Goal: Task Accomplishment & Management: Manage account settings

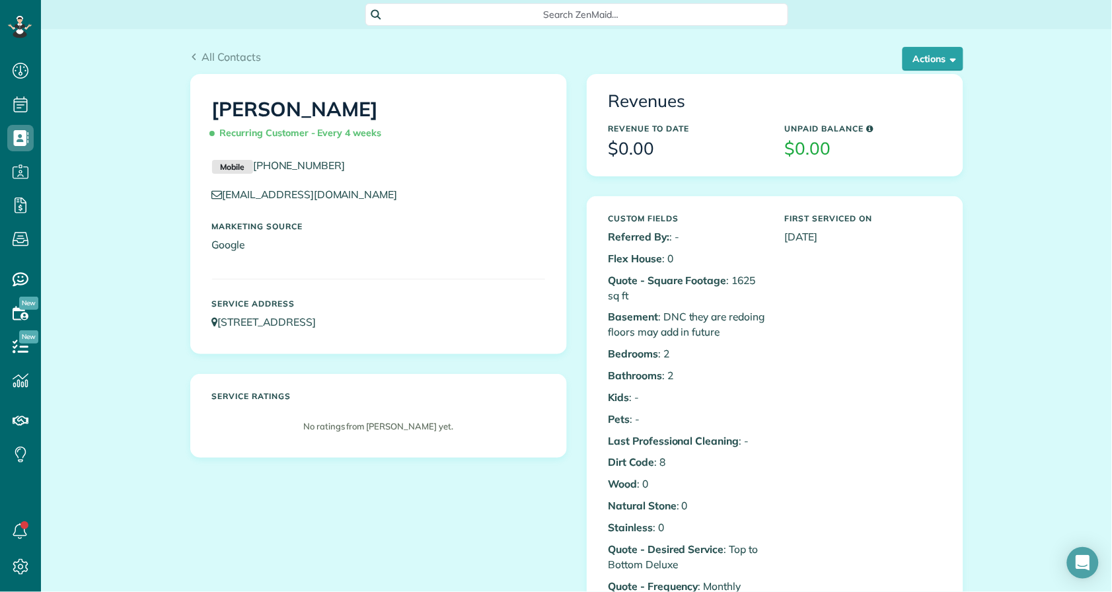
scroll to position [5, 5]
click at [209, 53] on span "All Contacts" at bounding box center [231, 56] width 59 height 13
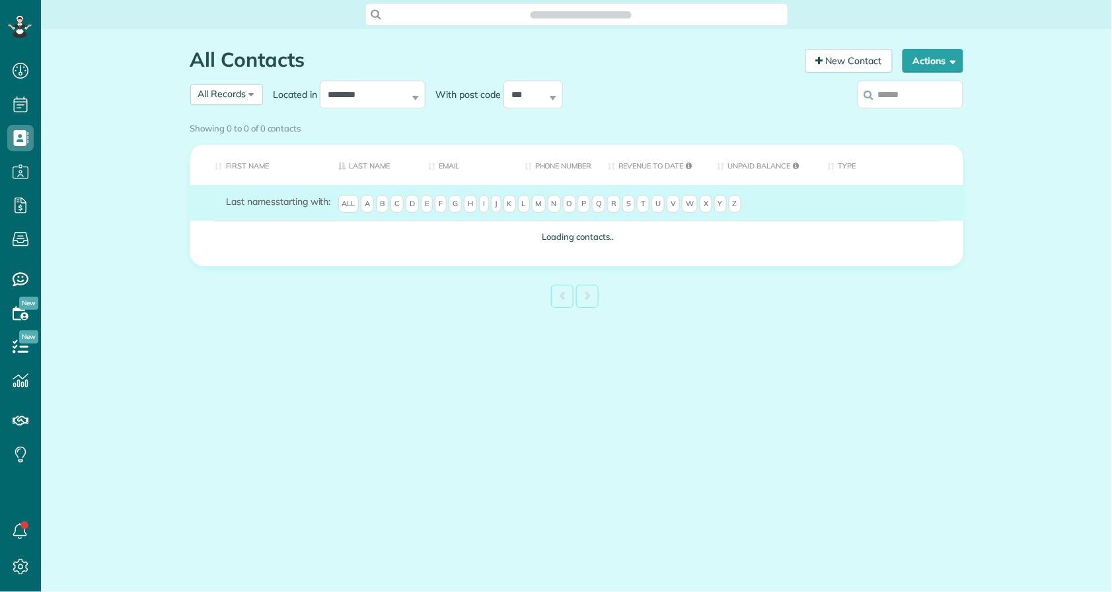
scroll to position [5, 5]
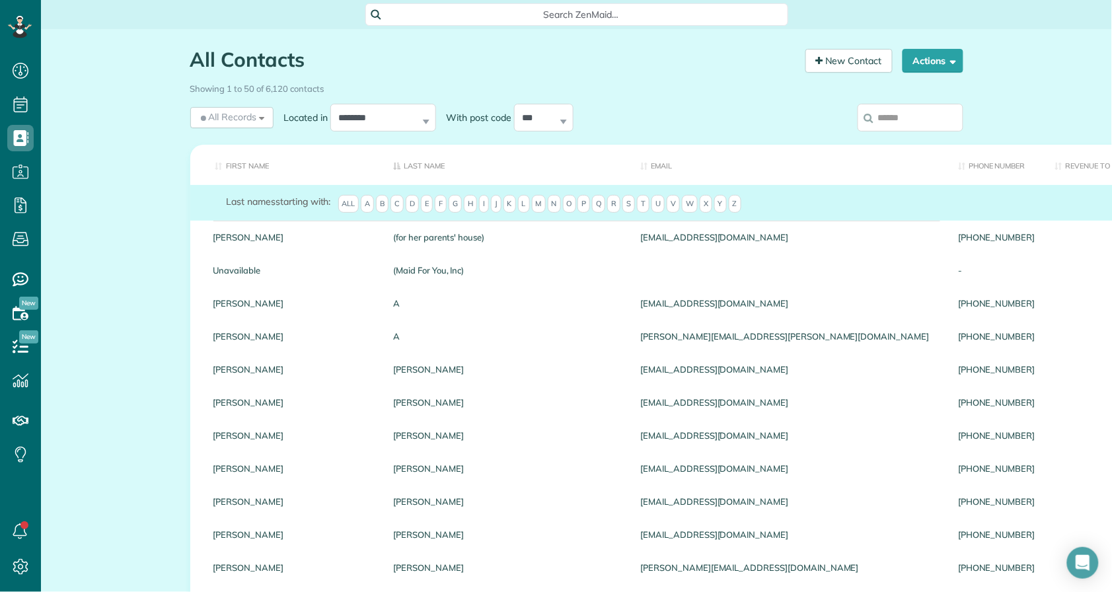
click at [916, 118] on input "search" at bounding box center [911, 118] width 106 height 28
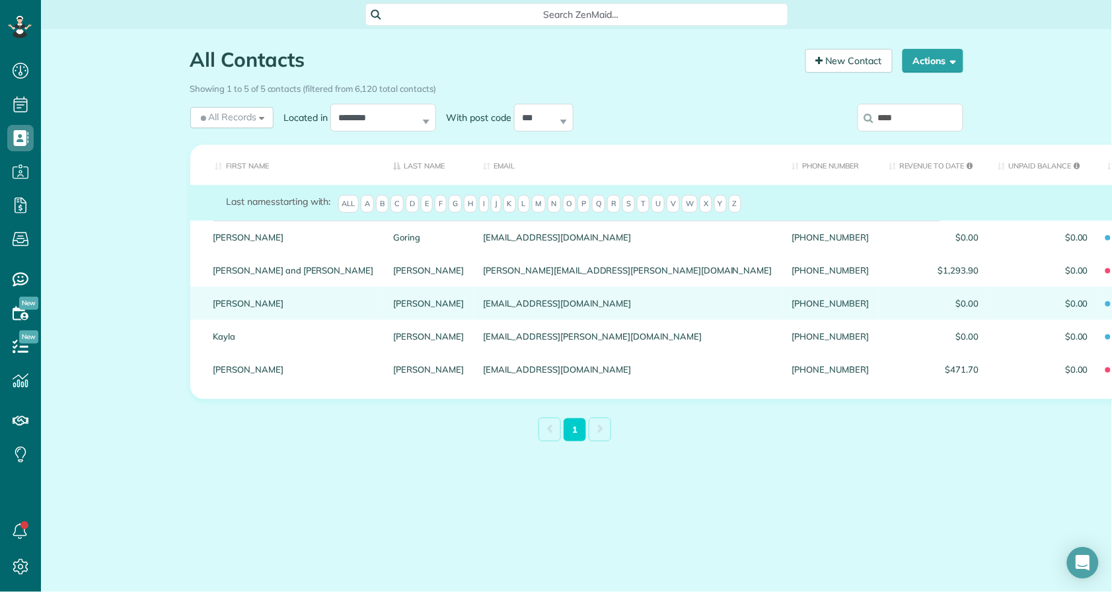
type input "****"
click at [241, 302] on link "Kristine" at bounding box center [293, 303] width 161 height 9
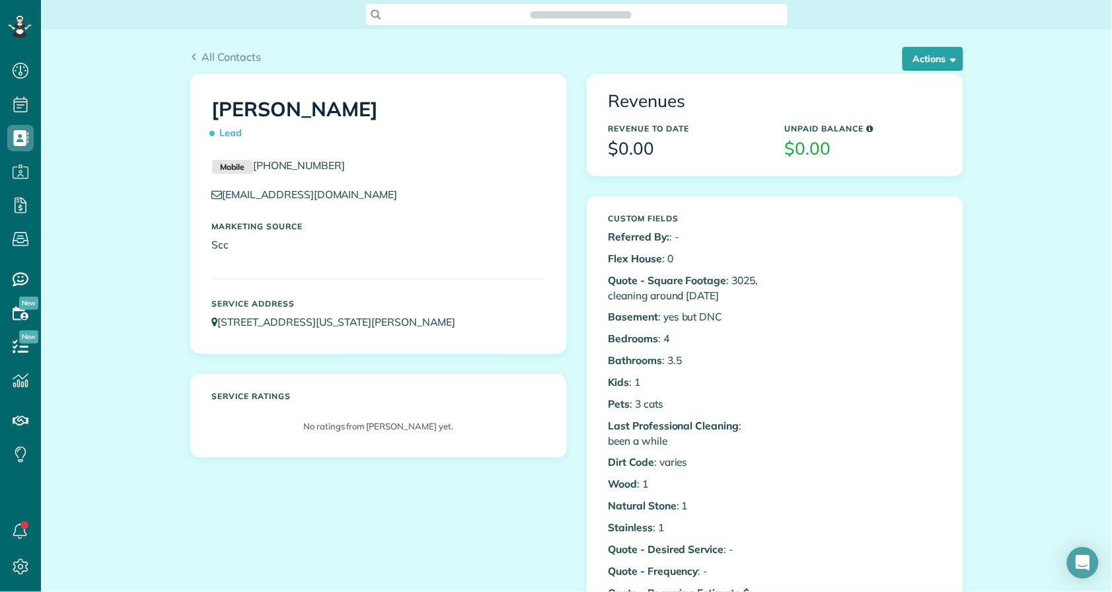
scroll to position [5, 5]
click at [930, 55] on button "Actions" at bounding box center [933, 59] width 61 height 24
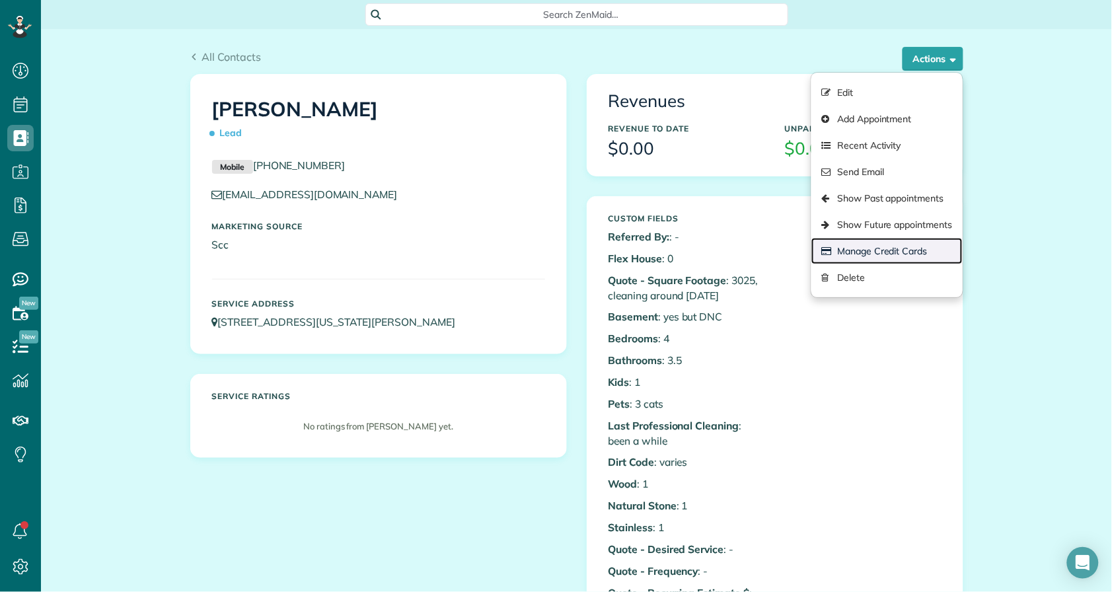
click at [882, 248] on link "Manage Credit Cards" at bounding box center [886, 251] width 151 height 26
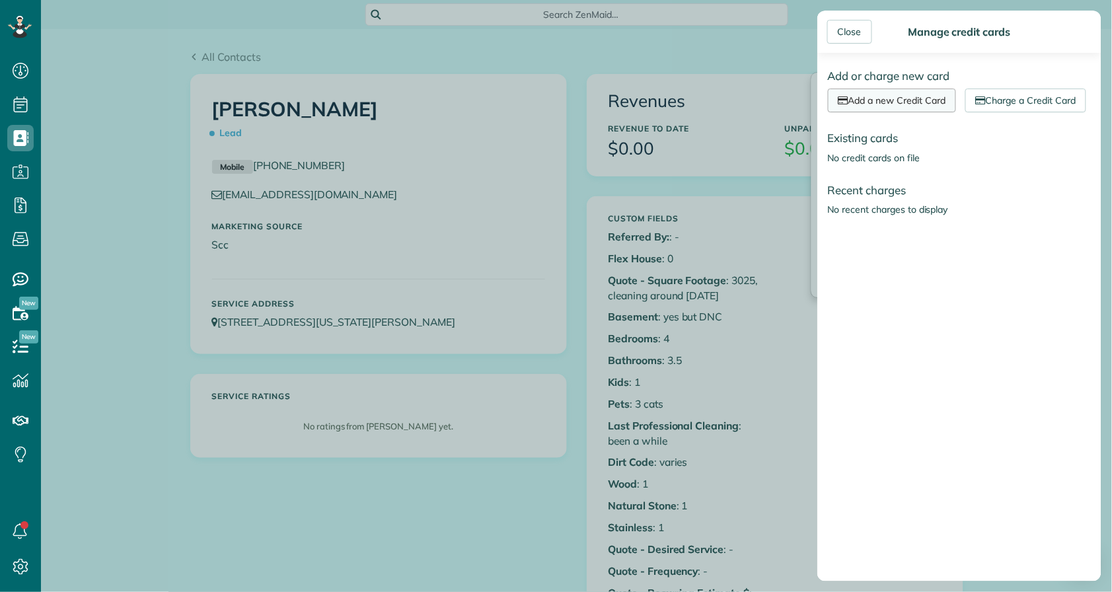
click at [881, 98] on link "Add a new Credit Card" at bounding box center [892, 101] width 128 height 24
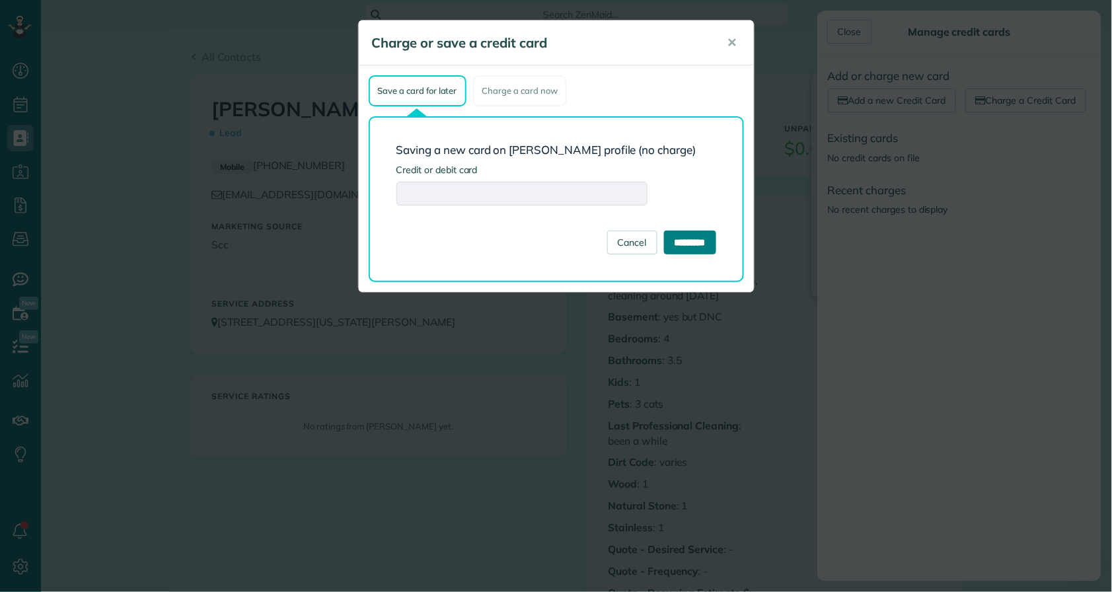
click at [686, 239] on input "*********" at bounding box center [690, 243] width 52 height 24
type input "**********"
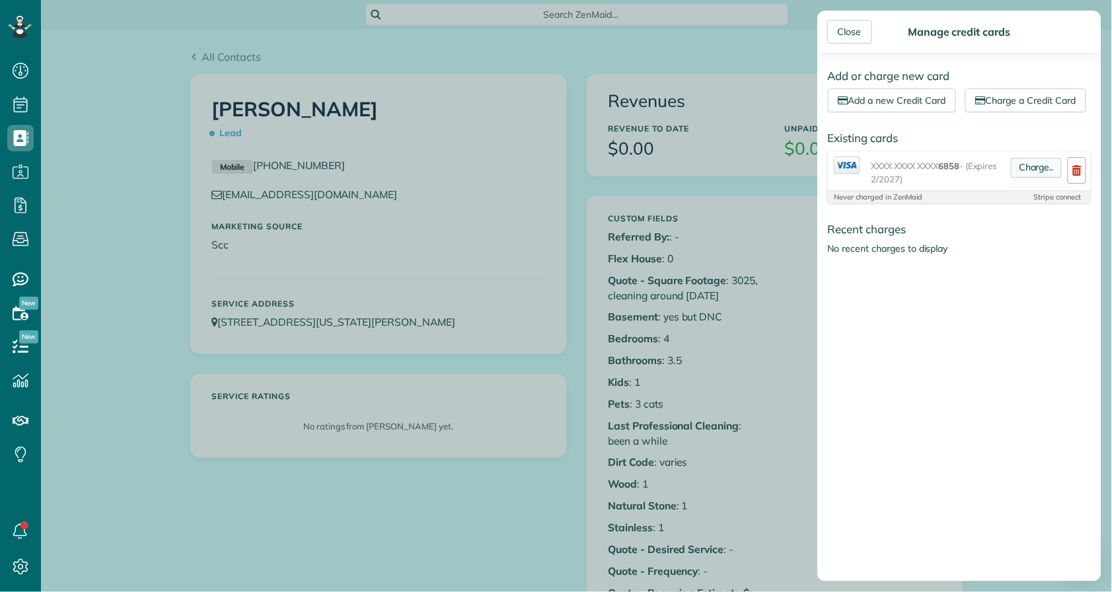
click at [1017, 178] on link "Charge.." at bounding box center [1036, 168] width 51 height 20
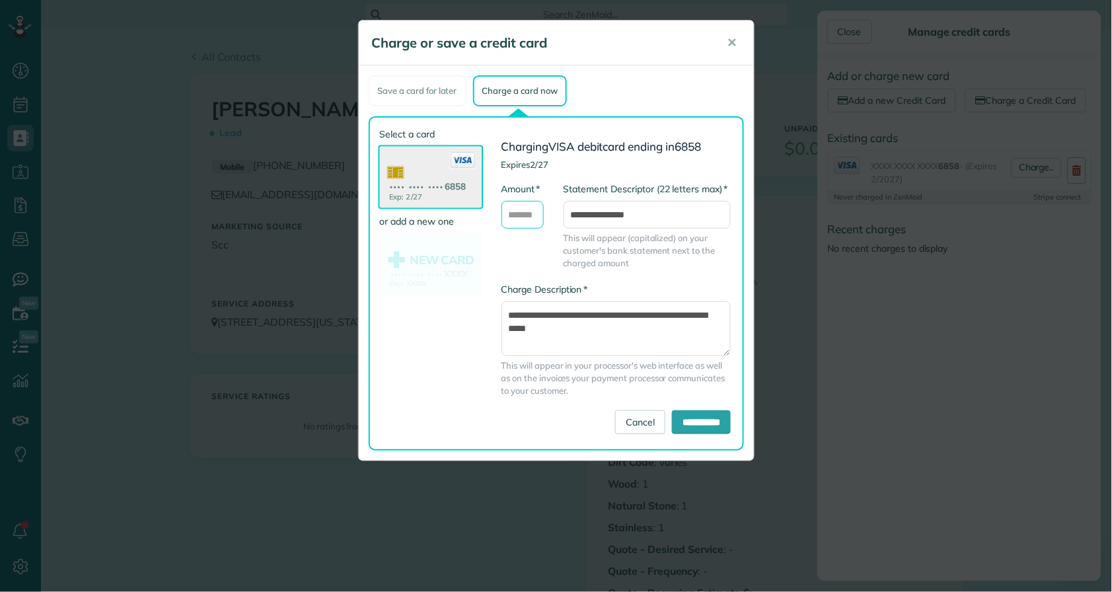
click at [532, 215] on input "* Amount" at bounding box center [523, 215] width 42 height 28
type input "***"
click at [507, 328] on textarea "**********" at bounding box center [617, 328] width 230 height 54
click at [533, 328] on textarea "**********" at bounding box center [617, 328] width 230 height 54
type textarea "**********"
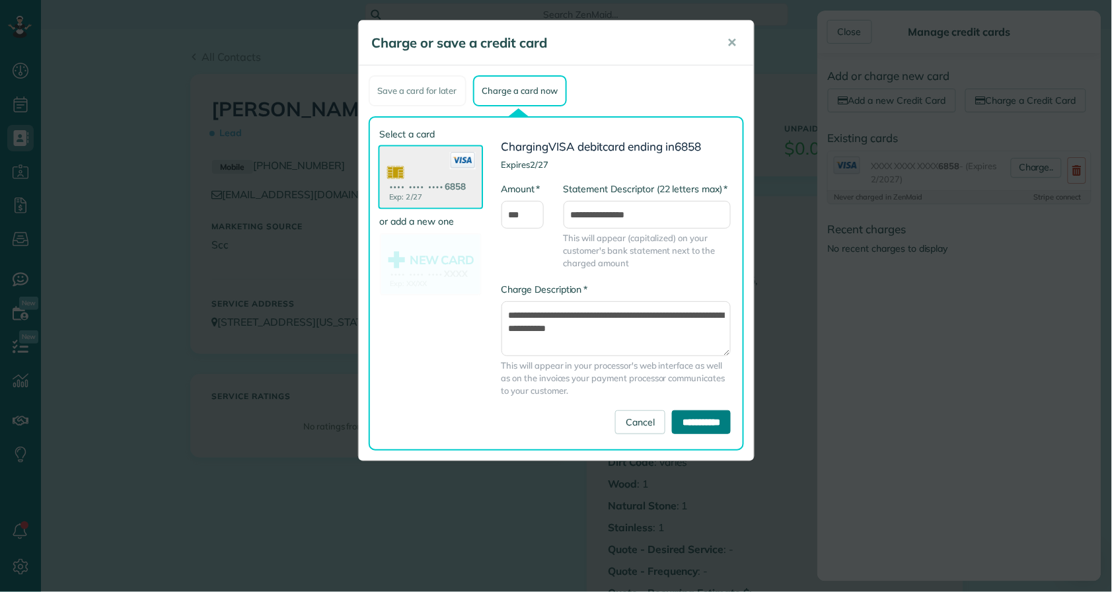
click at [692, 422] on input "**********" at bounding box center [701, 422] width 59 height 24
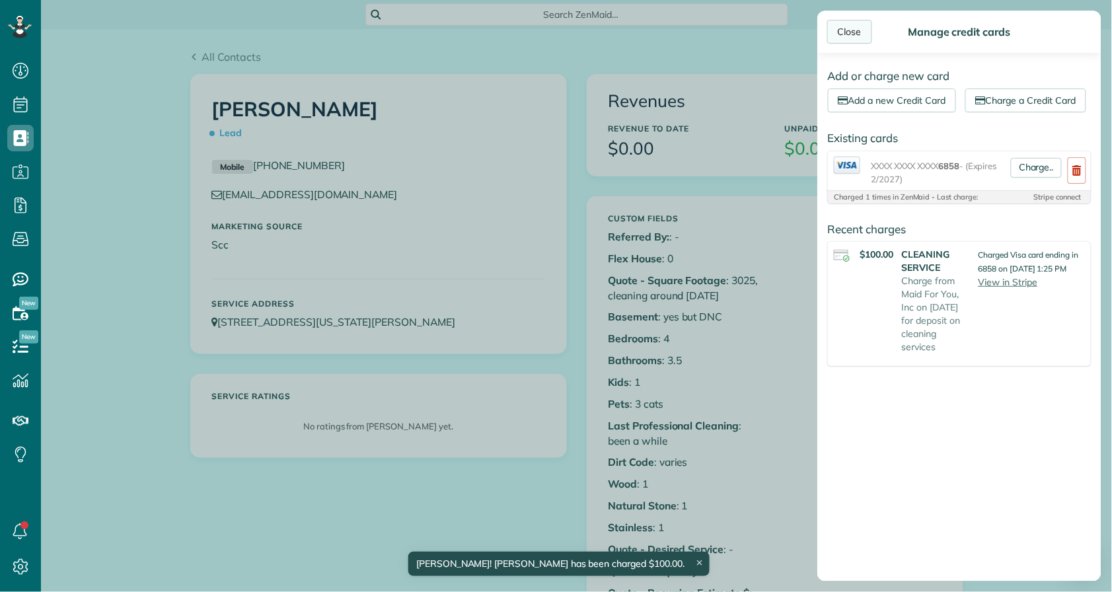
click at [850, 24] on div "Close" at bounding box center [849, 32] width 45 height 24
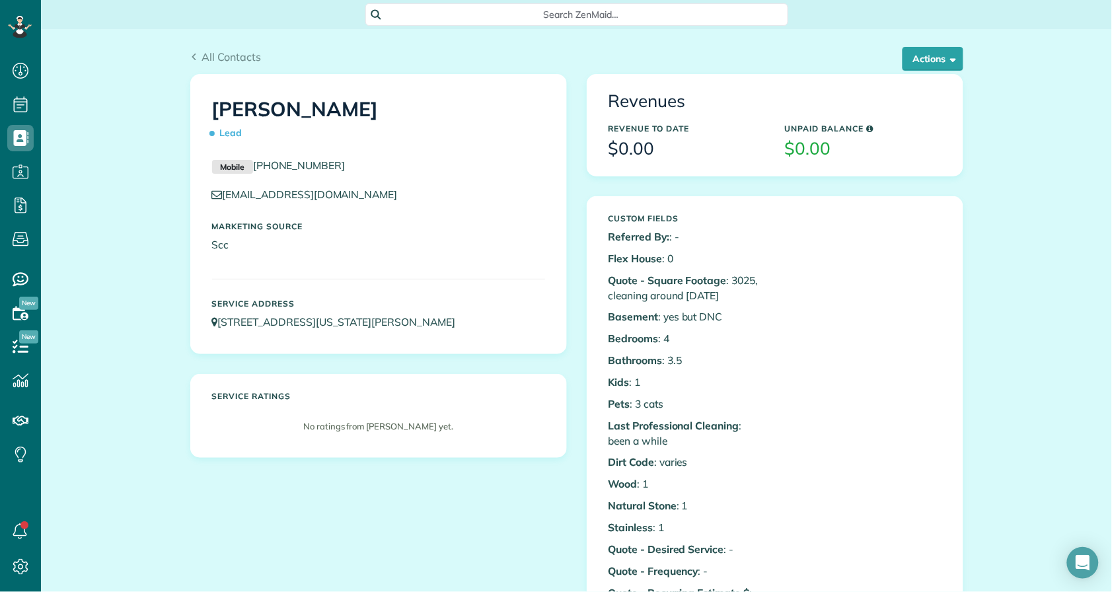
click at [470, 207] on div "krobbj@yahoo.com" at bounding box center [378, 198] width 353 height 22
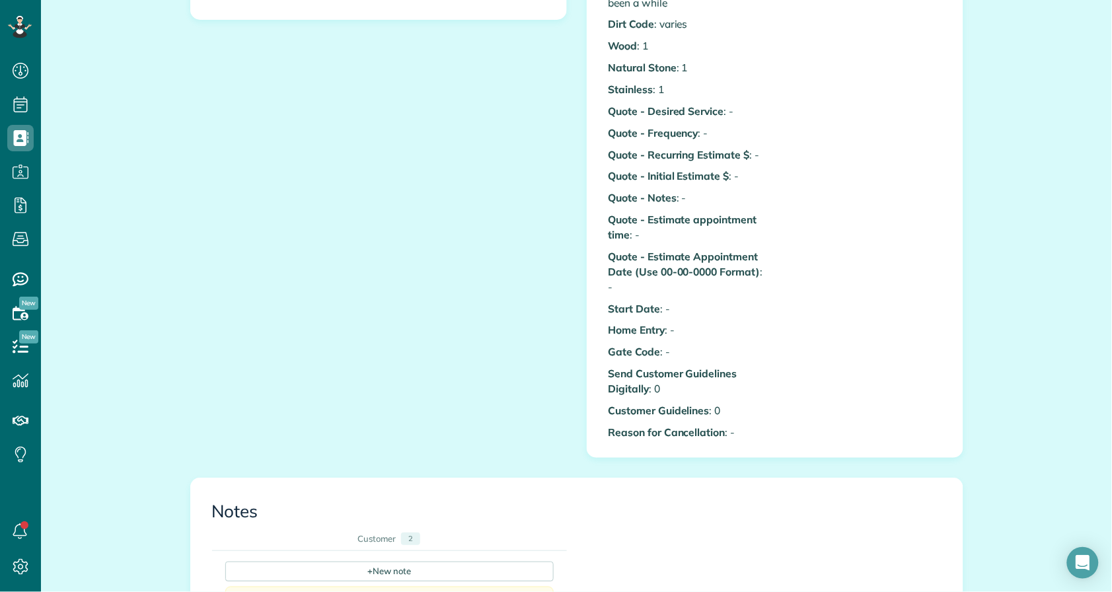
scroll to position [808, 0]
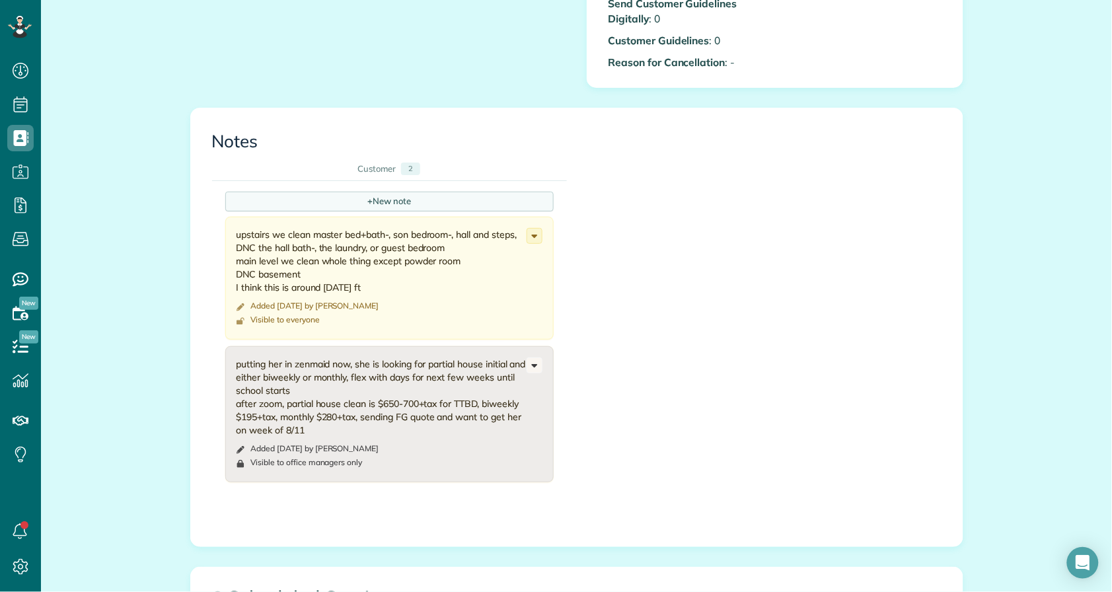
click at [363, 194] on div "+ New note" at bounding box center [389, 202] width 328 height 20
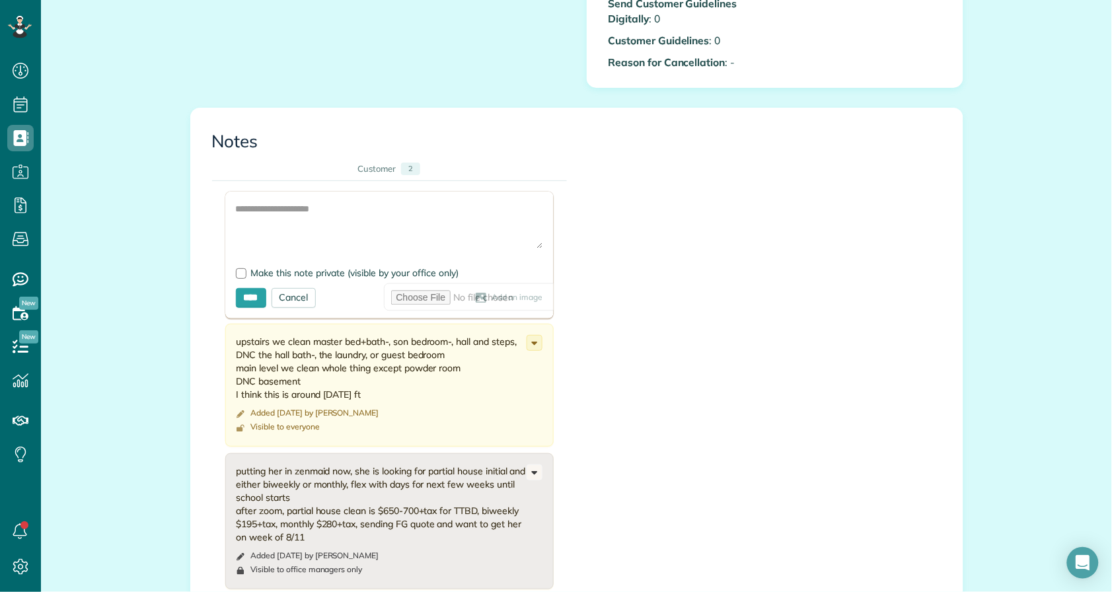
click at [291, 202] on form "Add Image Make this note private (visible by your office only) **** Cancel Add …" at bounding box center [389, 255] width 328 height 127
click at [288, 209] on textarea at bounding box center [389, 225] width 307 height 46
paste textarea "**********"
type textarea "**********"
drag, startPoint x: 245, startPoint y: 272, endPoint x: 244, endPoint y: 285, distance: 13.9
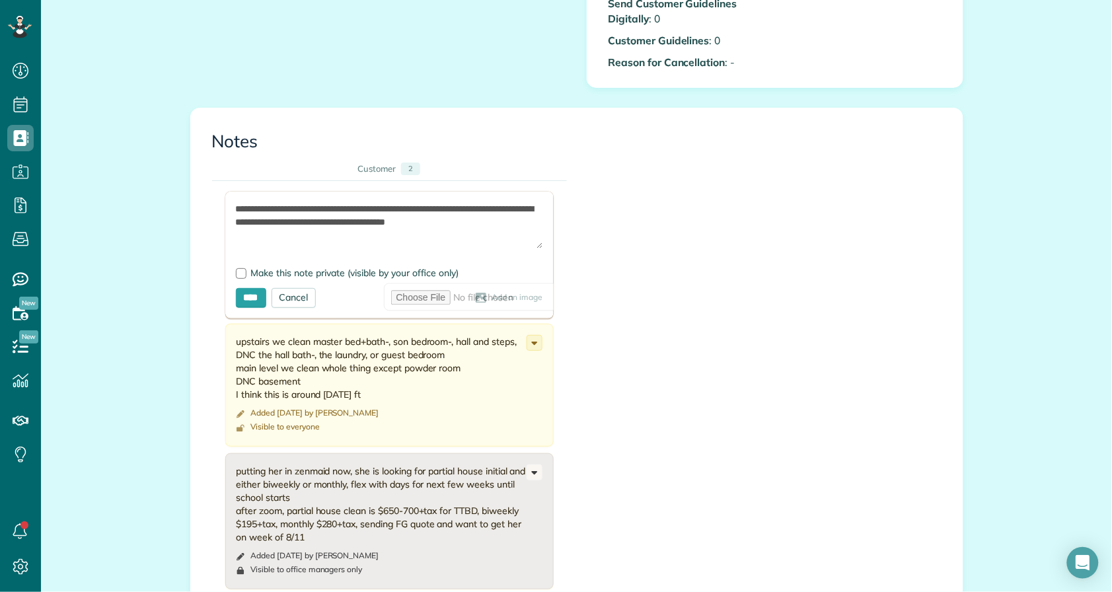
click at [251, 272] on span "Make this note private (visible by your office only)" at bounding box center [355, 273] width 208 height 12
click at [252, 299] on input "****" at bounding box center [251, 298] width 30 height 20
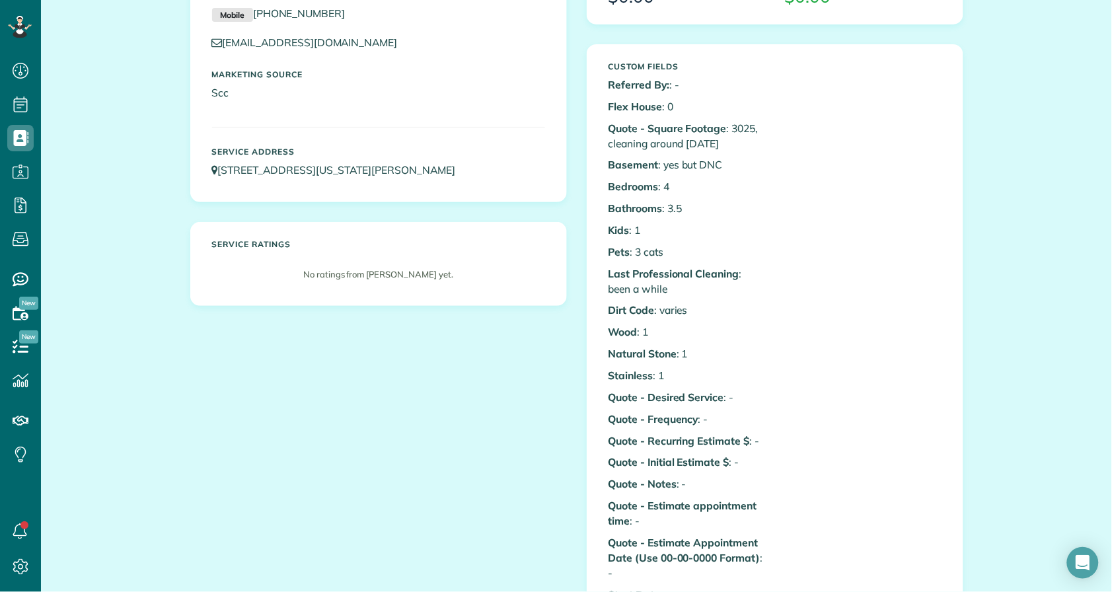
scroll to position [0, 0]
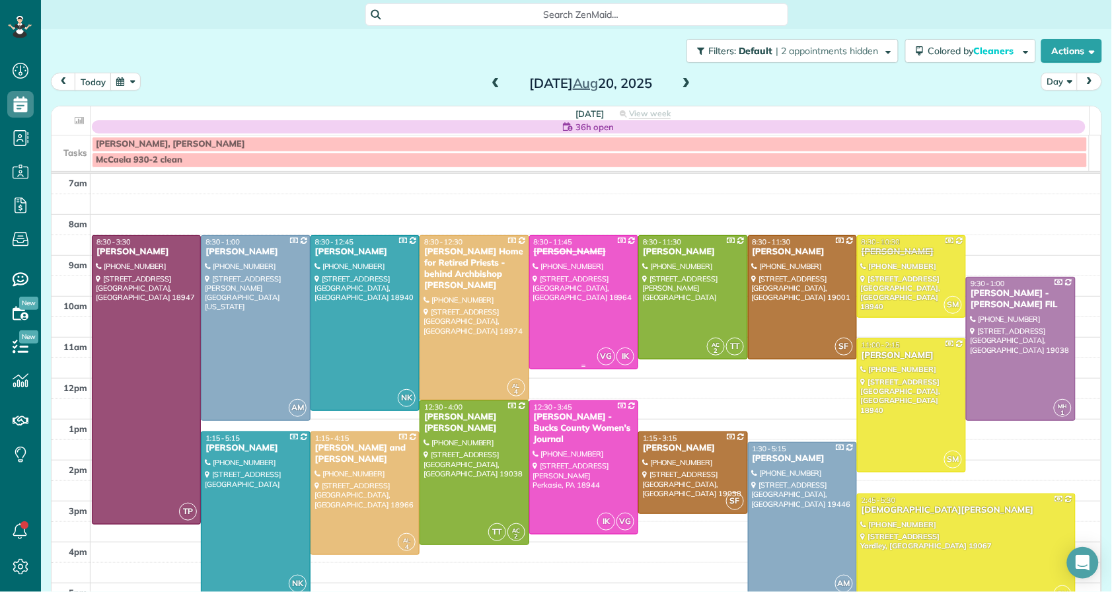
scroll to position [5, 5]
click at [566, 255] on div "Holly Prugh" at bounding box center [583, 251] width 101 height 11
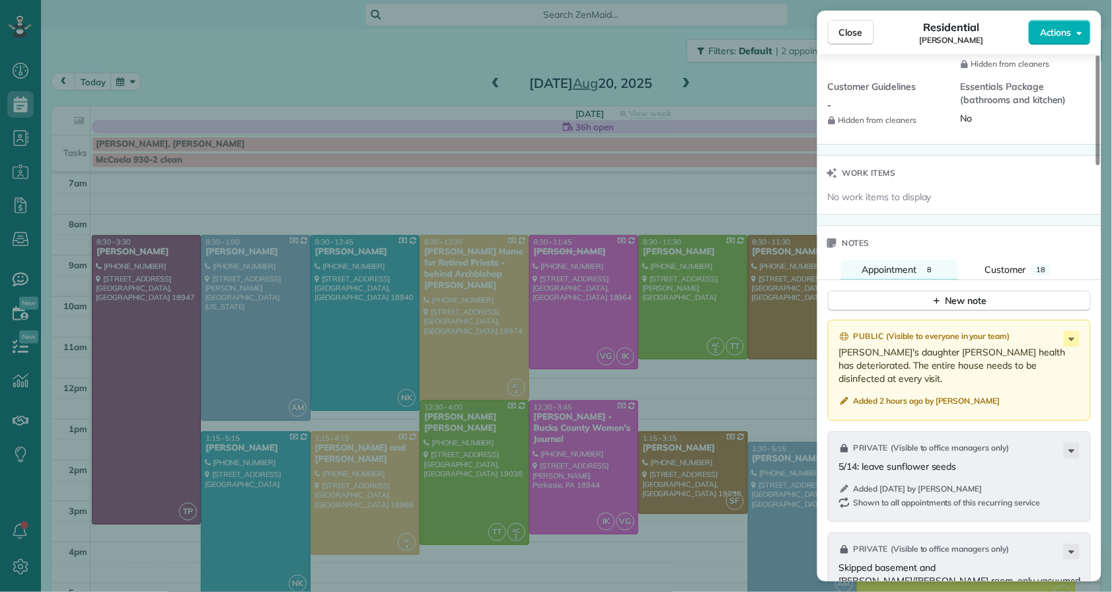
scroll to position [1263, 0]
drag, startPoint x: 842, startPoint y: 339, endPoint x: 1025, endPoint y: 353, distance: 183.6
click at [1058, 350] on p "Holly's daughter Emily health has deteriorated. The entire house needs to be di…" at bounding box center [960, 362] width 243 height 40
click at [835, 335] on div "Public ( Visible to everyone in your team ) Holly's daughter Emily health has d…" at bounding box center [959, 367] width 263 height 101
drag, startPoint x: 835, startPoint y: 335, endPoint x: 1026, endPoint y: 382, distance: 196.6
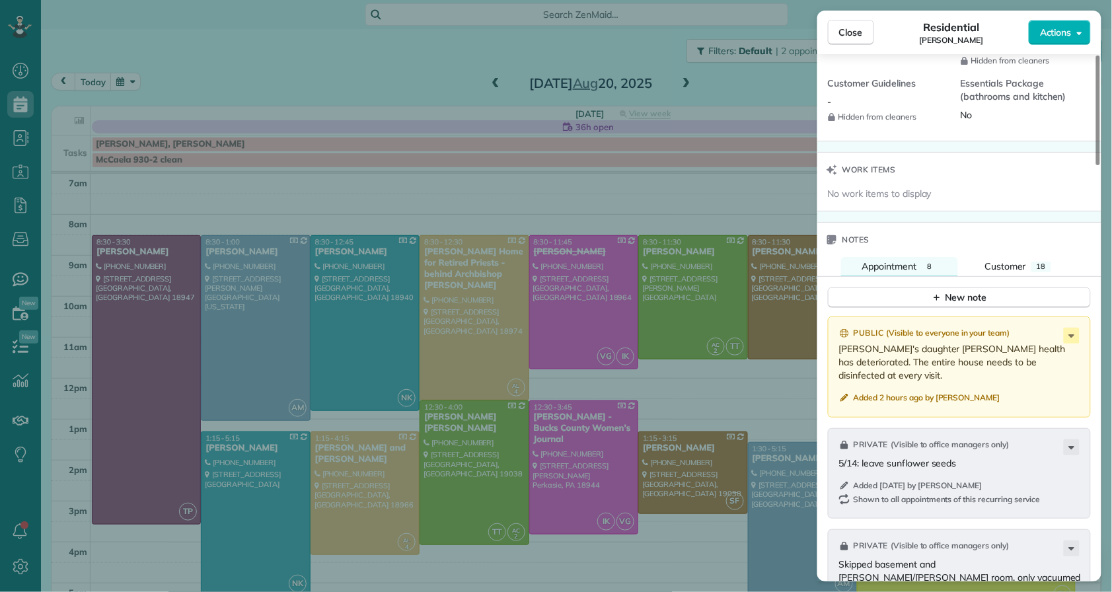
click at [1026, 383] on div "Public ( Visible to everyone in your team ) Holly's daughter Emily health has d…" at bounding box center [959, 367] width 263 height 101
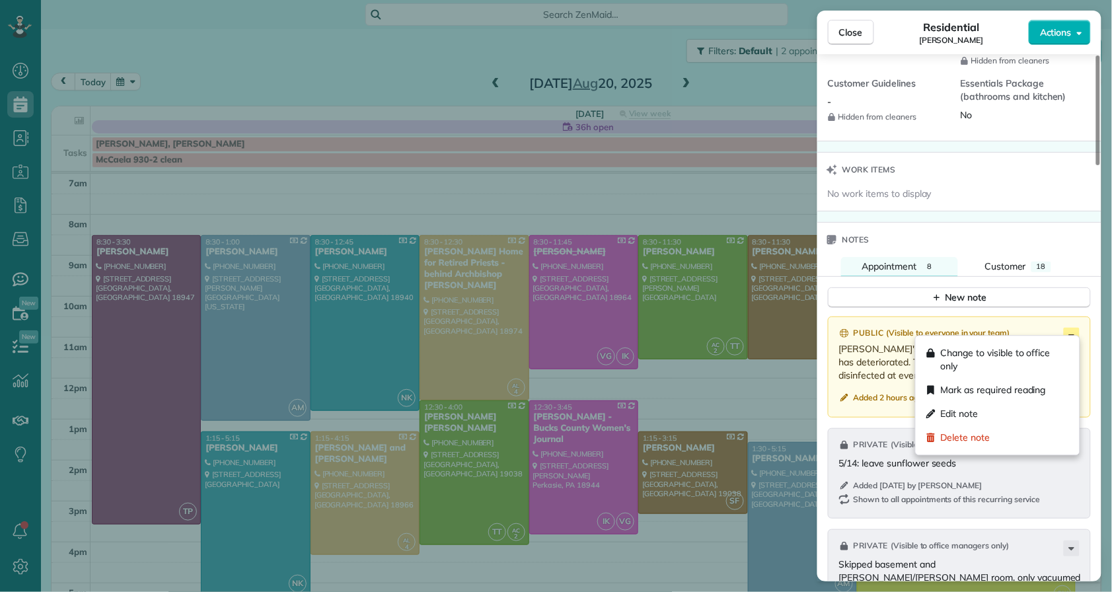
click at [1074, 328] on icon at bounding box center [1072, 336] width 16 height 16
click at [1045, 413] on div "Edit note" at bounding box center [997, 414] width 153 height 24
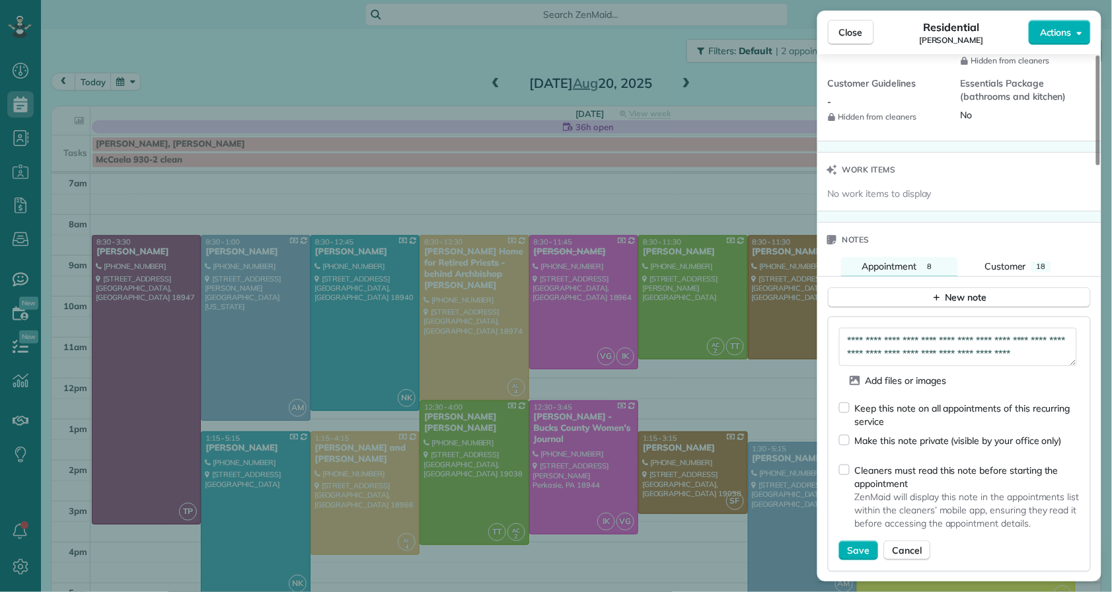
click at [842, 408] on div "Keep this note on all appointments of this recurring service" at bounding box center [959, 410] width 241 height 38
click at [861, 545] on span "Save" at bounding box center [859, 550] width 22 height 13
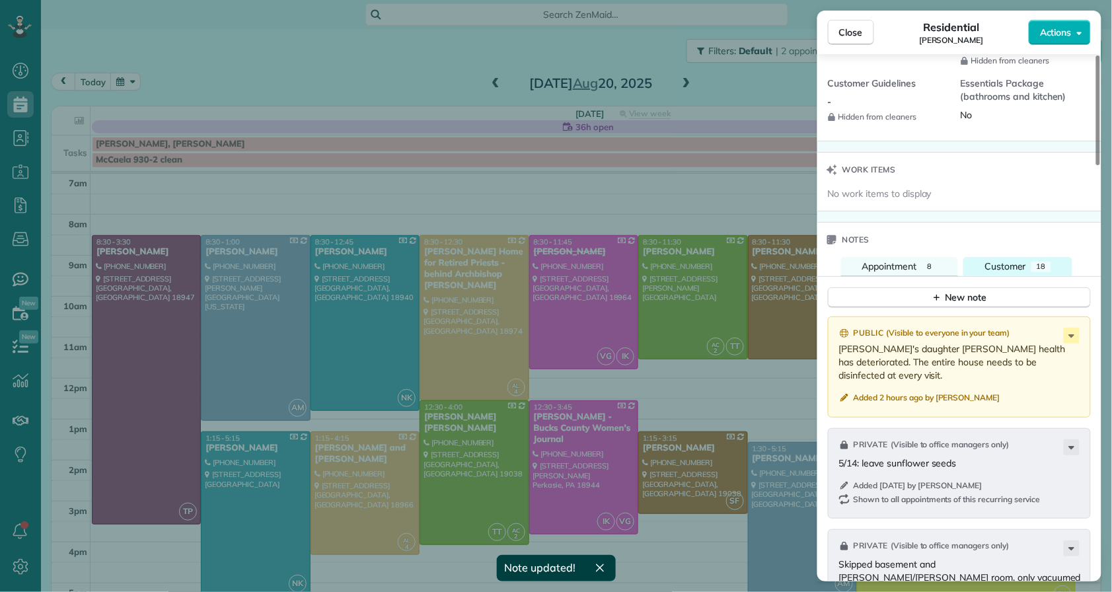
click at [1026, 260] on span "Customer" at bounding box center [1006, 266] width 42 height 12
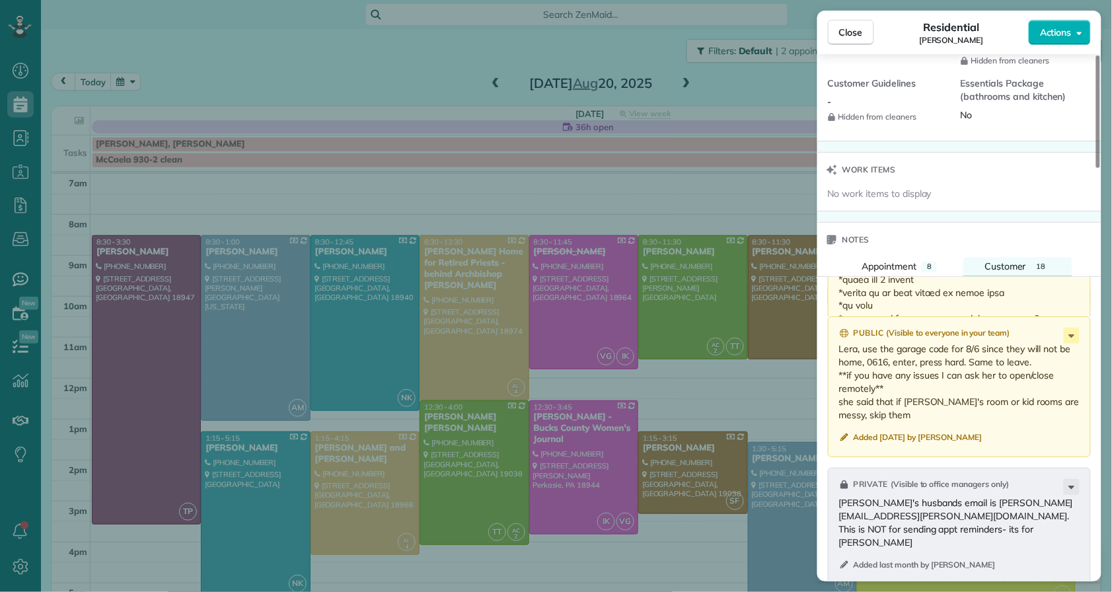
scroll to position [1941, 0]
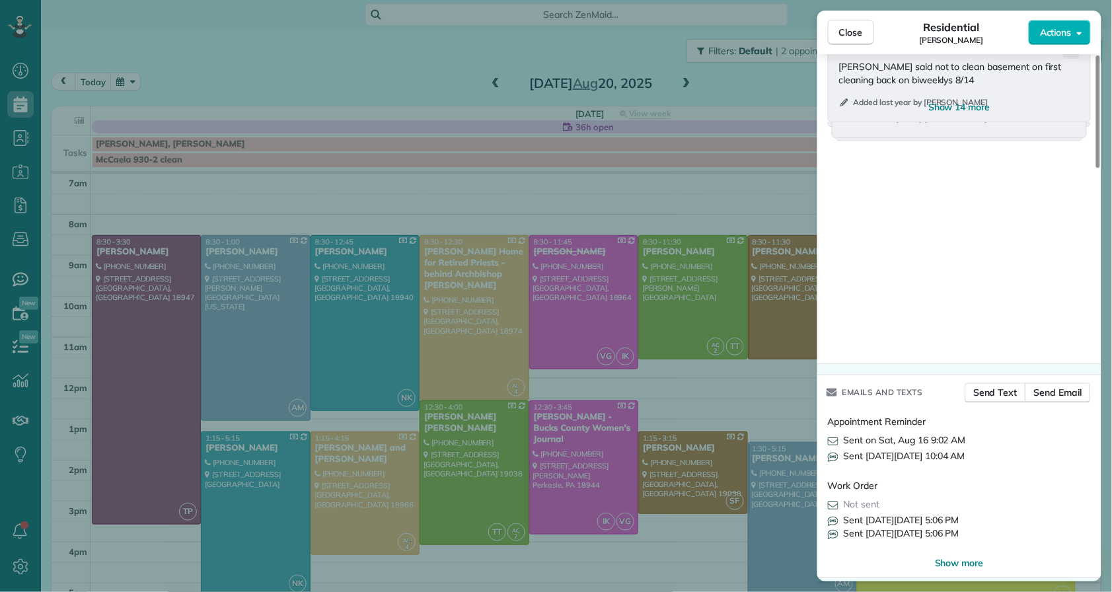
drag, startPoint x: 975, startPoint y: 98, endPoint x: 971, endPoint y: 106, distance: 9.5
click at [975, 100] on span "Show 14 more" at bounding box center [959, 106] width 62 height 13
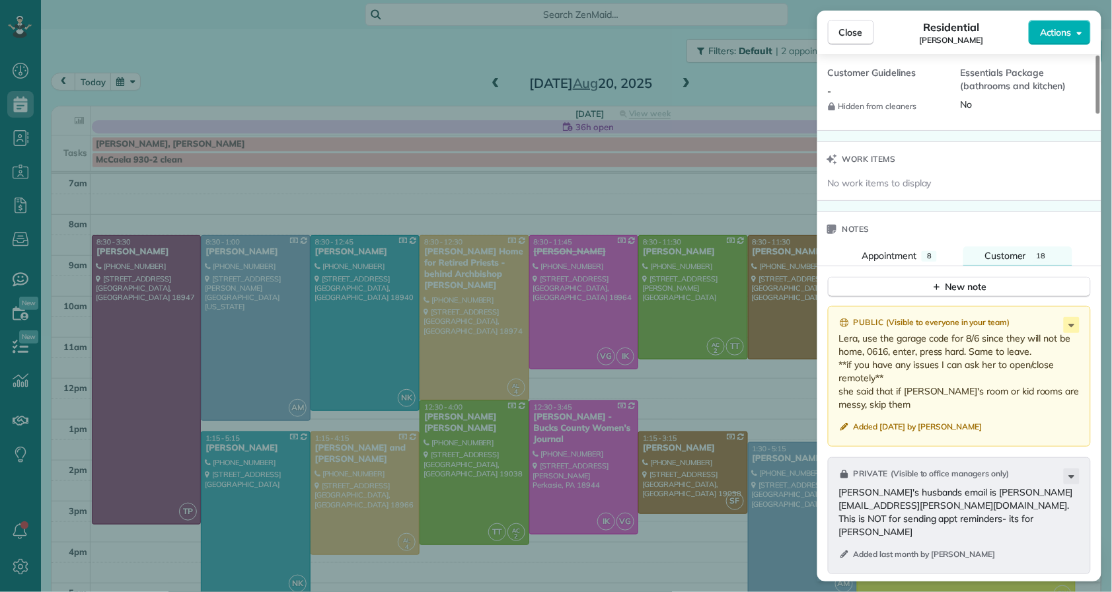
scroll to position [1270, 0]
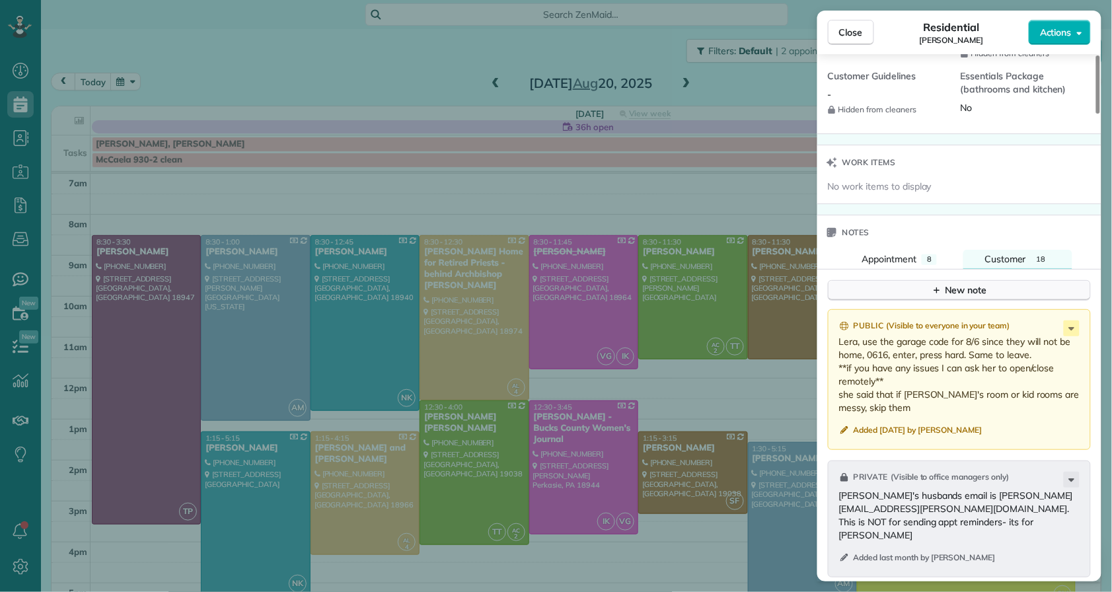
click at [942, 285] on icon "button" at bounding box center [937, 290] width 11 height 11
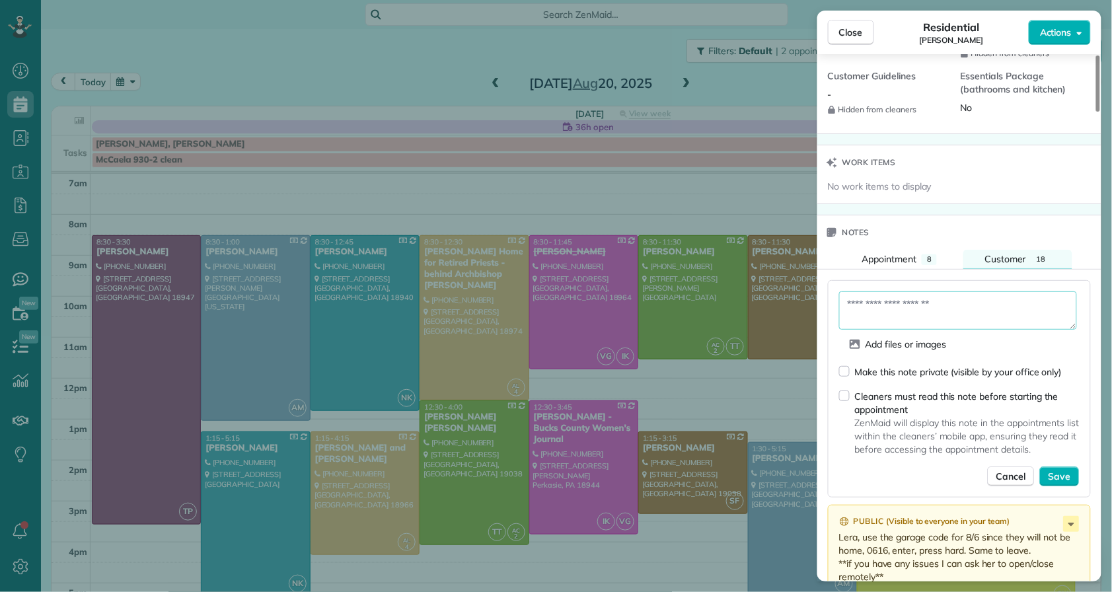
click at [918, 291] on textarea at bounding box center [958, 310] width 238 height 38
paste textarea "**********"
type textarea "**********"
click at [1054, 470] on span "Save" at bounding box center [1060, 476] width 22 height 13
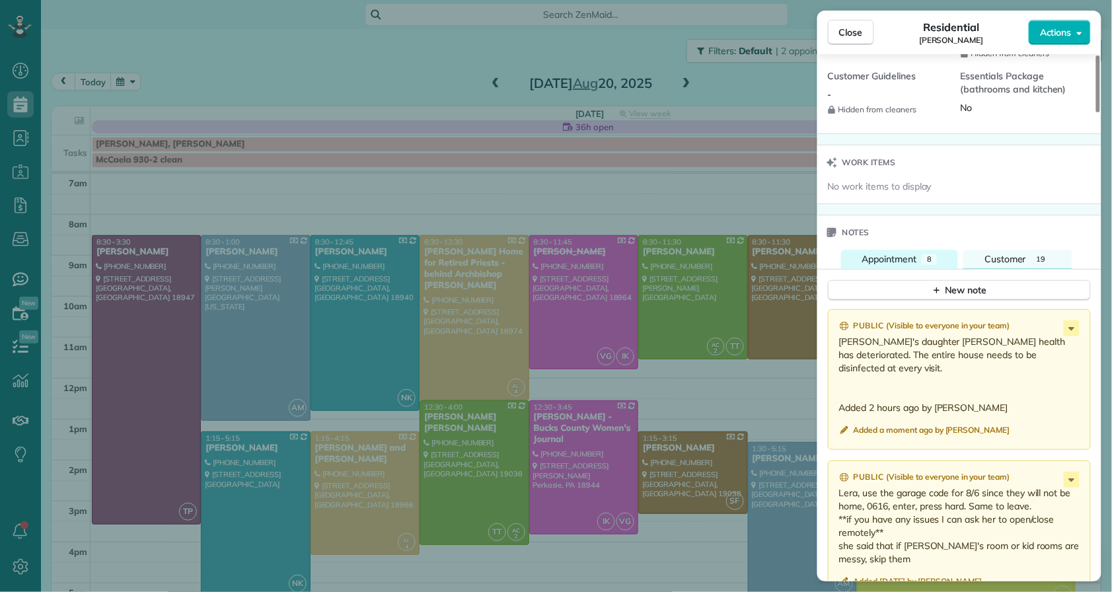
click at [877, 250] on button "Appointment 8" at bounding box center [900, 259] width 118 height 19
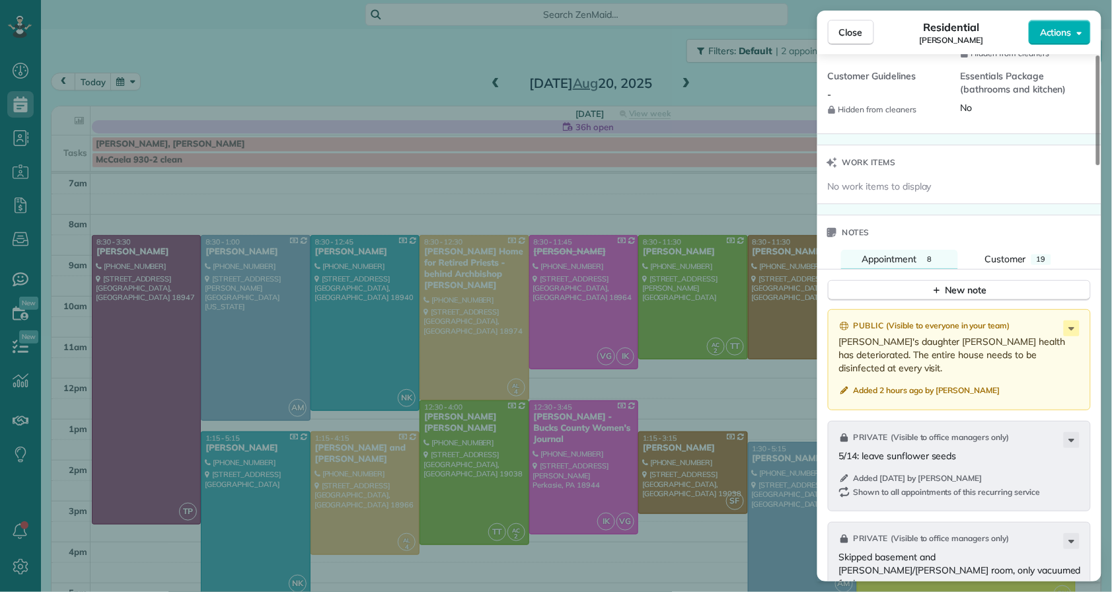
drag, startPoint x: 860, startPoint y: 38, endPoint x: 862, endPoint y: 47, distance: 9.0
click at [860, 40] on button "Close" at bounding box center [851, 32] width 46 height 25
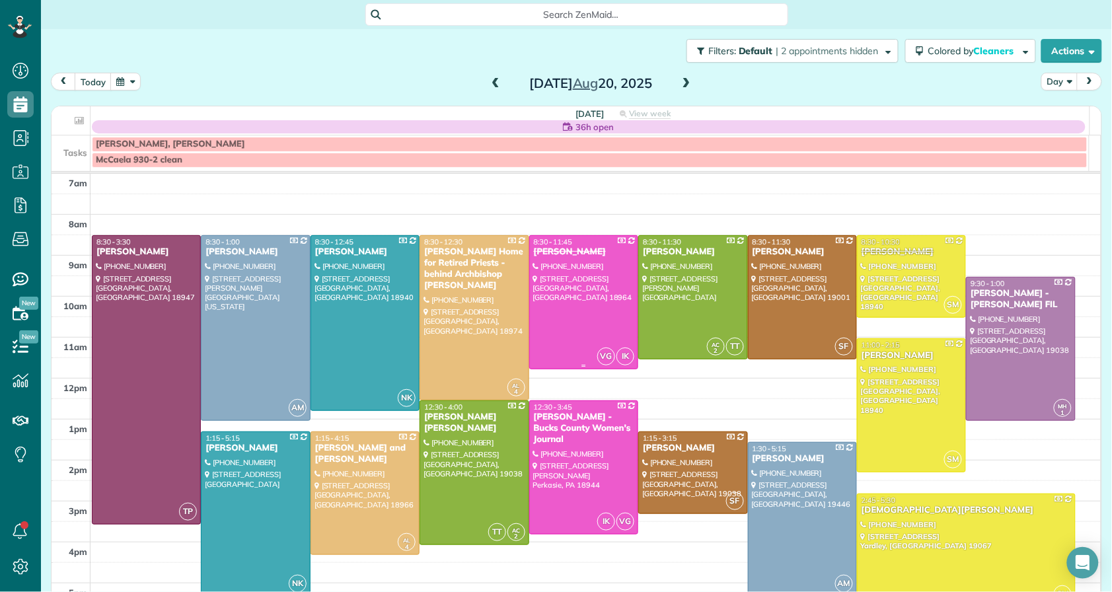
click at [558, 254] on div "[PERSON_NAME]" at bounding box center [583, 251] width 101 height 11
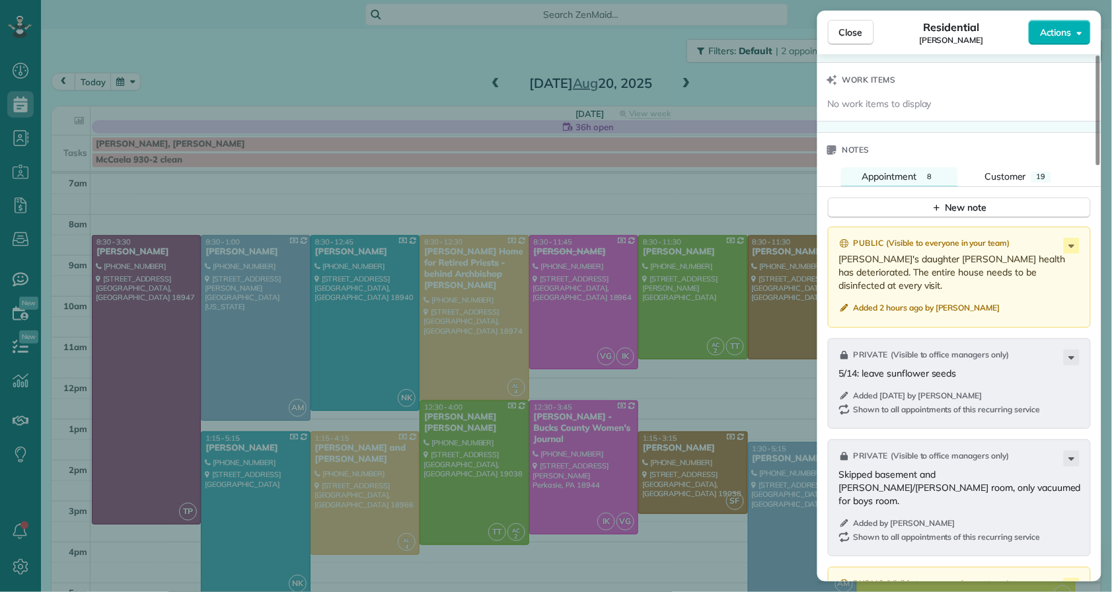
scroll to position [1461, 0]
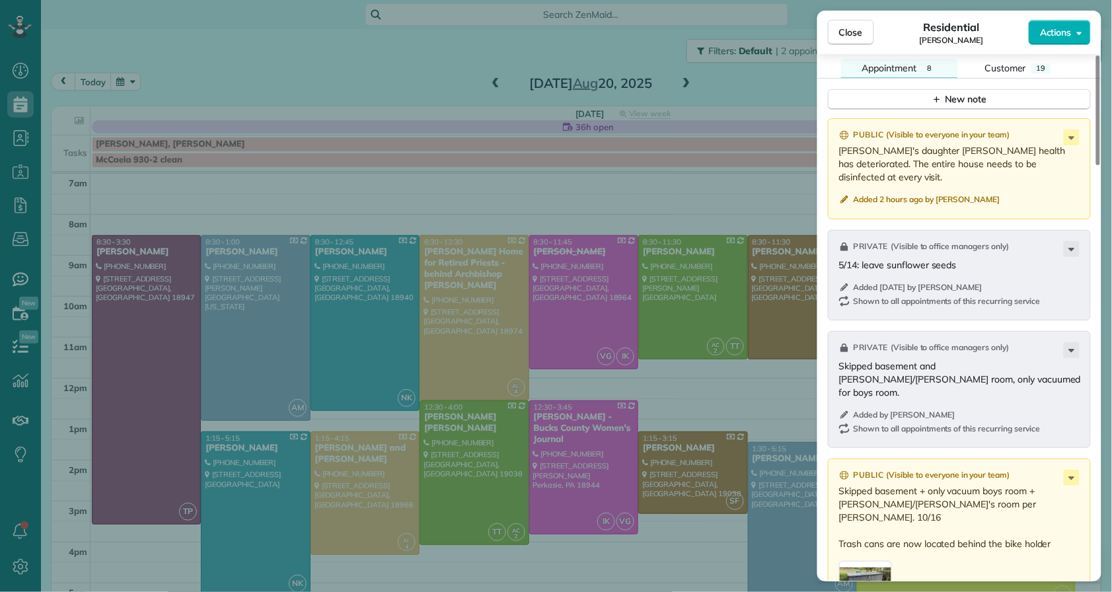
drag, startPoint x: 858, startPoint y: 23, endPoint x: 476, endPoint y: 204, distance: 422.7
click at [858, 24] on button "Close" at bounding box center [851, 32] width 46 height 25
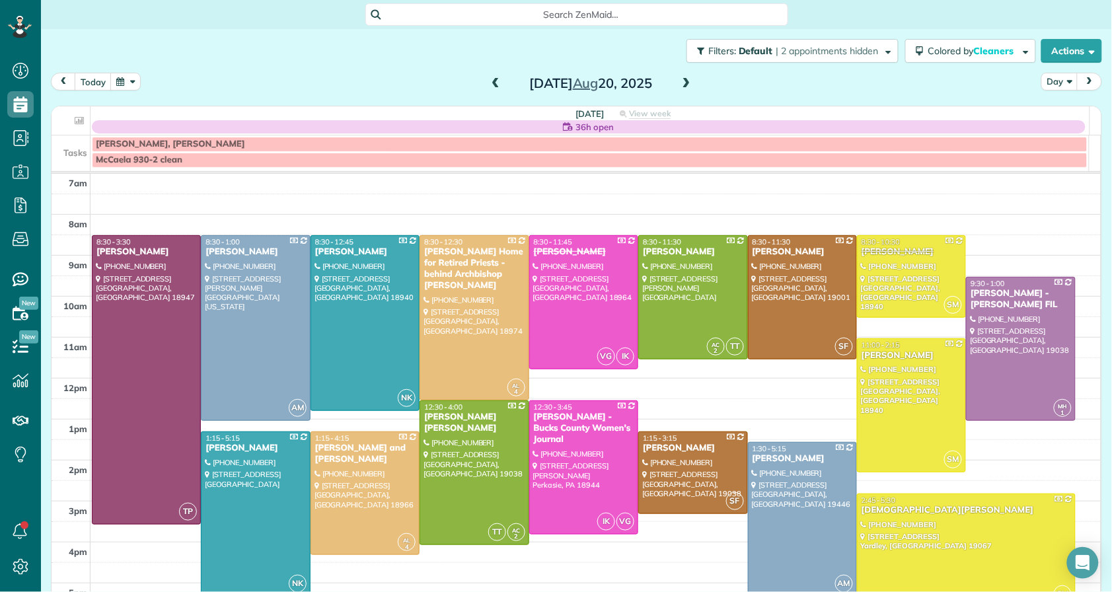
click at [771, 459] on div "[PERSON_NAME]" at bounding box center [802, 458] width 101 height 11
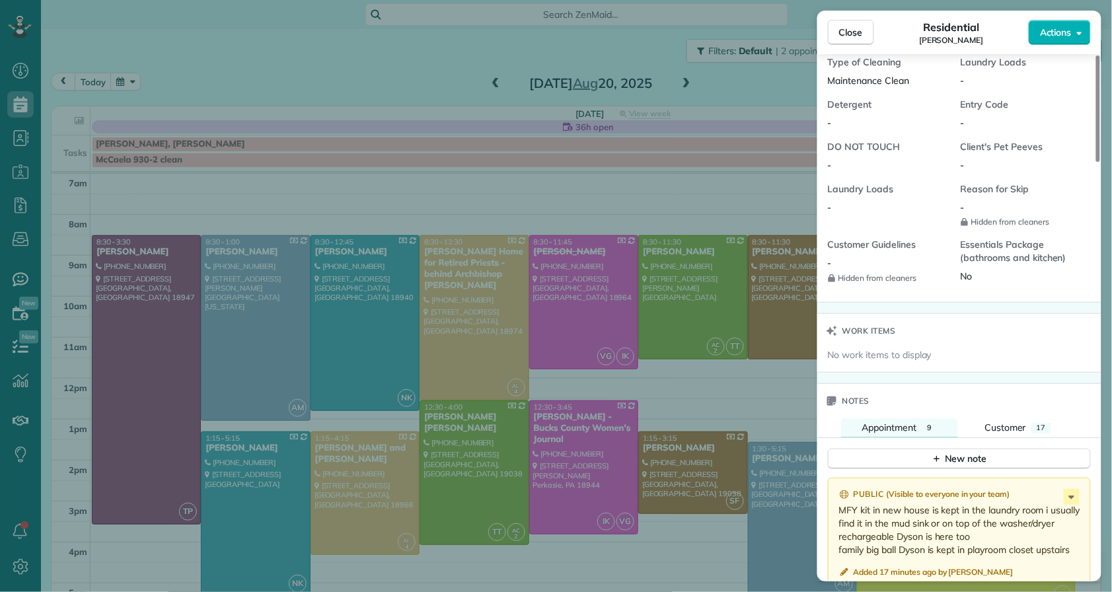
scroll to position [1194, 0]
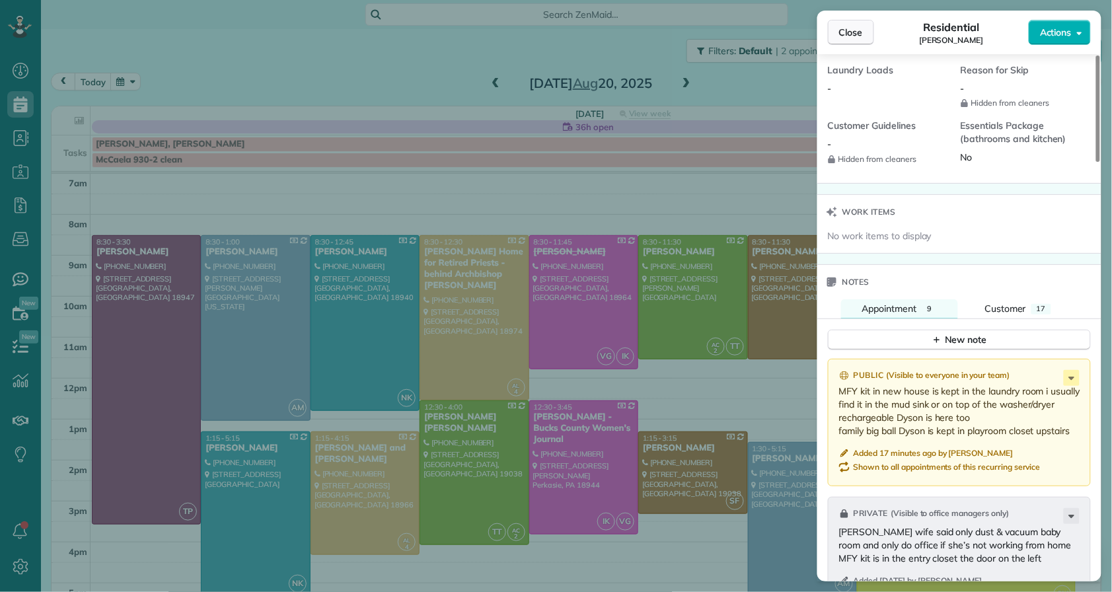
drag, startPoint x: 854, startPoint y: 36, endPoint x: 848, endPoint y: 44, distance: 10.8
click at [854, 36] on span "Close" at bounding box center [851, 32] width 24 height 13
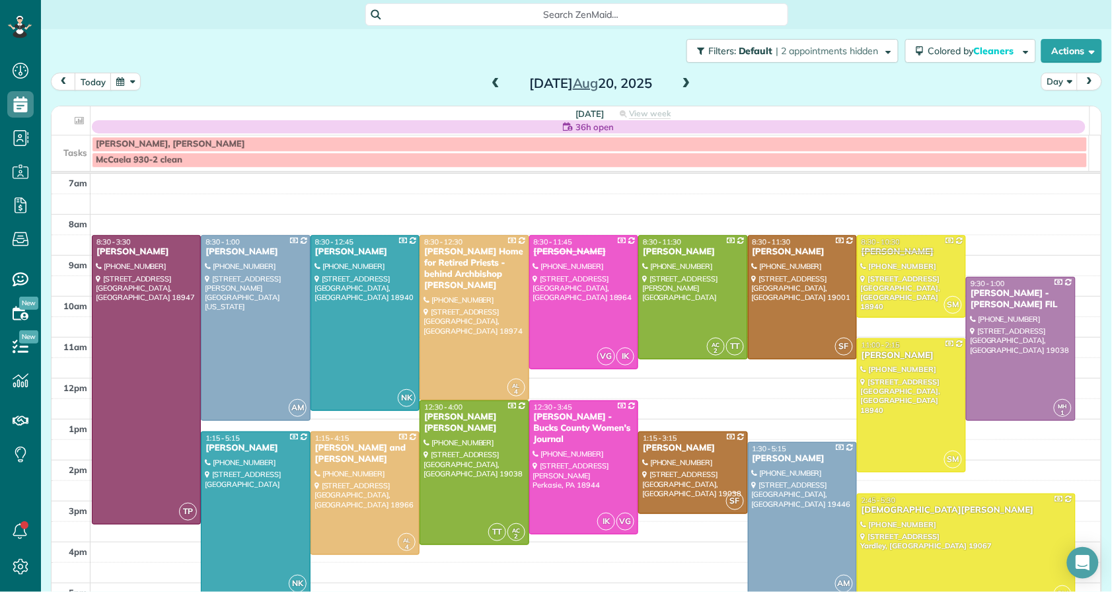
click at [500, 85] on div "Wednesday Aug 20, 2025" at bounding box center [590, 83] width 211 height 21
click at [494, 84] on span at bounding box center [495, 84] width 15 height 12
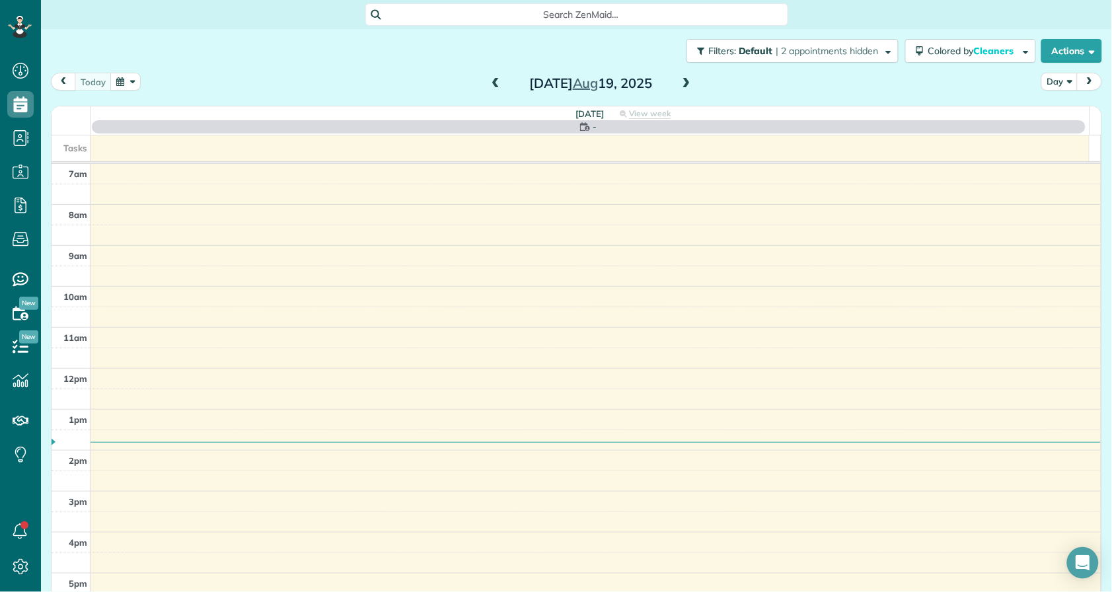
click at [491, 85] on span at bounding box center [495, 84] width 15 height 12
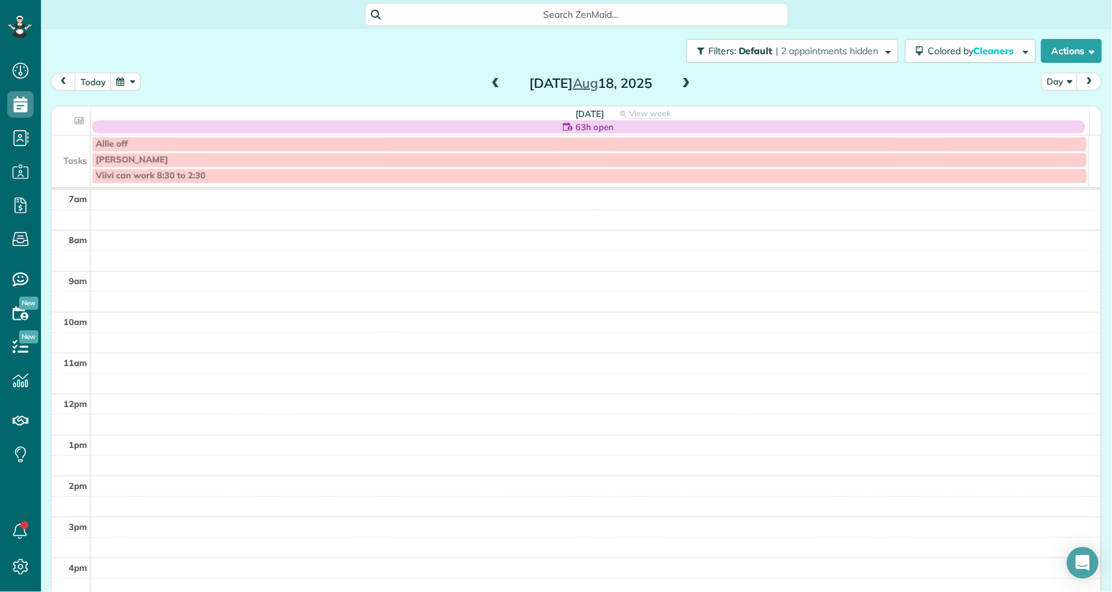
click at [491, 86] on span at bounding box center [495, 84] width 15 height 12
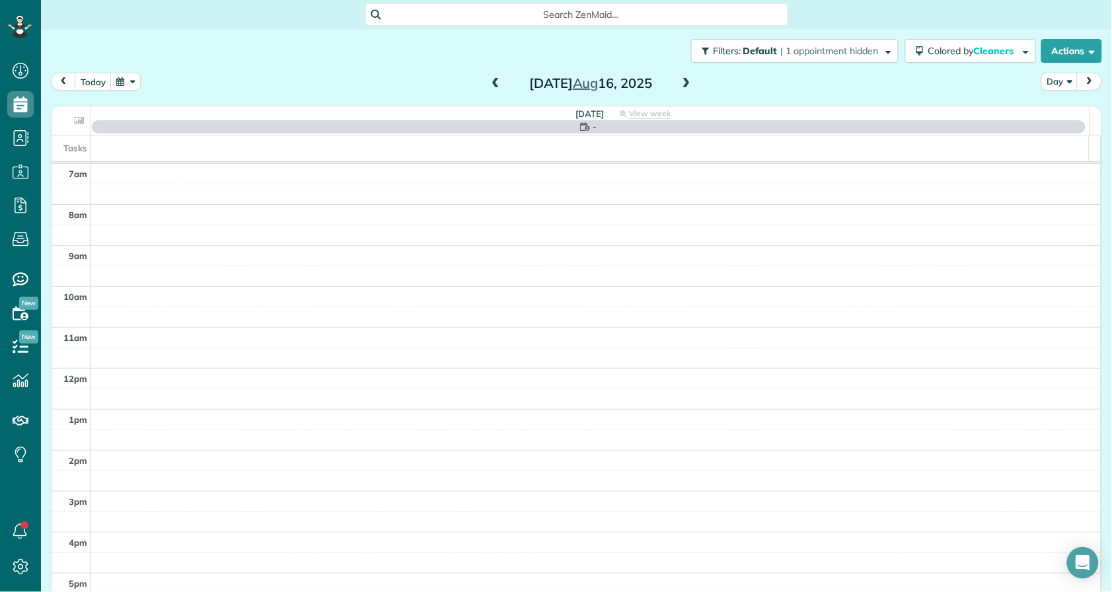
click at [491, 86] on span at bounding box center [495, 84] width 15 height 12
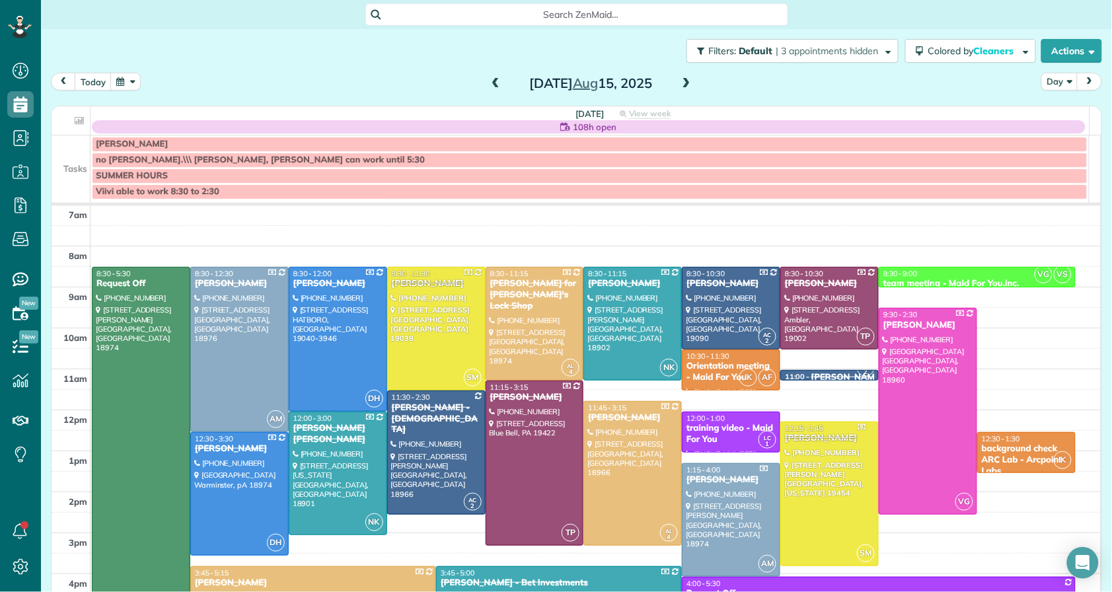
click at [491, 86] on span at bounding box center [495, 84] width 15 height 12
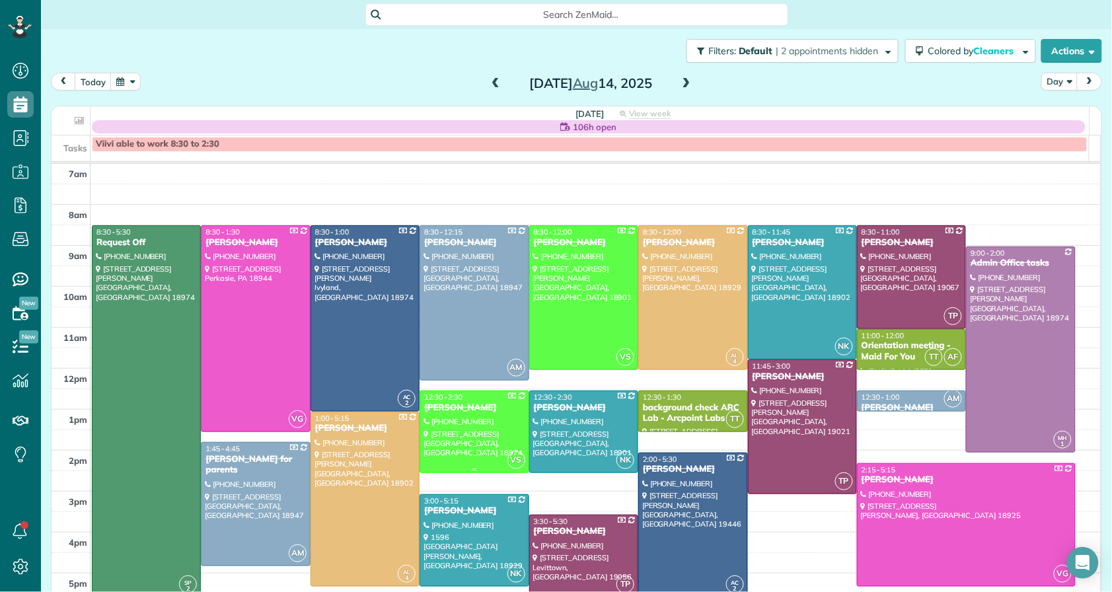
click at [441, 408] on div "Pat McGrogan" at bounding box center [474, 407] width 101 height 11
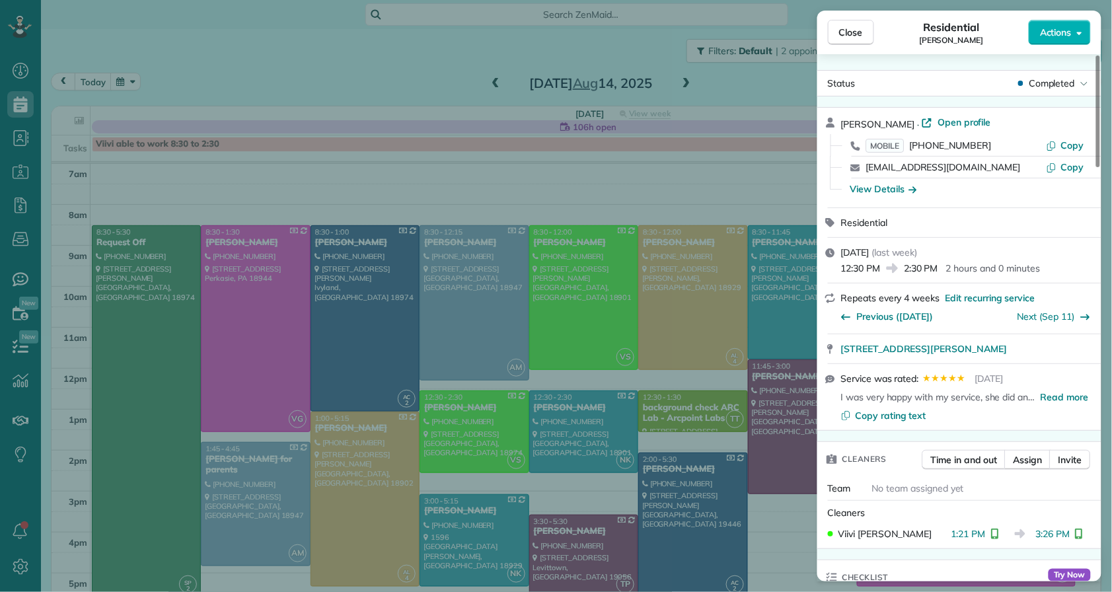
scroll to position [1322, 0]
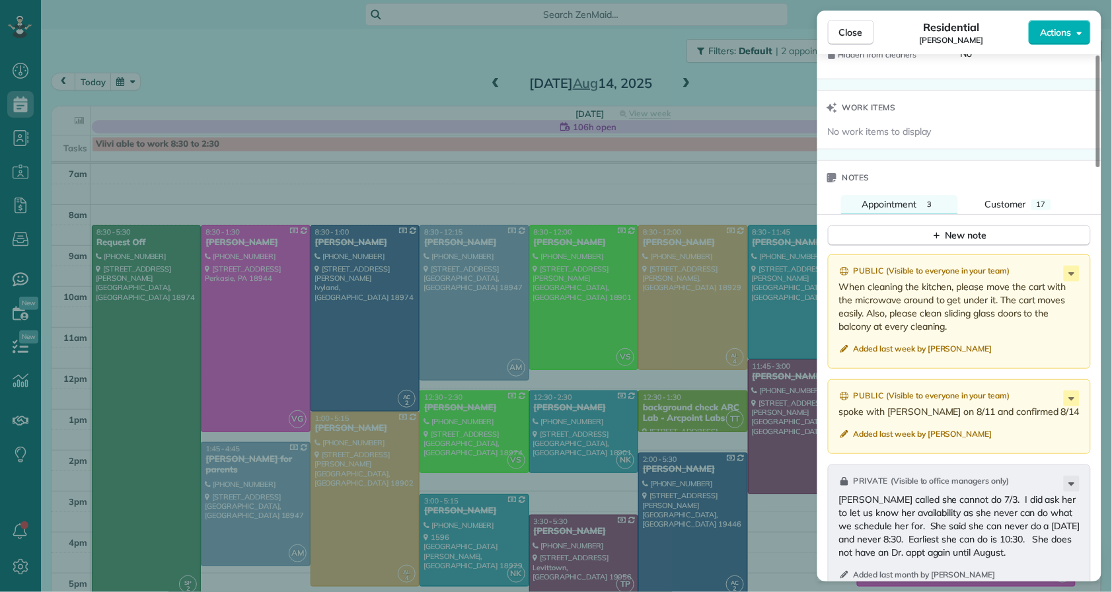
drag, startPoint x: 838, startPoint y: 303, endPoint x: 945, endPoint y: 328, distance: 109.9
click at [985, 369] on div "Public ( Visible to everyone in your team ) When cleaning the kitchen, please m…" at bounding box center [959, 311] width 263 height 114
click at [1076, 406] on icon at bounding box center [1072, 399] width 16 height 16
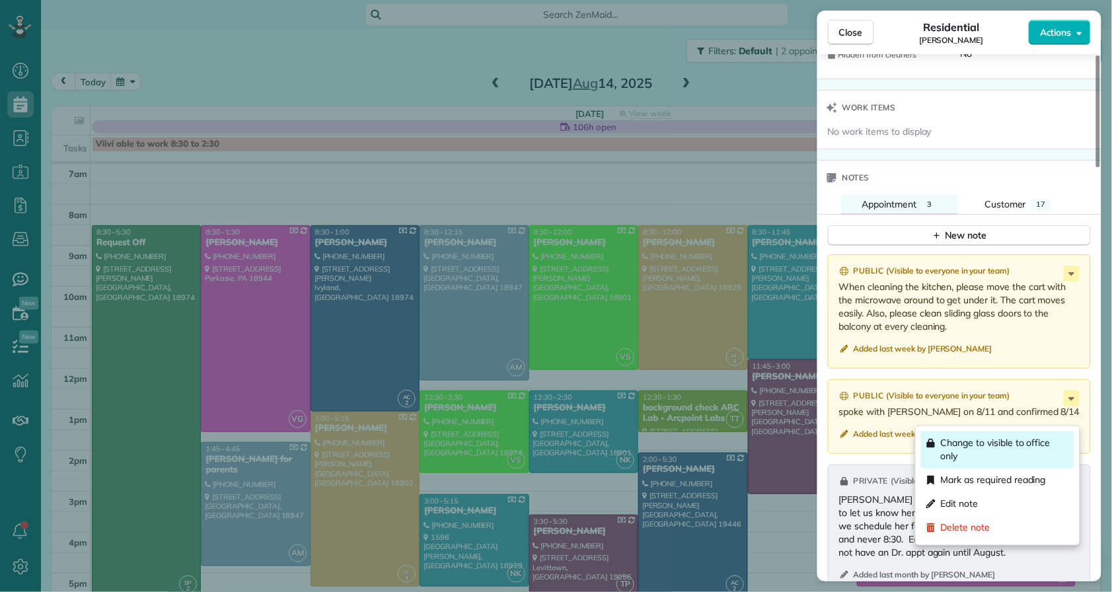
click at [1062, 441] on span "Change to visible to office only" at bounding box center [1005, 450] width 128 height 26
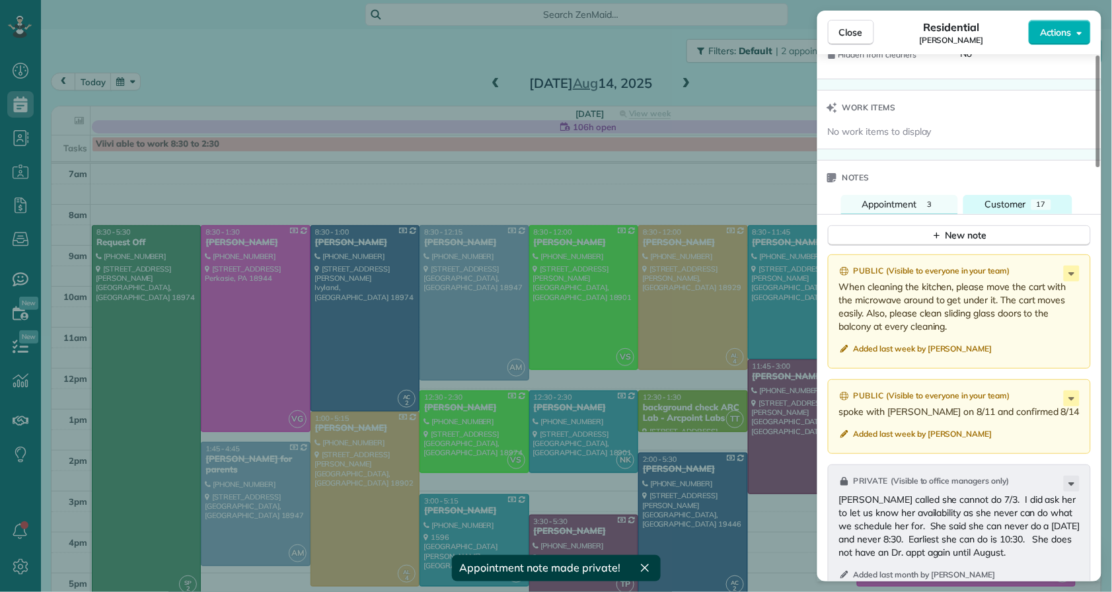
click at [1014, 210] on span "Customer" at bounding box center [1006, 204] width 42 height 12
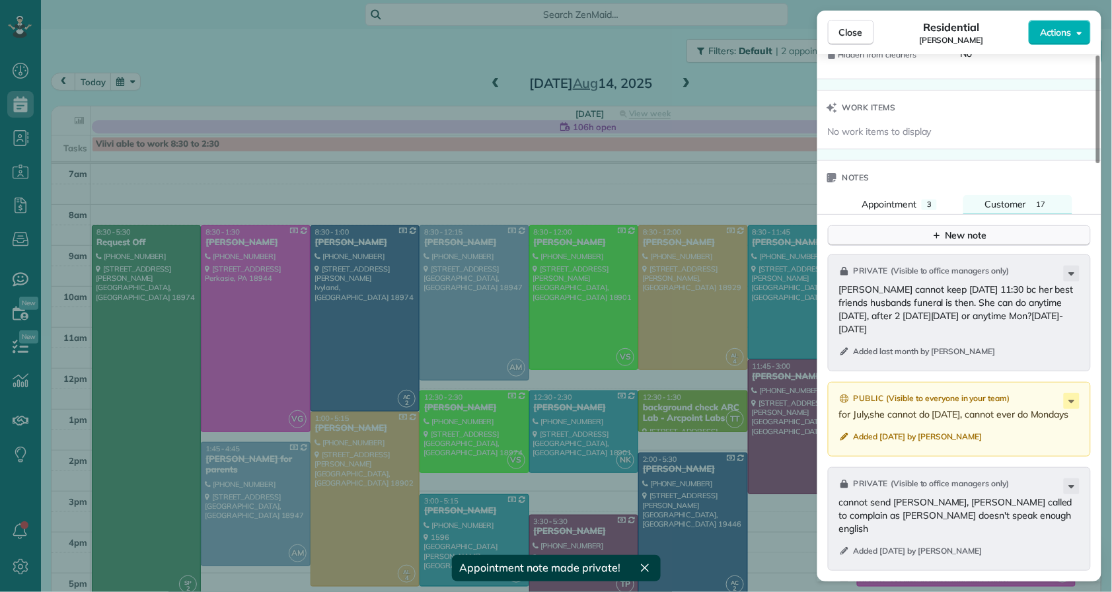
click at [969, 243] on div "New note" at bounding box center [960, 236] width 56 height 14
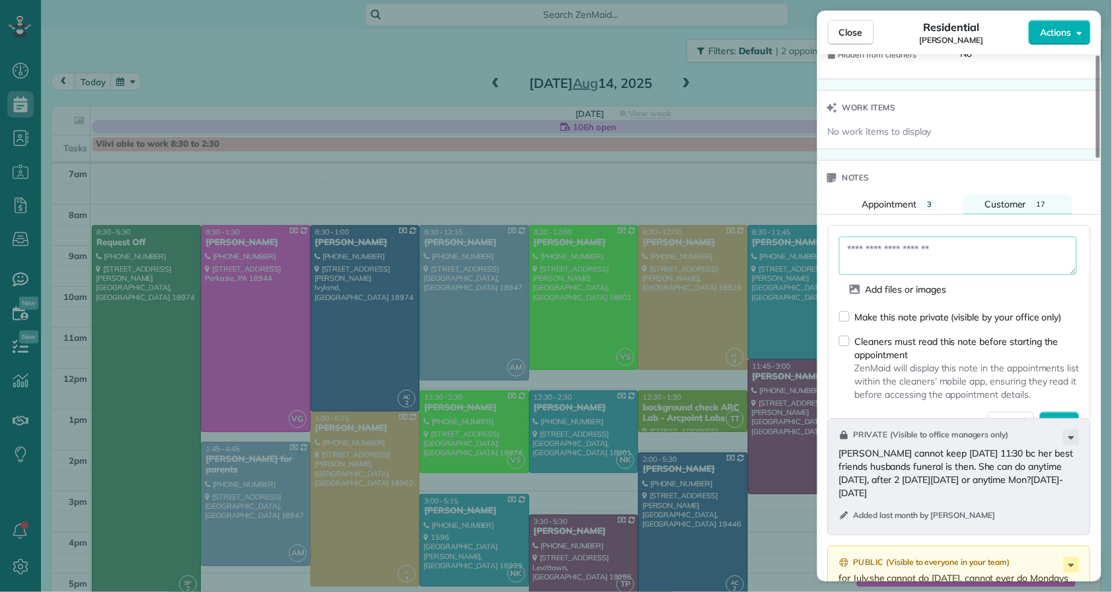
click at [888, 274] on textarea at bounding box center [958, 256] width 238 height 38
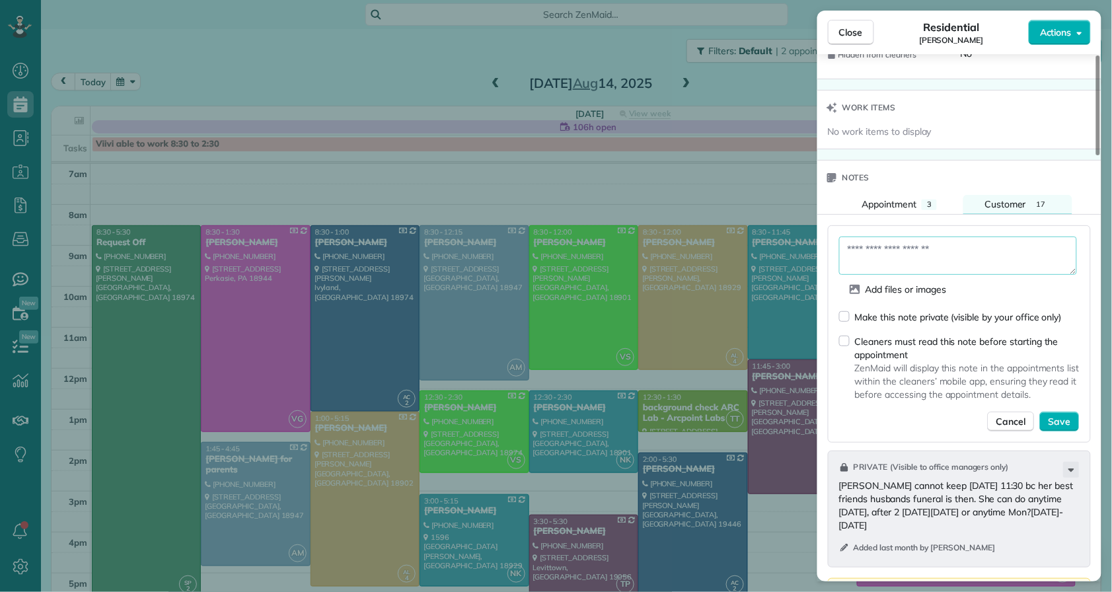
paste textarea "**********"
type textarea "**********"
click at [1065, 428] on span "Save" at bounding box center [1060, 421] width 22 height 13
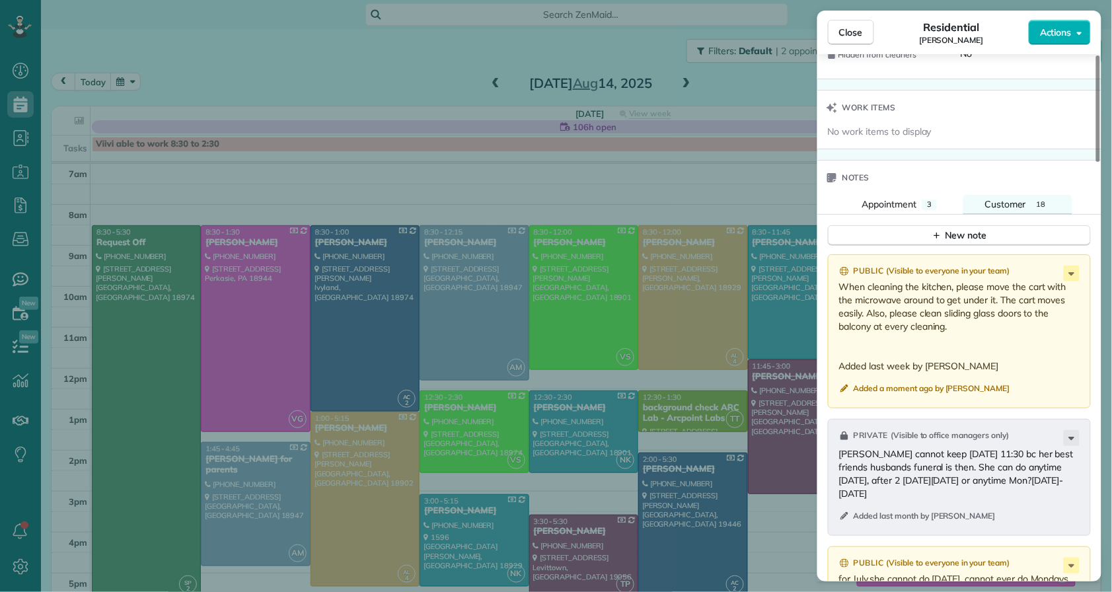
drag, startPoint x: 868, startPoint y: 30, endPoint x: 870, endPoint y: 318, distance: 288.8
click at [868, 30] on button "Close" at bounding box center [851, 32] width 46 height 25
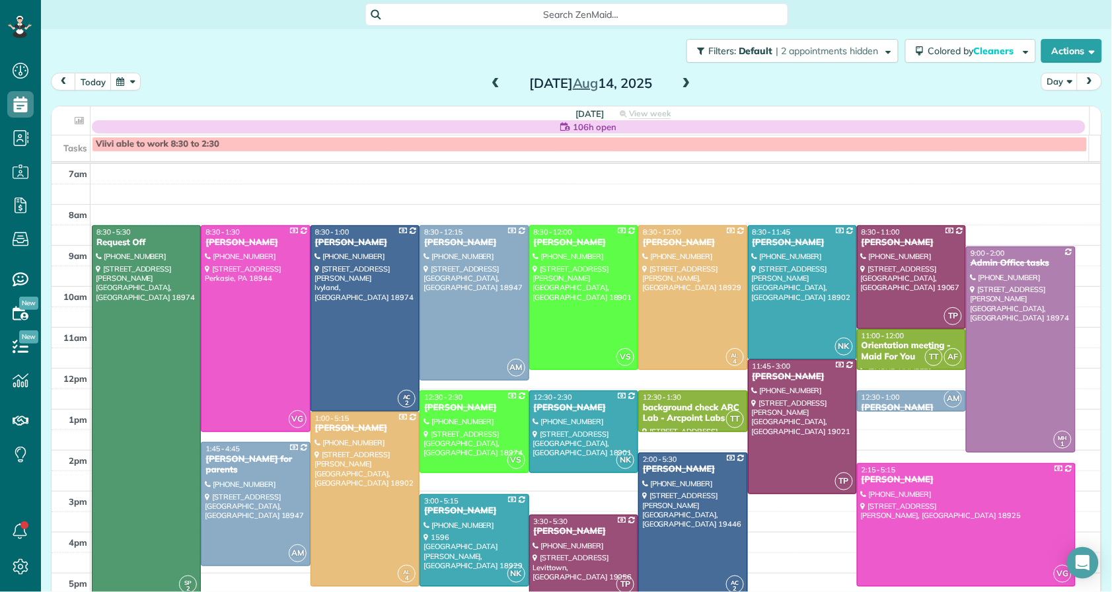
click at [679, 80] on span at bounding box center [686, 84] width 15 height 12
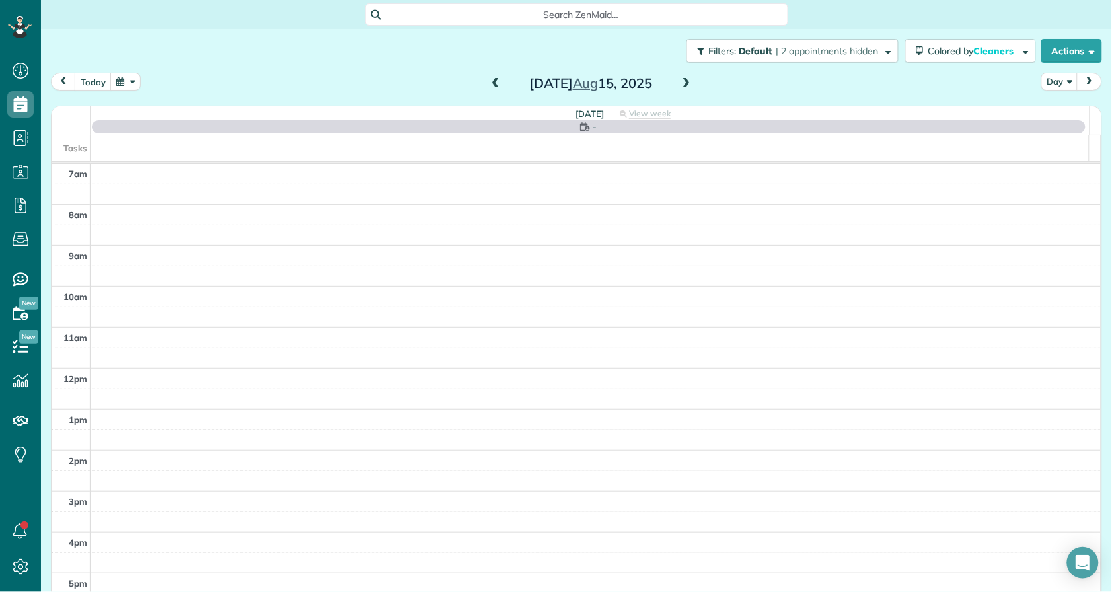
click at [679, 80] on span at bounding box center [686, 84] width 15 height 12
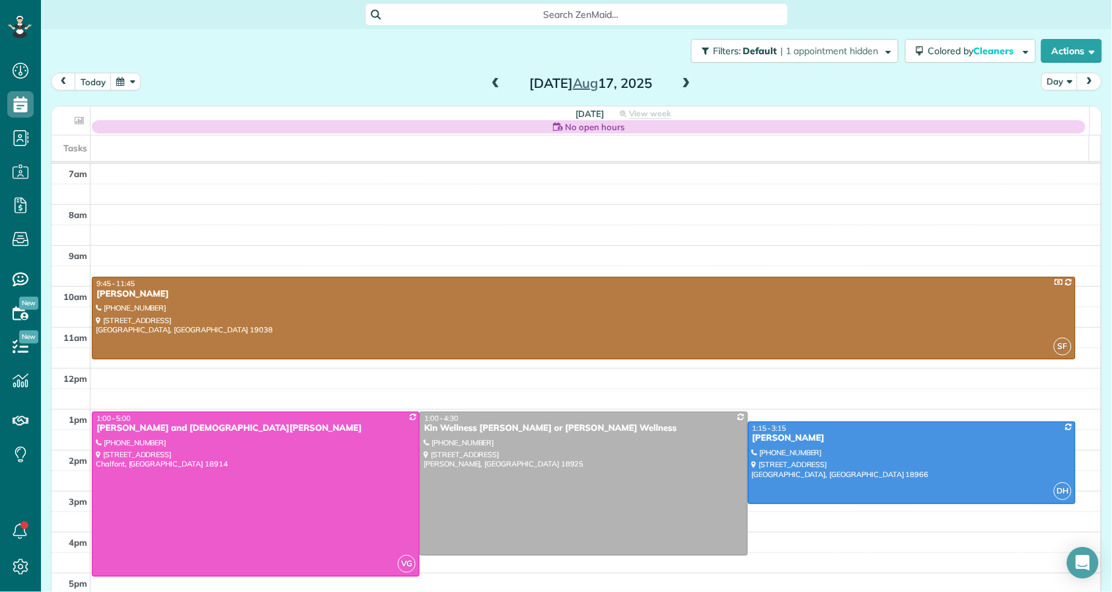
click at [679, 80] on span at bounding box center [686, 84] width 15 height 12
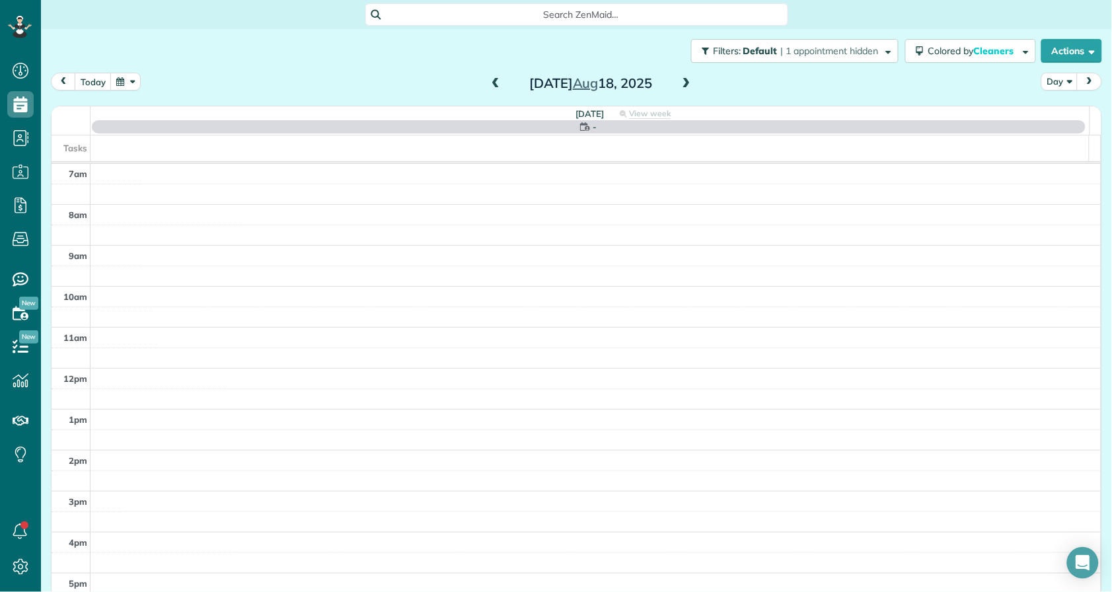
click at [679, 80] on span at bounding box center [686, 84] width 15 height 12
click at [679, 79] on span at bounding box center [686, 84] width 15 height 12
click at [679, 80] on span at bounding box center [686, 84] width 15 height 12
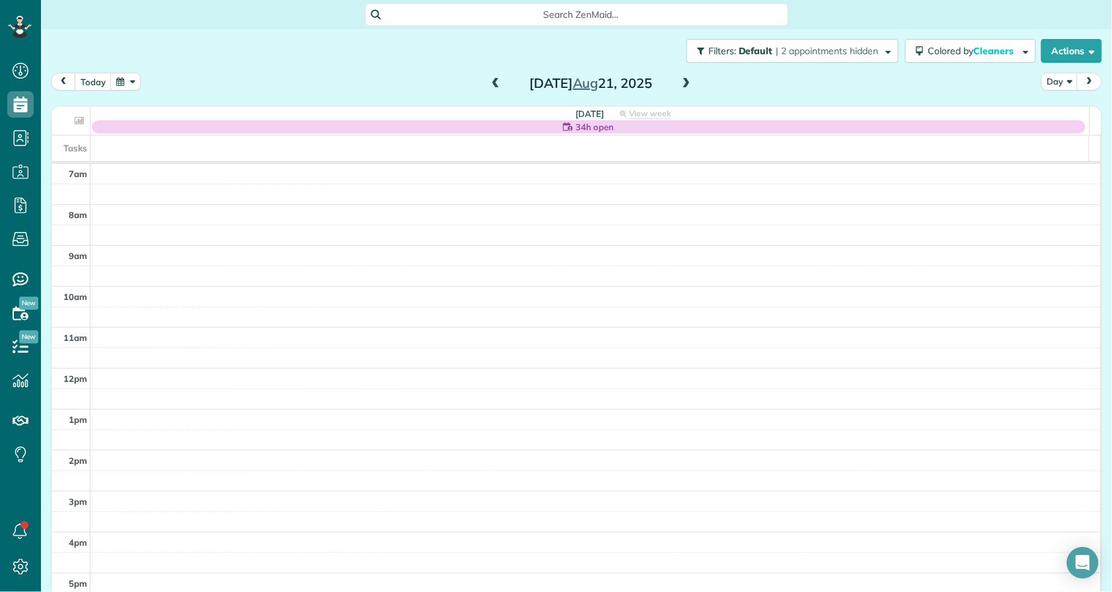
click at [492, 77] on span at bounding box center [495, 84] width 15 height 20
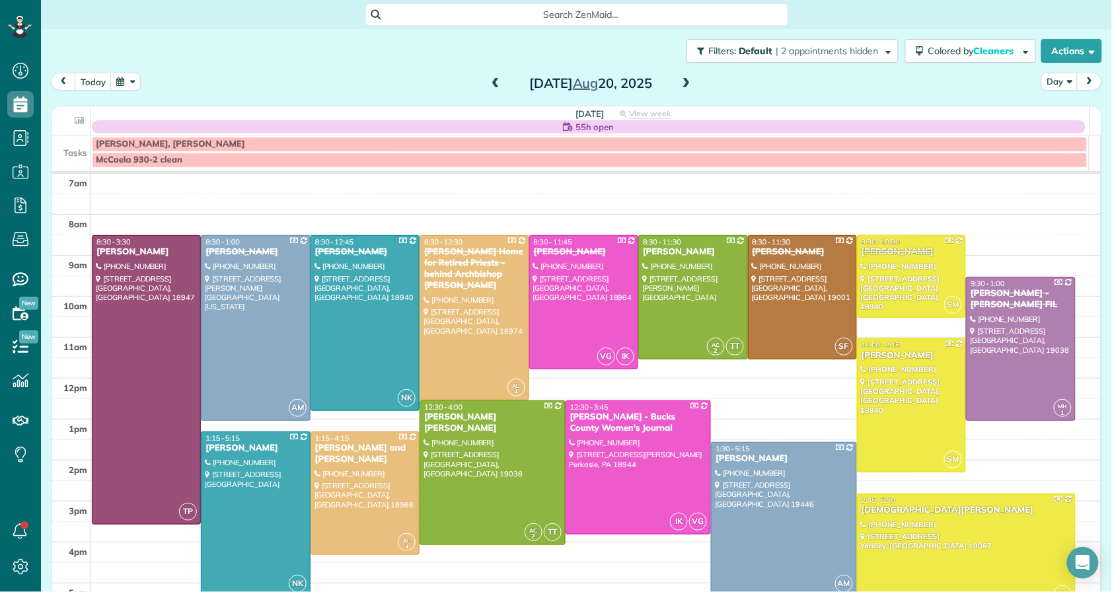
click at [742, 458] on div "Philip Radomski Jr" at bounding box center [784, 458] width 138 height 11
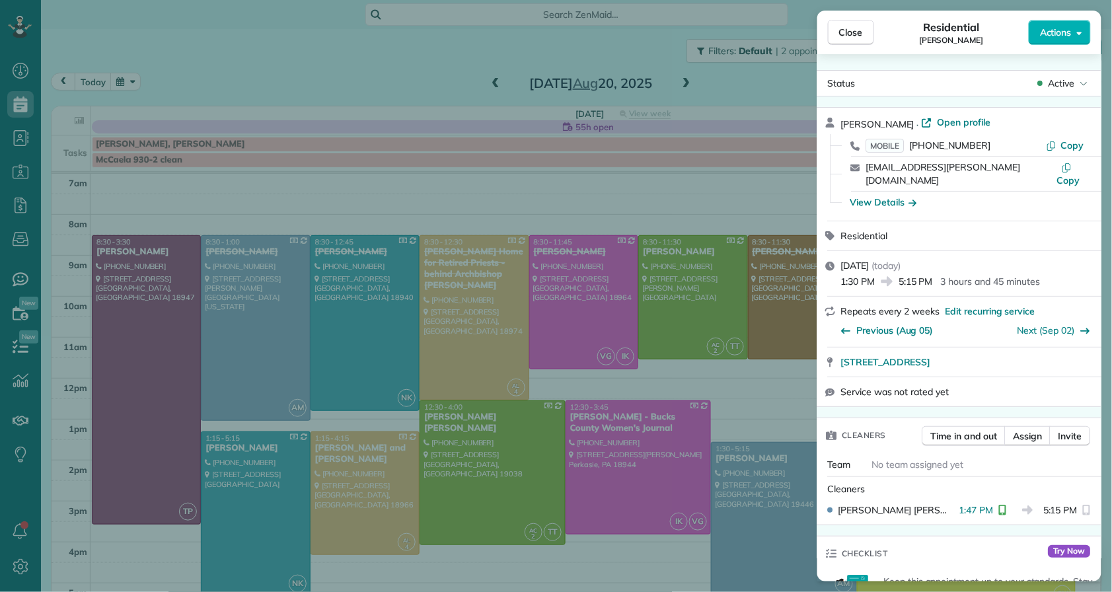
scroll to position [289, 0]
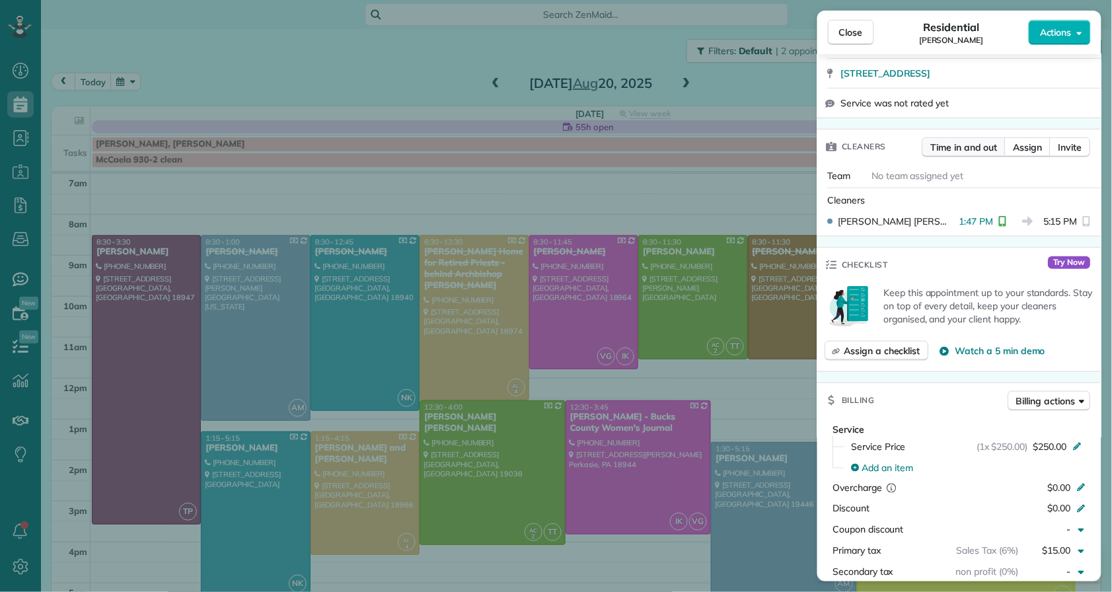
click at [957, 137] on button "Time in and out" at bounding box center [964, 147] width 84 height 20
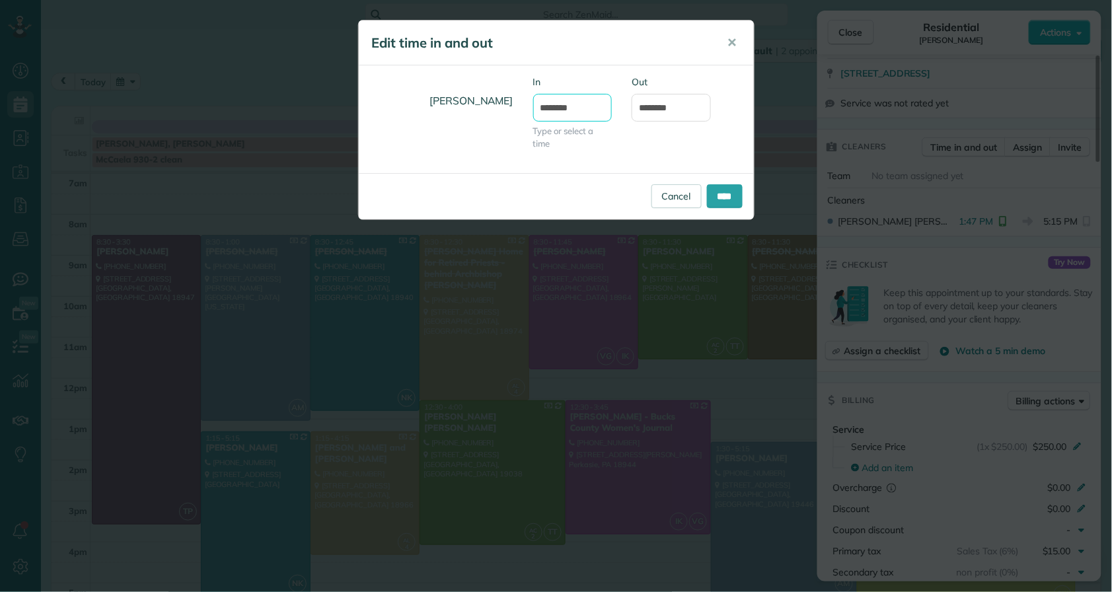
click at [560, 105] on input "*******" at bounding box center [572, 108] width 79 height 28
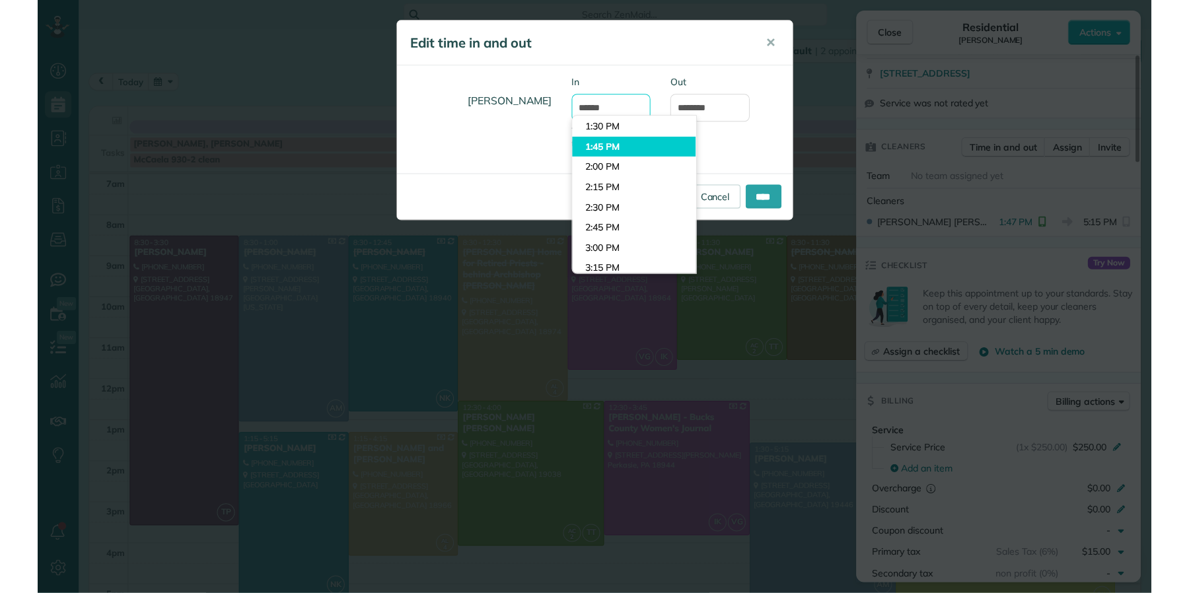
scroll to position [1008, 0]
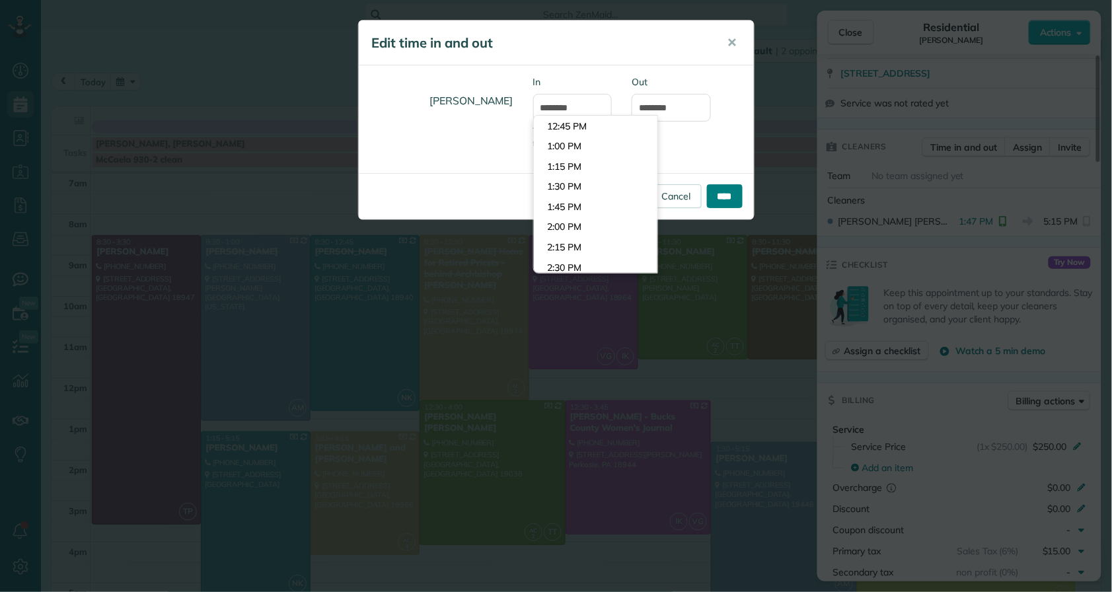
type input "*******"
click at [712, 199] on input "****" at bounding box center [725, 196] width 36 height 24
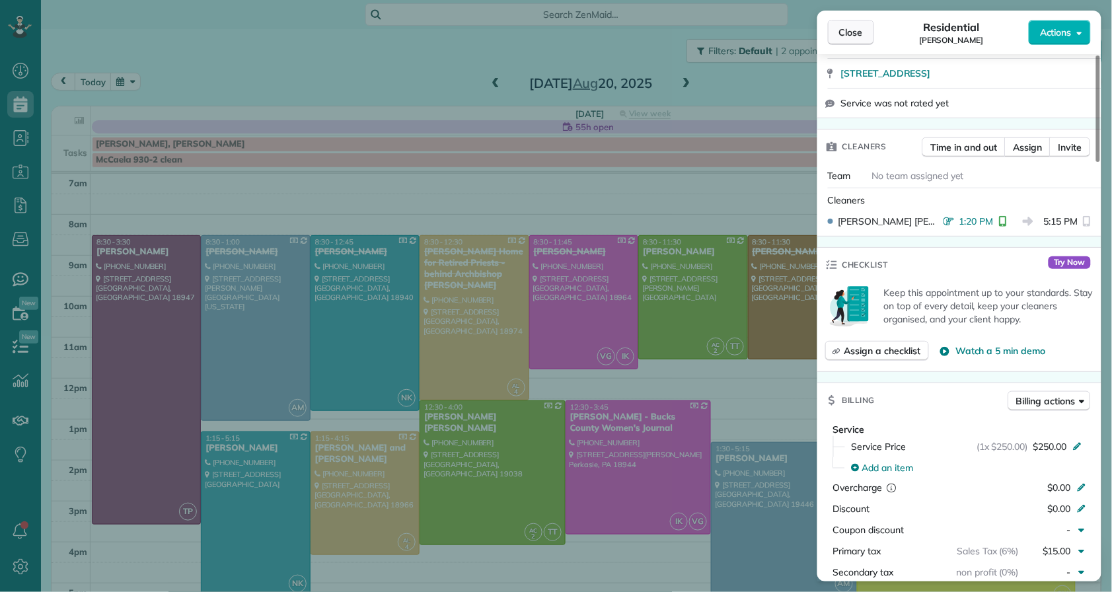
click at [858, 39] on button "Close" at bounding box center [851, 32] width 46 height 25
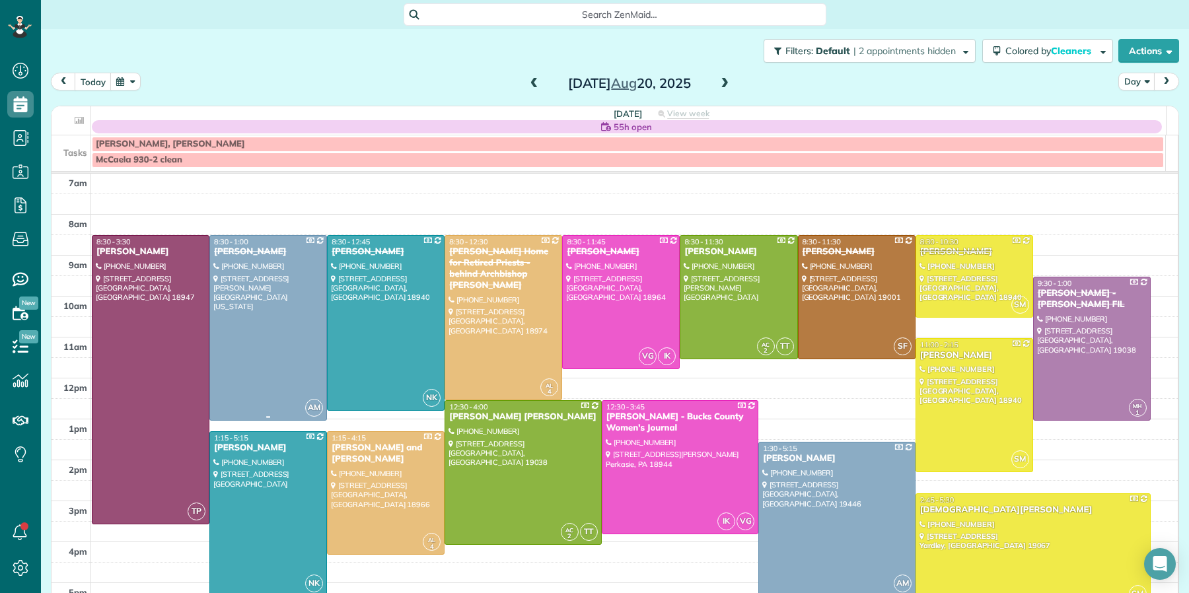
scroll to position [593, 40]
click at [920, 252] on div "Barbara Baldwin" at bounding box center [975, 251] width 110 height 11
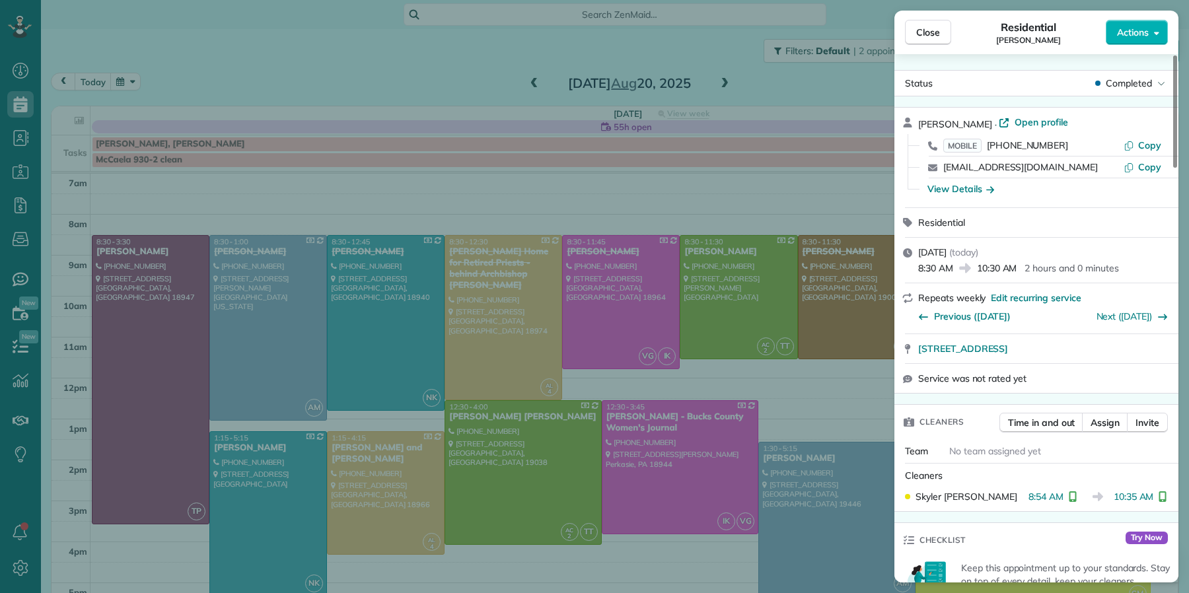
drag, startPoint x: 926, startPoint y: 34, endPoint x: 951, endPoint y: 459, distance: 426.3
click at [926, 34] on span "Close" at bounding box center [928, 32] width 24 height 13
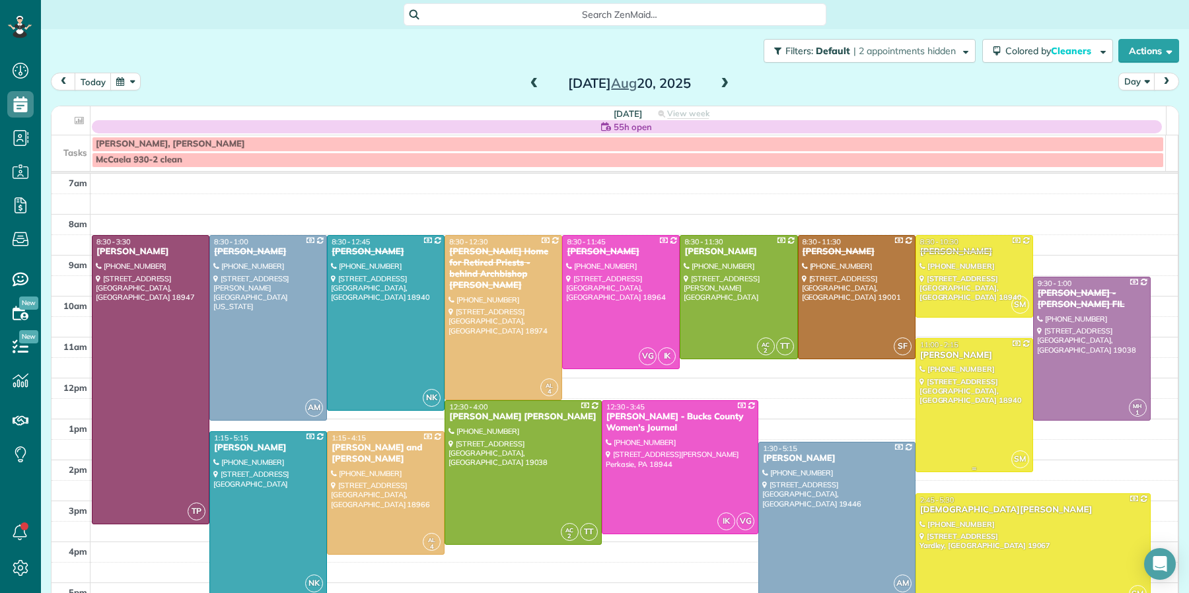
click at [939, 358] on div "Vanessa Shubert" at bounding box center [975, 355] width 110 height 11
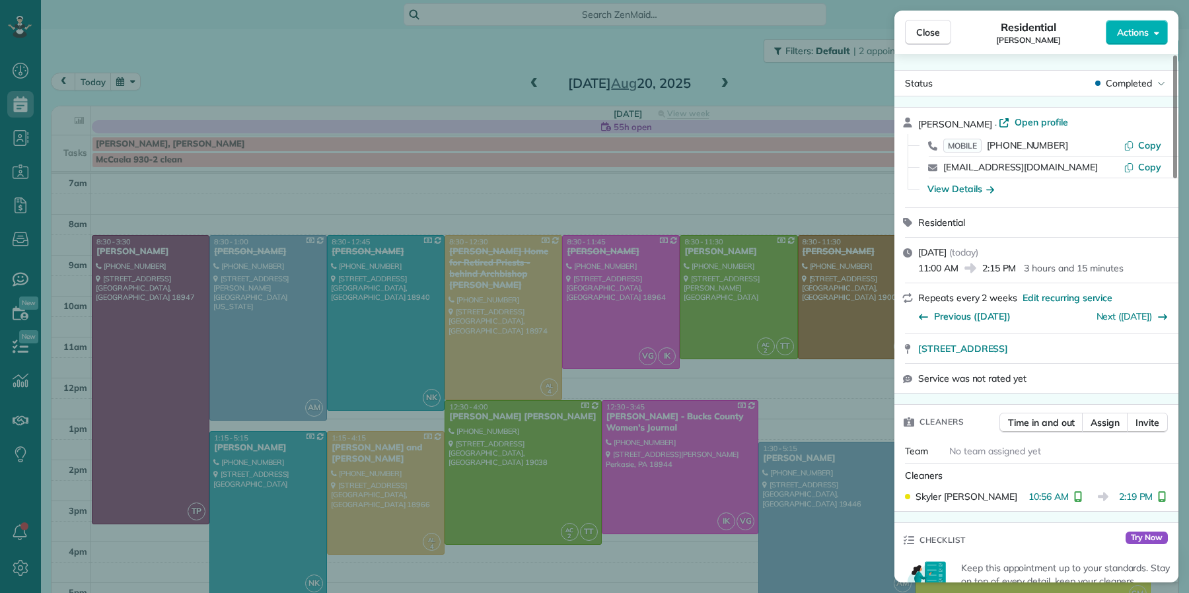
scroll to position [103, 0]
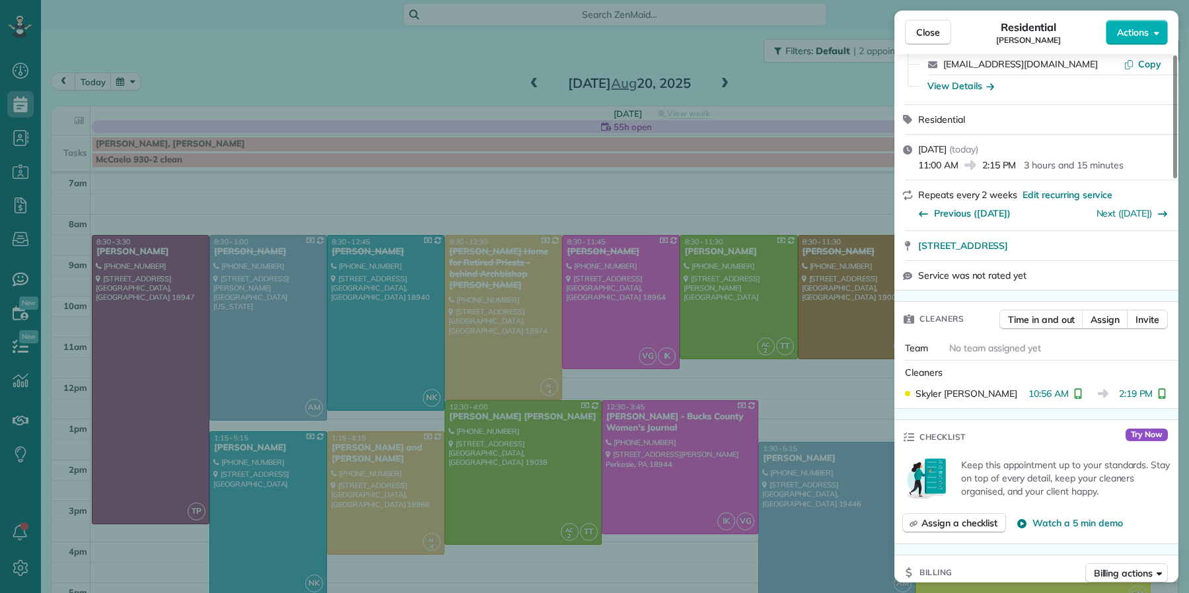
drag, startPoint x: 921, startPoint y: 30, endPoint x: 914, endPoint y: 340, distance: 310.6
click at [921, 30] on span "Close" at bounding box center [928, 32] width 24 height 13
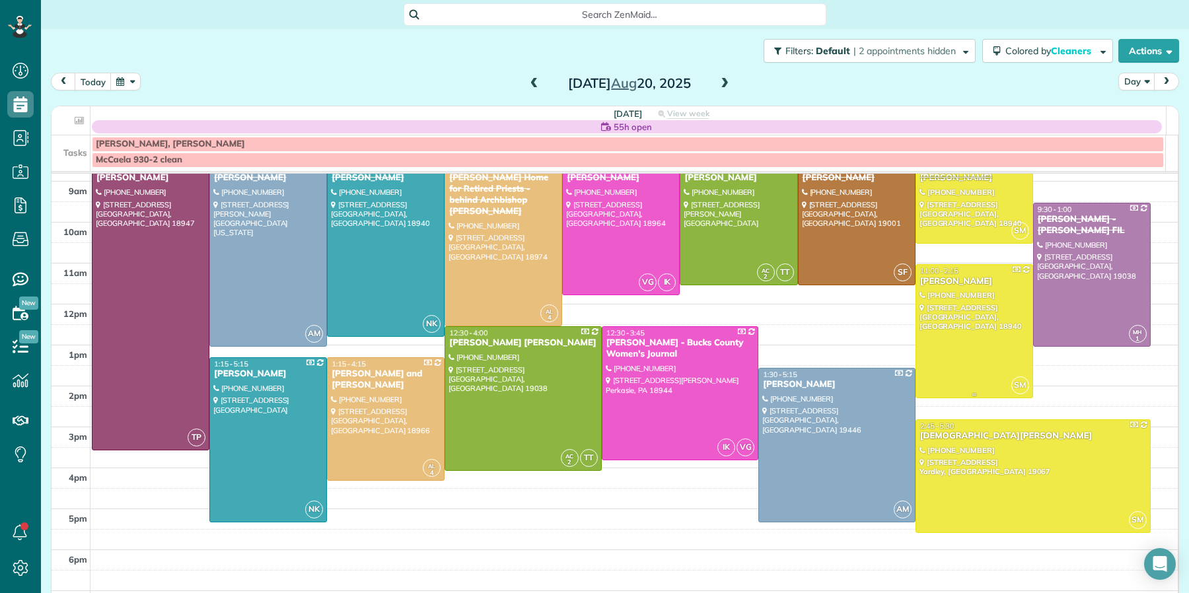
scroll to position [76, 0]
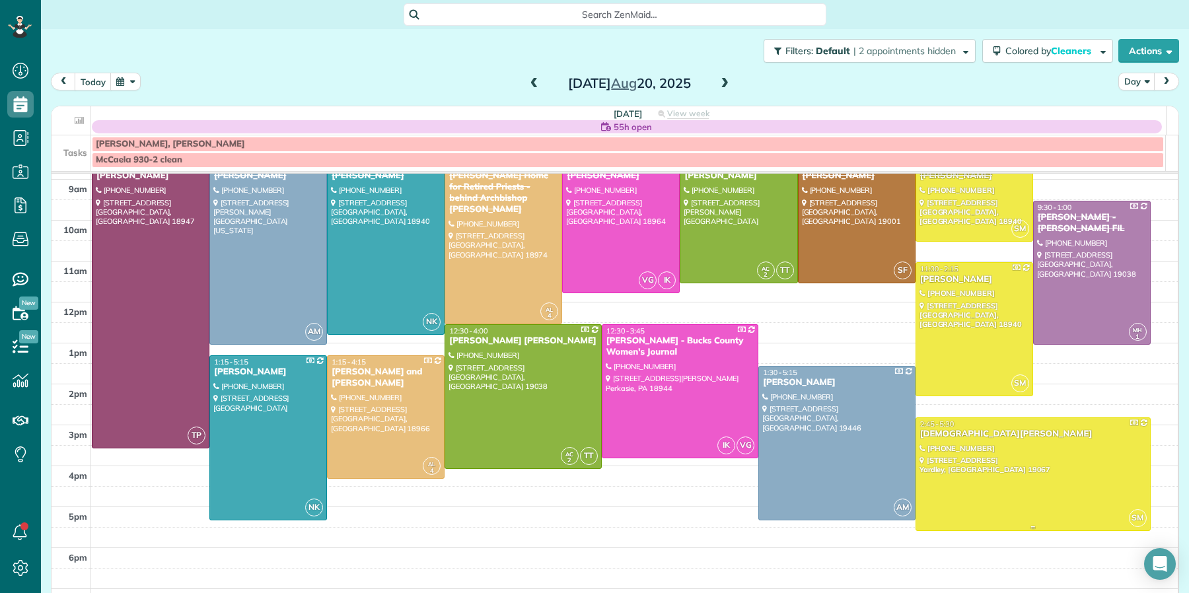
click at [933, 436] on div "Kristen Fiumecaldo" at bounding box center [1033, 434] width 227 height 11
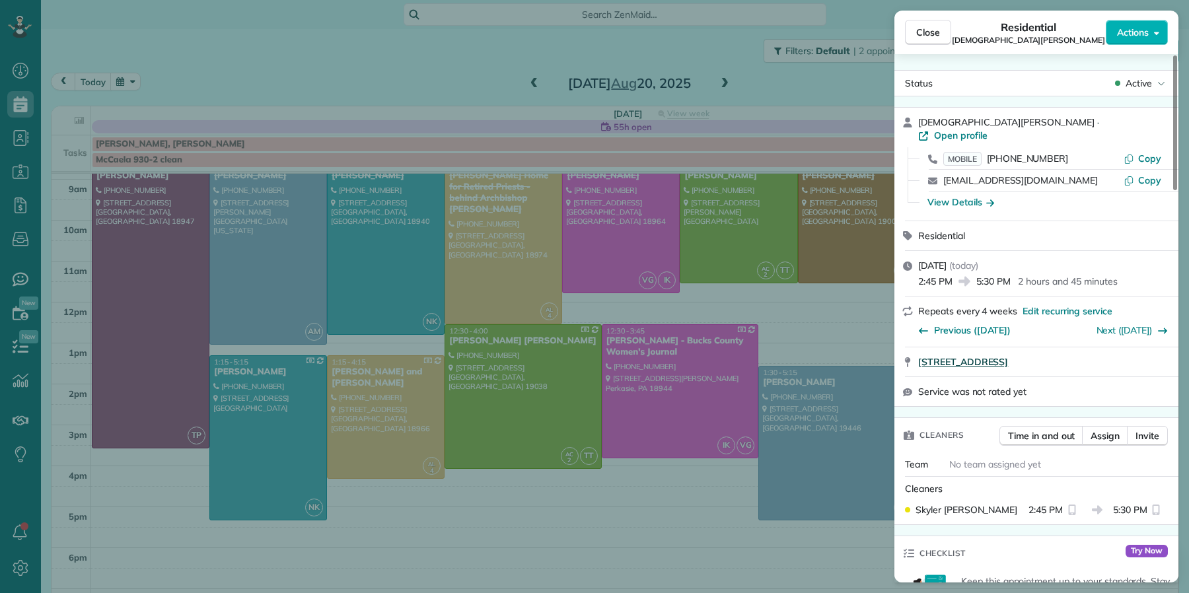
drag, startPoint x: 939, startPoint y: 27, endPoint x: 986, endPoint y: 351, distance: 327.2
click at [939, 28] on span "Close" at bounding box center [928, 32] width 24 height 13
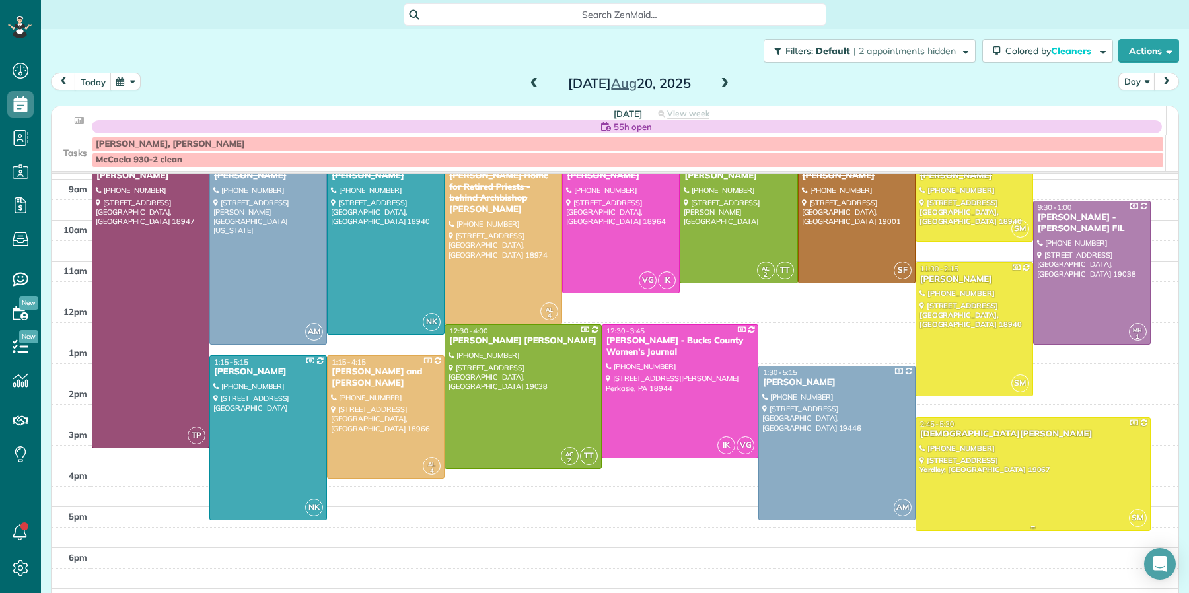
click at [963, 435] on div "Kristen Fiumecaldo" at bounding box center [1033, 434] width 227 height 11
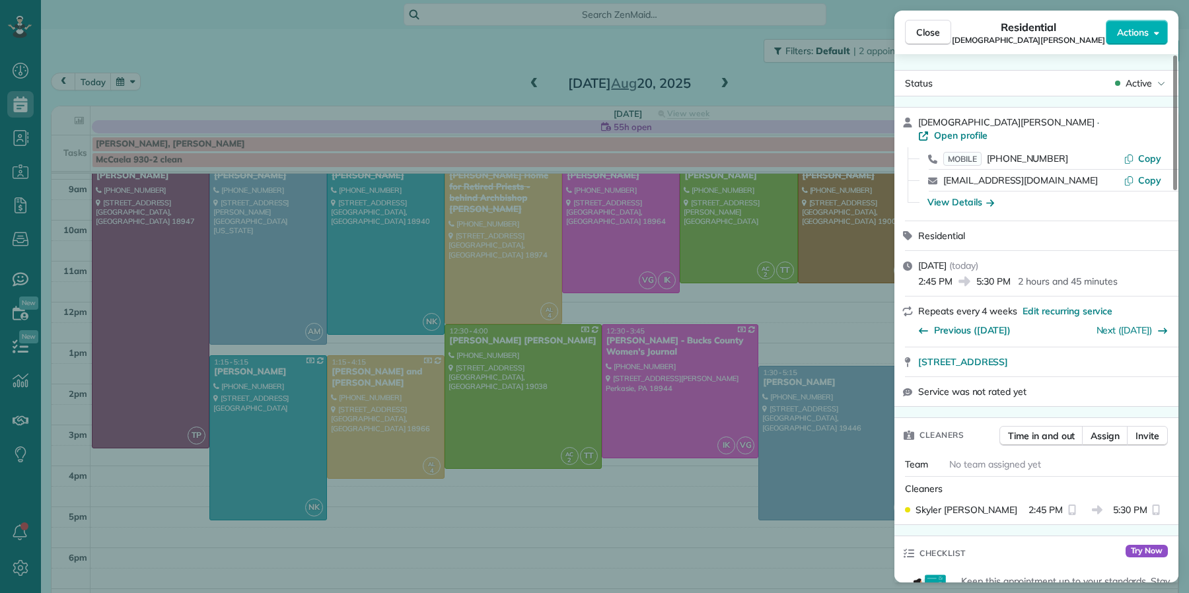
drag, startPoint x: 935, startPoint y: 34, endPoint x: 918, endPoint y: 301, distance: 266.8
click at [935, 34] on span "Close" at bounding box center [928, 32] width 24 height 13
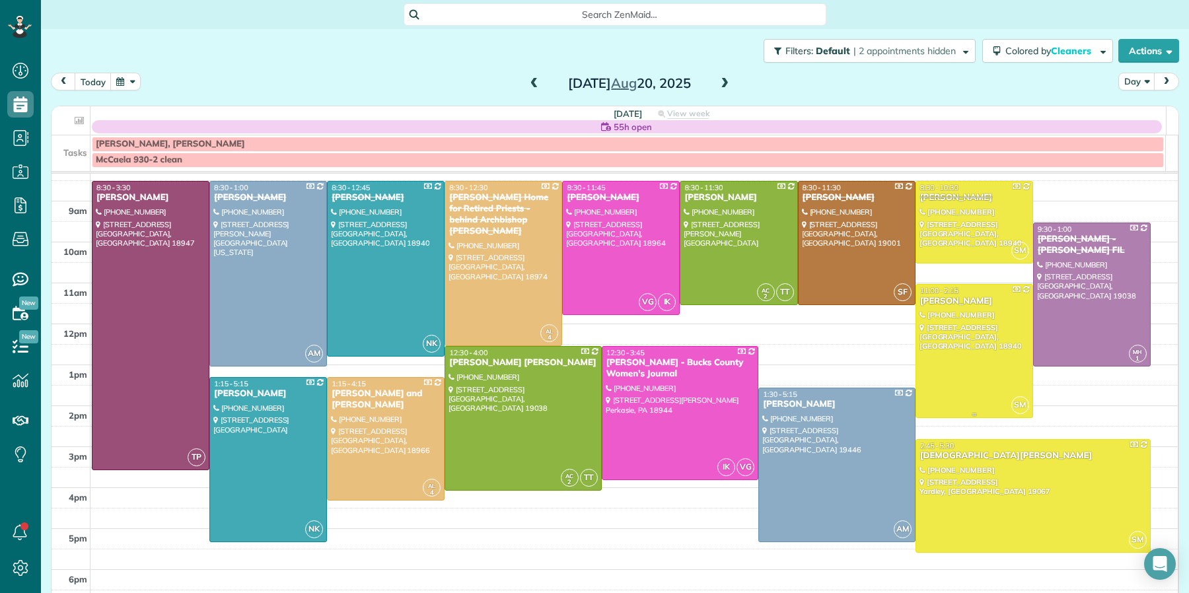
scroll to position [44, 0]
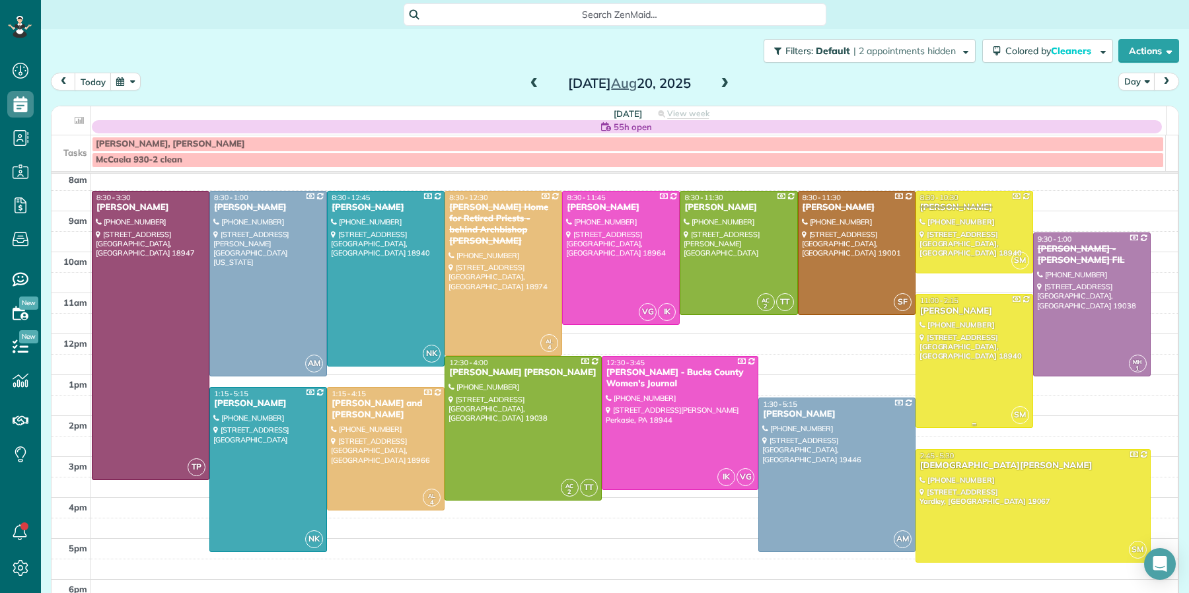
click at [932, 311] on div "Vanessa Shubert" at bounding box center [975, 311] width 110 height 11
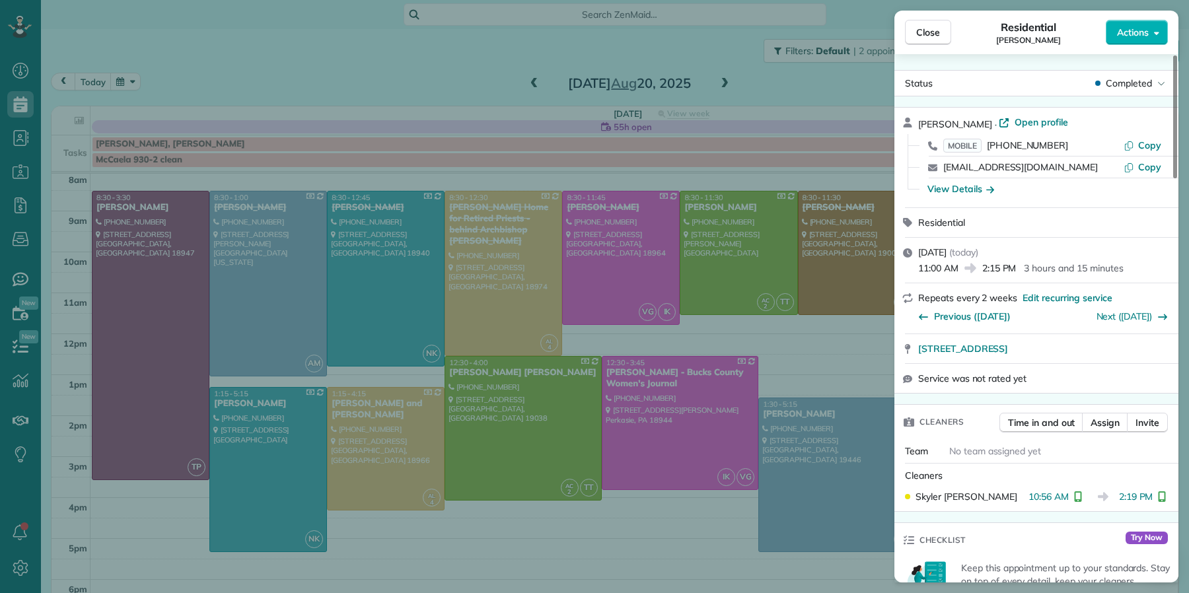
drag, startPoint x: 934, startPoint y: 29, endPoint x: 909, endPoint y: 389, distance: 360.4
click at [934, 30] on span "Close" at bounding box center [928, 32] width 24 height 13
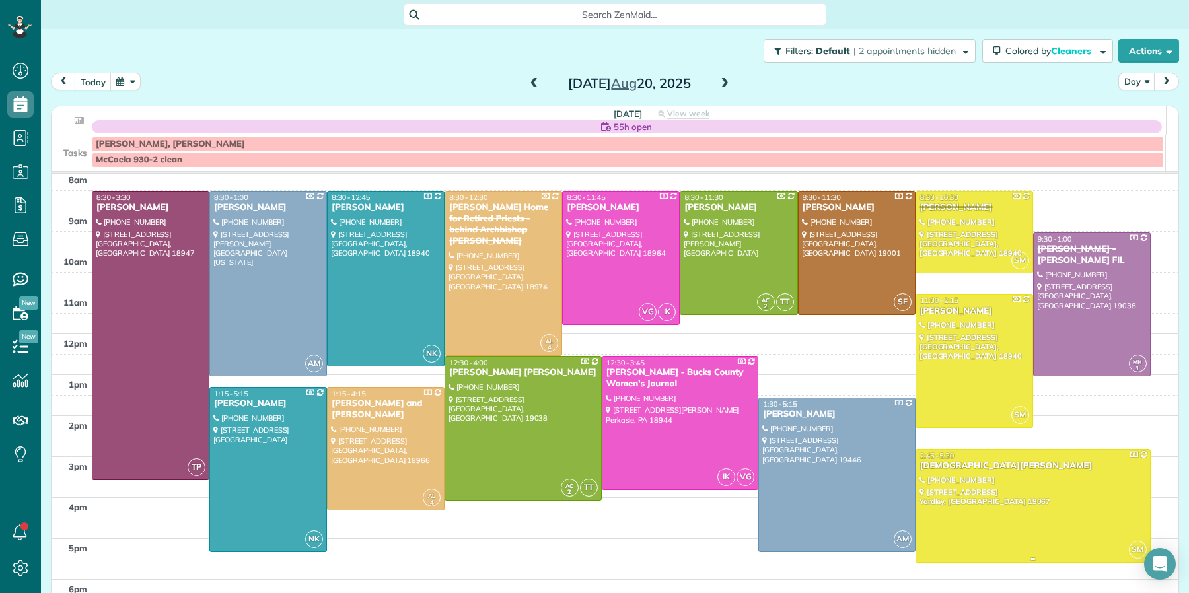
click at [944, 469] on div "Kristen Fiumecaldo" at bounding box center [1033, 466] width 227 height 11
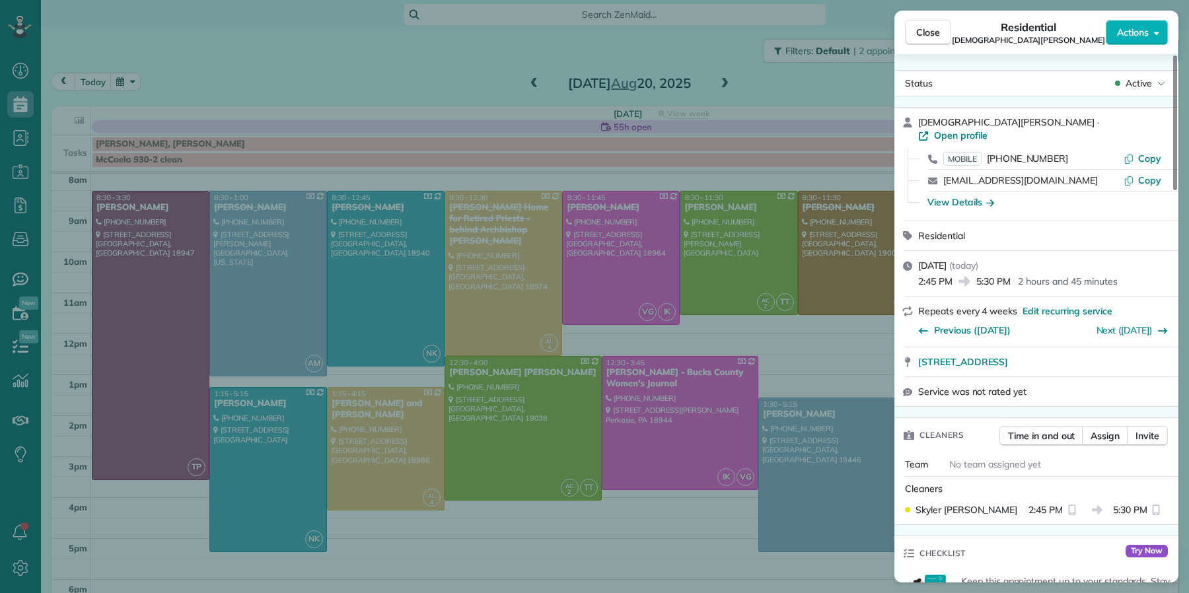
drag, startPoint x: 938, startPoint y: 36, endPoint x: 866, endPoint y: 166, distance: 148.2
click at [938, 37] on span "Close" at bounding box center [928, 32] width 24 height 13
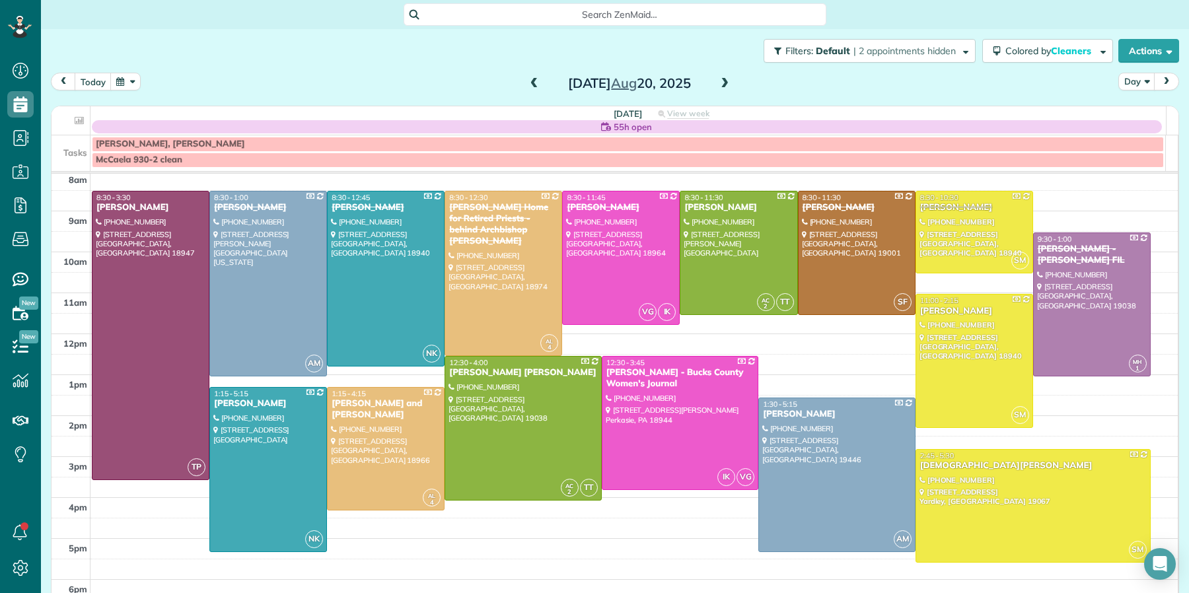
click at [718, 83] on span at bounding box center [725, 84] width 15 height 12
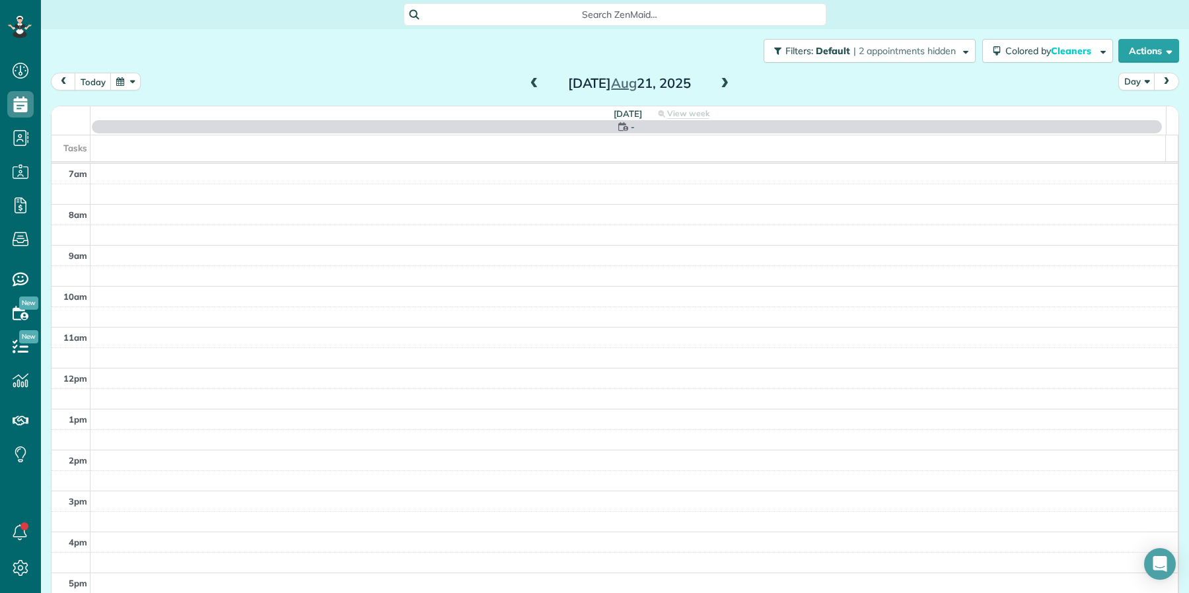
click at [718, 83] on span at bounding box center [725, 84] width 15 height 12
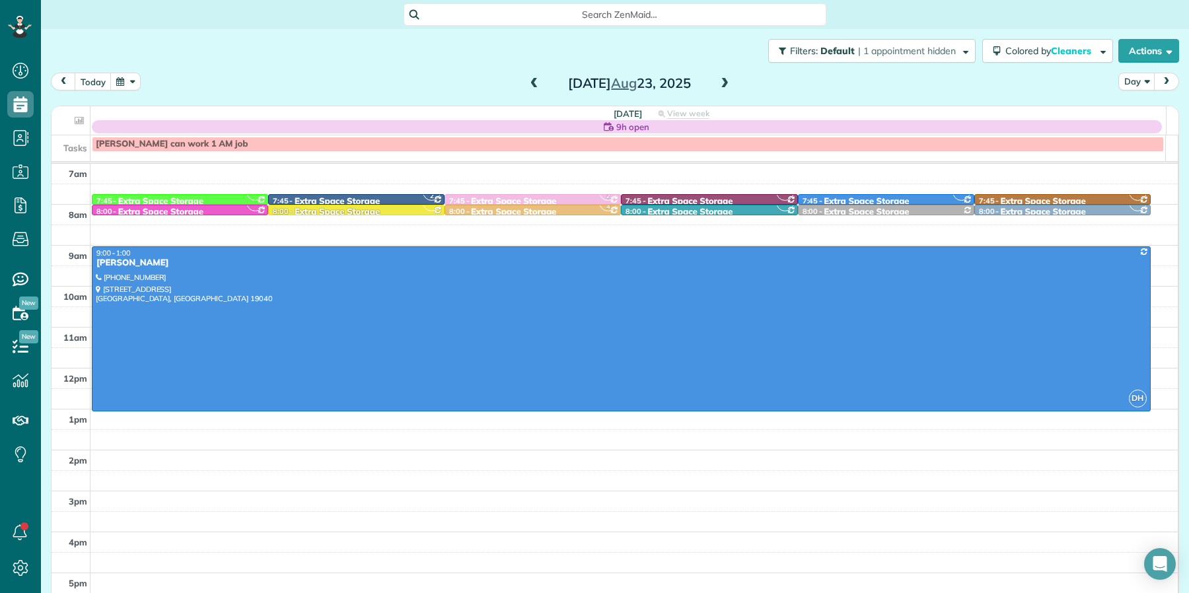
click at [246, 196] on span "VS" at bounding box center [255, 192] width 18 height 18
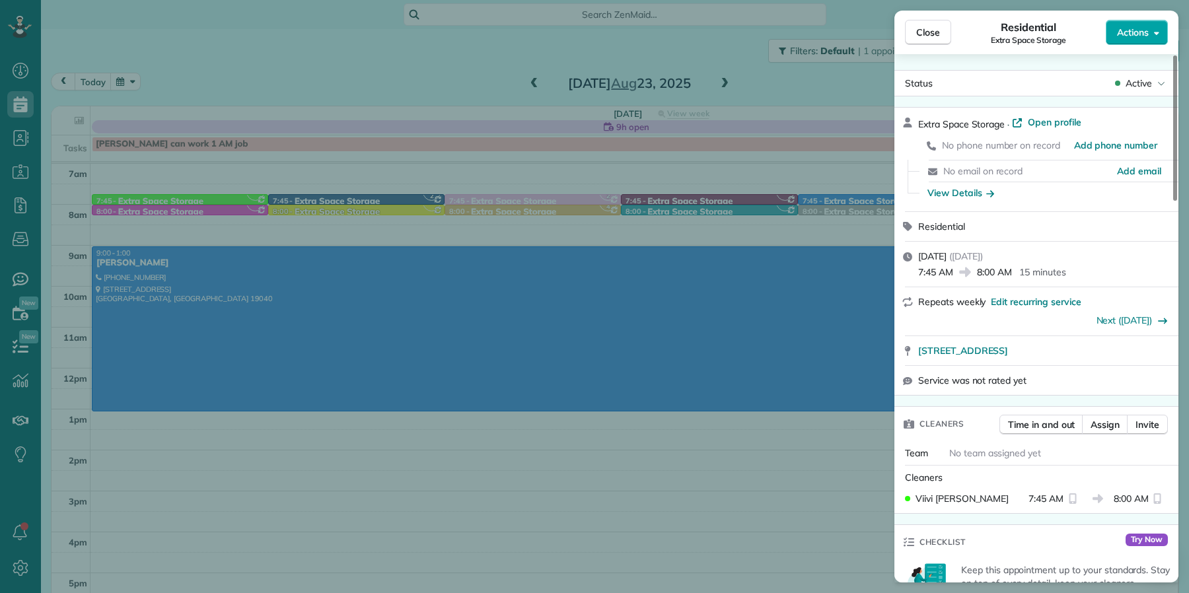
click at [1111, 30] on span "Actions" at bounding box center [1133, 32] width 32 height 13
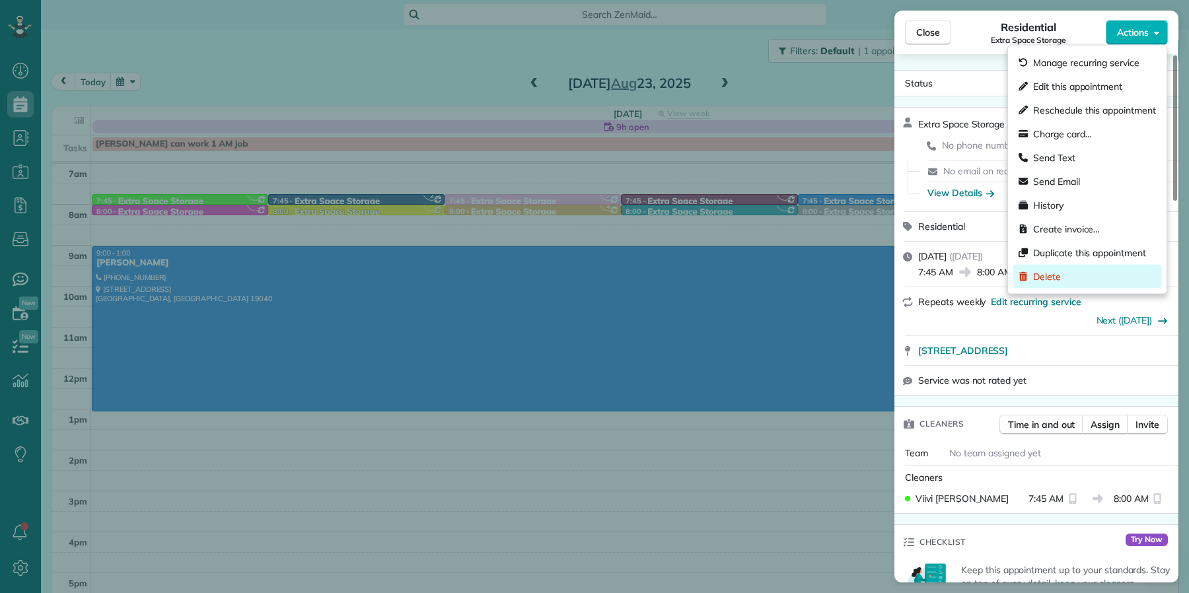
click at [1075, 273] on div "Delete" at bounding box center [1088, 277] width 148 height 24
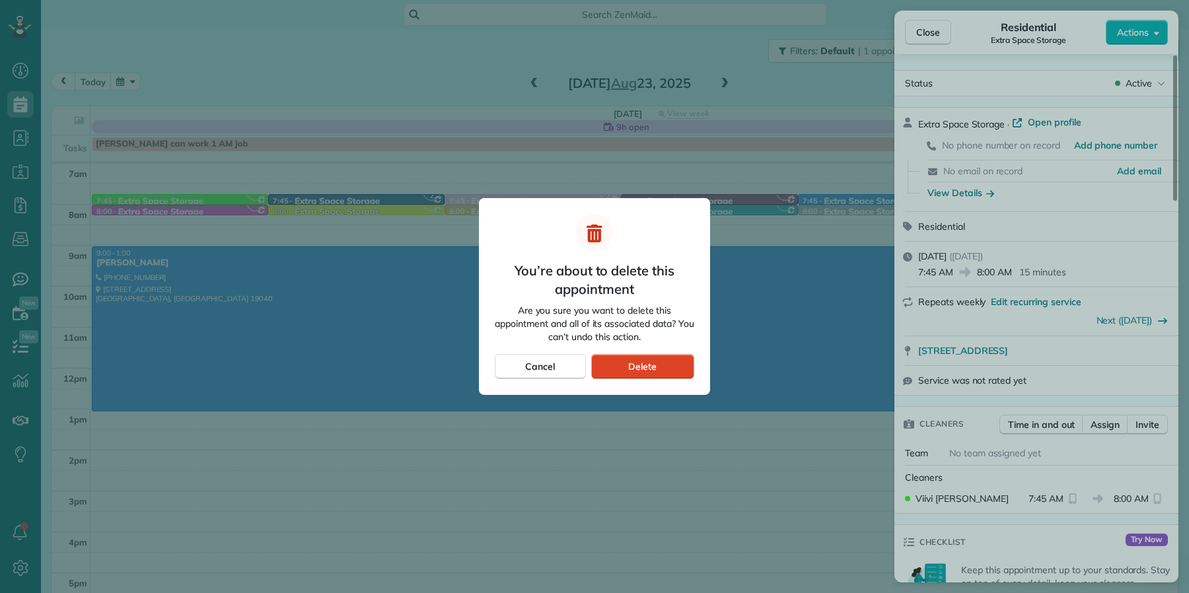
click at [644, 362] on span "Delete" at bounding box center [642, 366] width 28 height 13
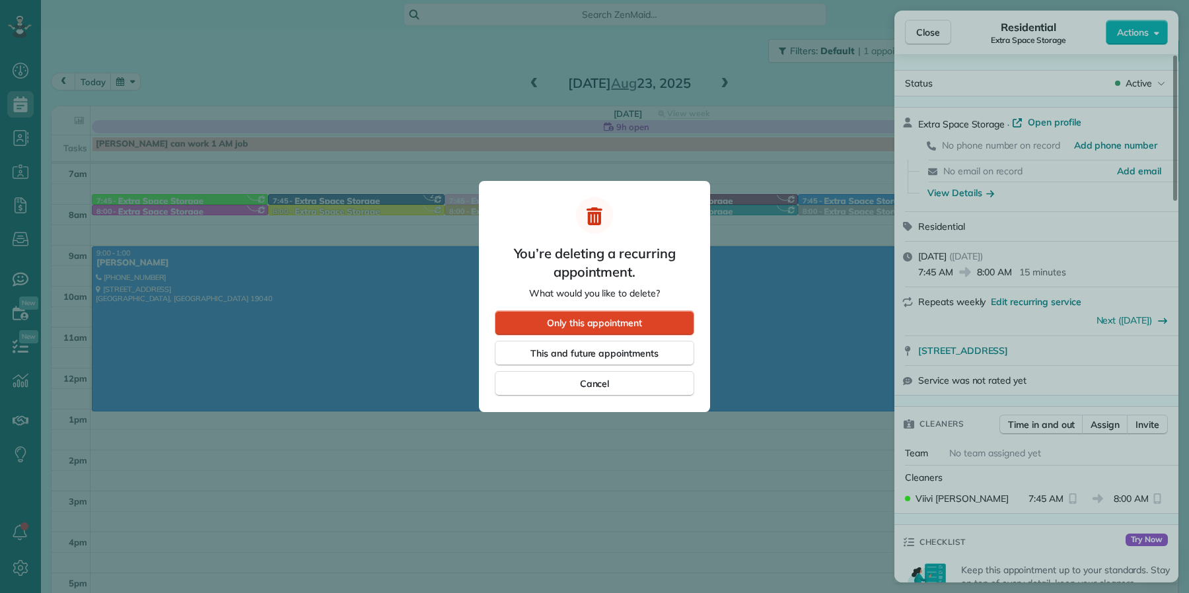
click at [587, 329] on span "Only this appointment" at bounding box center [594, 323] width 95 height 13
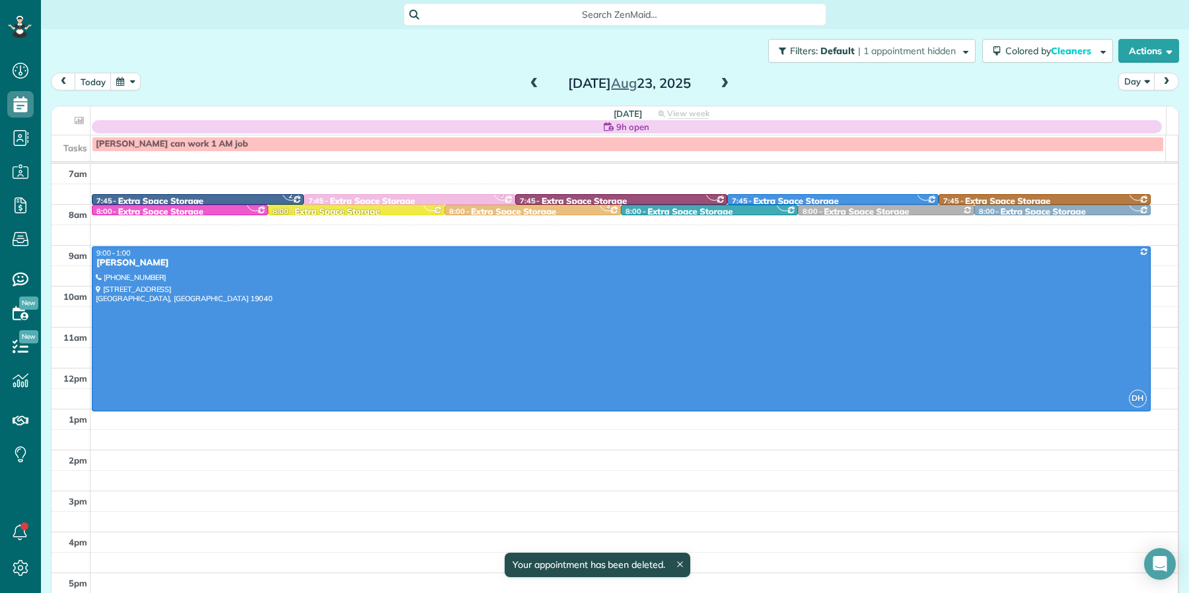
click at [204, 200] on div at bounding box center [198, 201] width 211 height 5
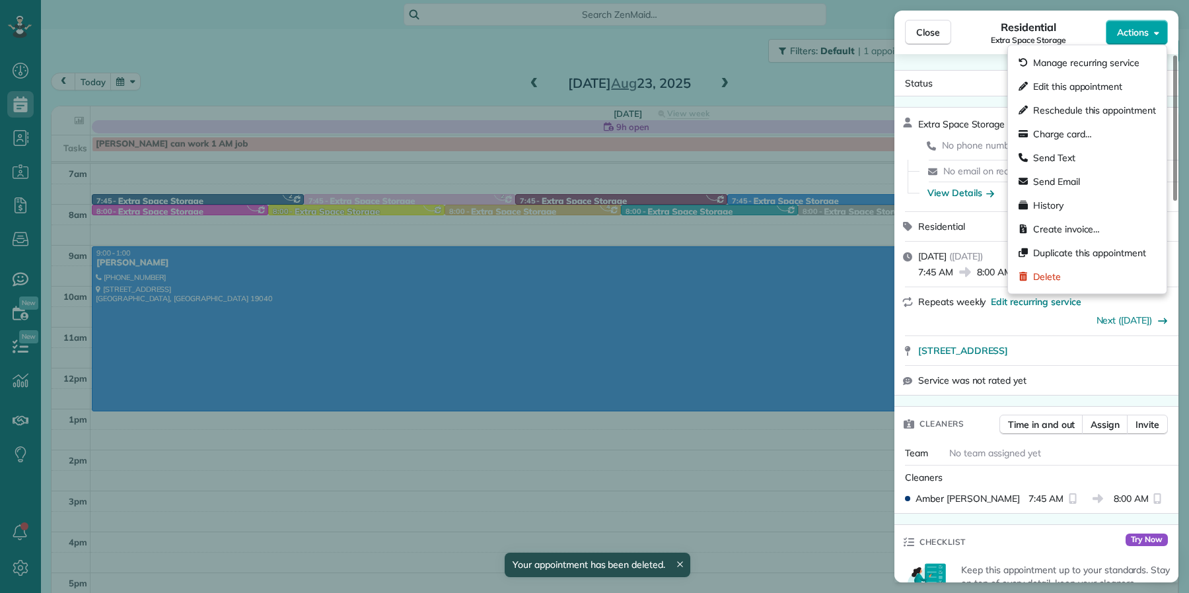
click at [1111, 26] on span "Actions" at bounding box center [1133, 32] width 32 height 13
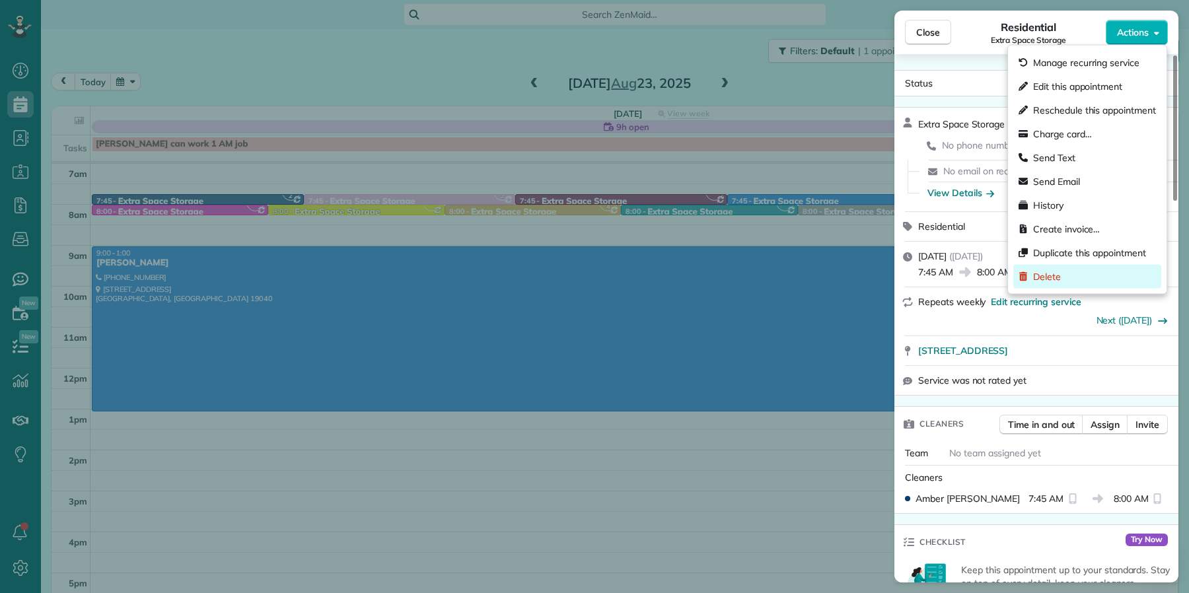
click at [1088, 270] on div "Delete" at bounding box center [1088, 277] width 148 height 24
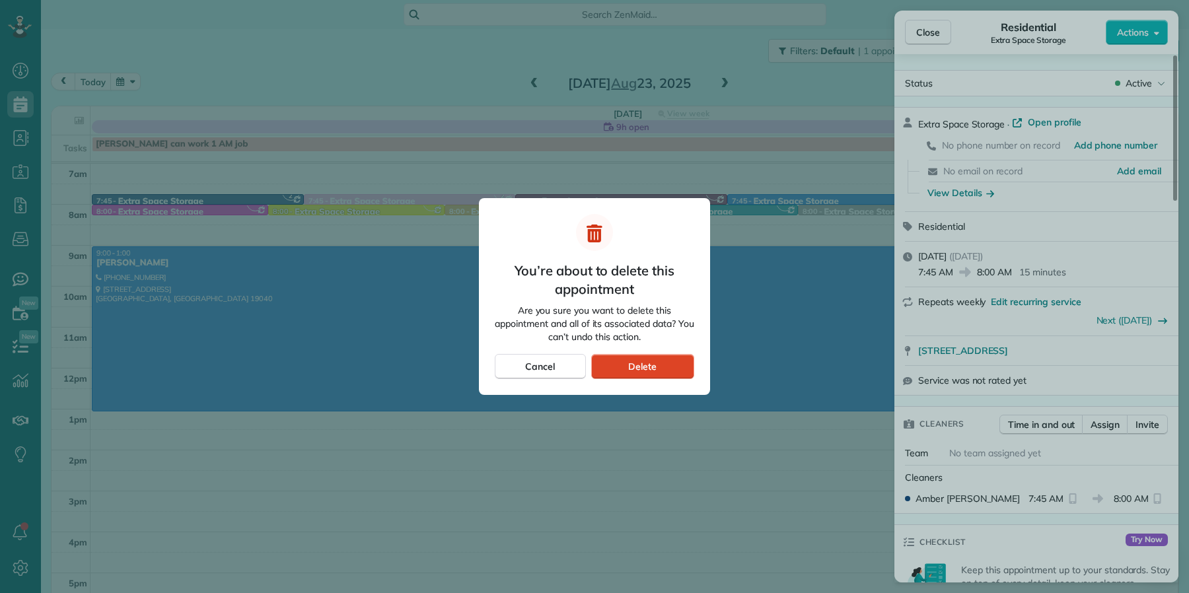
click at [642, 376] on div "Delete" at bounding box center [642, 366] width 103 height 25
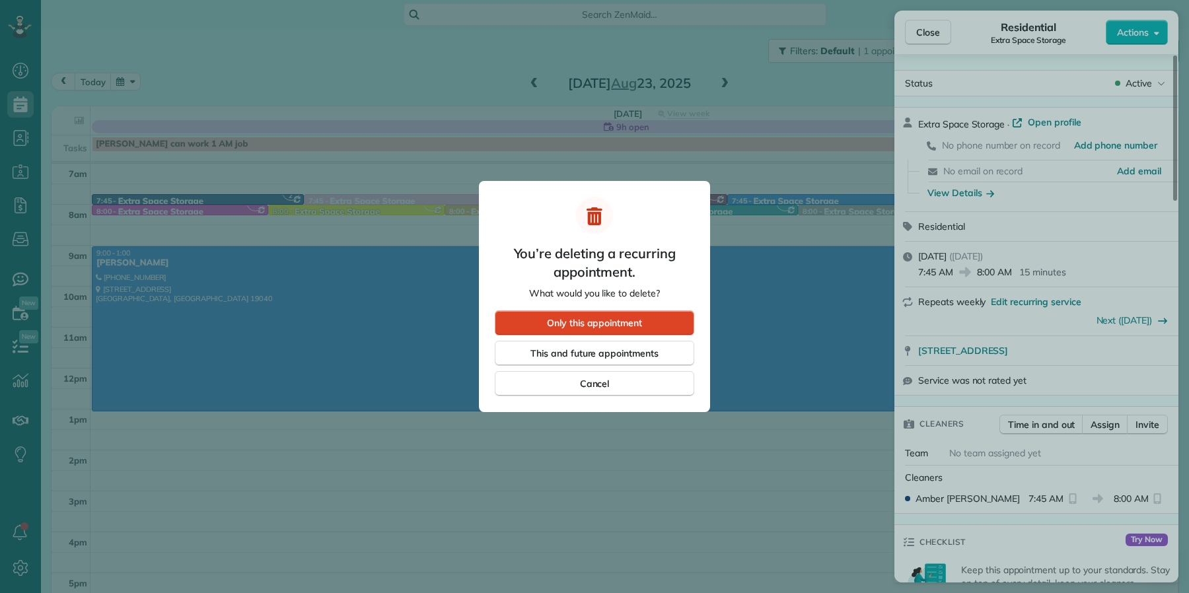
click at [585, 322] on span "Only this appointment" at bounding box center [594, 323] width 95 height 13
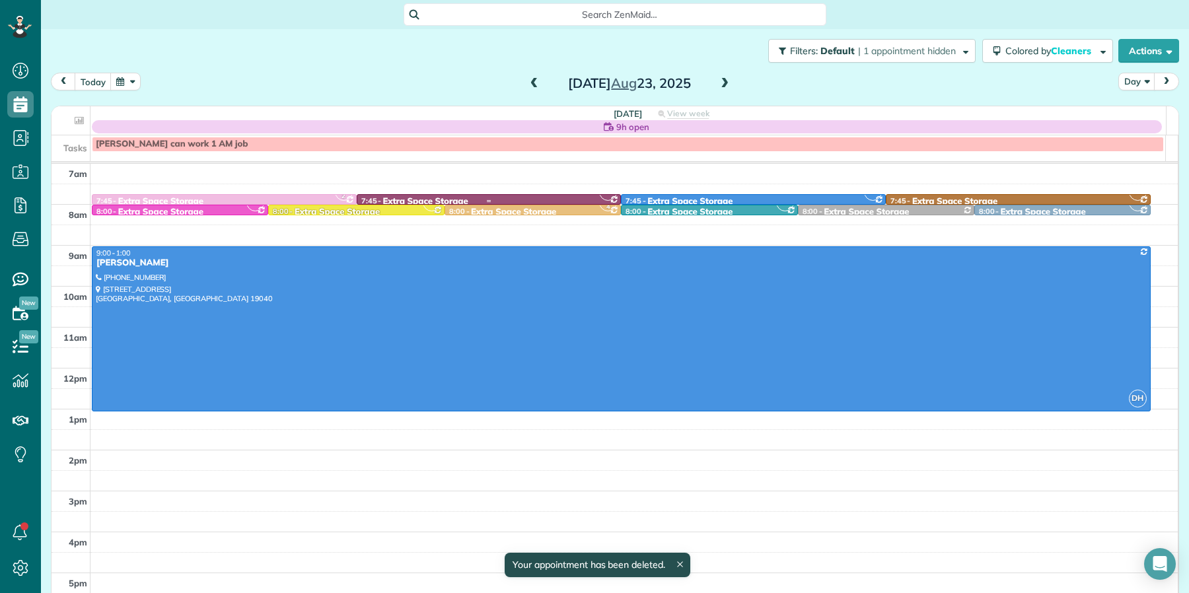
click at [393, 203] on div at bounding box center [489, 201] width 264 height 5
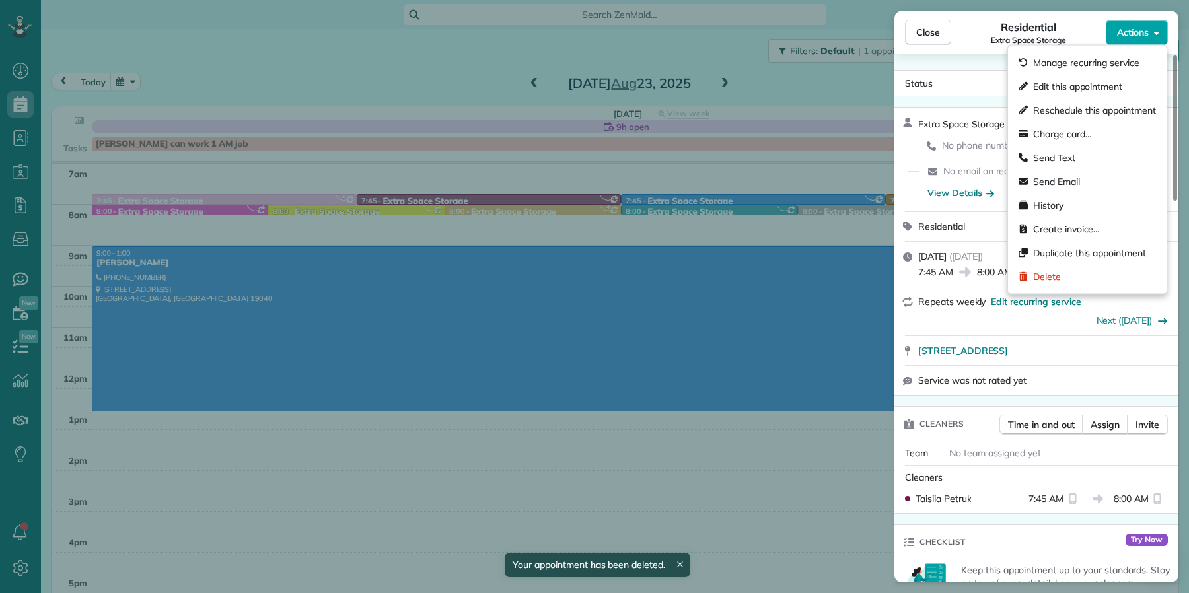
click at [1111, 30] on span "Actions" at bounding box center [1133, 32] width 32 height 13
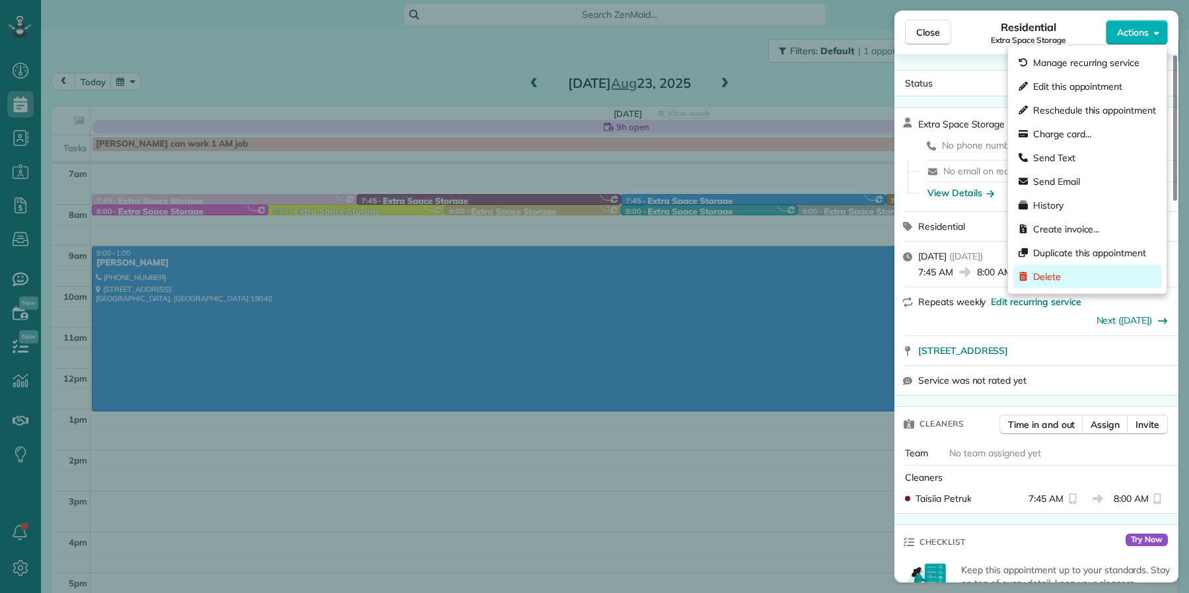
click at [1090, 273] on div "Delete" at bounding box center [1088, 277] width 148 height 24
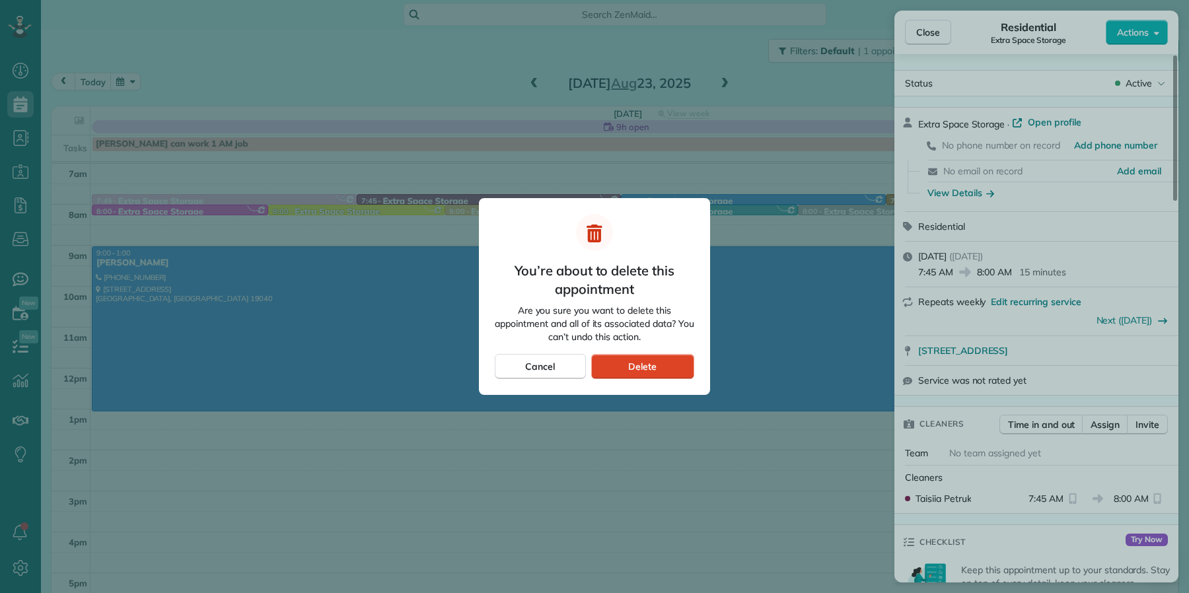
click at [617, 373] on div "Delete" at bounding box center [642, 366] width 103 height 25
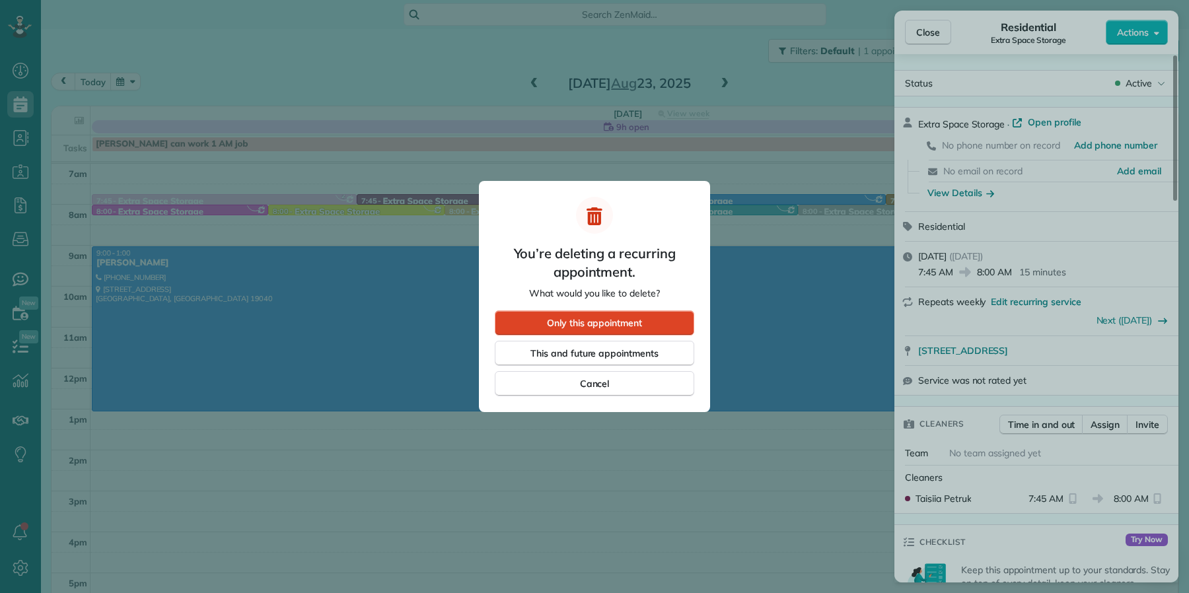
click at [601, 326] on span "Only this appointment" at bounding box center [594, 323] width 95 height 13
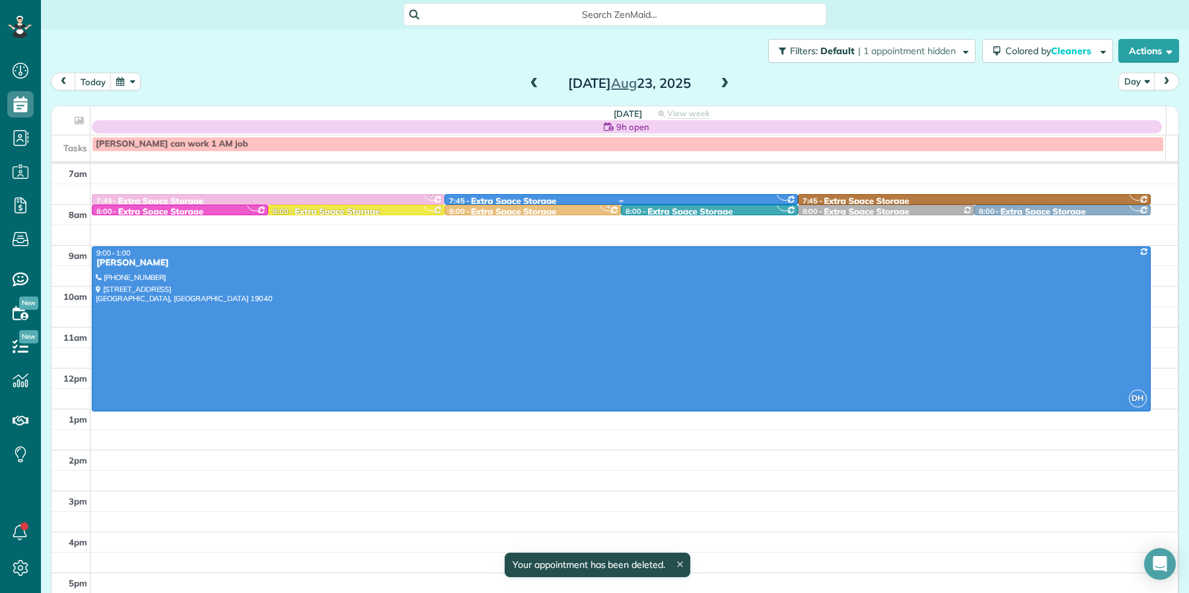
click at [608, 201] on div at bounding box center [621, 201] width 352 height 5
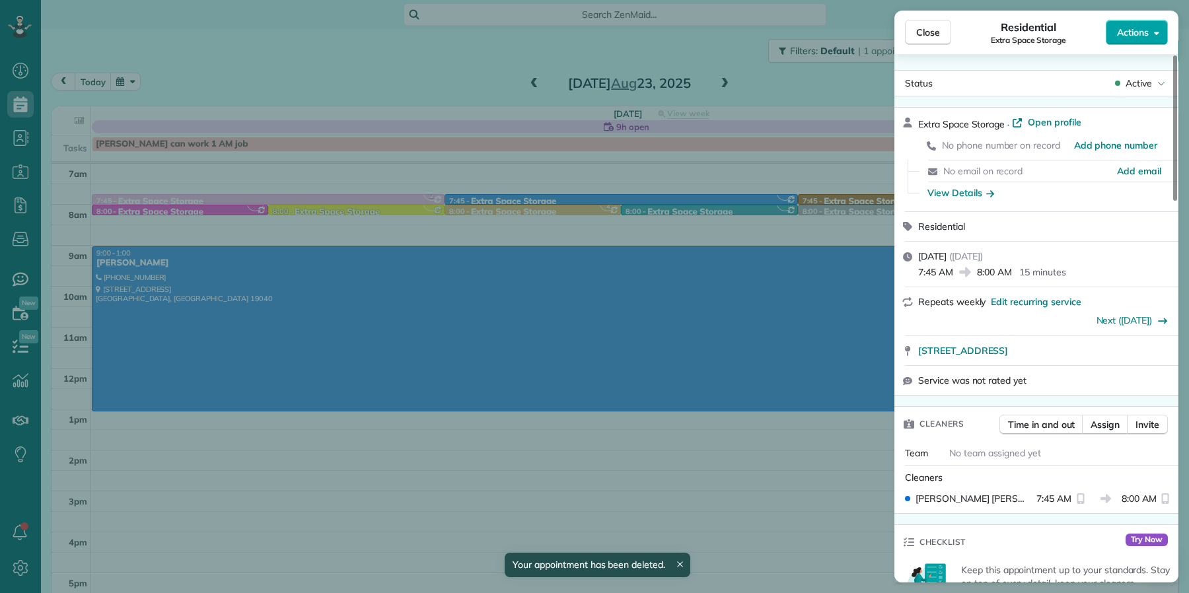
click at [1111, 36] on span "Actions" at bounding box center [1133, 32] width 32 height 13
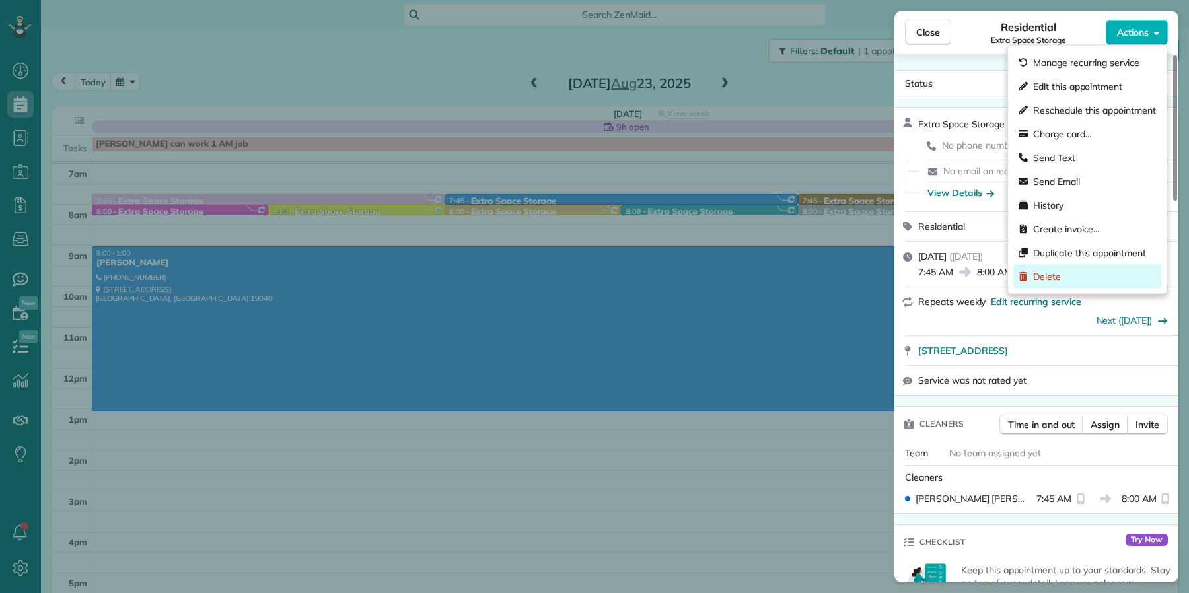
click at [1055, 280] on span "Delete" at bounding box center [1047, 276] width 28 height 13
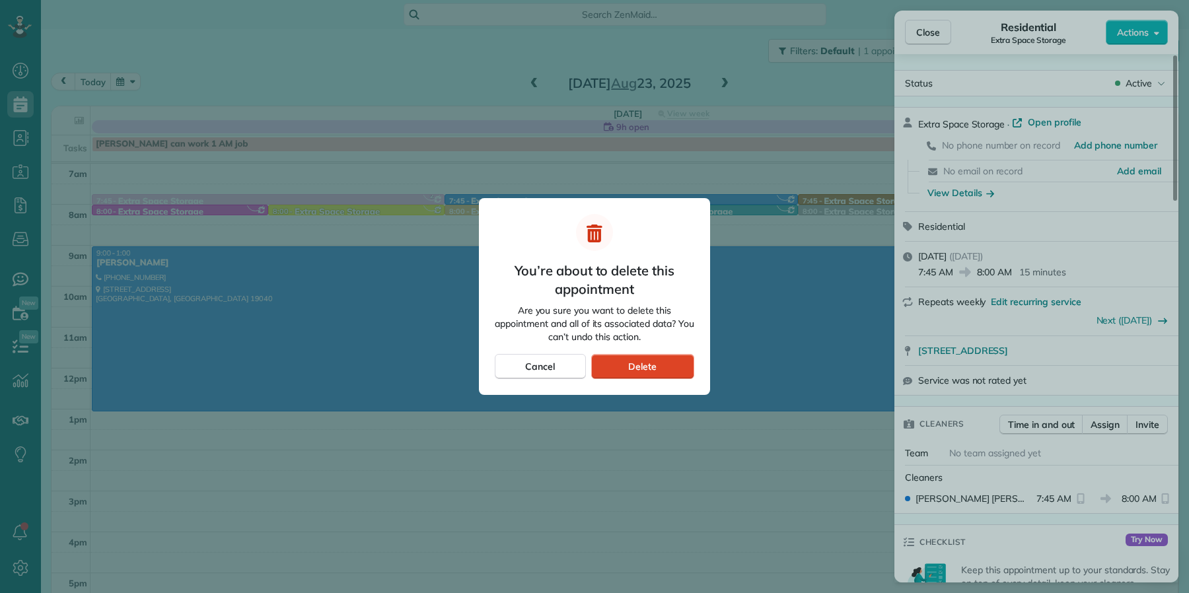
click at [665, 365] on div "Delete" at bounding box center [642, 366] width 103 height 25
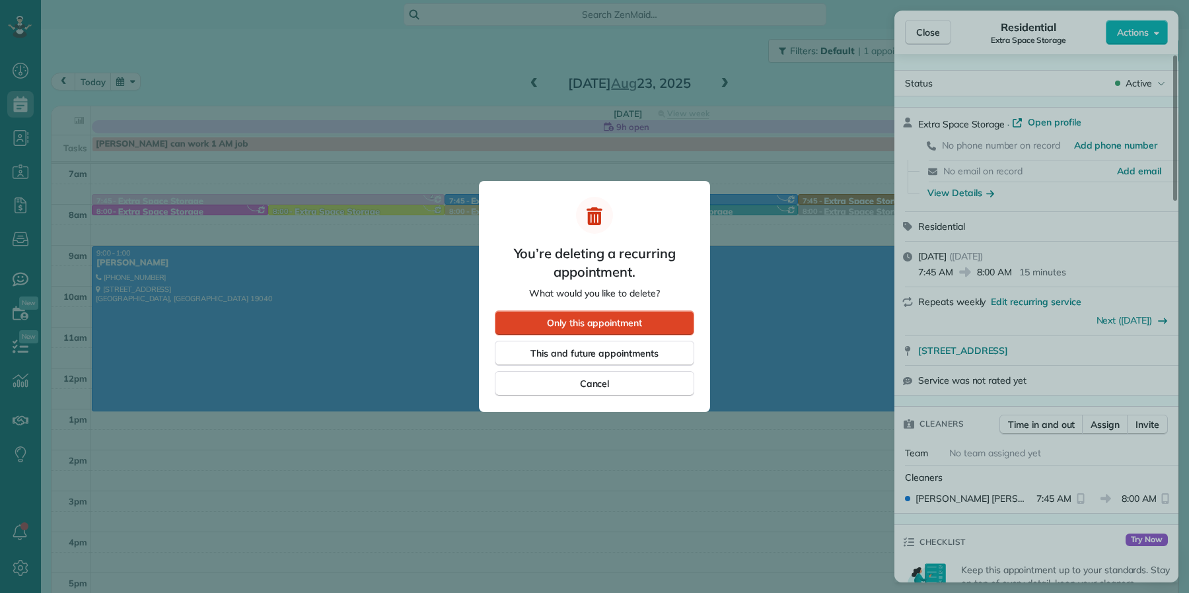
click at [592, 320] on span "Only this appointment" at bounding box center [594, 323] width 95 height 13
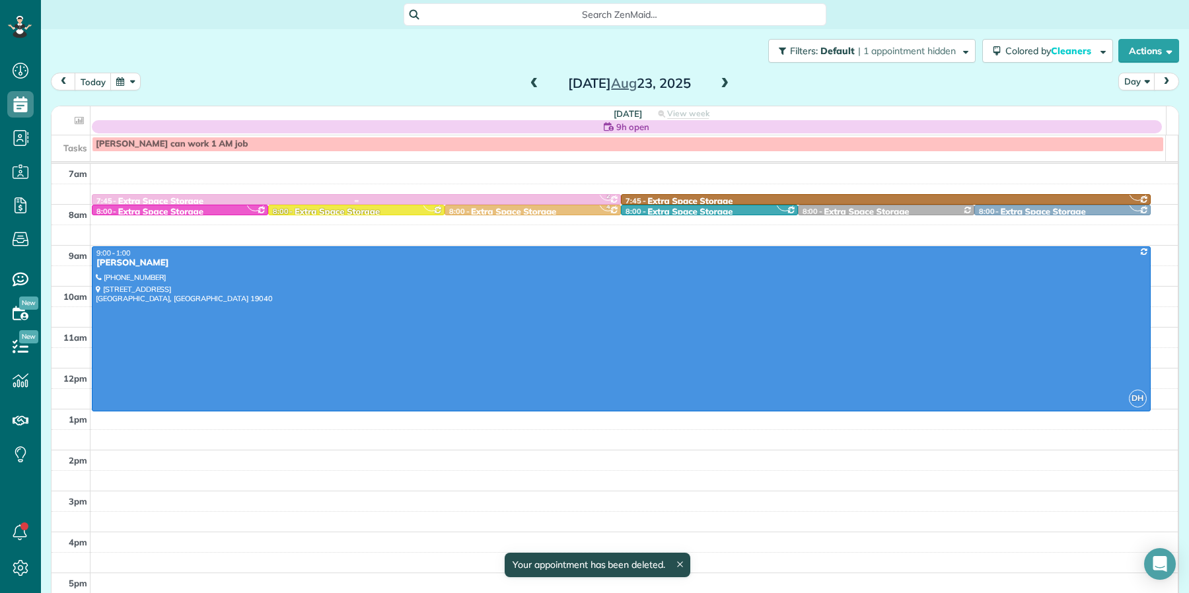
click at [526, 202] on div at bounding box center [357, 201] width 528 height 5
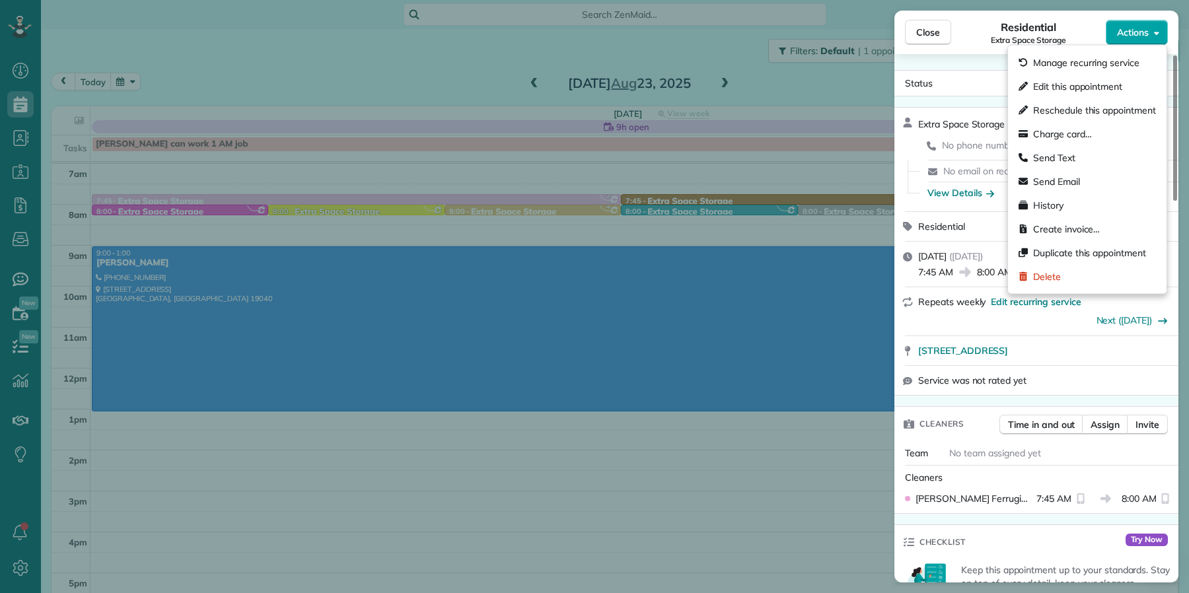
click at [1111, 32] on span "Actions" at bounding box center [1133, 32] width 32 height 13
click at [1078, 268] on div "Delete" at bounding box center [1088, 277] width 148 height 24
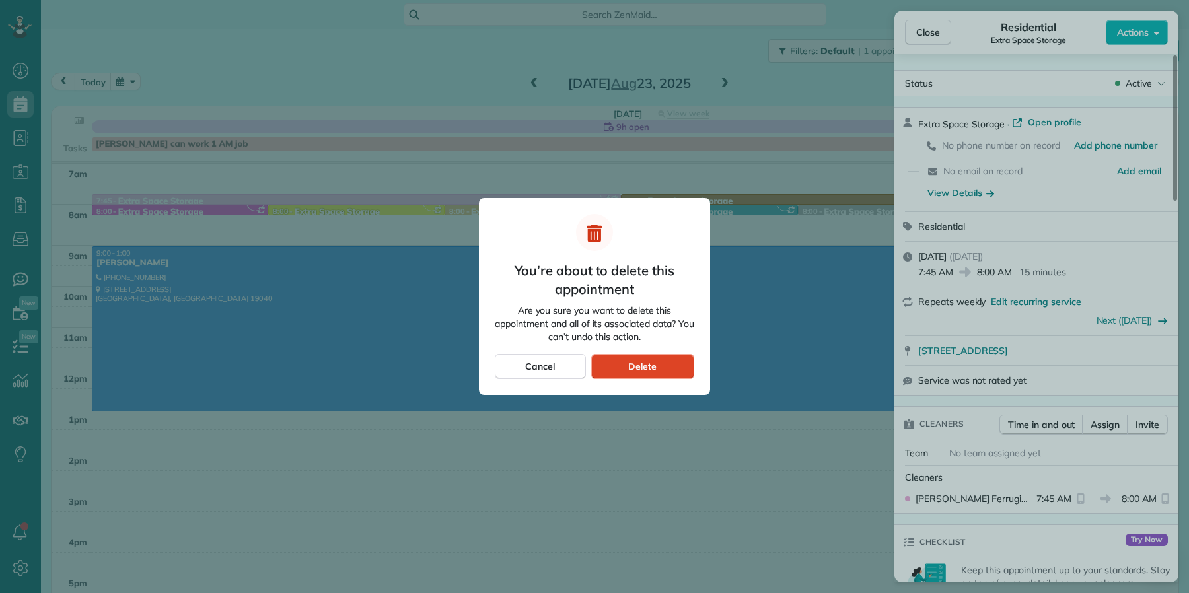
click at [629, 367] on span "Delete" at bounding box center [642, 366] width 28 height 13
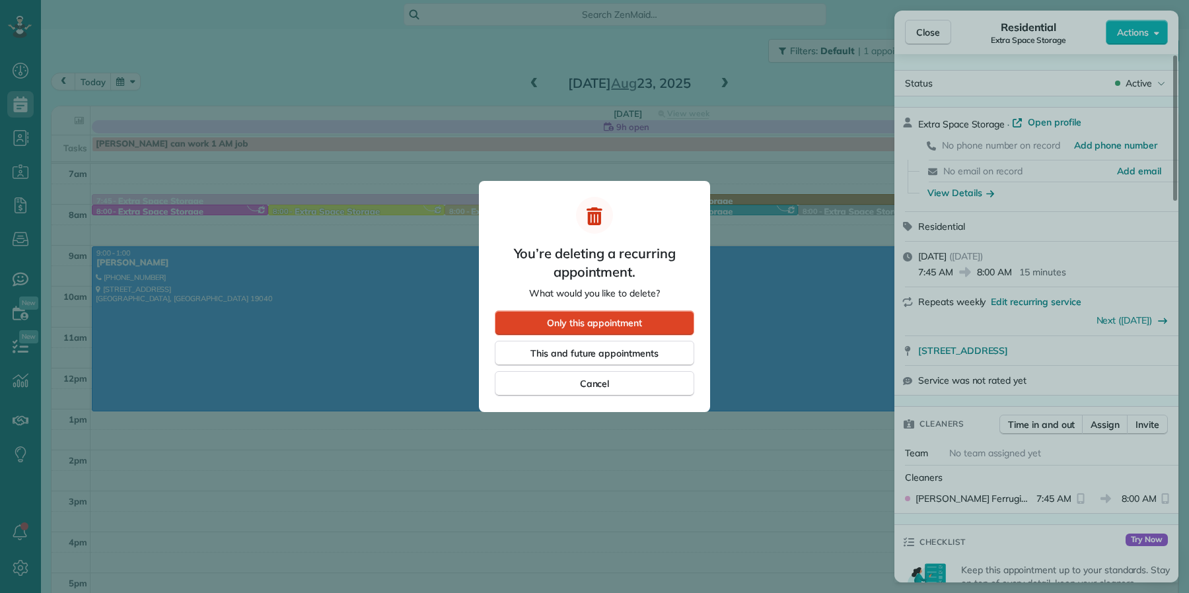
click at [588, 323] on span "Only this appointment" at bounding box center [594, 323] width 95 height 13
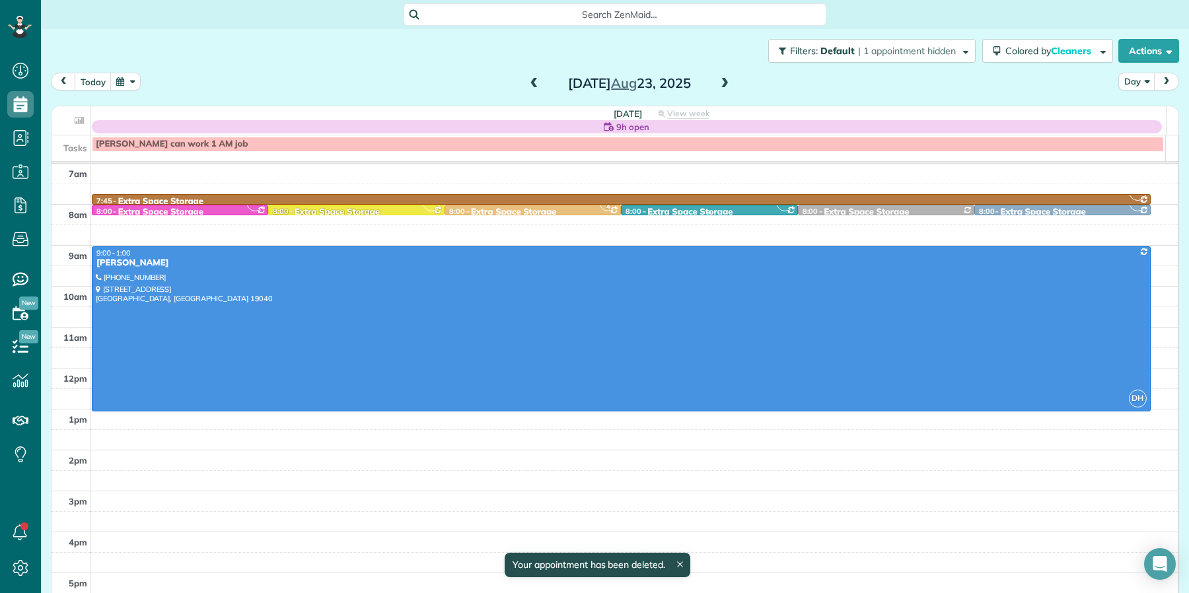
click at [652, 207] on div "Extra Space Storage" at bounding box center [690, 212] width 85 height 11
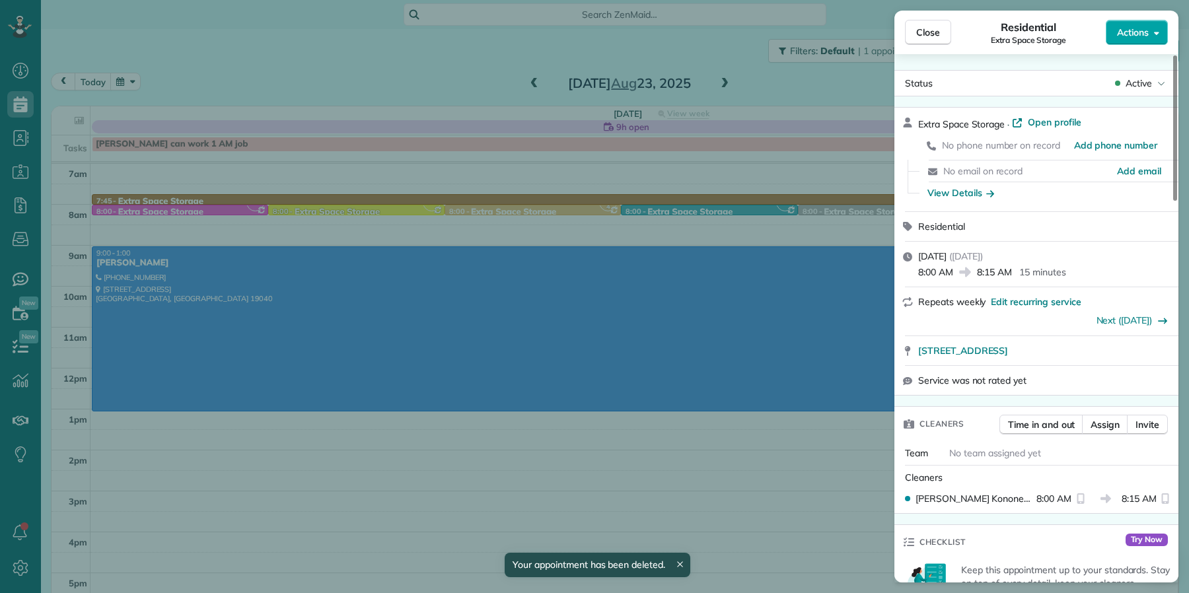
click at [1111, 37] on span "Actions" at bounding box center [1133, 32] width 32 height 13
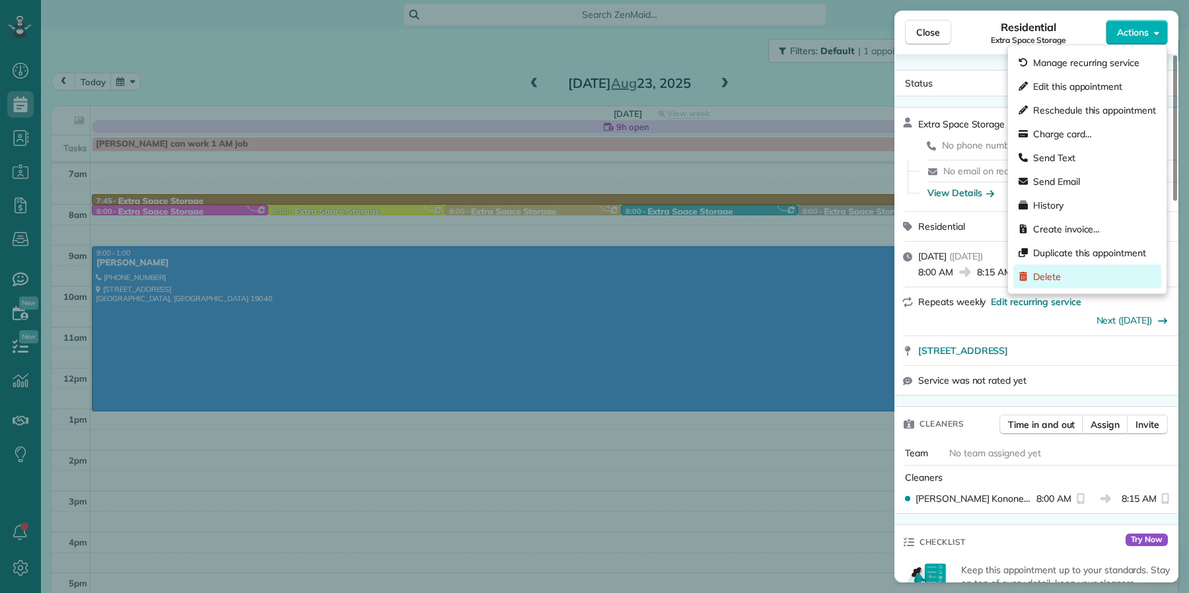
click at [1094, 270] on div "Delete" at bounding box center [1088, 277] width 148 height 24
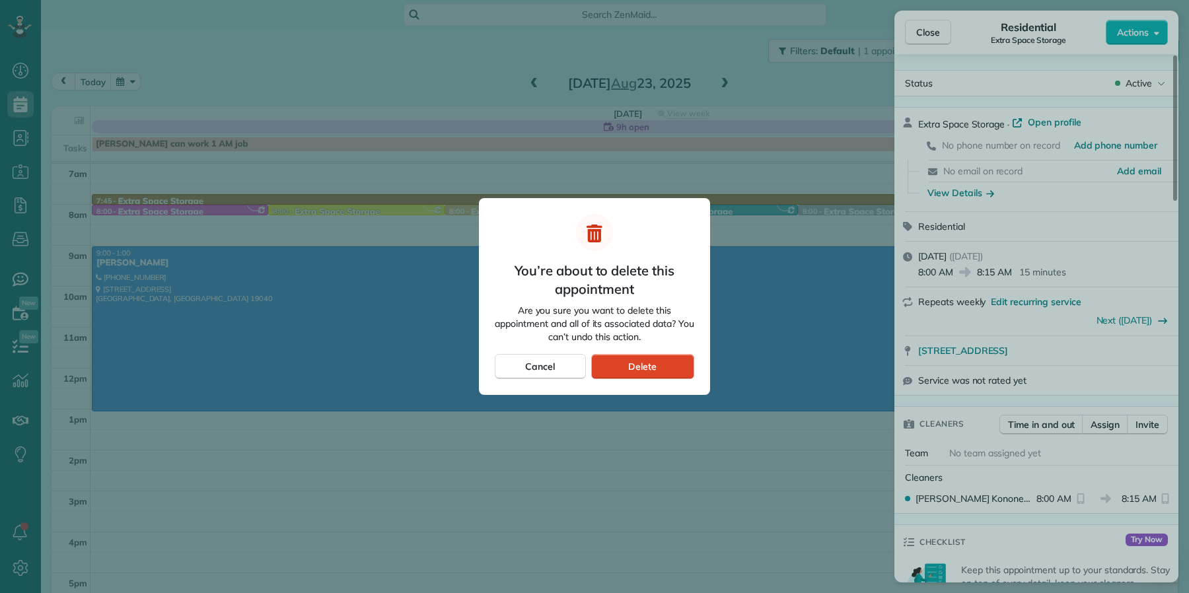
click at [657, 373] on div "Delete" at bounding box center [642, 366] width 103 height 25
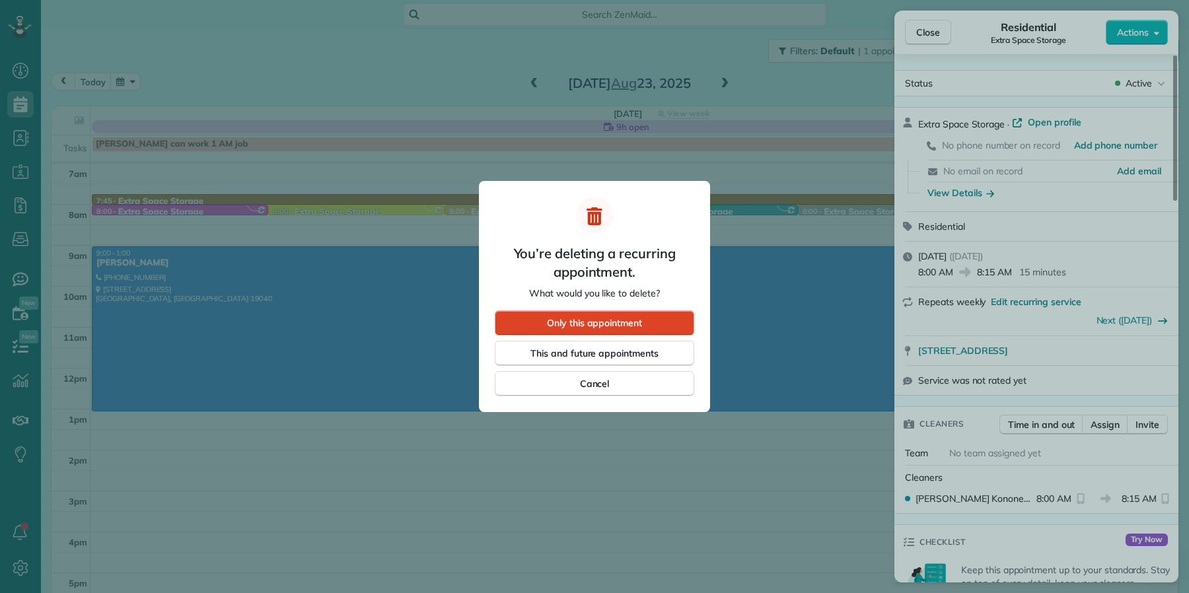
click at [568, 319] on span "Only this appointment" at bounding box center [594, 323] width 95 height 13
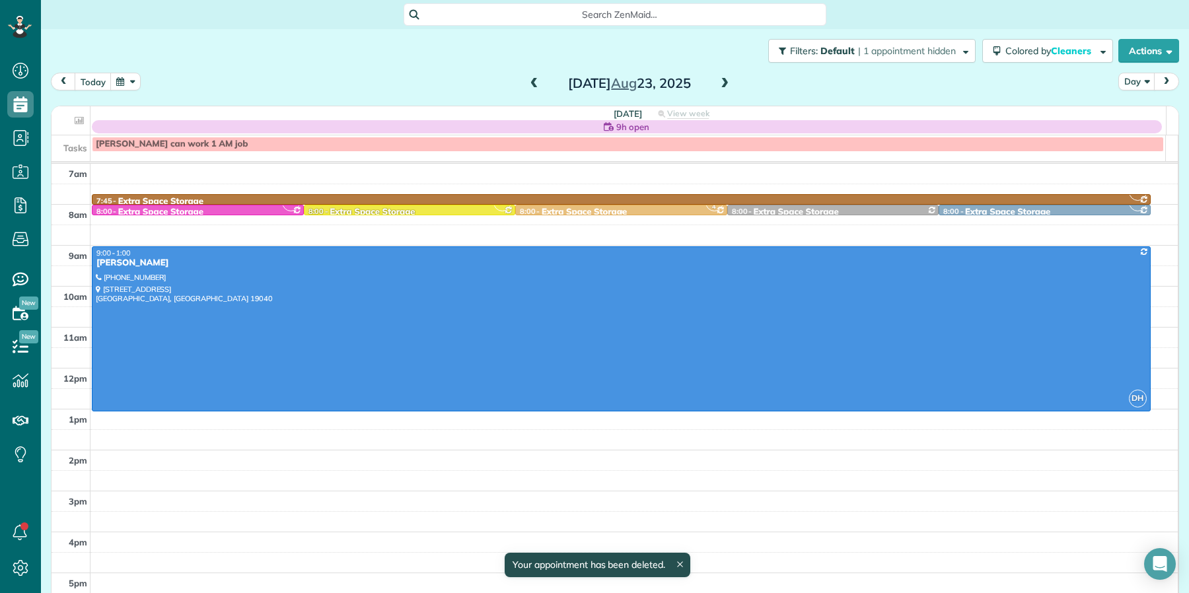
click at [601, 208] on div "Extra Space Storage" at bounding box center [584, 212] width 85 height 11
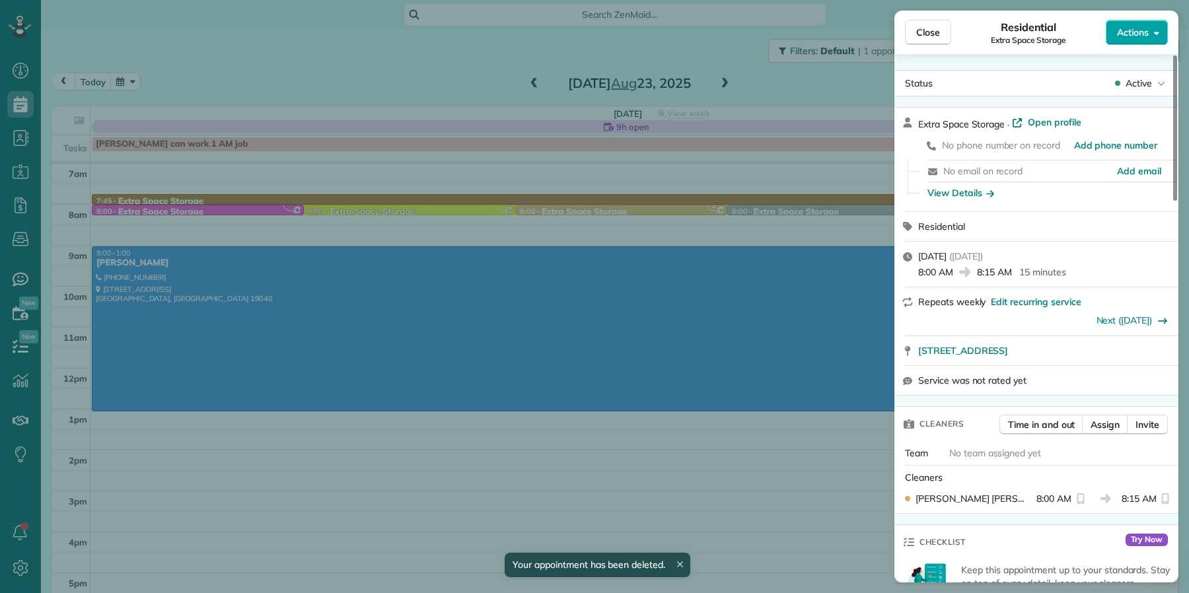
click at [1111, 32] on span "Actions" at bounding box center [1133, 32] width 32 height 13
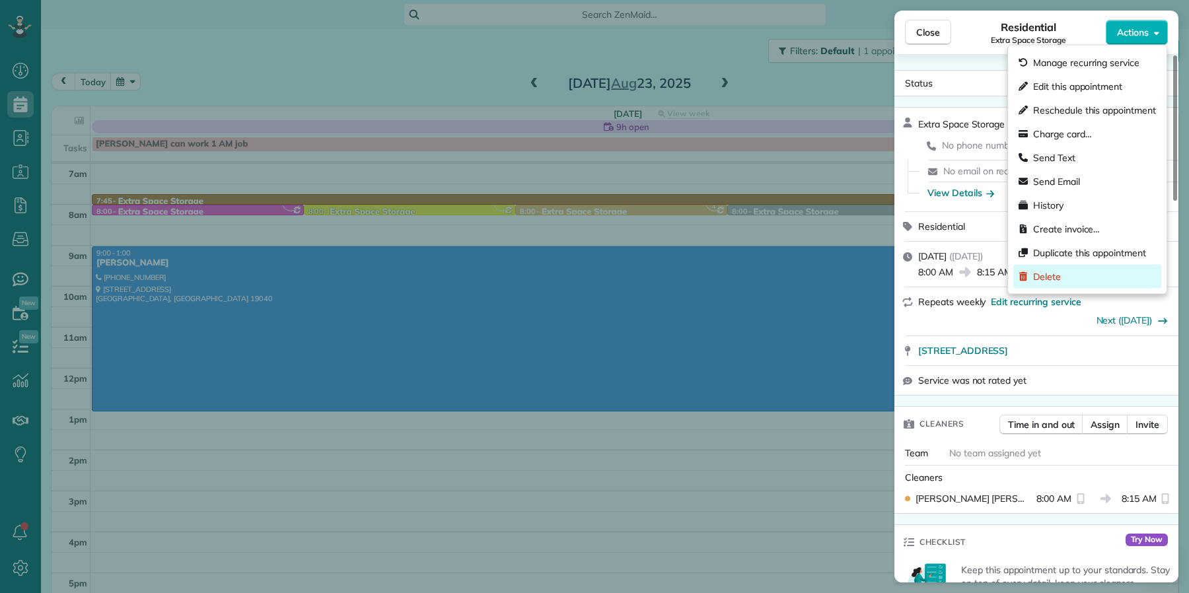
click at [1097, 275] on div "Delete" at bounding box center [1088, 277] width 148 height 24
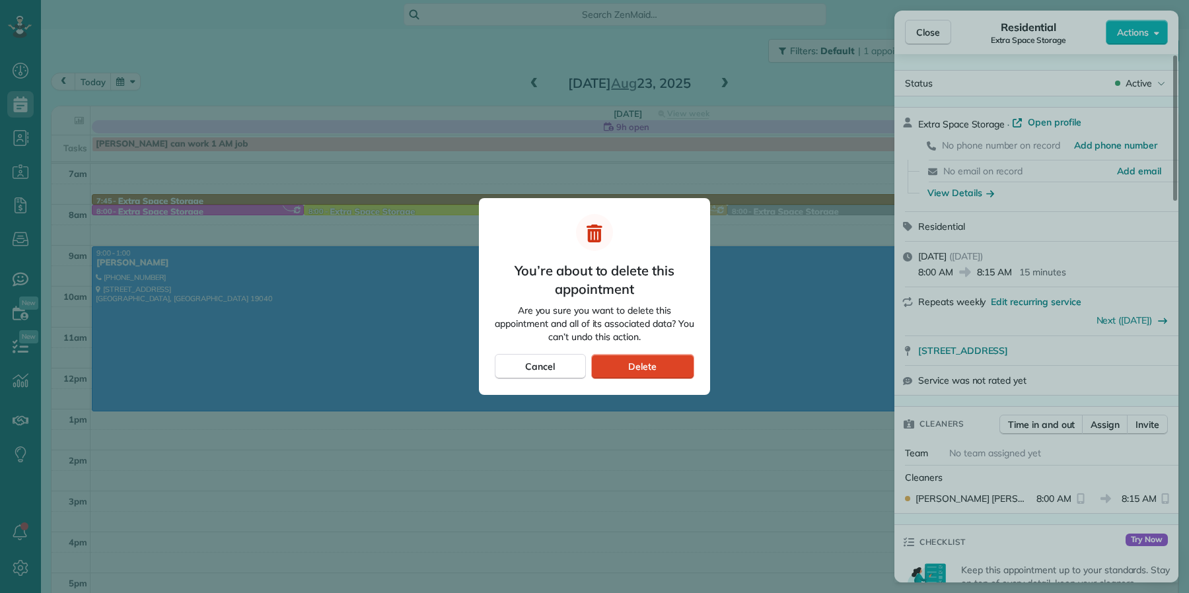
click at [638, 367] on span "Delete" at bounding box center [642, 366] width 28 height 13
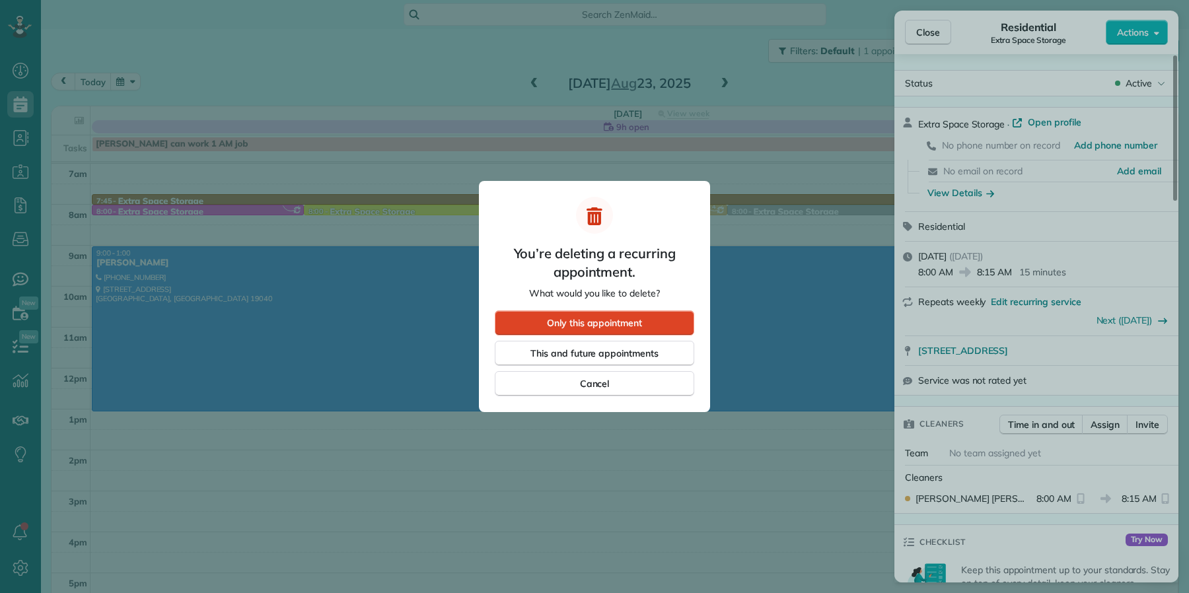
click at [601, 322] on span "Only this appointment" at bounding box center [594, 323] width 95 height 13
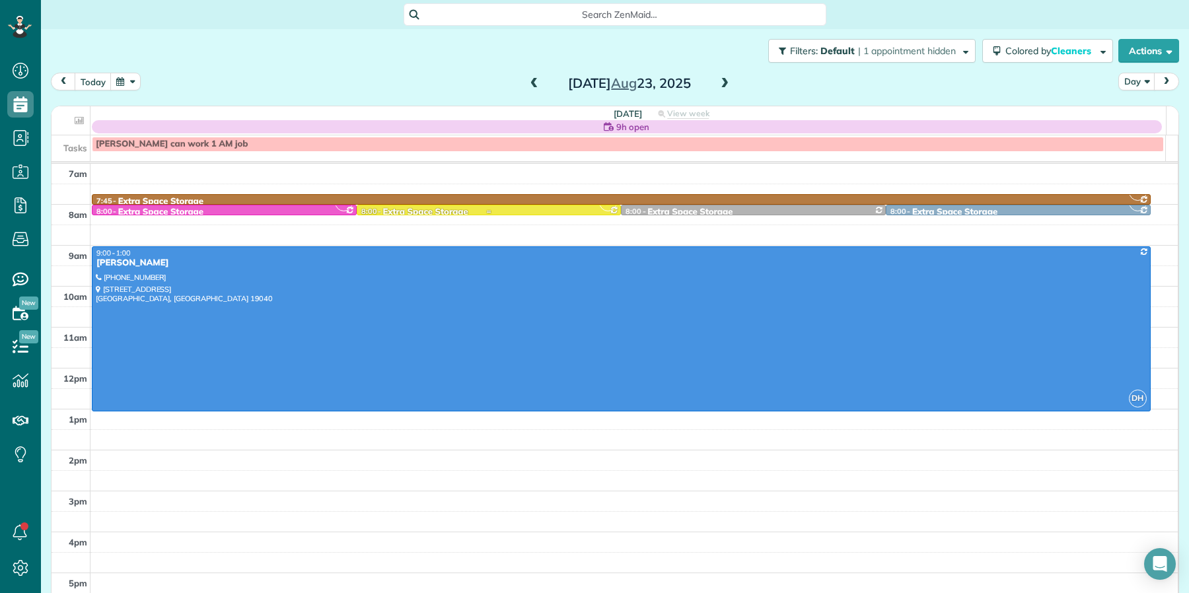
click at [471, 206] on div at bounding box center [489, 209] width 264 height 9
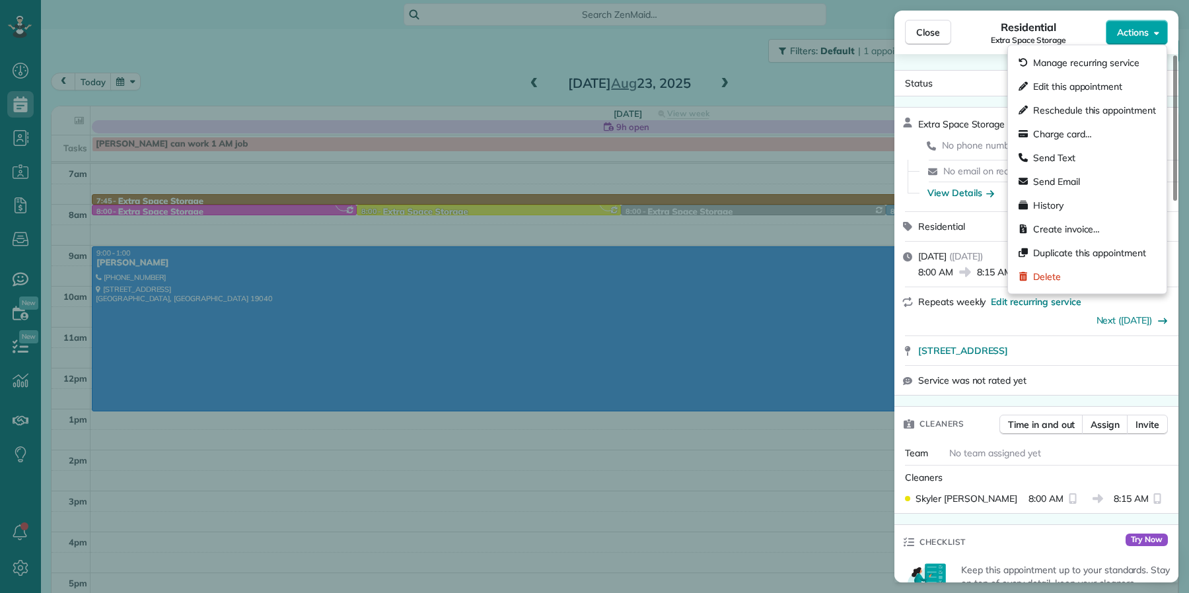
click at [1111, 35] on span "Actions" at bounding box center [1133, 32] width 32 height 13
click at [1070, 274] on div "Delete" at bounding box center [1088, 277] width 148 height 24
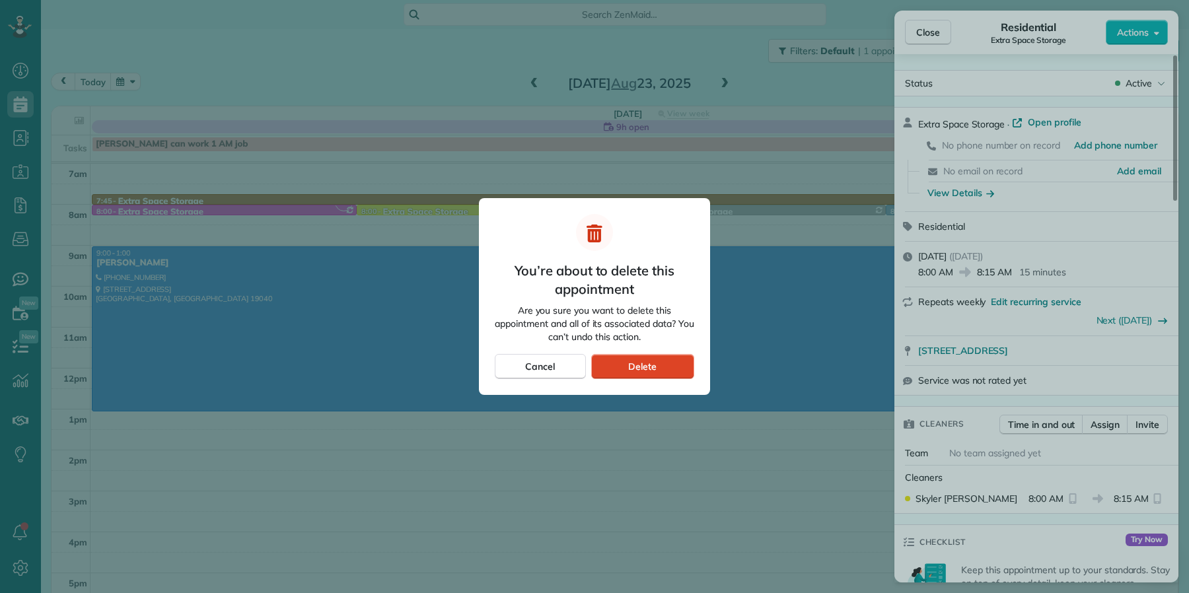
click at [622, 369] on div "Delete" at bounding box center [642, 366] width 103 height 25
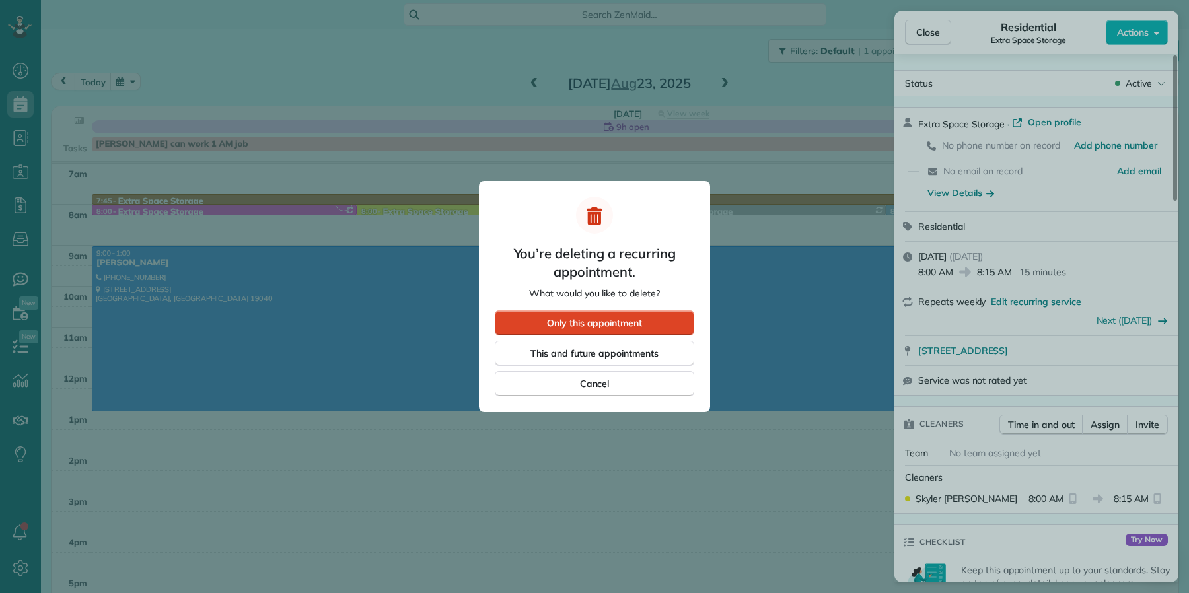
click at [609, 328] on span "Only this appointment" at bounding box center [594, 323] width 95 height 13
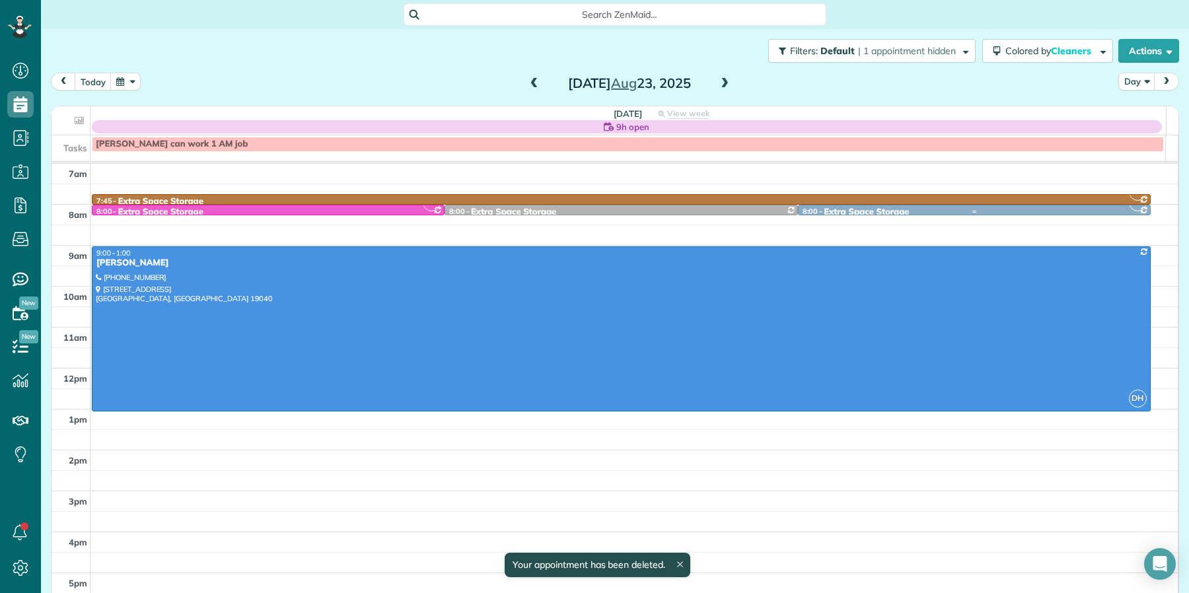
click at [824, 207] on div "Extra Space Storage" at bounding box center [866, 212] width 85 height 11
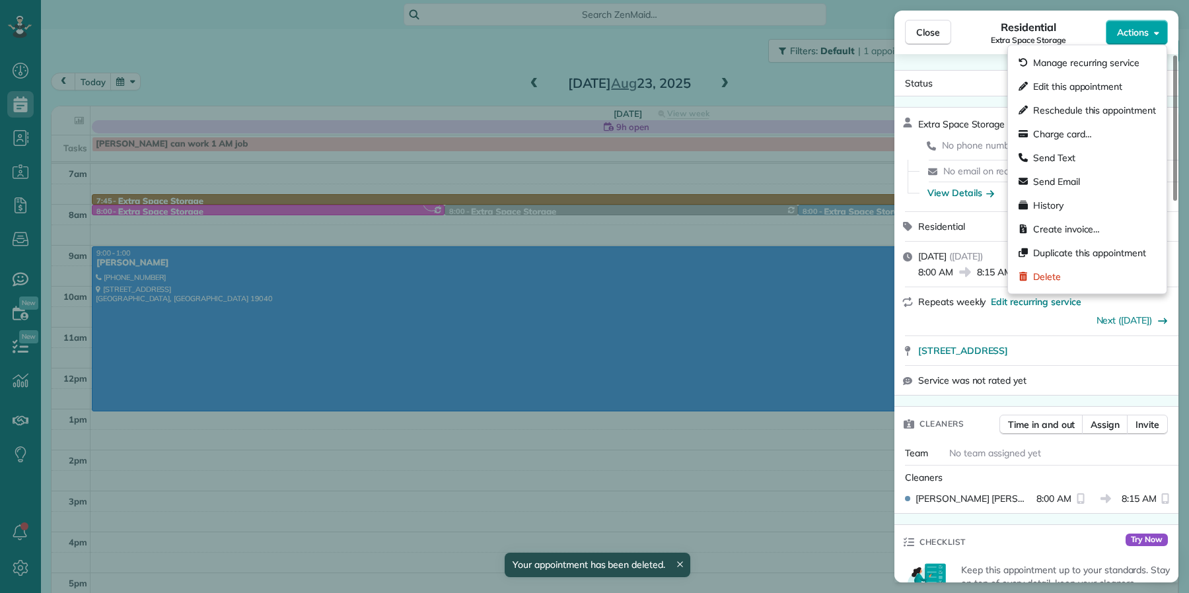
click at [1111, 34] on span "Actions" at bounding box center [1133, 32] width 32 height 13
click at [1066, 278] on div "Delete" at bounding box center [1088, 277] width 148 height 24
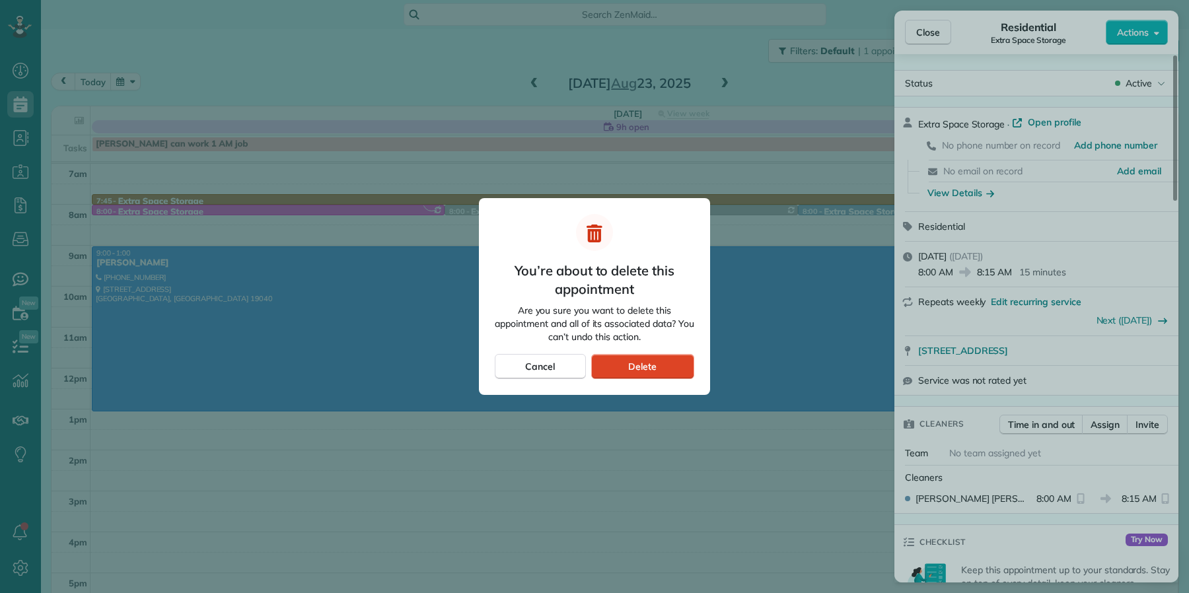
click at [645, 367] on span "Delete" at bounding box center [642, 366] width 28 height 13
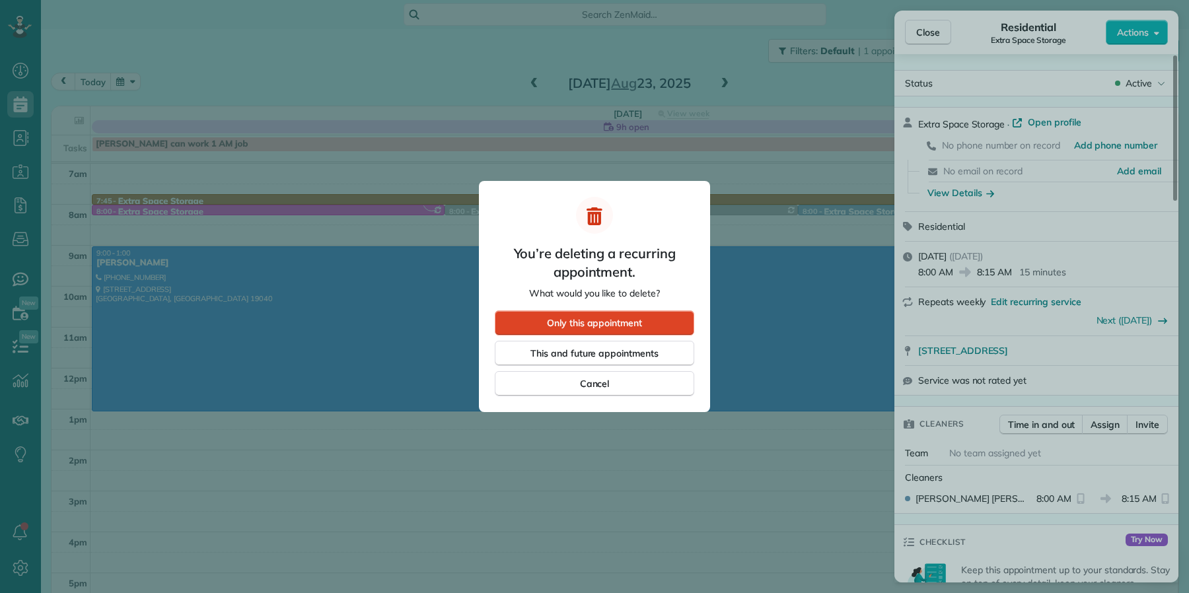
click at [570, 322] on span "Only this appointment" at bounding box center [594, 323] width 95 height 13
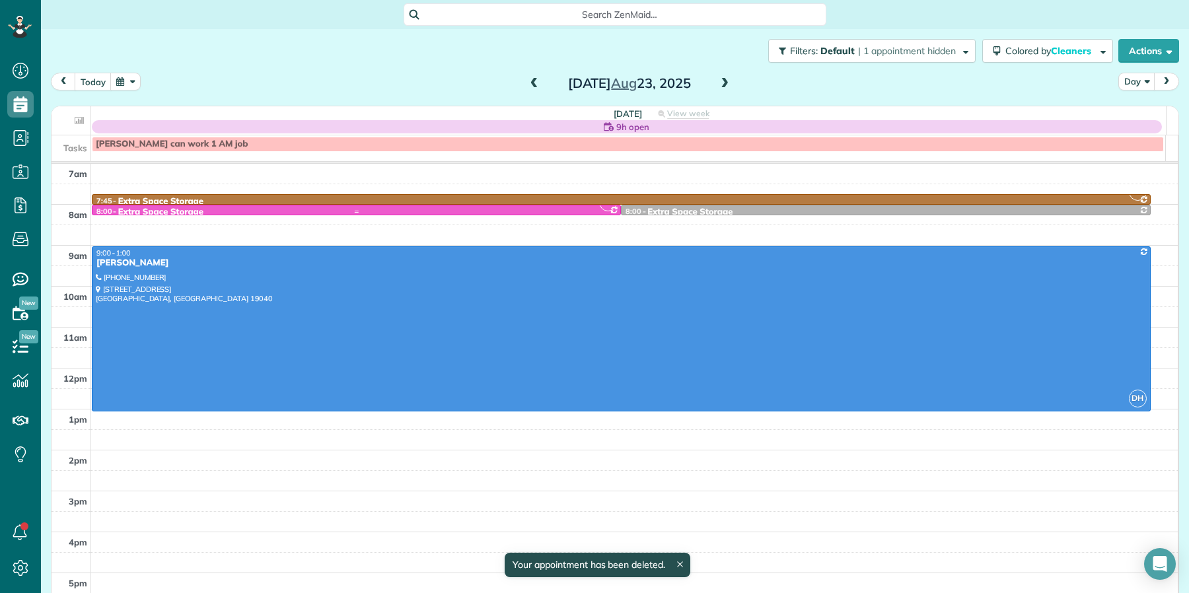
click at [251, 211] on div at bounding box center [357, 211] width 528 height 5
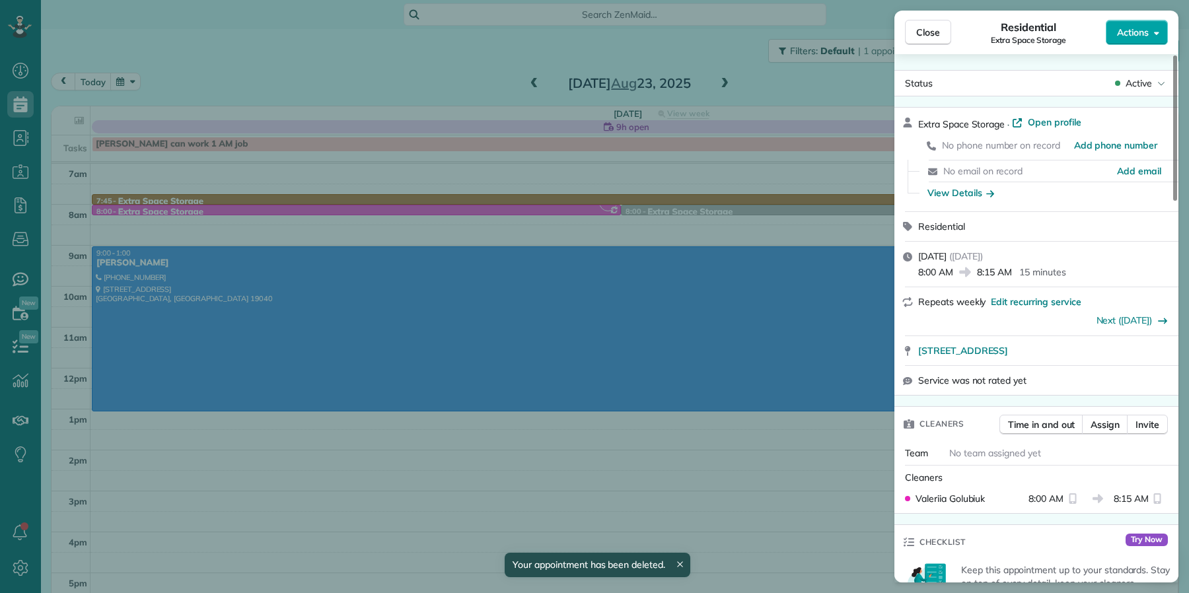
click at [1111, 31] on span "Actions" at bounding box center [1133, 32] width 32 height 13
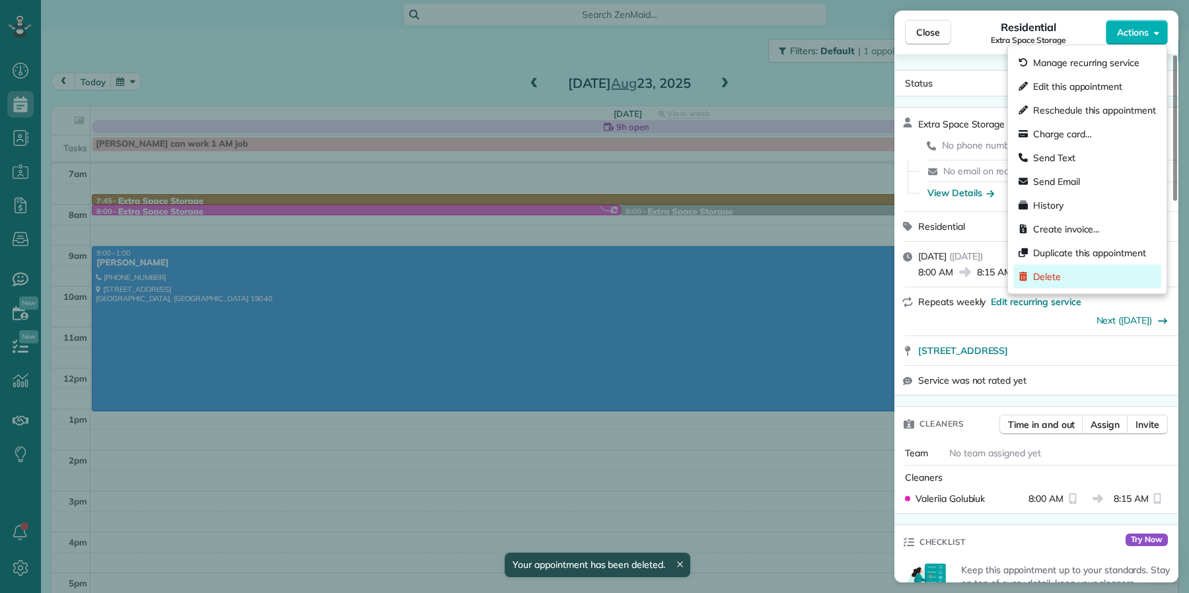
click at [1055, 276] on span "Delete" at bounding box center [1047, 276] width 28 height 13
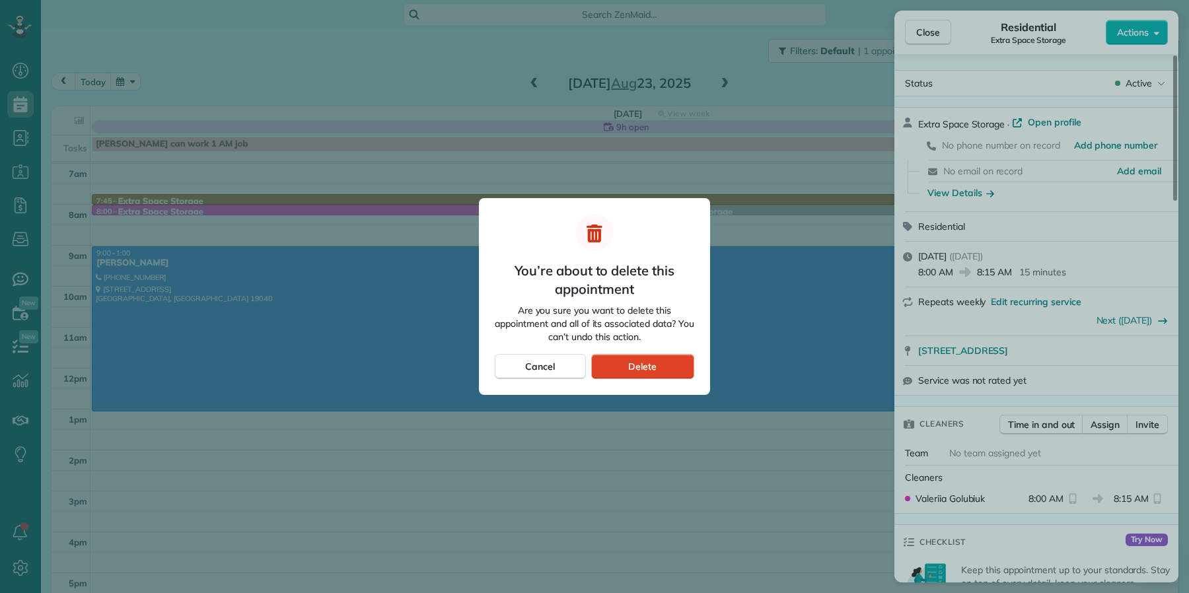
click at [636, 365] on span "Delete" at bounding box center [642, 366] width 28 height 13
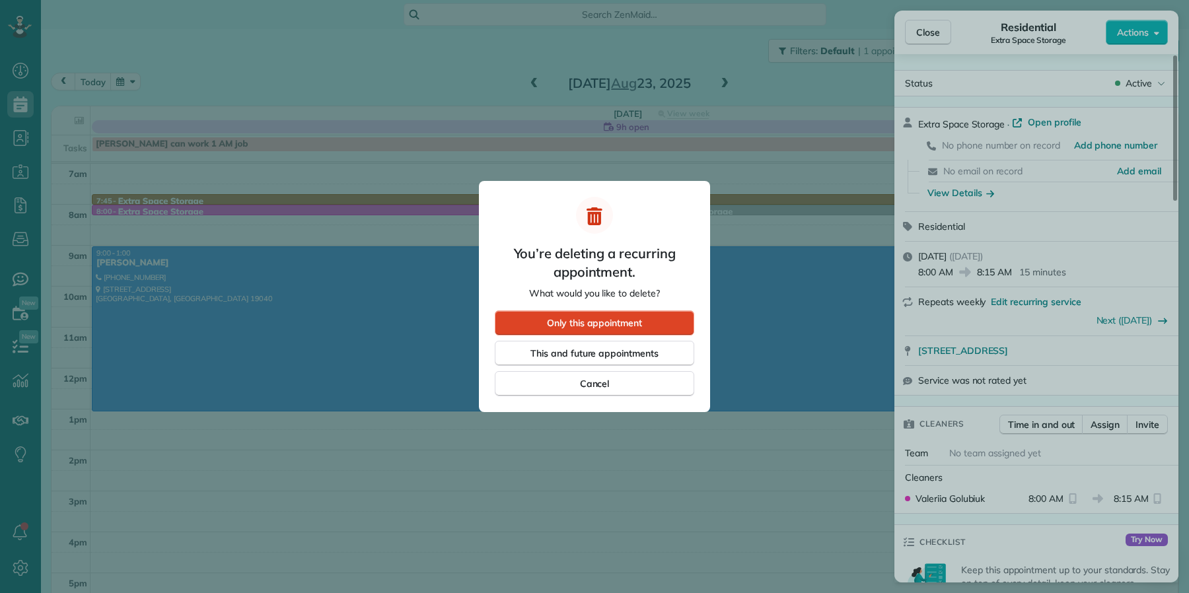
click at [614, 318] on span "Only this appointment" at bounding box center [594, 323] width 95 height 13
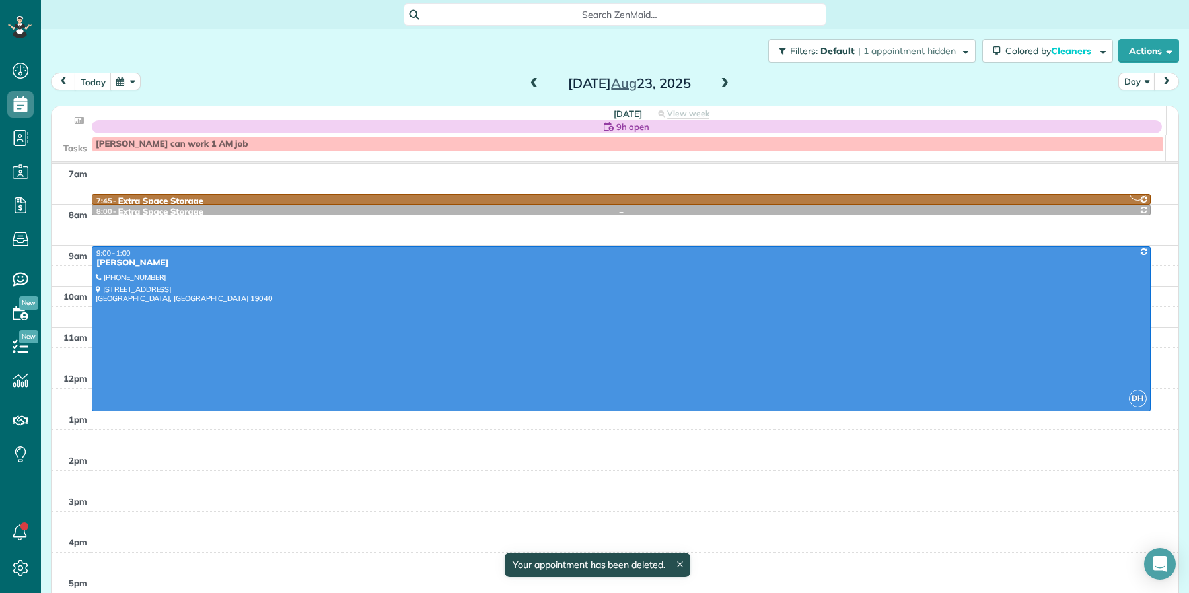
click at [417, 209] on div at bounding box center [622, 211] width 1058 height 5
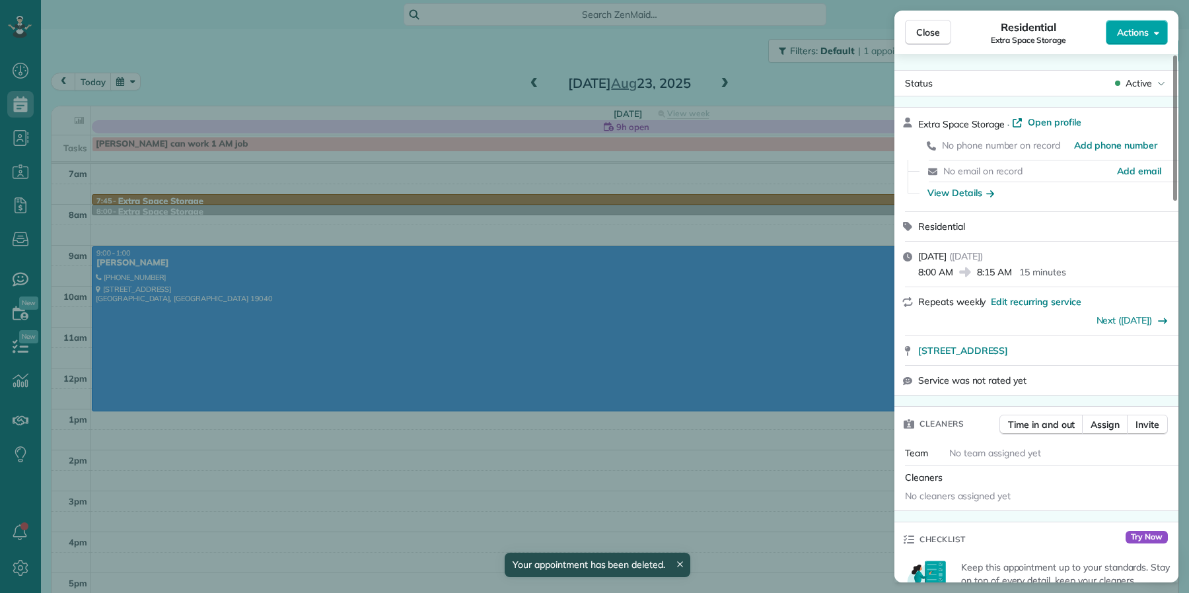
click at [1111, 26] on span "Actions" at bounding box center [1133, 32] width 32 height 13
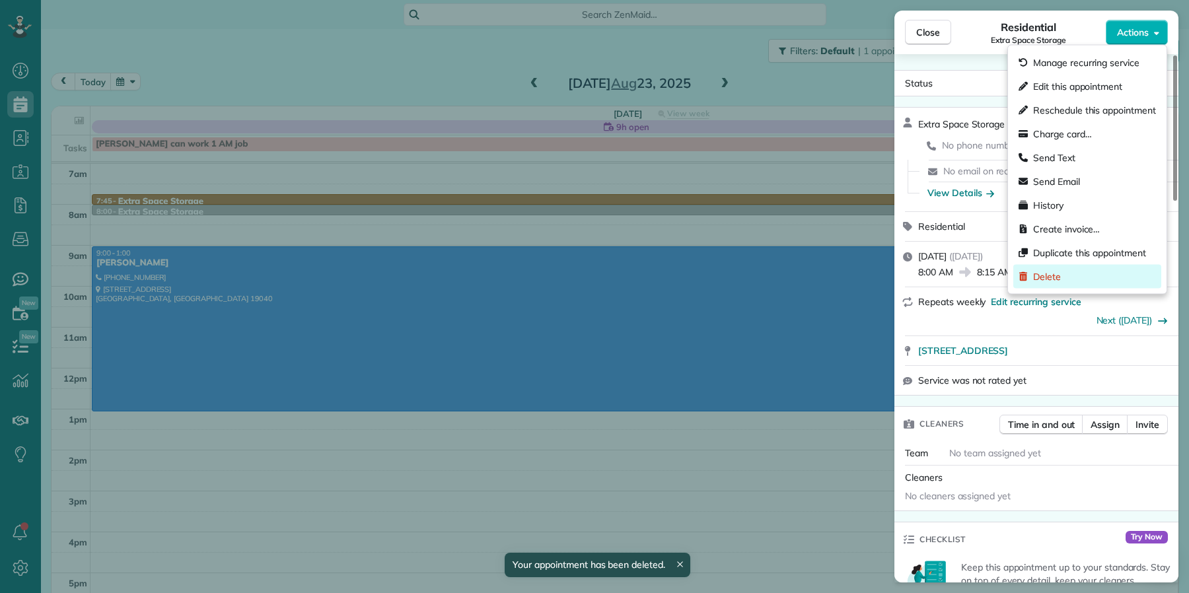
click at [1096, 269] on div "Delete" at bounding box center [1088, 277] width 148 height 24
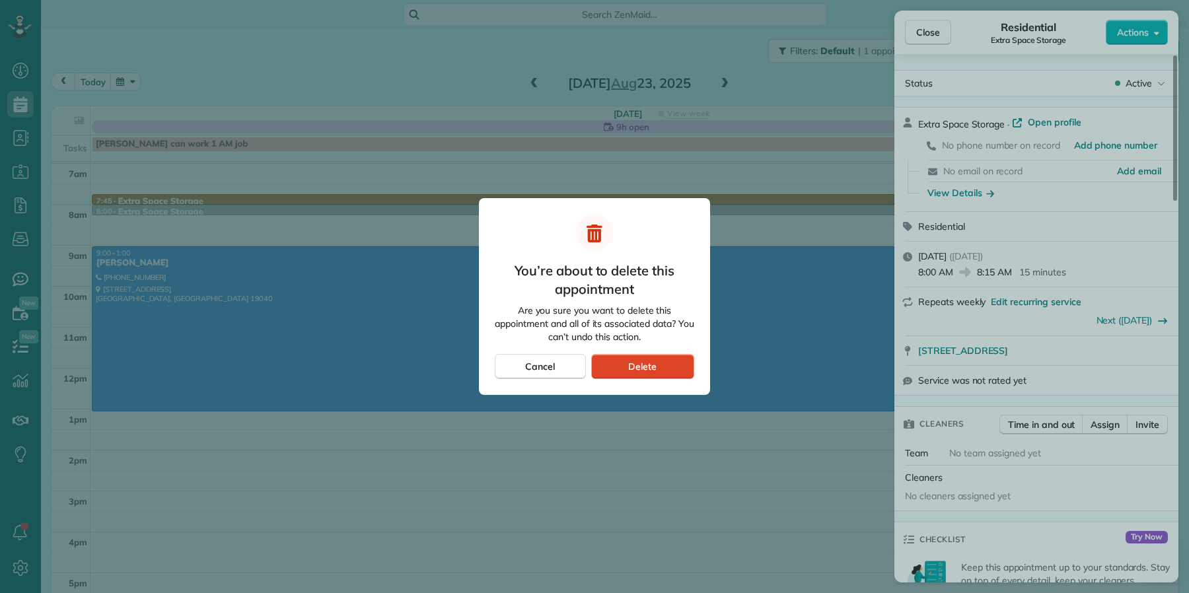
click at [655, 365] on span "Delete" at bounding box center [642, 366] width 28 height 13
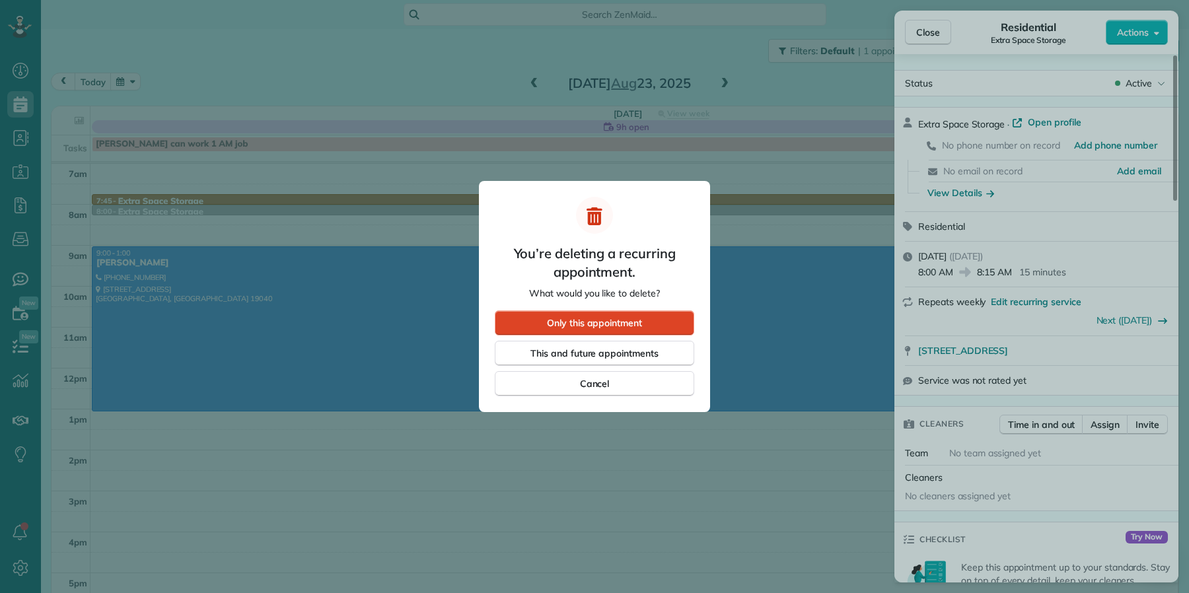
click at [603, 317] on span "Only this appointment" at bounding box center [594, 323] width 95 height 13
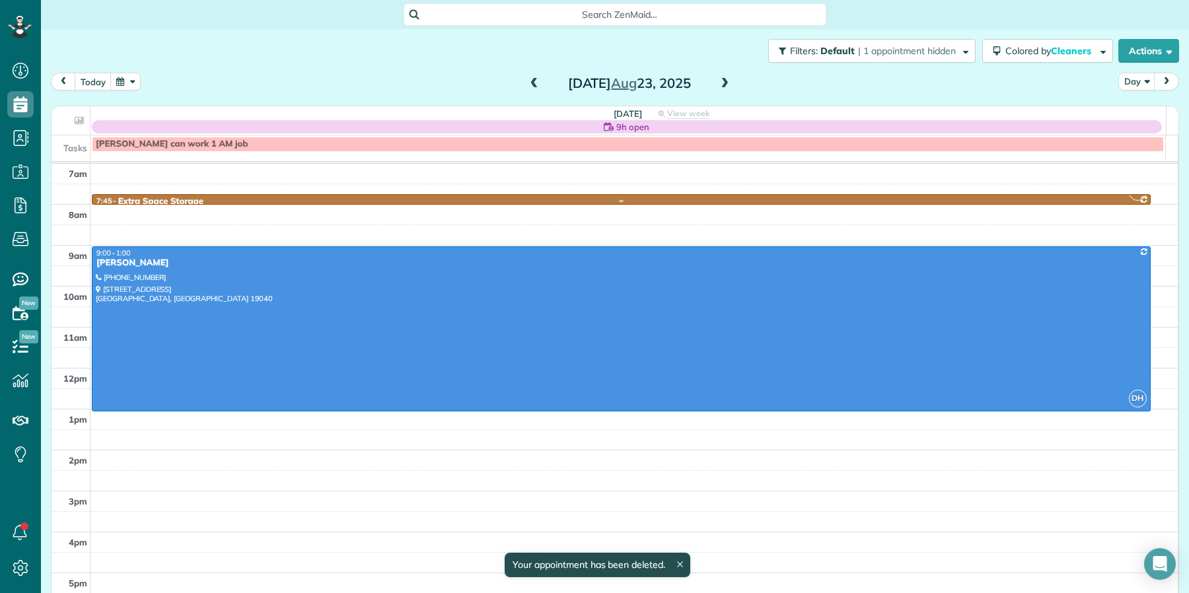
click at [202, 204] on div at bounding box center [622, 201] width 1058 height 5
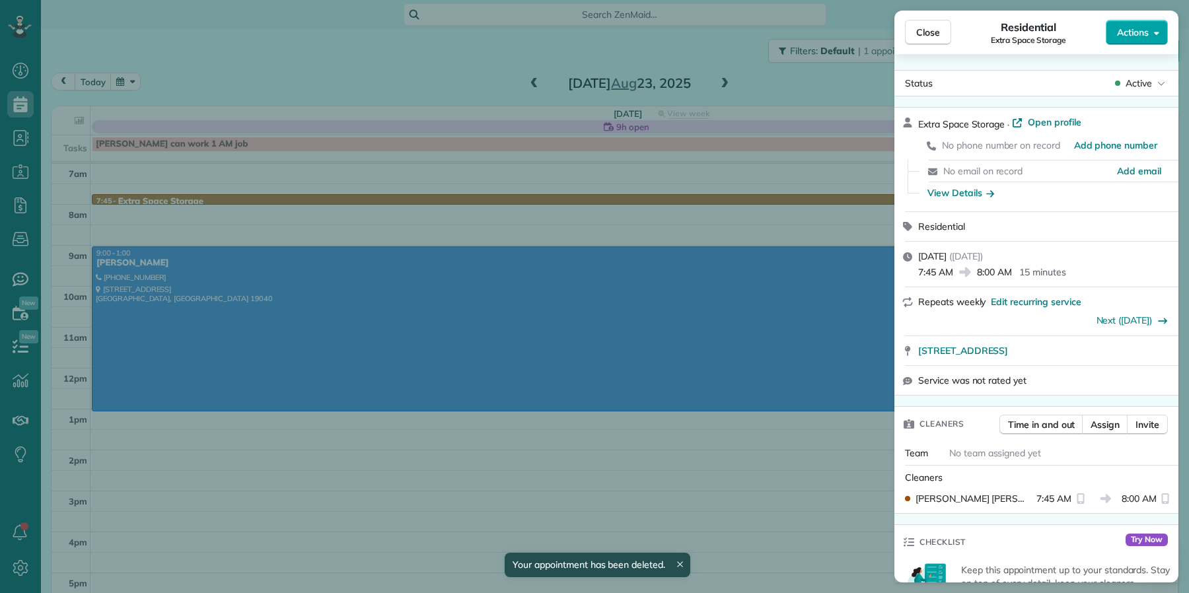
click at [1111, 29] on span "Actions" at bounding box center [1133, 32] width 32 height 13
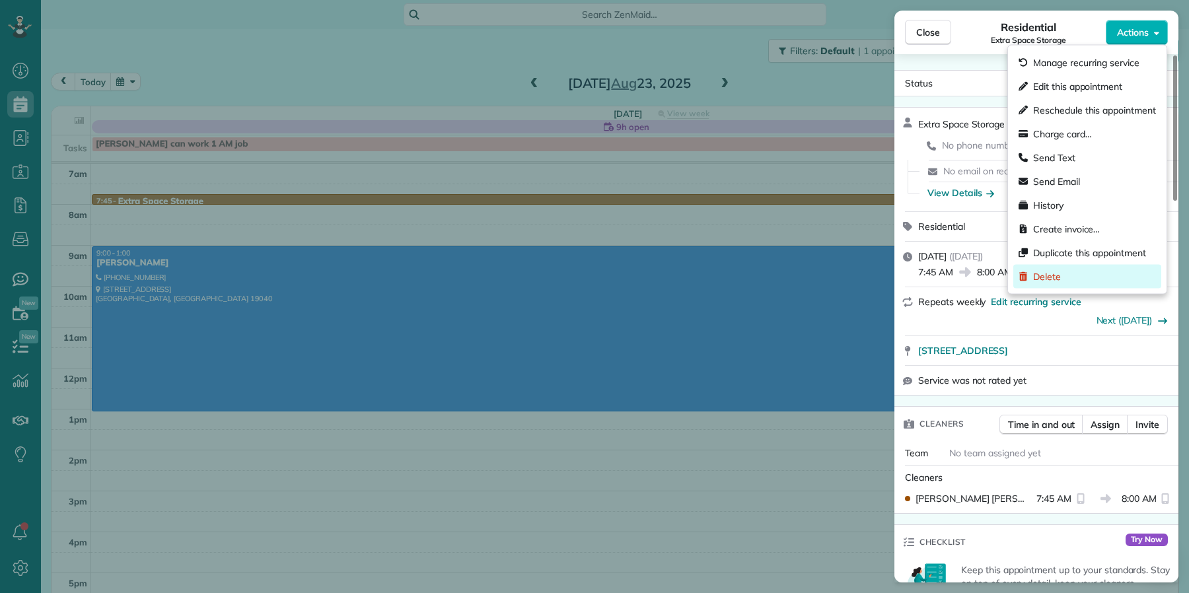
click at [1086, 282] on div "Delete" at bounding box center [1088, 277] width 148 height 24
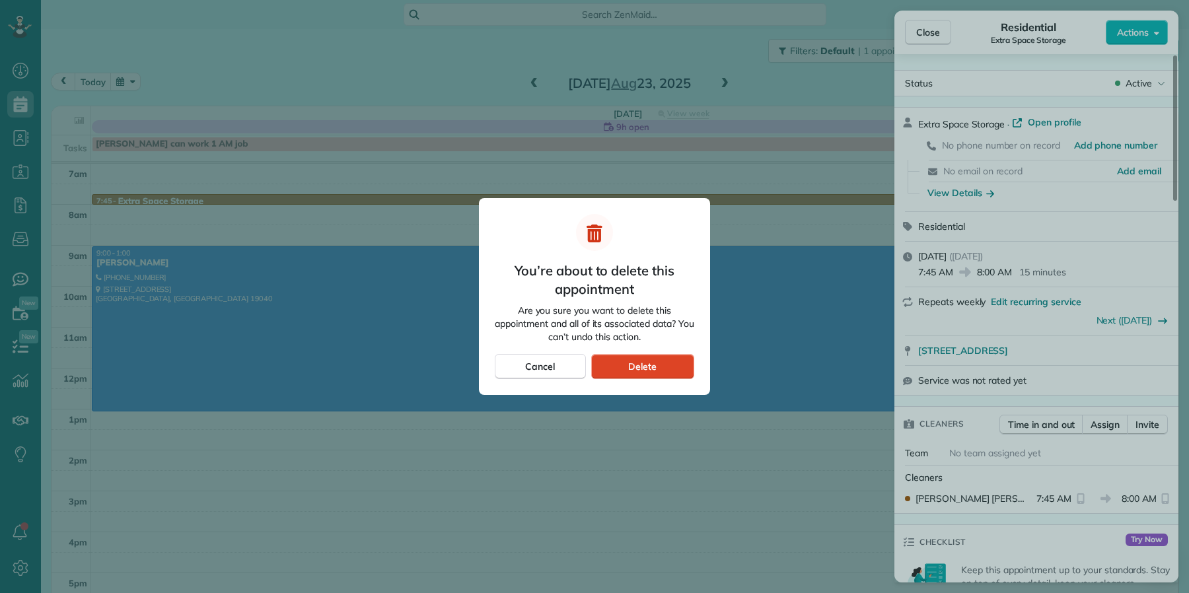
click at [660, 370] on div "Delete" at bounding box center [642, 366] width 103 height 25
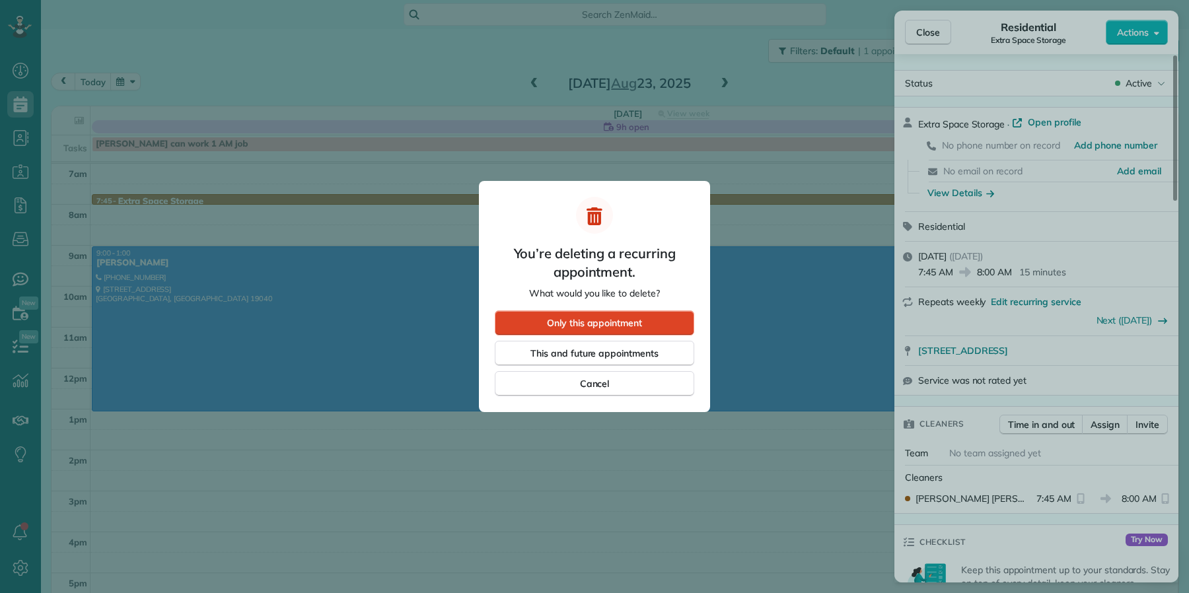
click at [566, 326] on span "Only this appointment" at bounding box center [594, 323] width 95 height 13
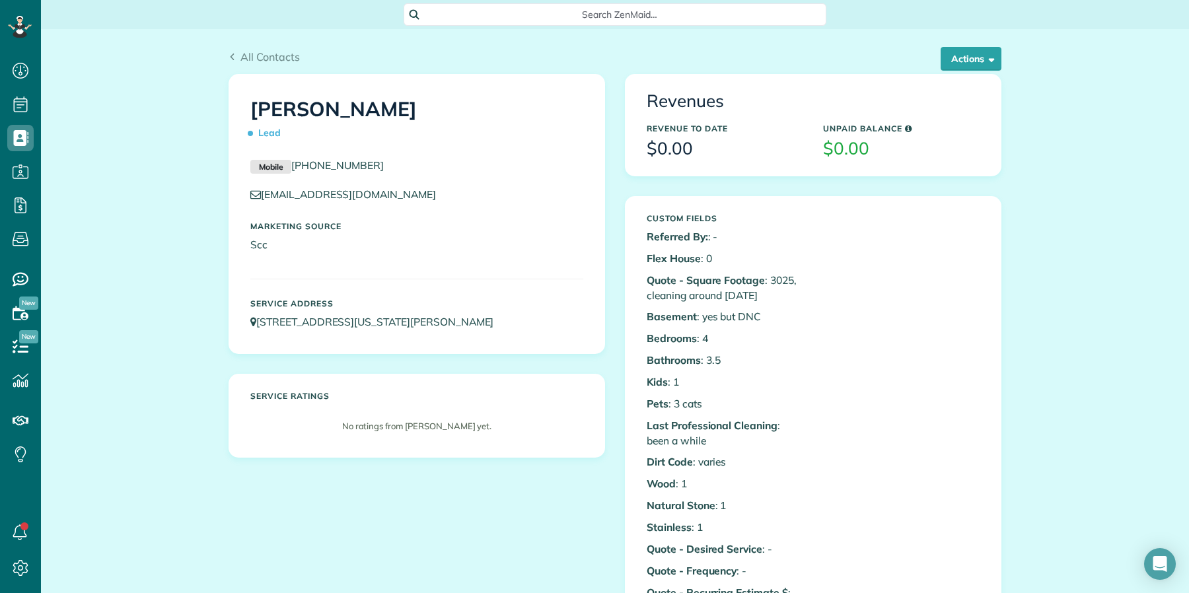
scroll to position [5, 5]
click at [970, 62] on button "Actions" at bounding box center [971, 59] width 61 height 24
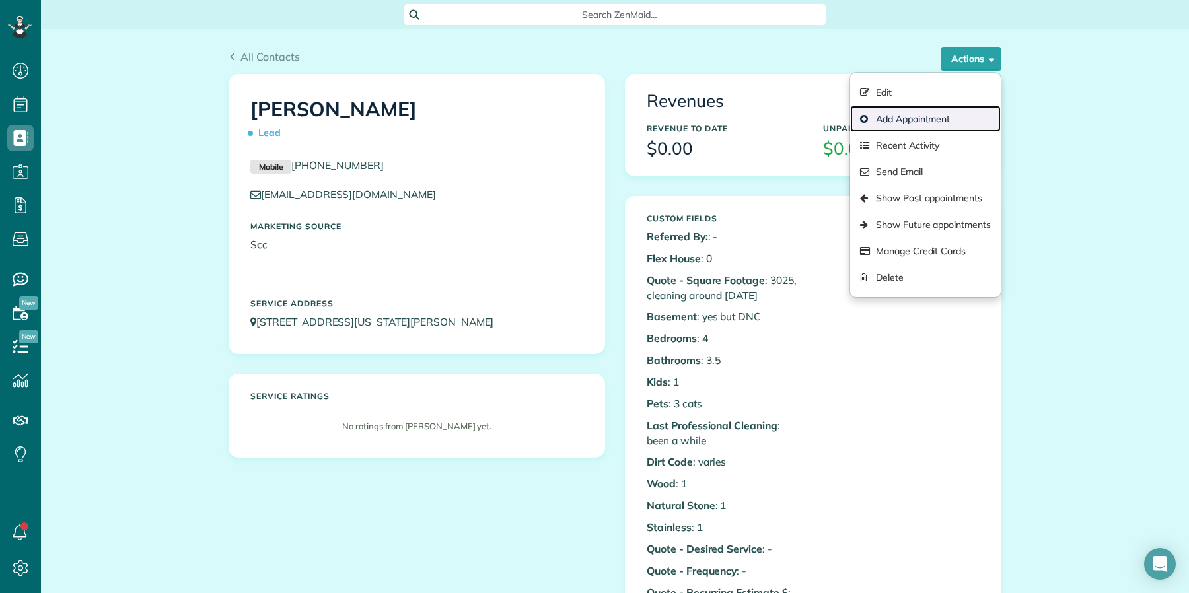
click at [938, 122] on link "Add Appointment" at bounding box center [925, 119] width 151 height 26
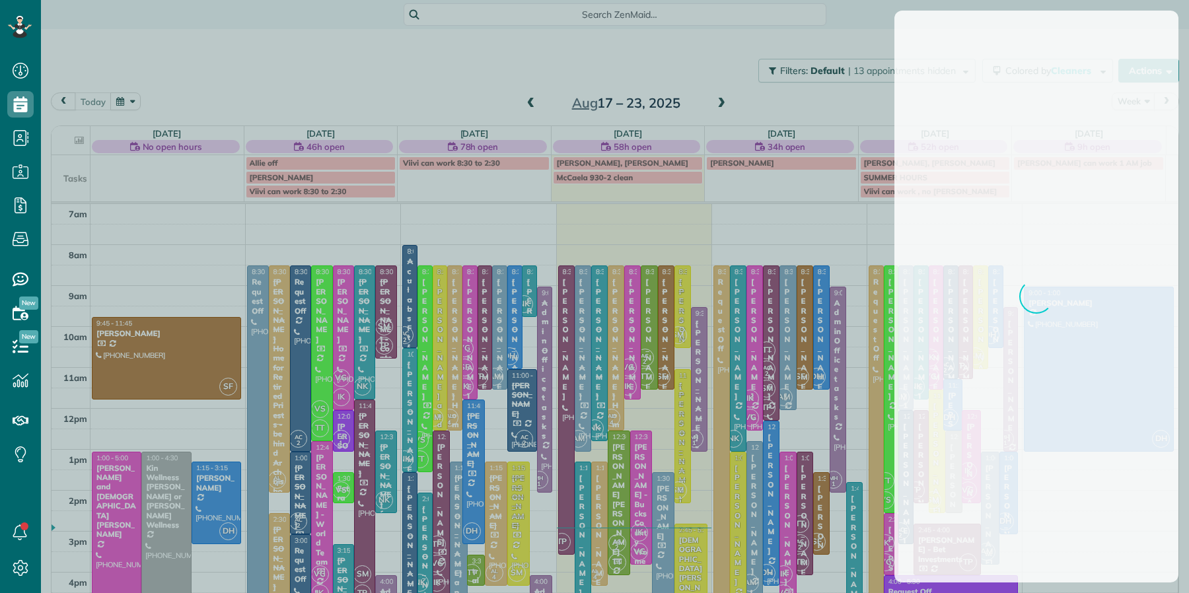
scroll to position [5, 5]
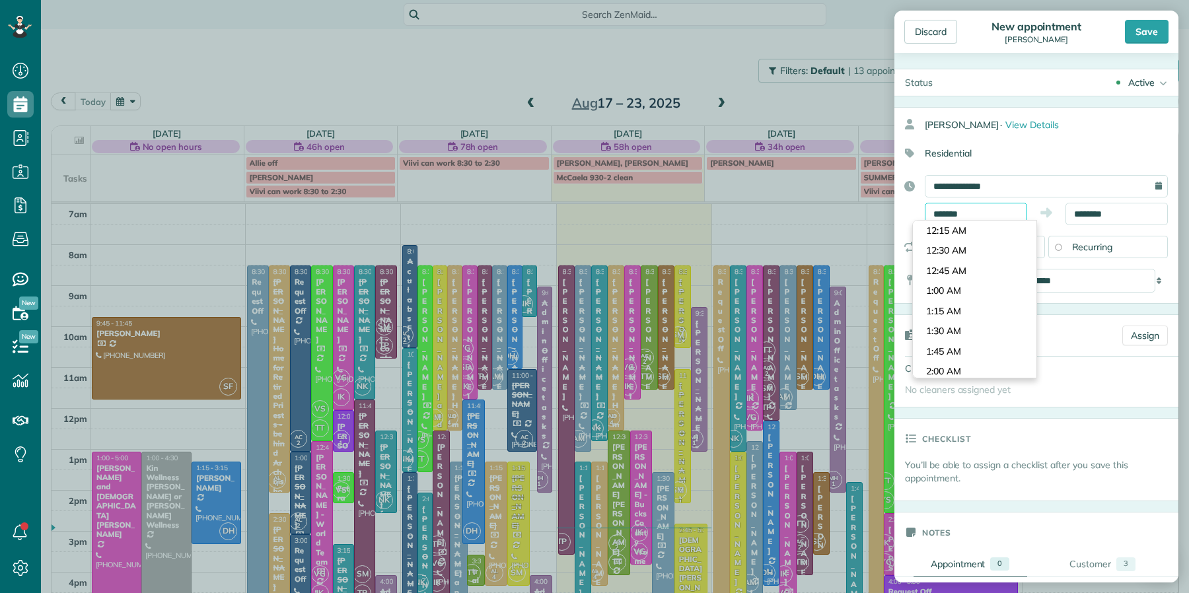
click at [967, 215] on input "*******" at bounding box center [976, 214] width 102 height 22
type input "*******"
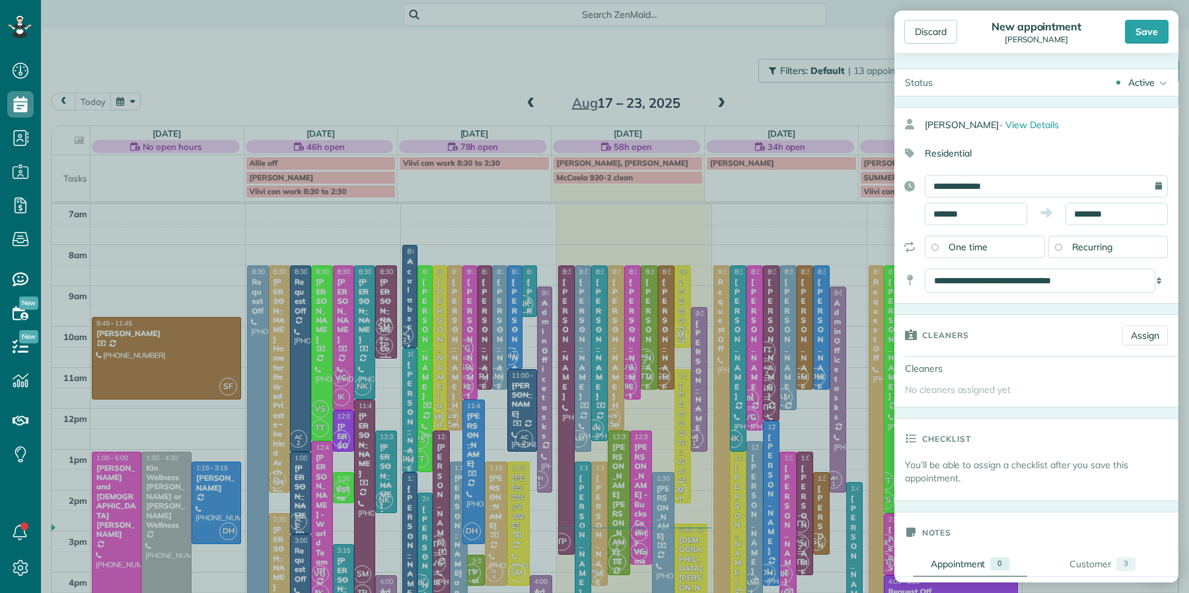
click at [954, 229] on body "Dashboard Scheduling Calendar View List View Dispatch View - Weekly scheduling …" at bounding box center [594, 296] width 1189 height 593
click at [965, 214] on input "*******" at bounding box center [976, 214] width 102 height 22
drag, startPoint x: 1033, startPoint y: 158, endPoint x: 1057, endPoint y: 204, distance: 51.1
click at [1033, 159] on div "Residential" at bounding box center [1032, 153] width 274 height 22
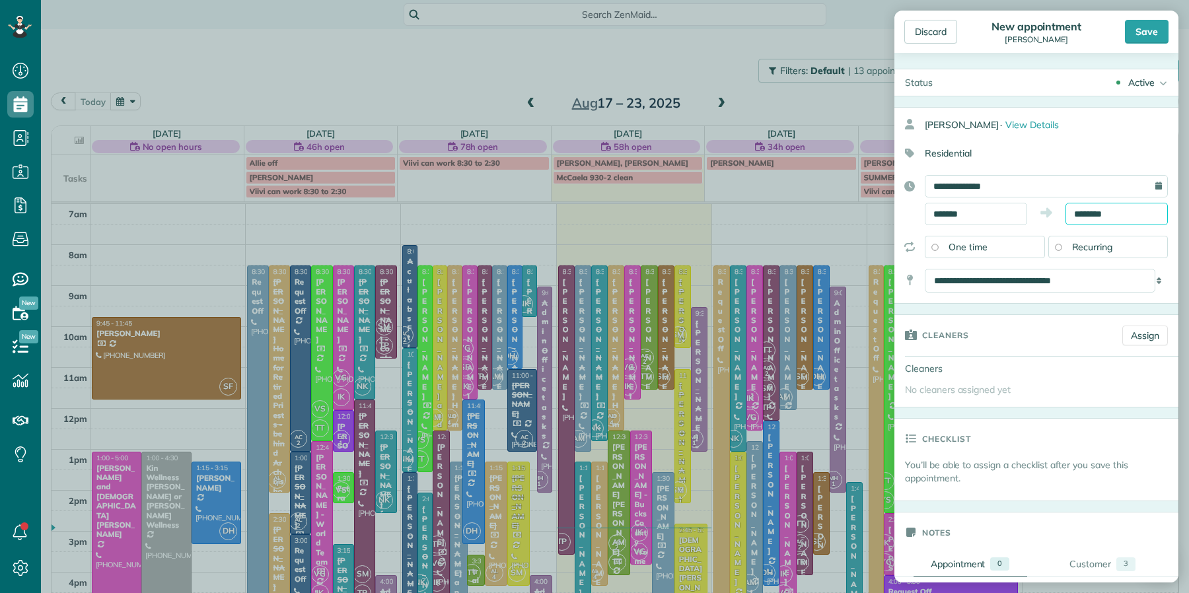
click at [1074, 215] on input "********" at bounding box center [1117, 214] width 102 height 22
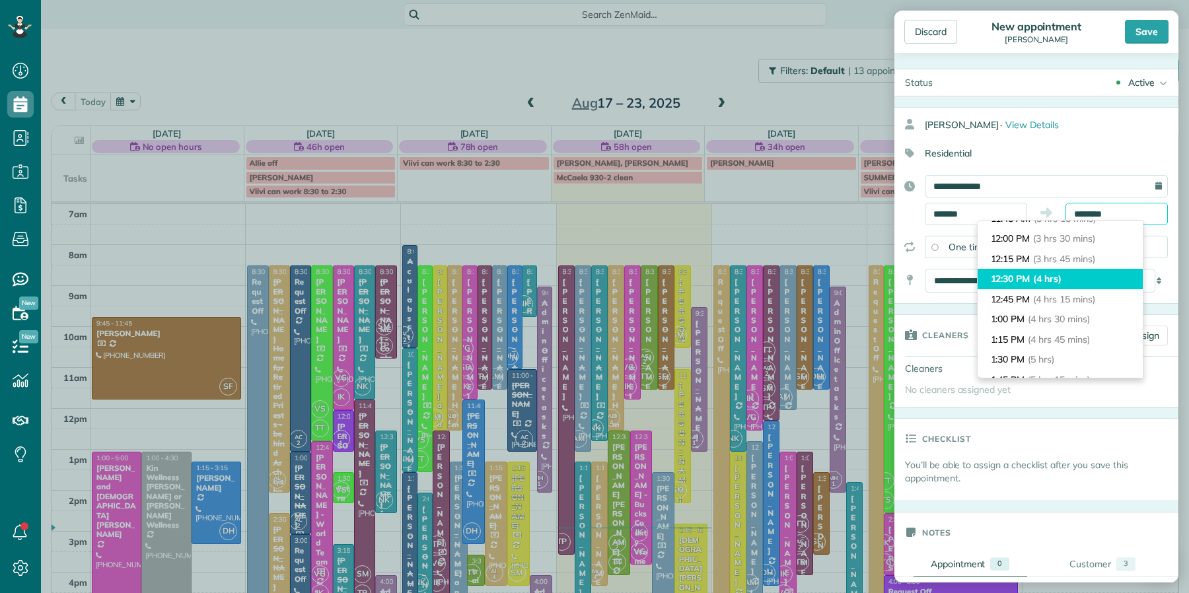
scroll to position [283, 0]
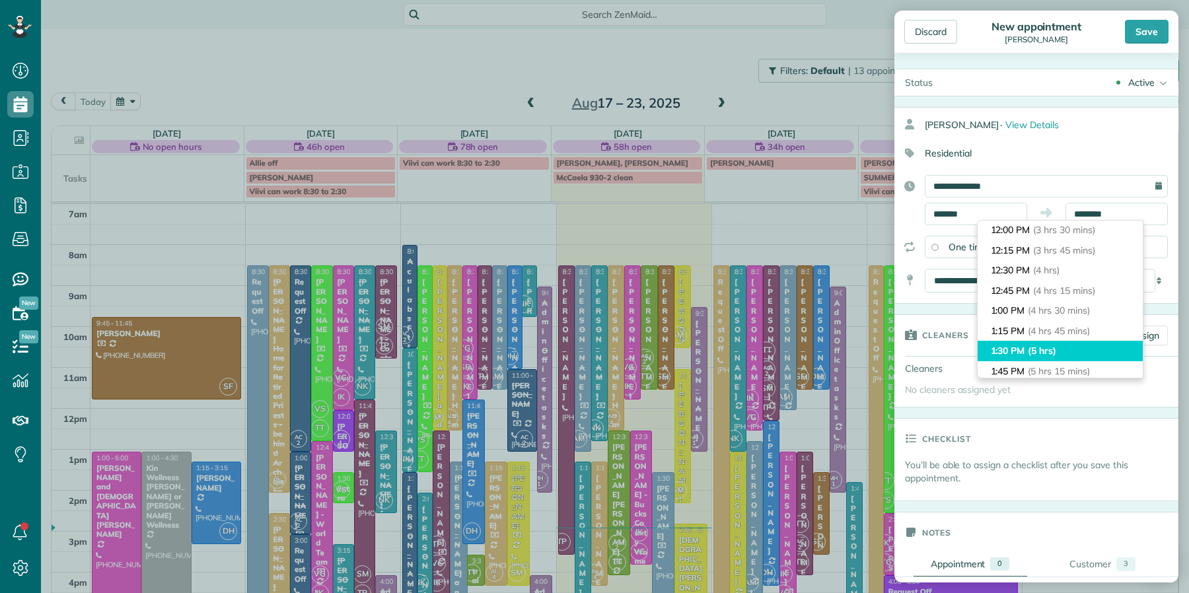
type input "*******"
click at [1078, 349] on li "1:30 PM (5 hrs)" at bounding box center [1060, 351] width 165 height 20
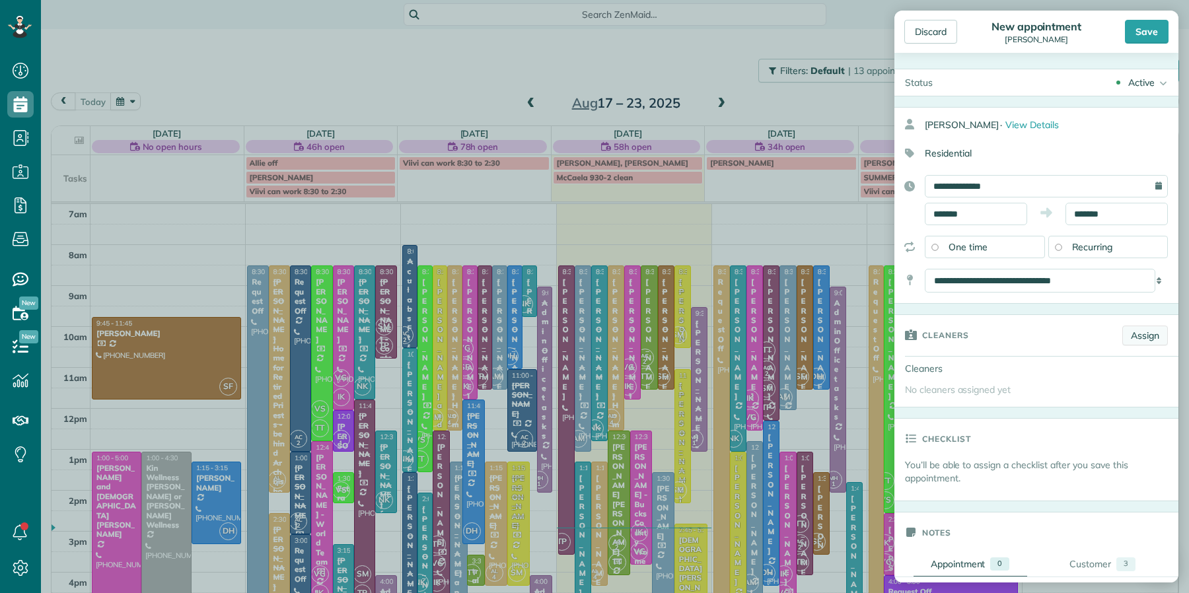
click at [1131, 340] on link "Assign" at bounding box center [1146, 336] width 46 height 20
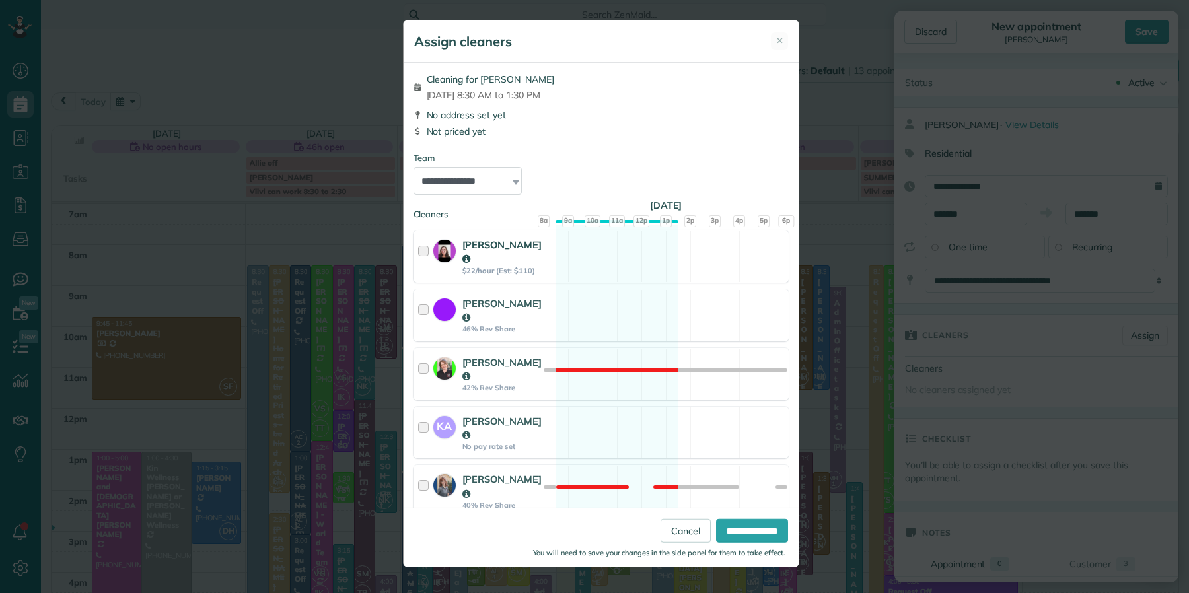
drag, startPoint x: 422, startPoint y: 248, endPoint x: 424, endPoint y: 262, distance: 13.3
click at [422, 250] on div at bounding box center [425, 257] width 15 height 38
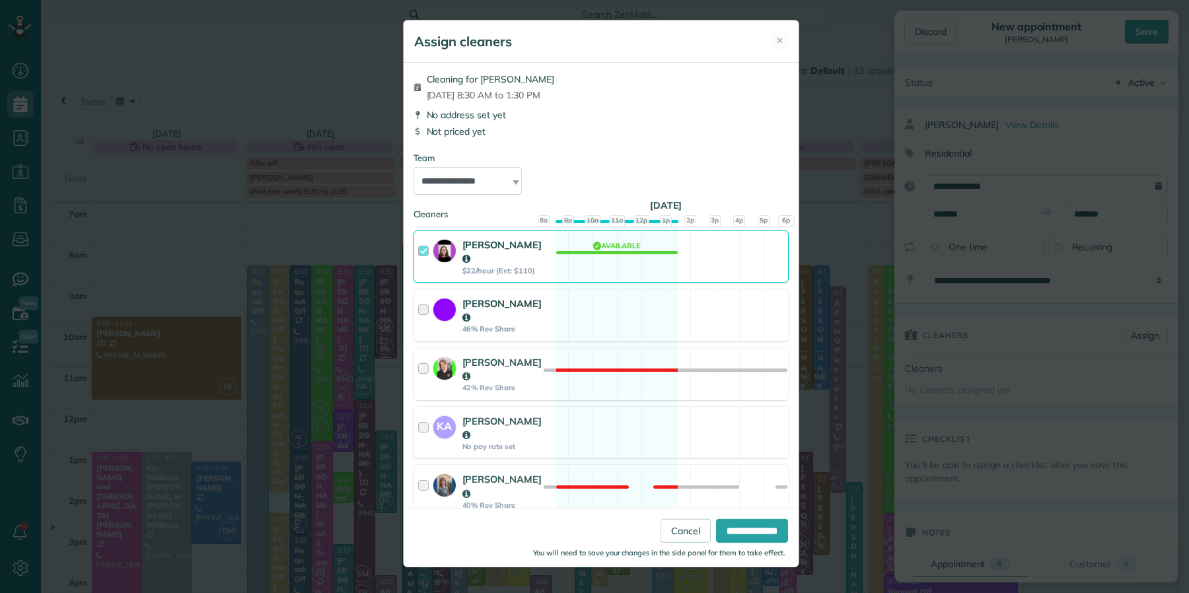
drag, startPoint x: 426, startPoint y: 307, endPoint x: 439, endPoint y: 311, distance: 14.0
click at [426, 307] on div at bounding box center [425, 316] width 15 height 38
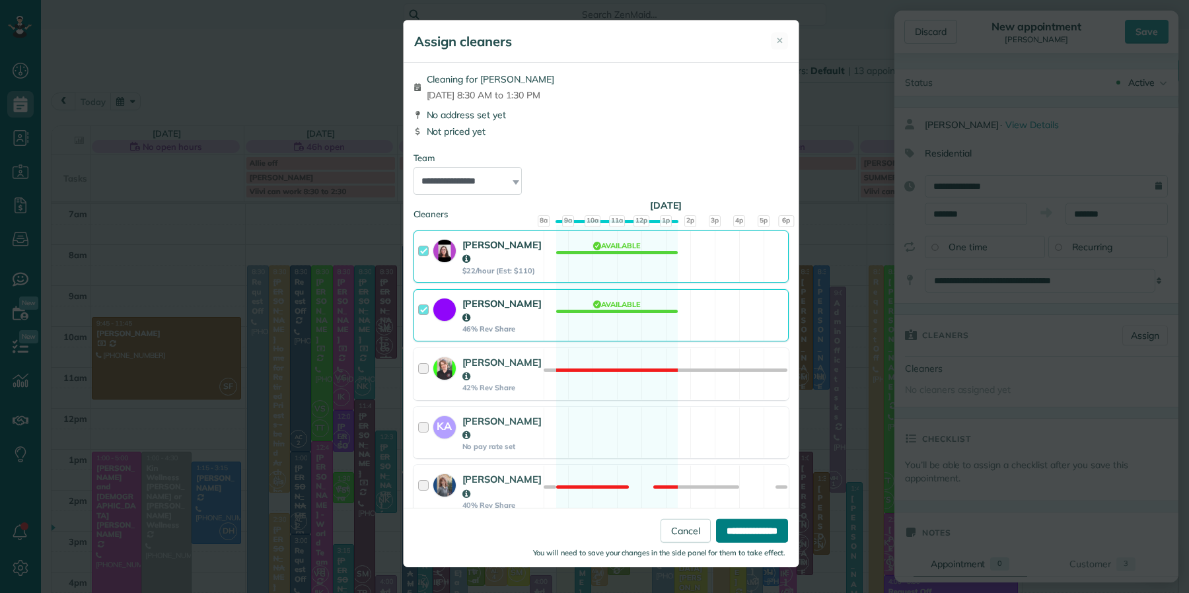
click at [731, 535] on input "**********" at bounding box center [752, 531] width 72 height 24
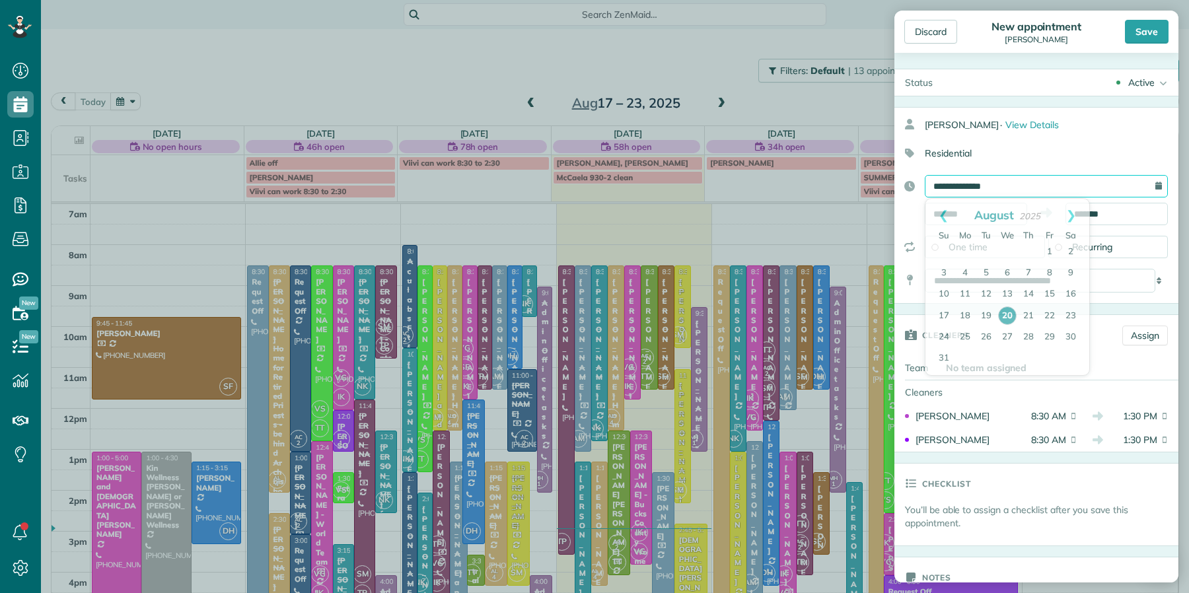
click at [992, 195] on input "**********" at bounding box center [1046, 186] width 243 height 22
click at [1075, 337] on link "30" at bounding box center [1071, 337] width 21 height 21
type input "**********"
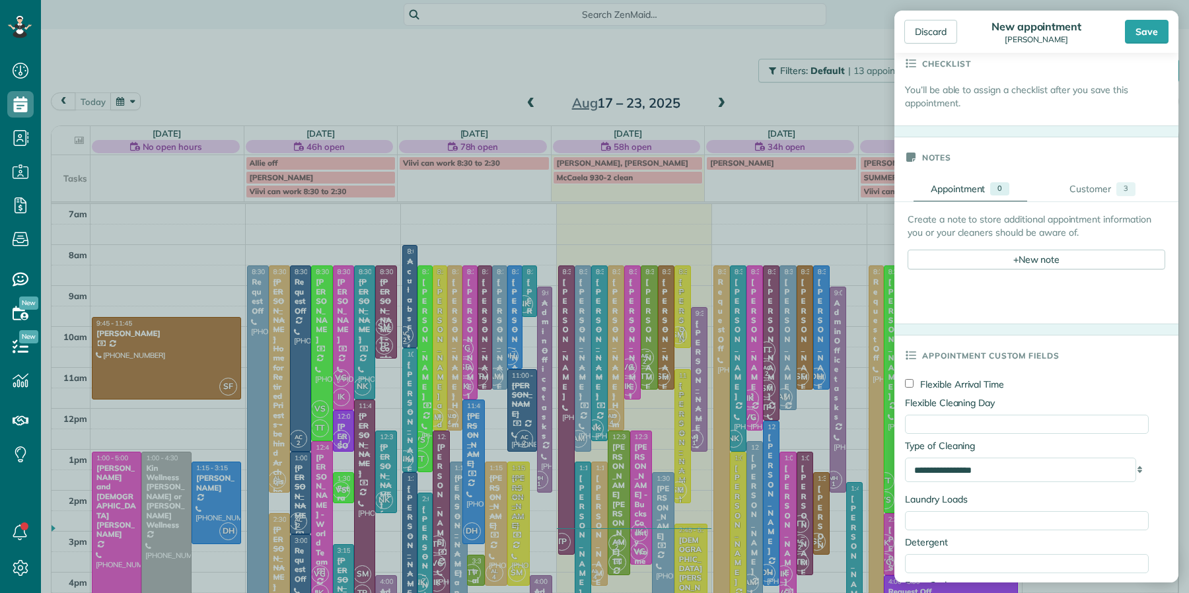
scroll to position [448, 0]
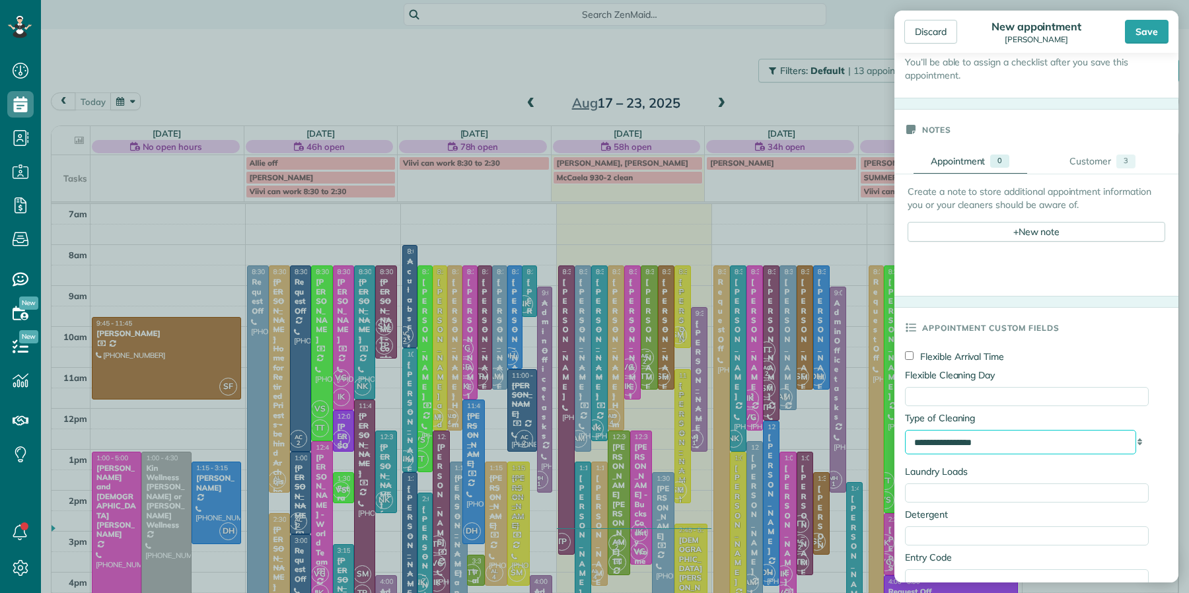
click at [982, 452] on select "**********" at bounding box center [1020, 442] width 231 height 24
select select "**********"
click at [969, 400] on input "Flexible Cleaning Day" at bounding box center [1027, 396] width 244 height 19
click at [958, 398] on input "**********" at bounding box center [1027, 396] width 244 height 19
click at [963, 400] on input "**********" at bounding box center [1027, 396] width 244 height 19
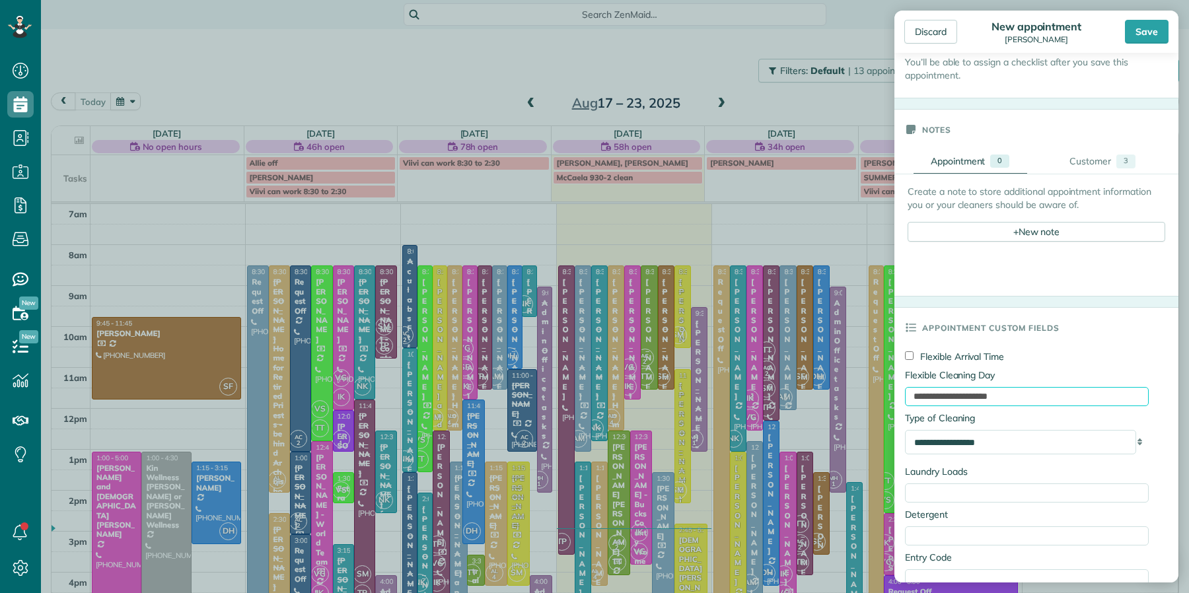
click at [957, 402] on input "**********" at bounding box center [1027, 396] width 244 height 19
click at [999, 402] on input "**********" at bounding box center [1027, 396] width 244 height 19
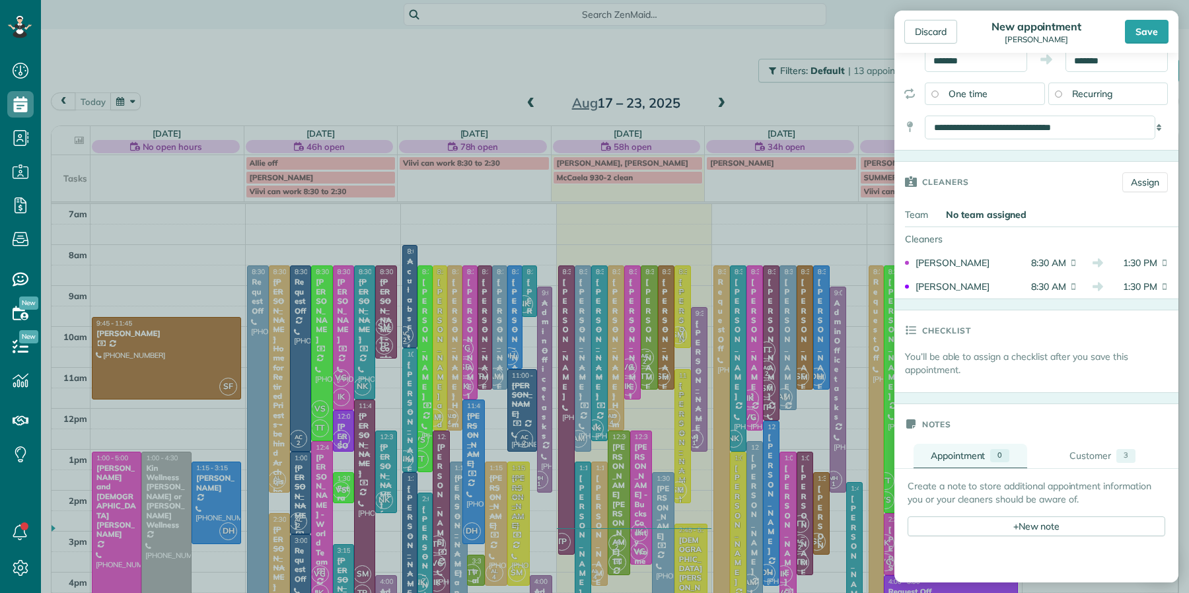
scroll to position [0, 0]
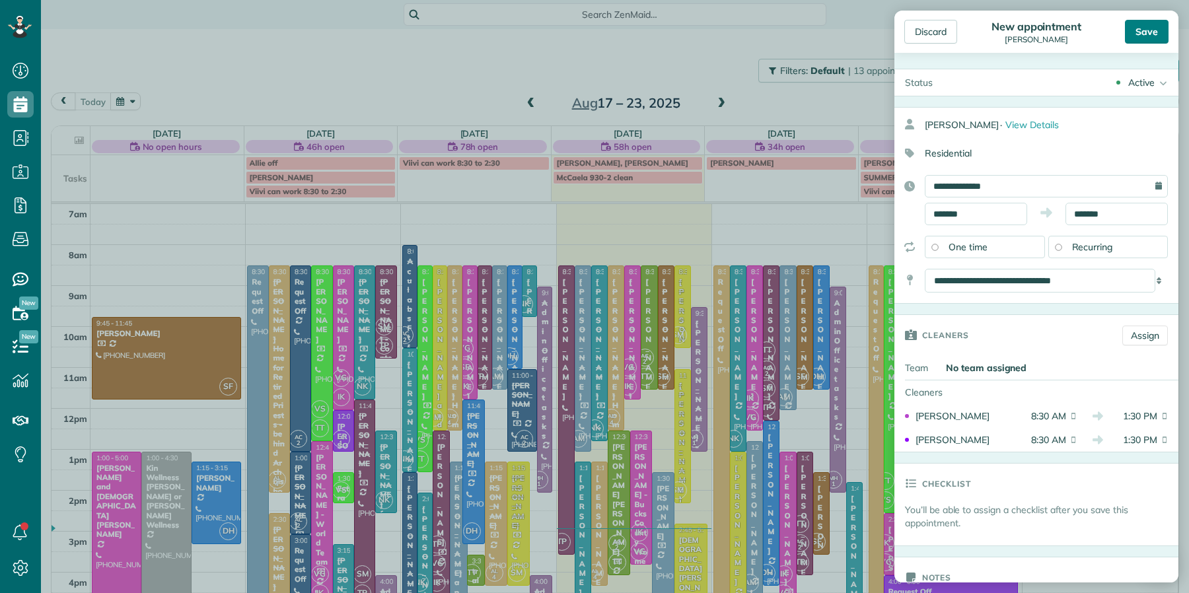
type input "**********"
click at [1145, 34] on div "Save" at bounding box center [1147, 32] width 44 height 24
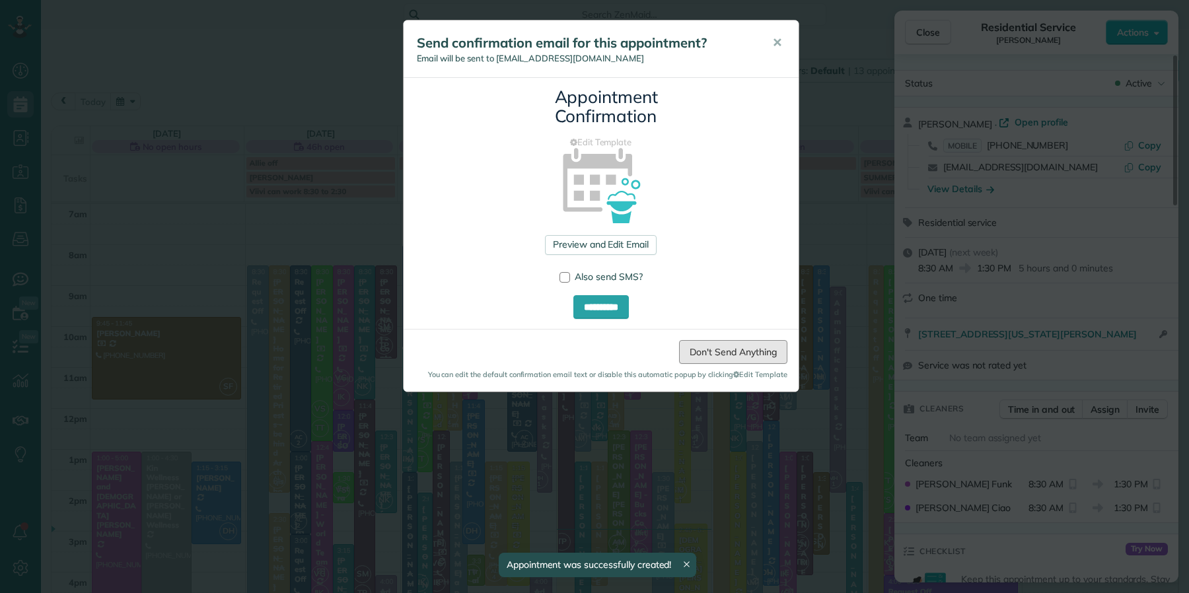
click at [724, 354] on link "Don't Send Anything" at bounding box center [733, 352] width 108 height 24
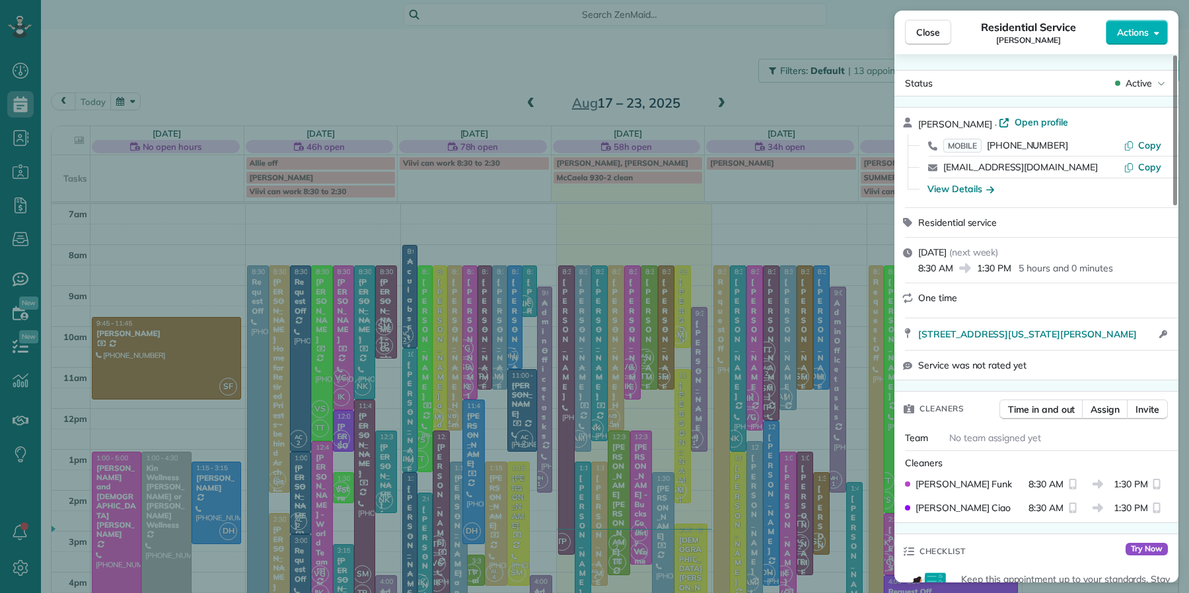
drag, startPoint x: 928, startPoint y: 24, endPoint x: 899, endPoint y: 111, distance: 91.1
click at [928, 24] on button "Close" at bounding box center [928, 32] width 46 height 25
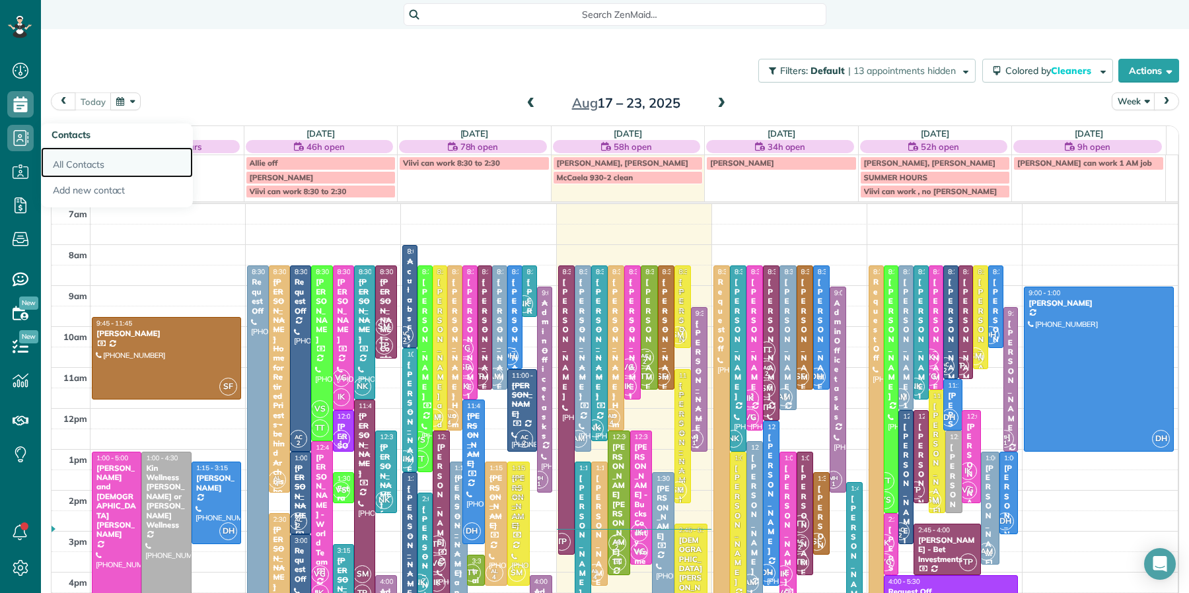
click at [58, 160] on link "All Contacts" at bounding box center [117, 162] width 152 height 30
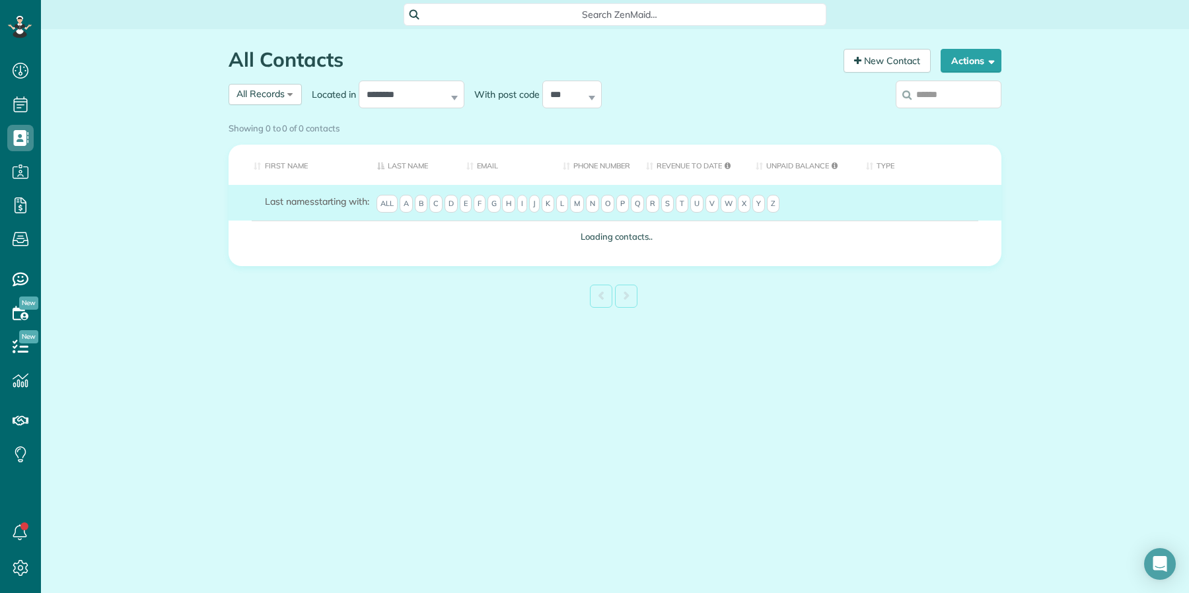
scroll to position [5, 5]
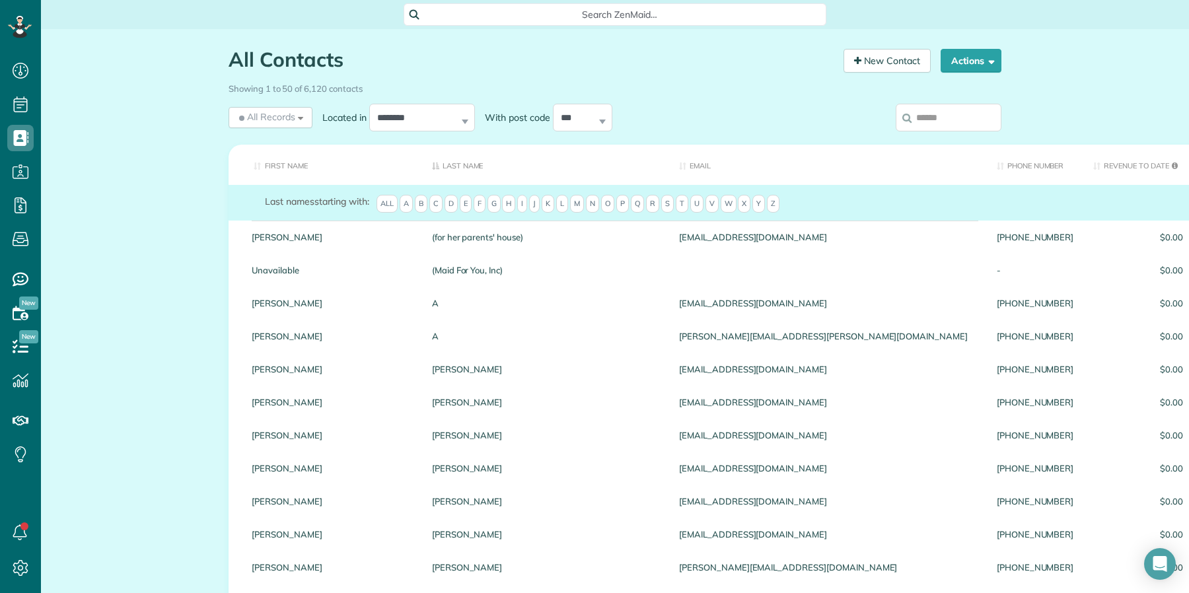
click at [937, 117] on input "search" at bounding box center [949, 118] width 106 height 28
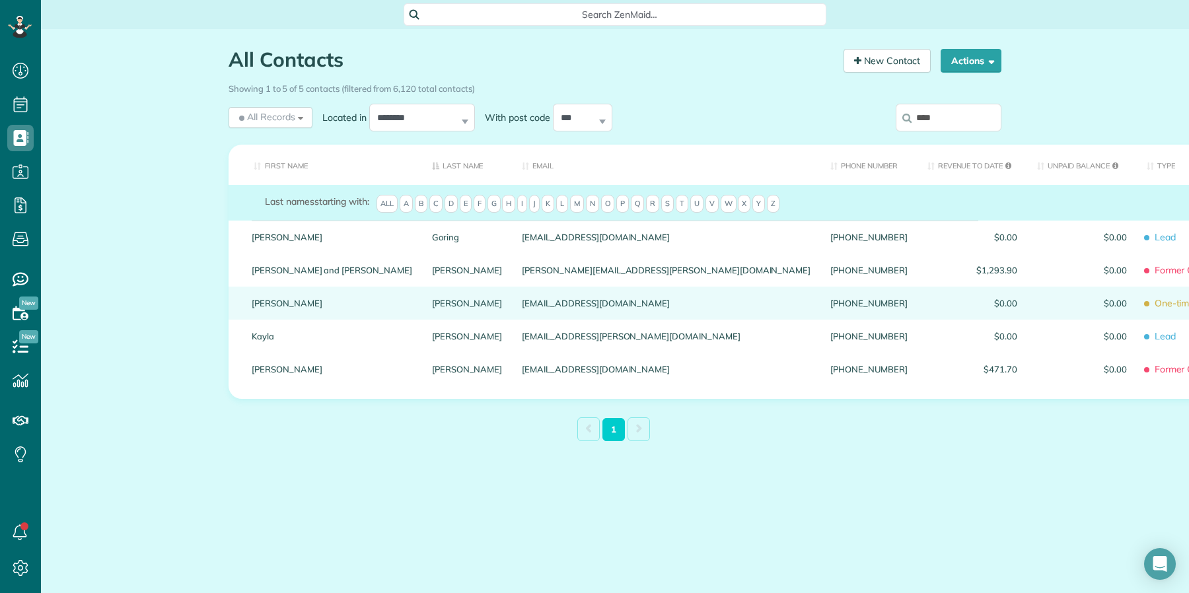
type input "****"
click at [422, 309] on div "[PERSON_NAME]" at bounding box center [467, 303] width 91 height 33
click at [432, 300] on link "[PERSON_NAME]" at bounding box center [467, 303] width 71 height 9
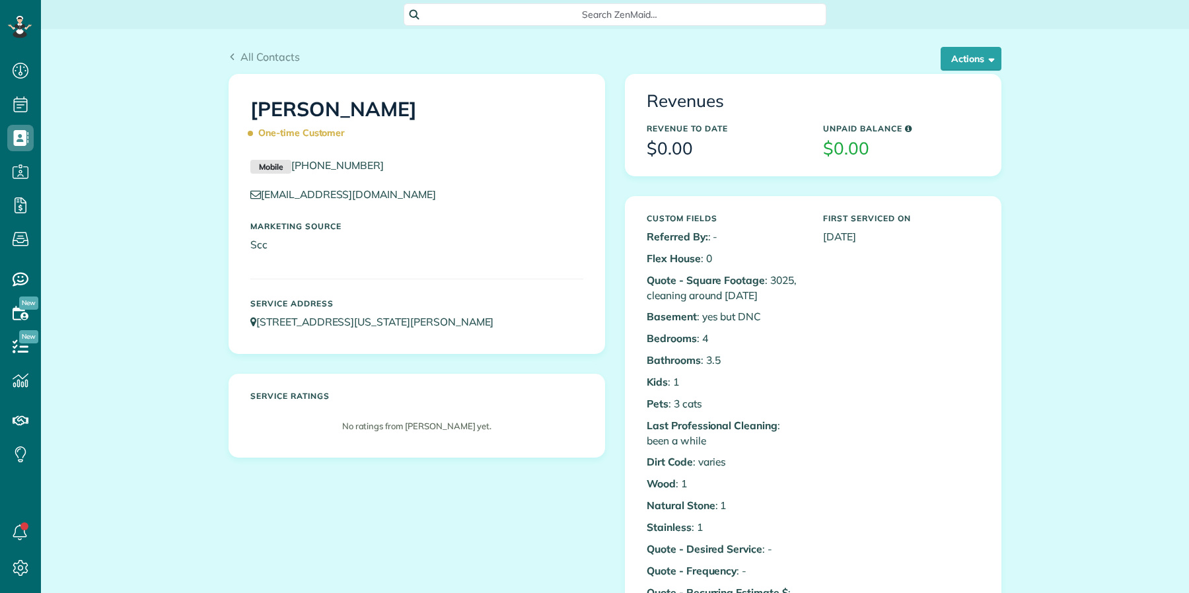
scroll to position [5, 5]
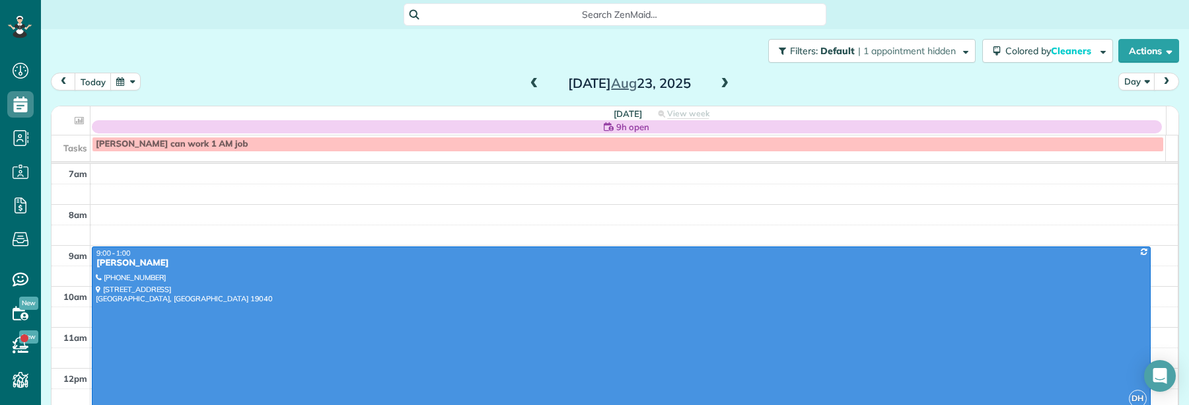
click at [527, 82] on span at bounding box center [534, 84] width 15 height 12
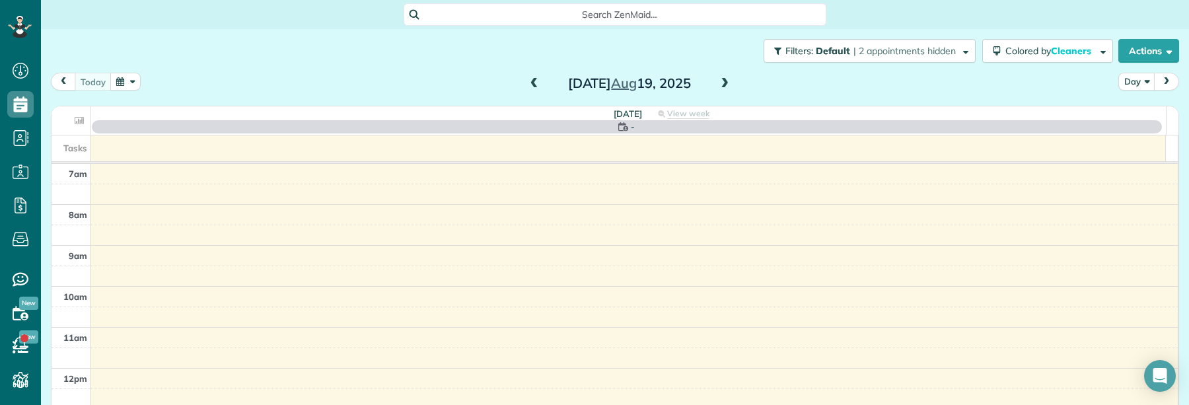
scroll to position [5, 5]
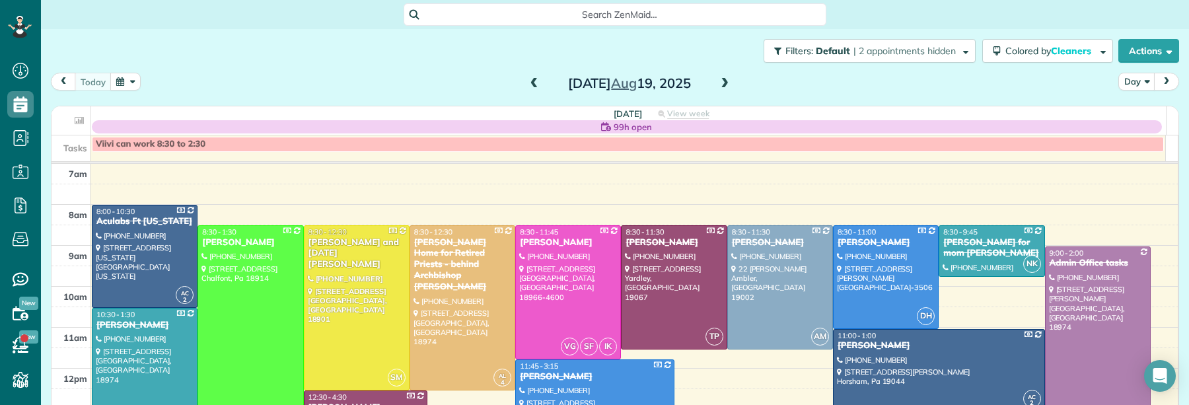
click at [718, 81] on span at bounding box center [725, 84] width 15 height 12
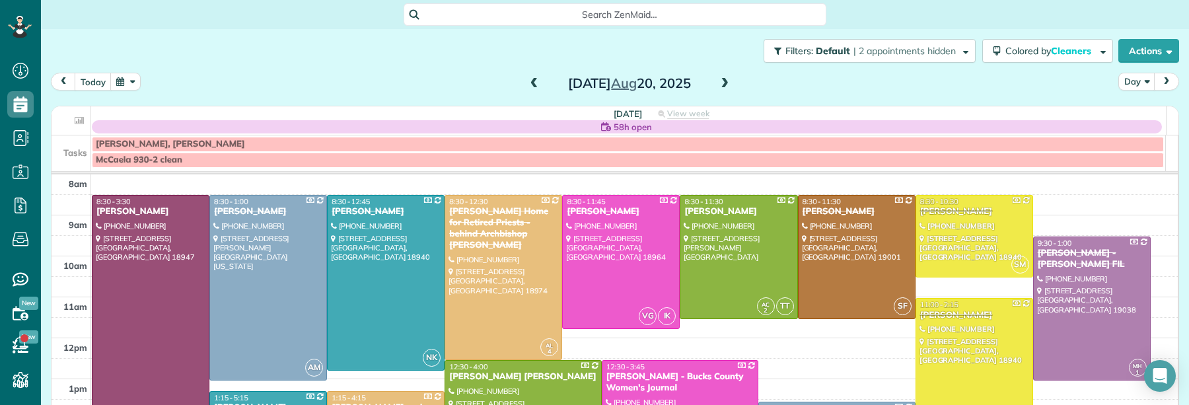
scroll to position [64, 0]
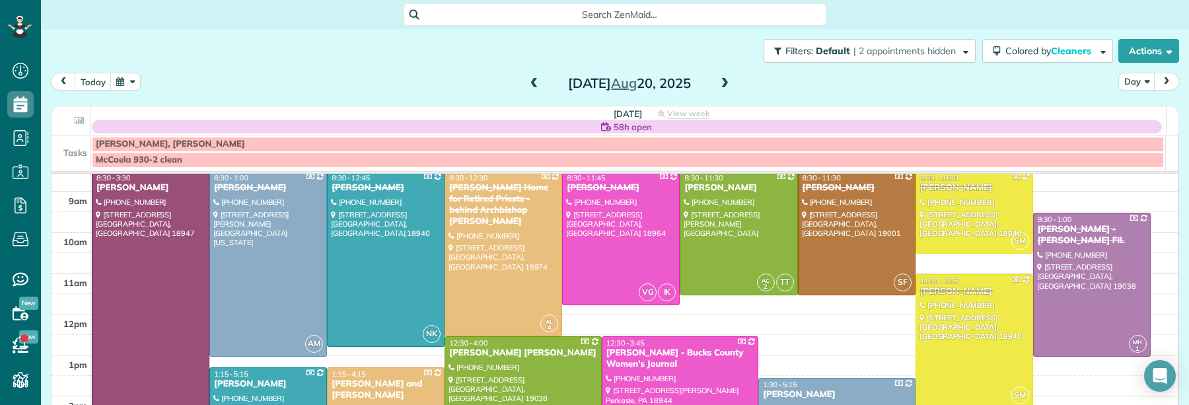
click at [718, 79] on span at bounding box center [725, 84] width 15 height 12
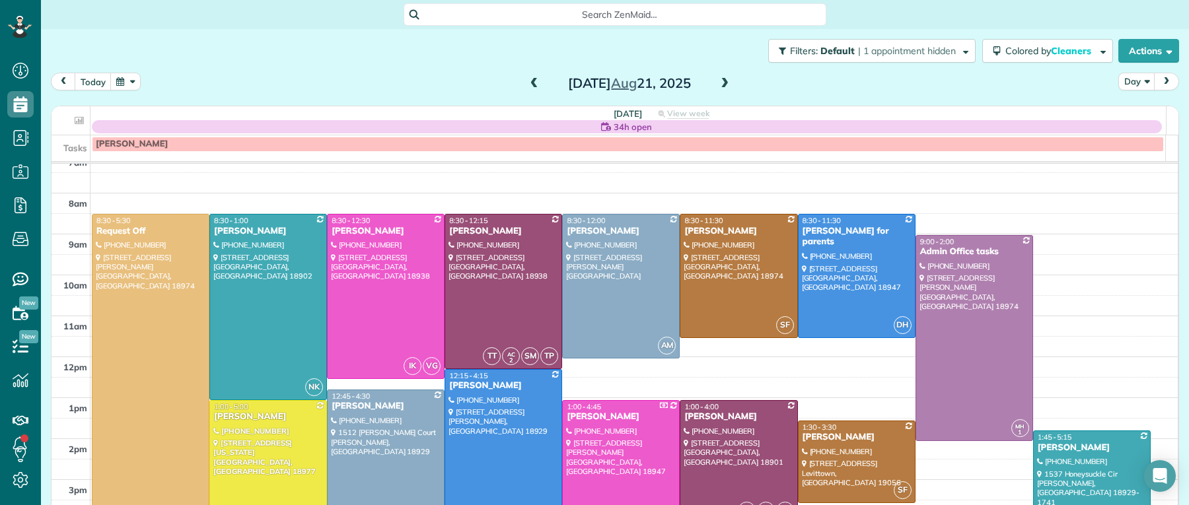
scroll to position [0, 0]
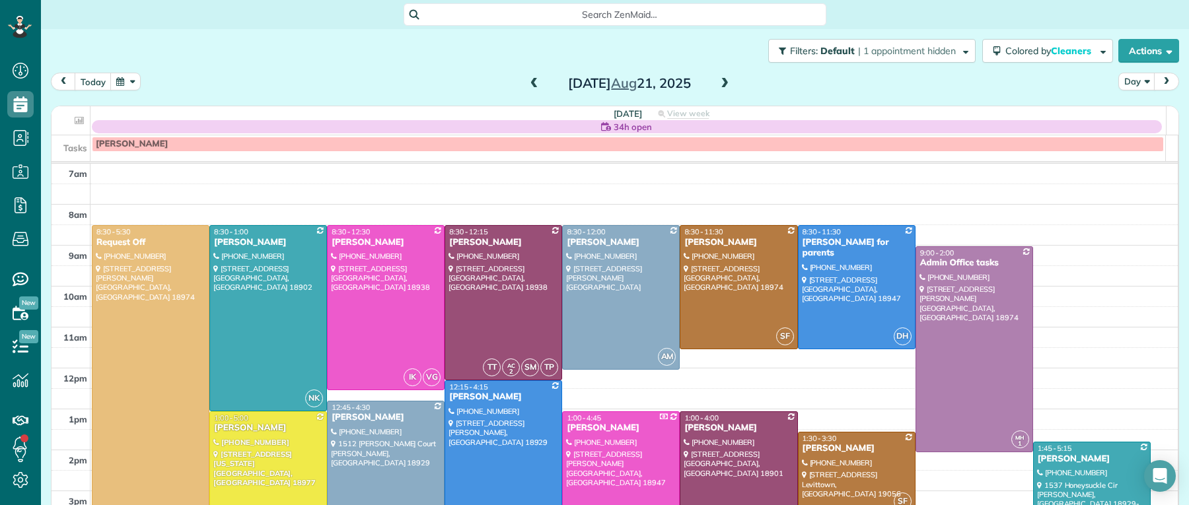
click at [718, 85] on span at bounding box center [725, 84] width 15 height 12
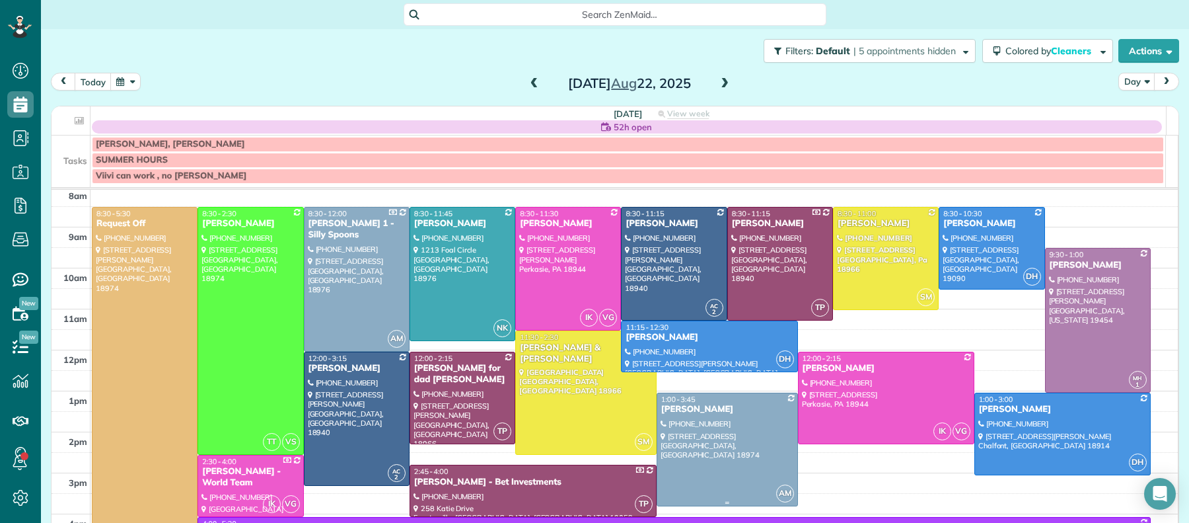
scroll to position [52, 0]
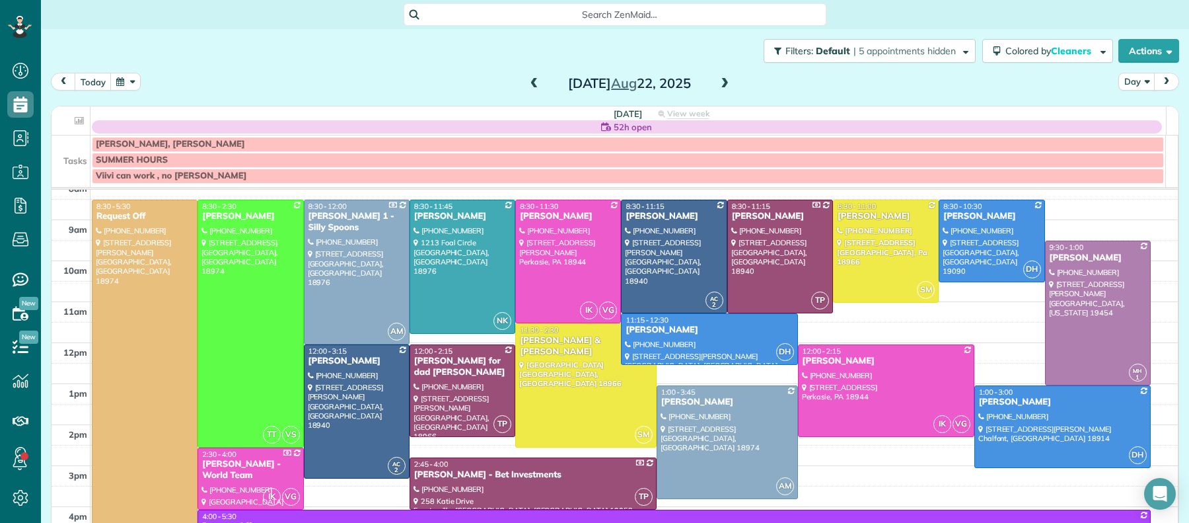
click at [528, 81] on span at bounding box center [534, 84] width 15 height 12
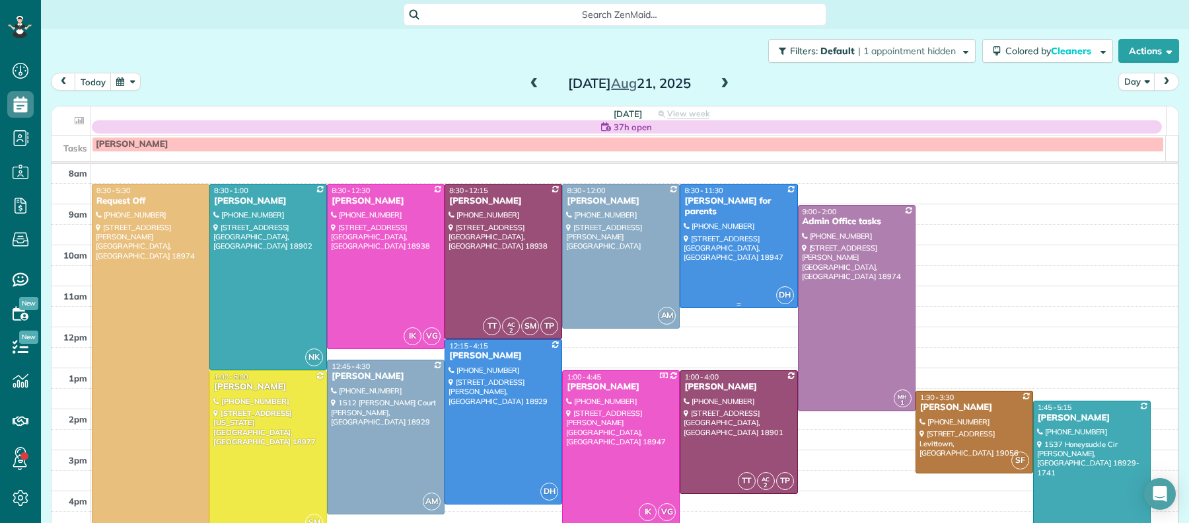
scroll to position [50, 0]
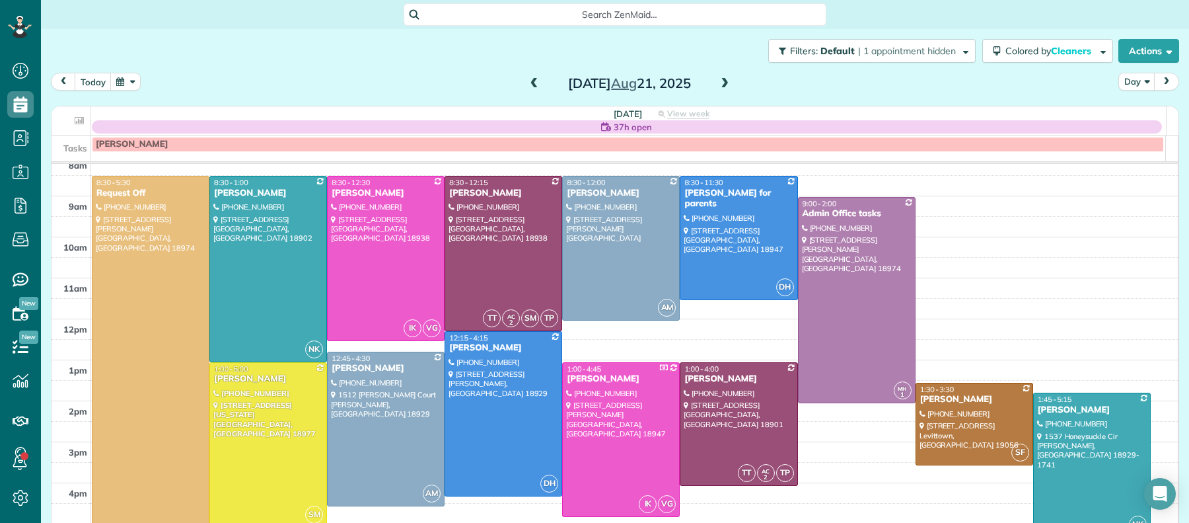
click at [725, 78] on span at bounding box center [725, 84] width 15 height 12
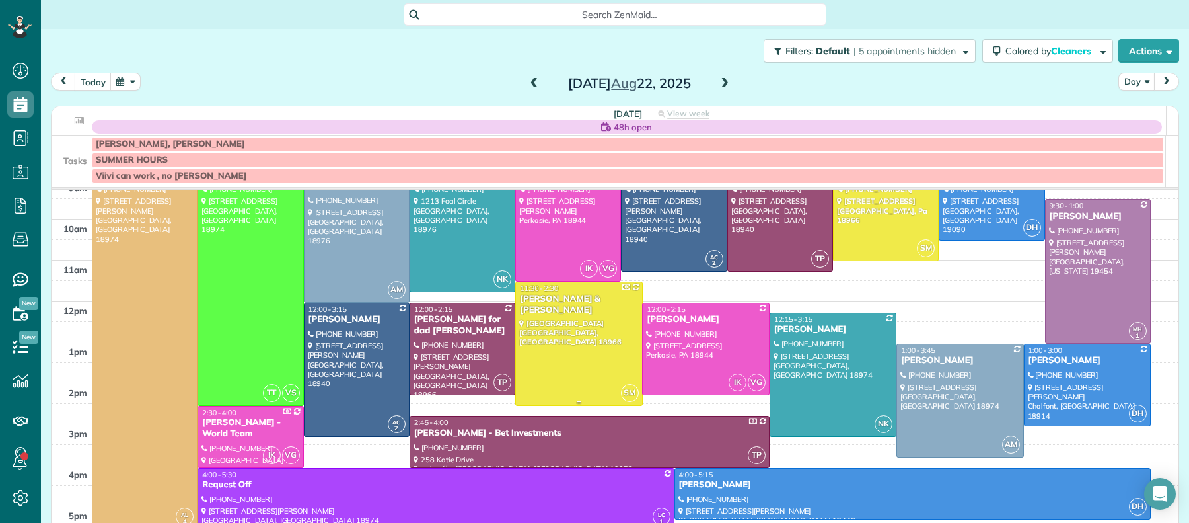
scroll to position [96, 0]
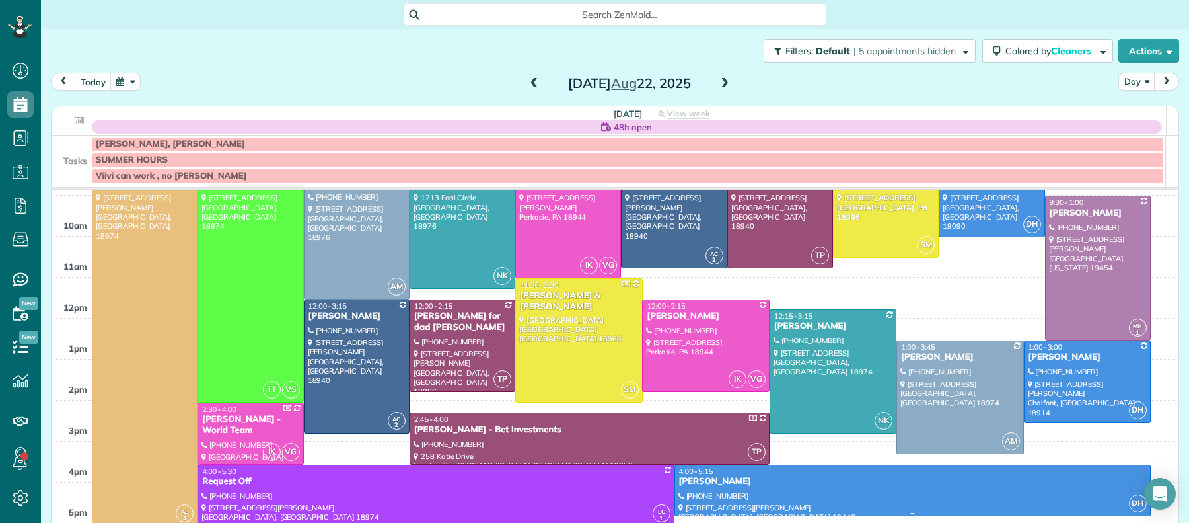
click at [681, 404] on div "[PERSON_NAME]" at bounding box center [913, 481] width 468 height 11
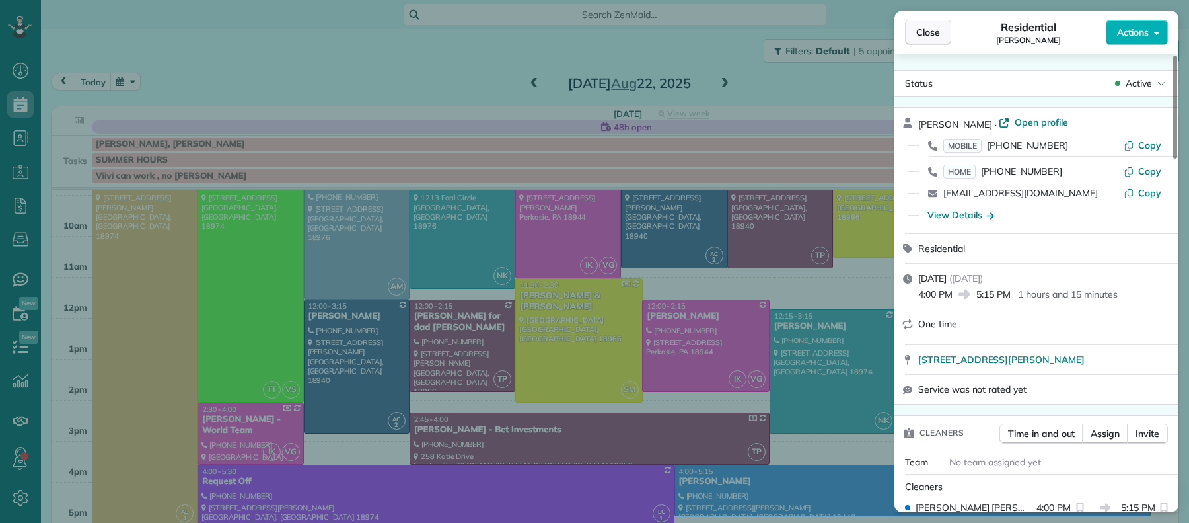
click at [942, 31] on button "Close" at bounding box center [928, 32] width 46 height 25
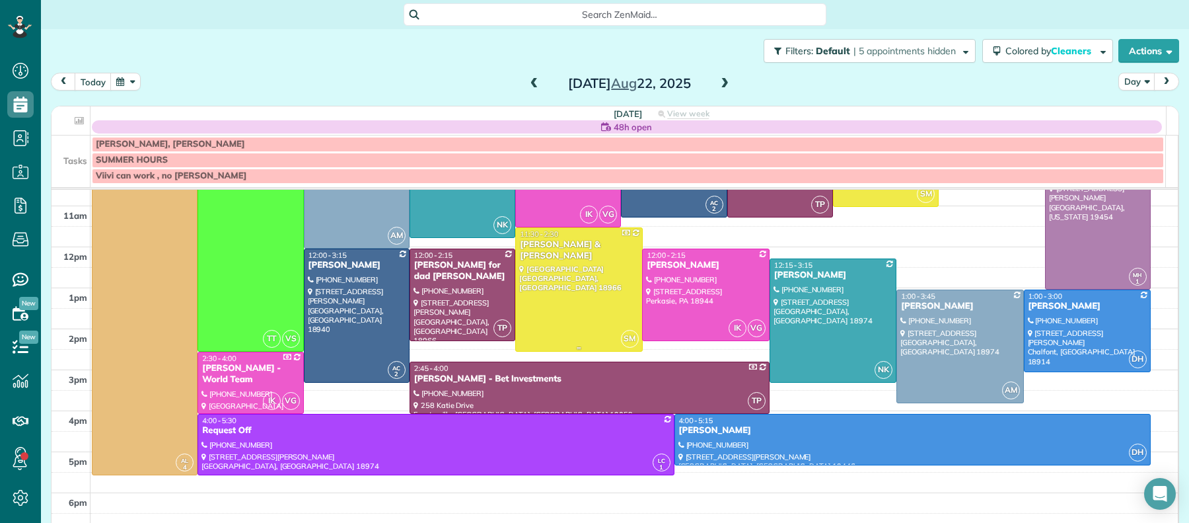
scroll to position [147, 0]
click at [527, 85] on span at bounding box center [534, 84] width 15 height 12
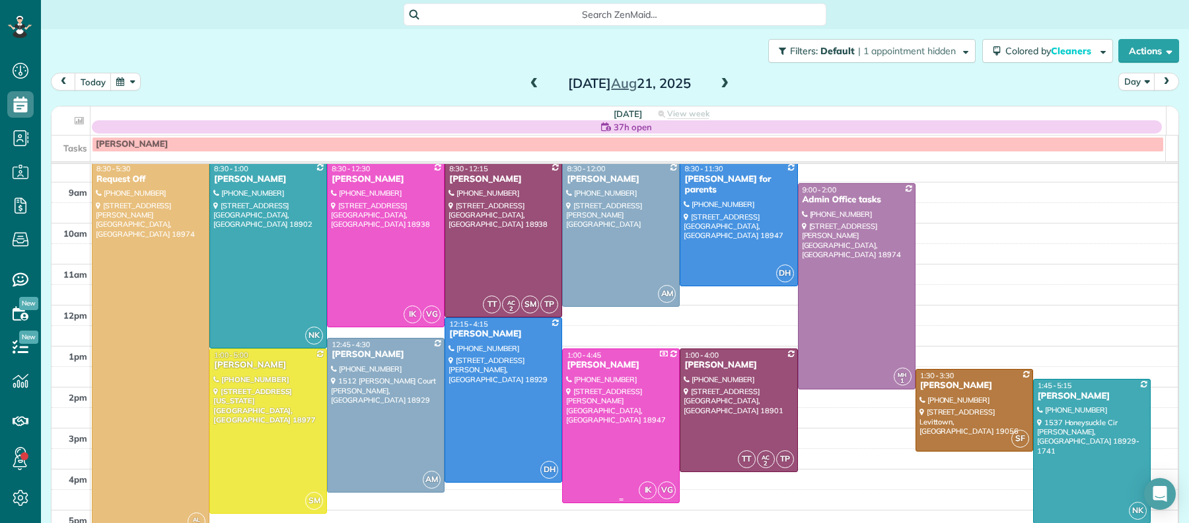
scroll to position [64, 0]
click at [718, 75] on span at bounding box center [725, 84] width 15 height 20
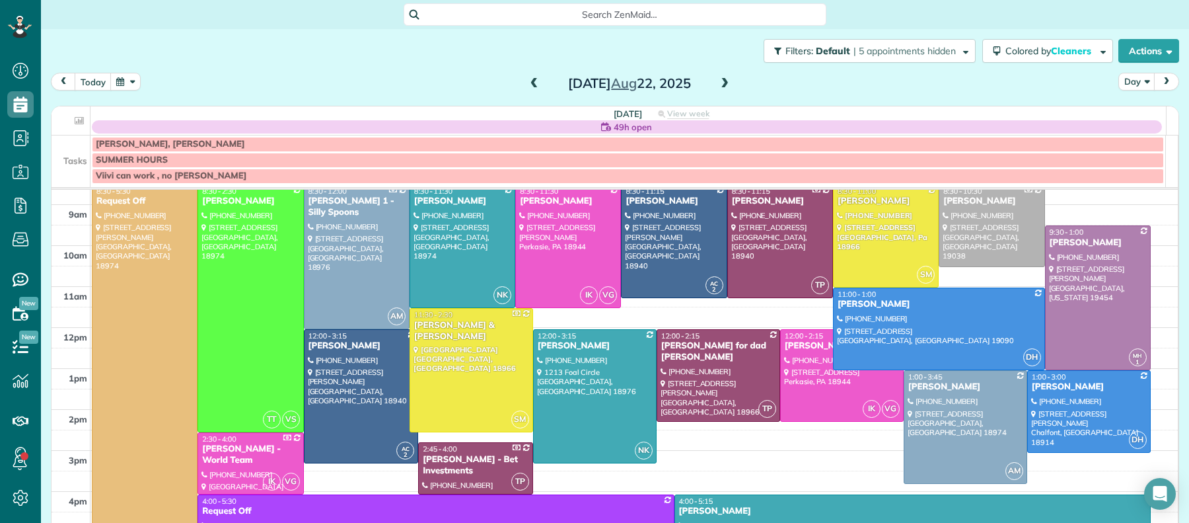
scroll to position [58, 0]
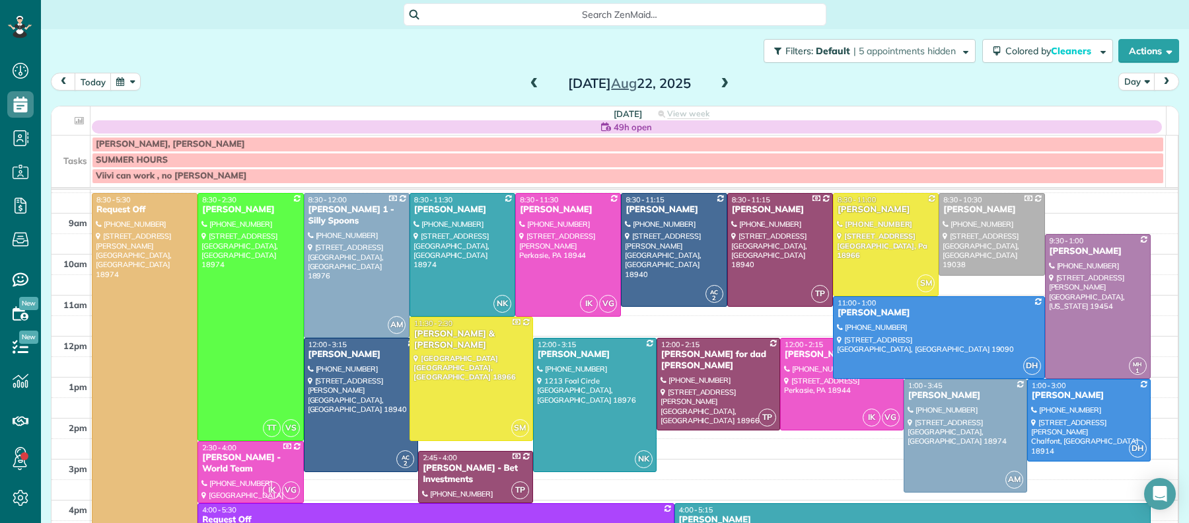
drag, startPoint x: 527, startPoint y: 81, endPoint x: 535, endPoint y: 80, distance: 8.0
click at [527, 82] on span at bounding box center [534, 84] width 15 height 12
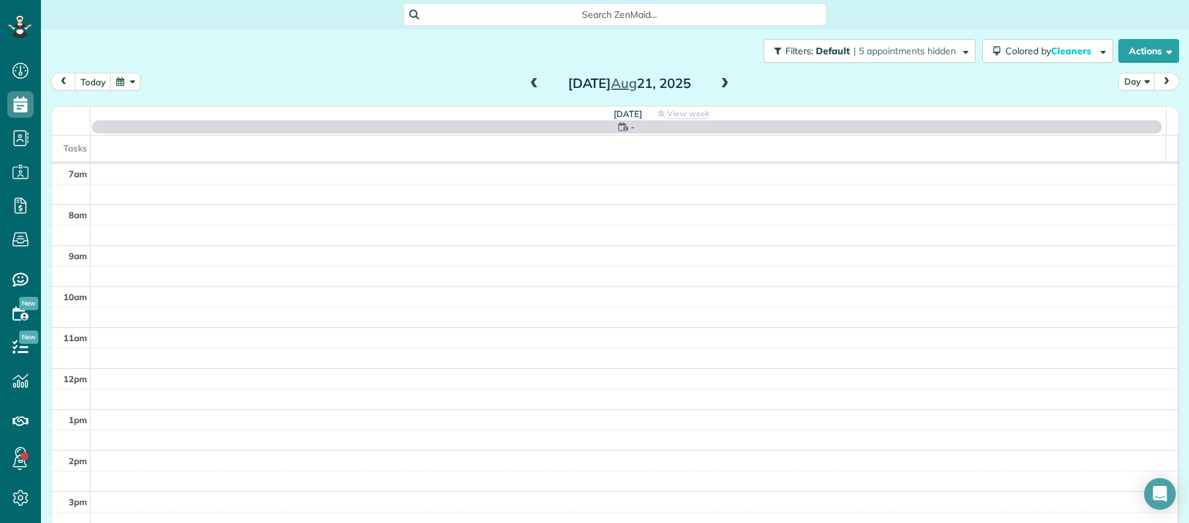
click at [718, 85] on span at bounding box center [725, 84] width 15 height 12
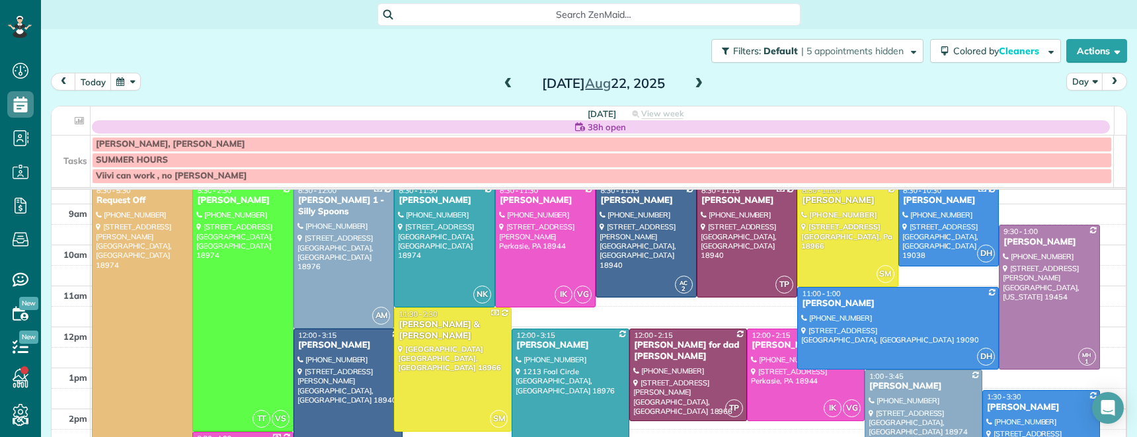
scroll to position [79, 0]
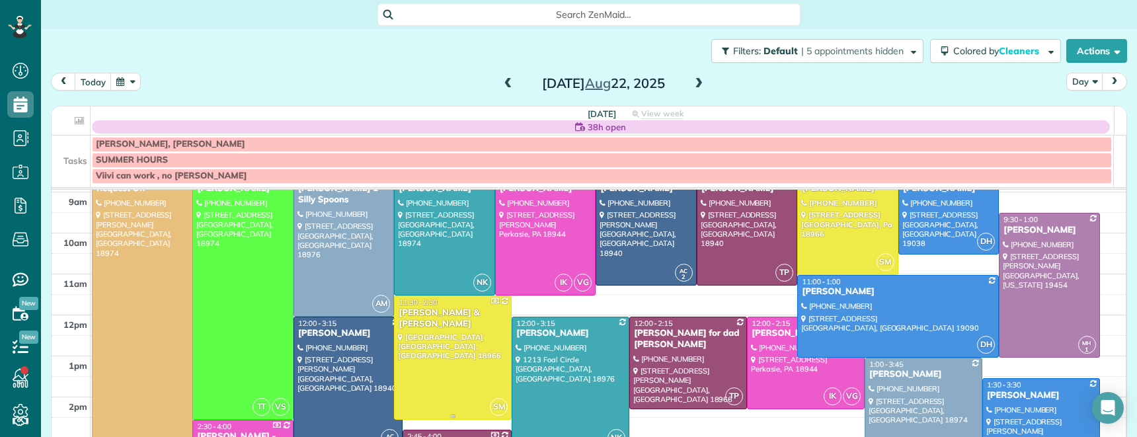
click at [449, 363] on div at bounding box center [452, 357] width 116 height 123
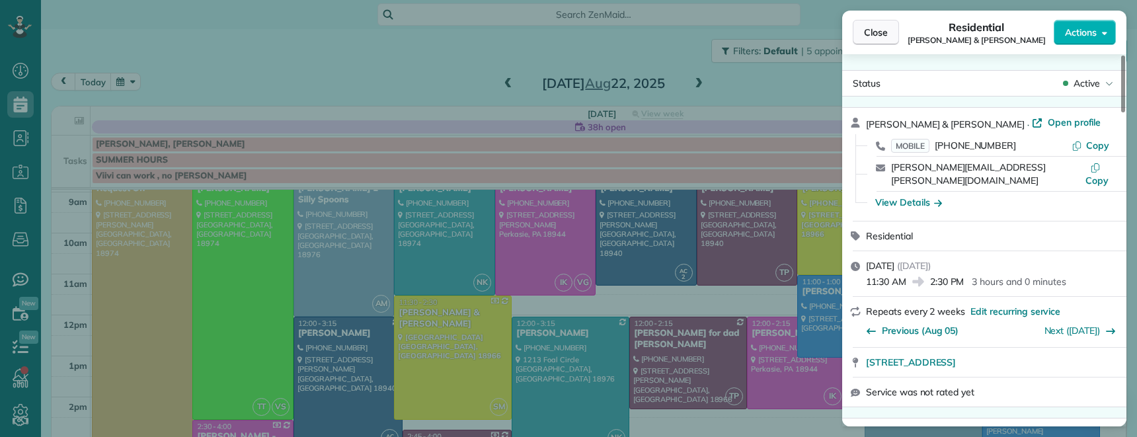
click at [868, 38] on span "Close" at bounding box center [876, 32] width 24 height 13
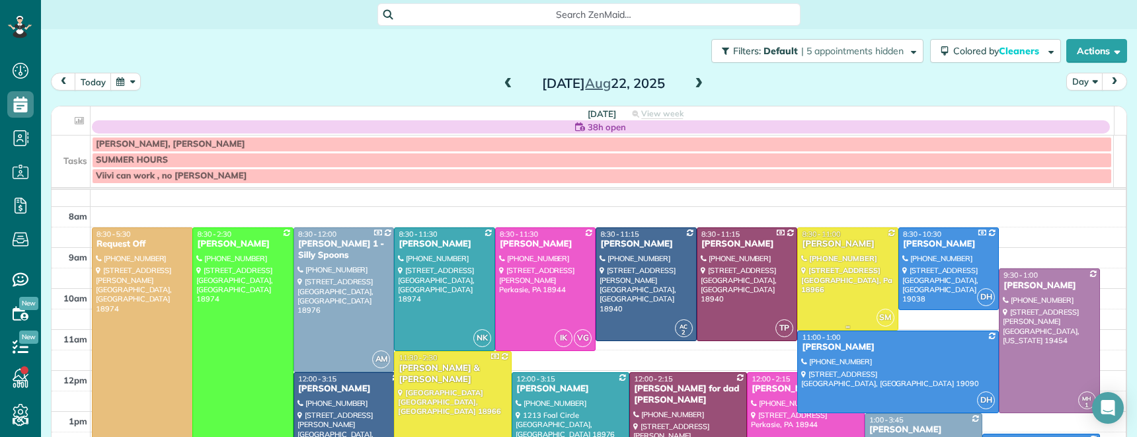
scroll to position [11, 0]
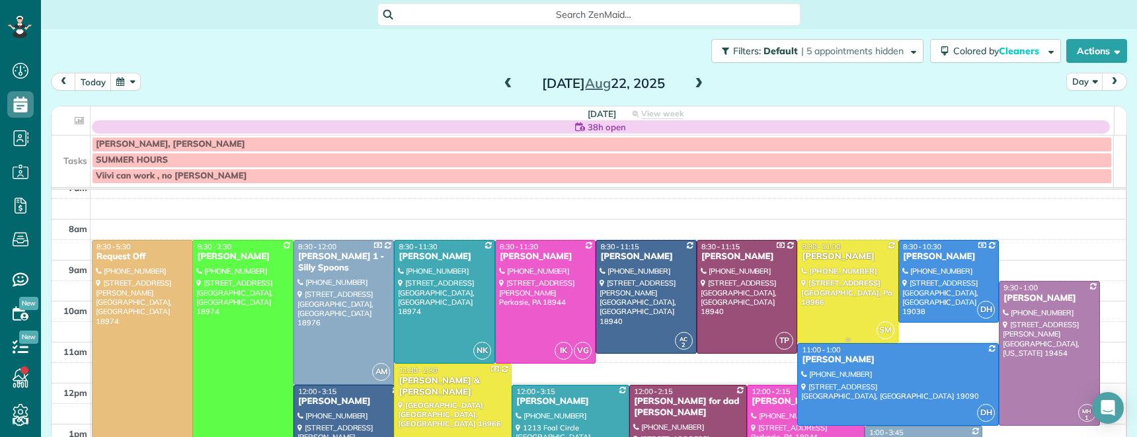
click at [829, 253] on div "Sloane Speer" at bounding box center [847, 256] width 93 height 11
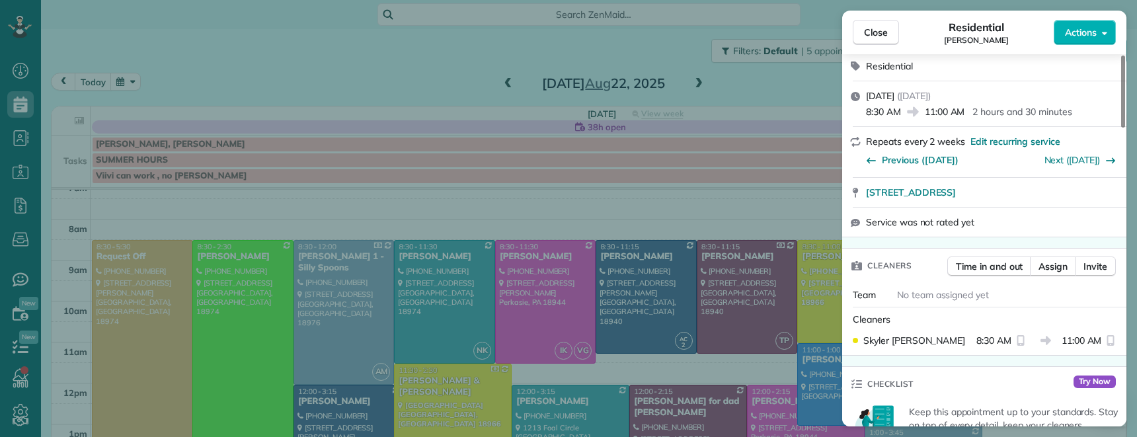
click at [872, 32] on span "Close" at bounding box center [876, 32] width 24 height 13
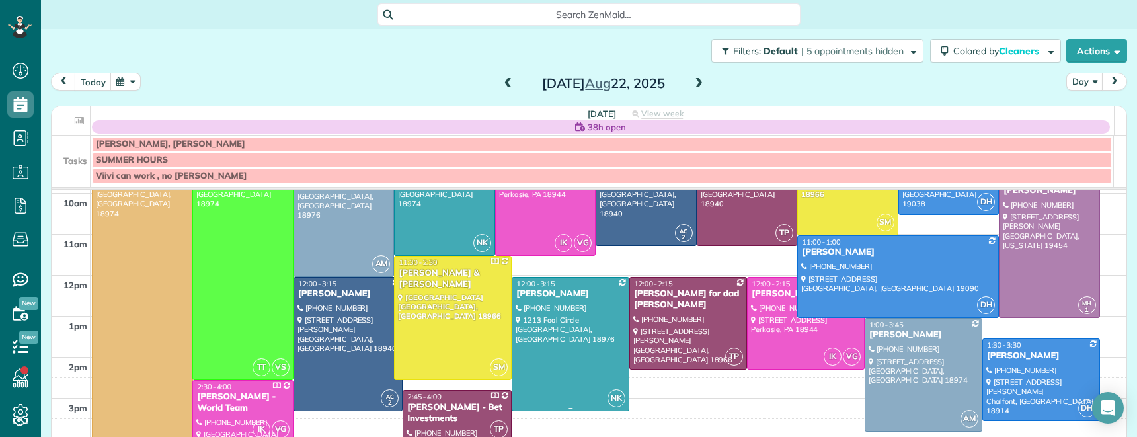
scroll to position [88, 0]
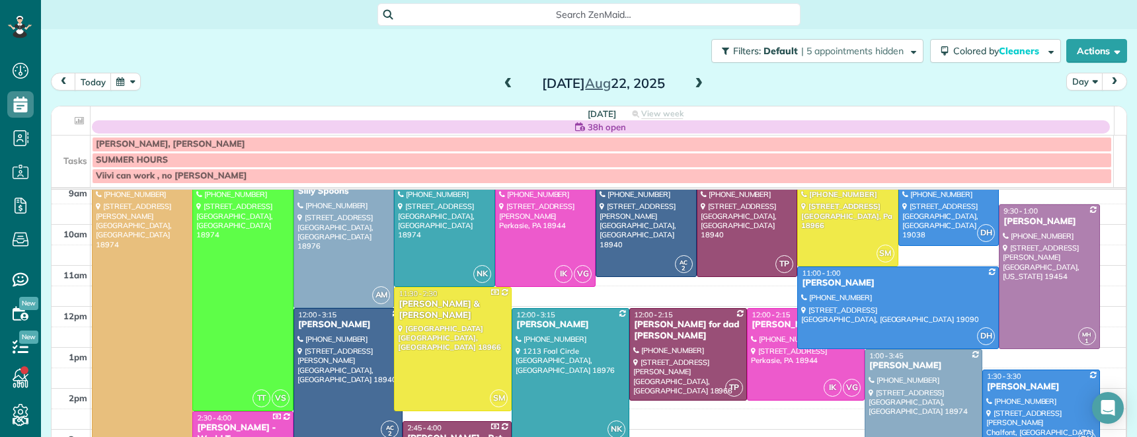
click at [502, 87] on span at bounding box center [508, 84] width 15 height 12
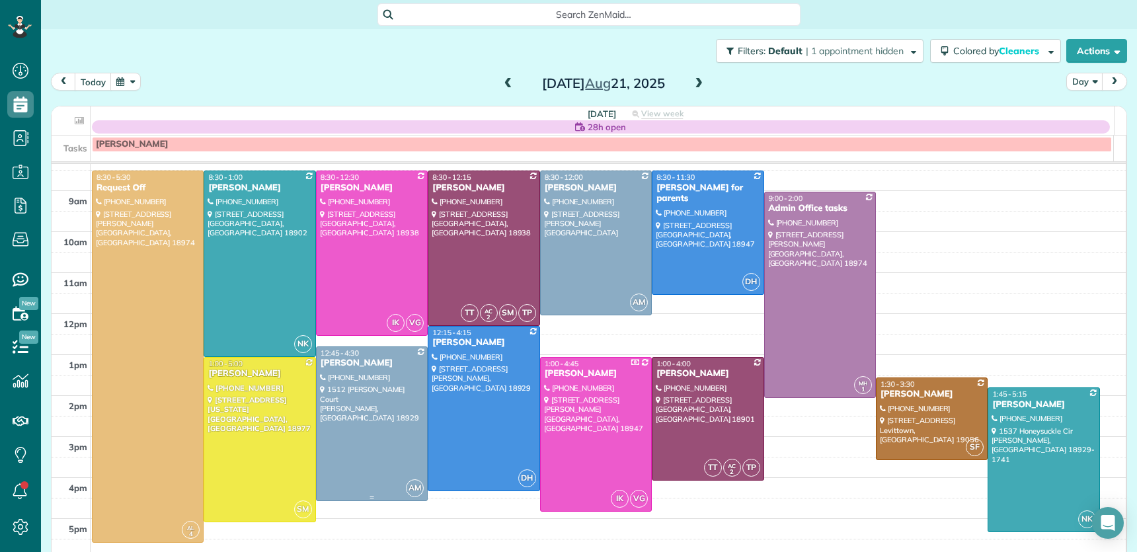
scroll to position [56, 0]
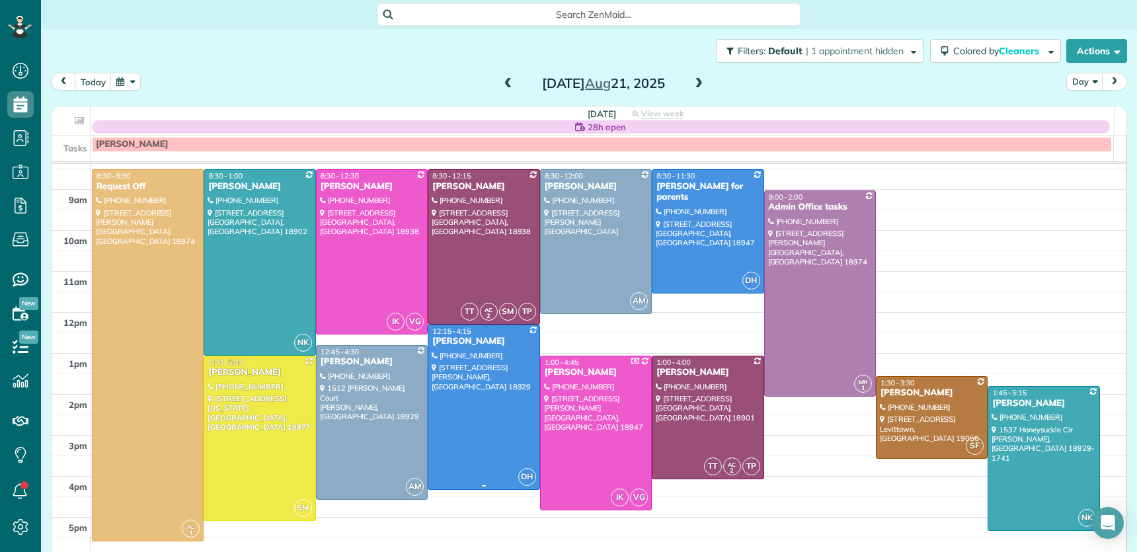
click at [468, 339] on div "Cindy Swartz" at bounding box center [483, 341] width 104 height 11
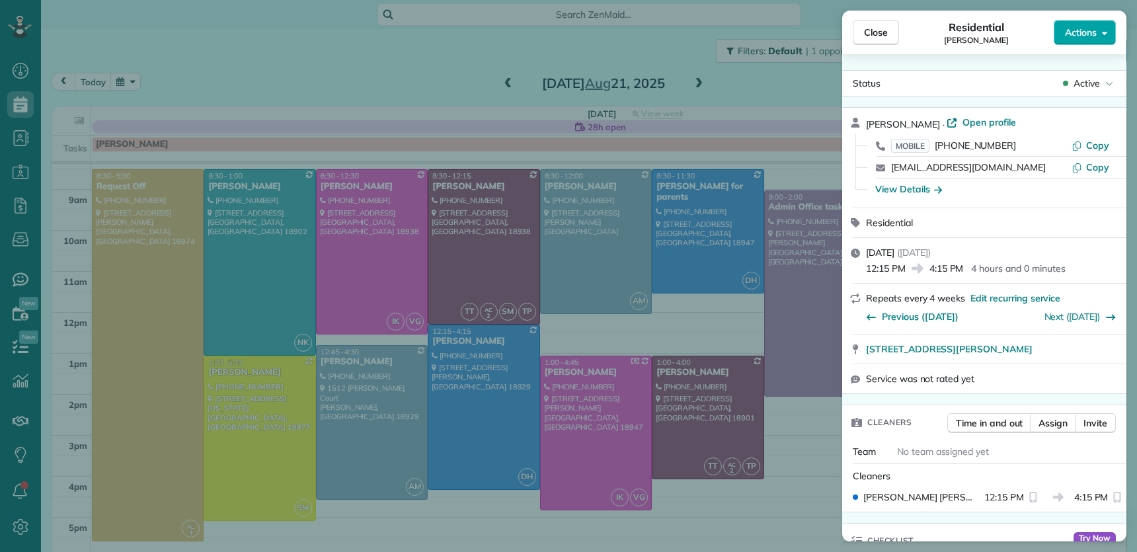
click at [1101, 35] on icon "button" at bounding box center [1103, 33] width 5 height 10
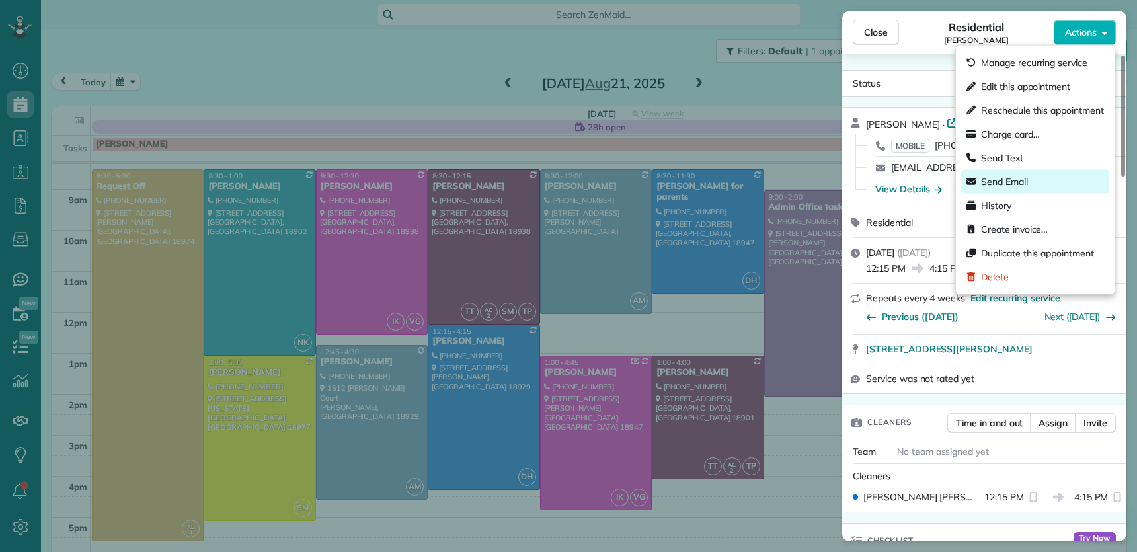
click at [1037, 180] on div "Send Email" at bounding box center [1035, 182] width 148 height 24
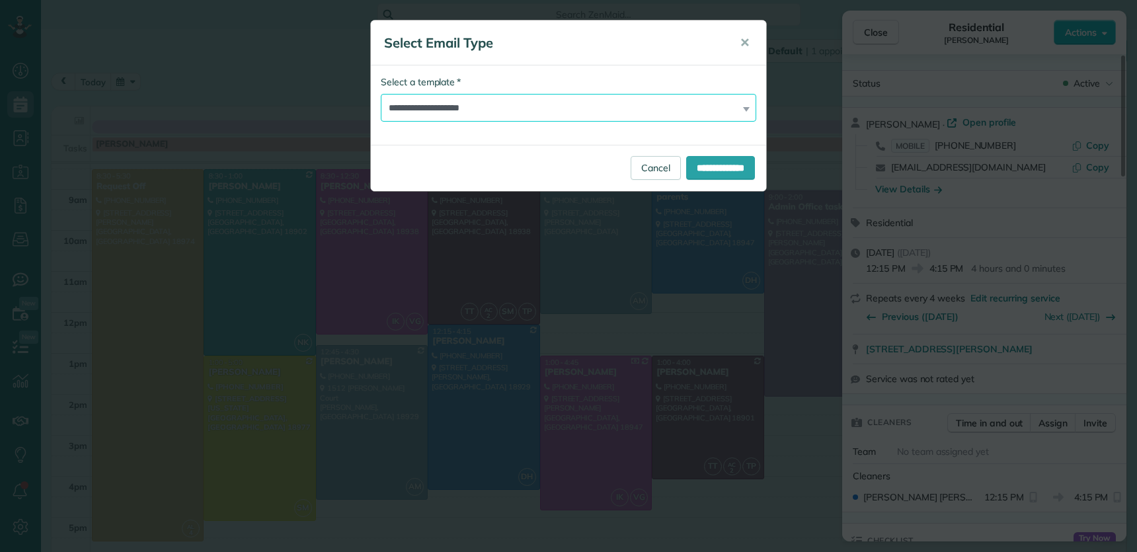
click at [513, 106] on select "**********" at bounding box center [568, 108] width 375 height 28
select select "*****"
click at [698, 159] on input "**********" at bounding box center [720, 168] width 69 height 24
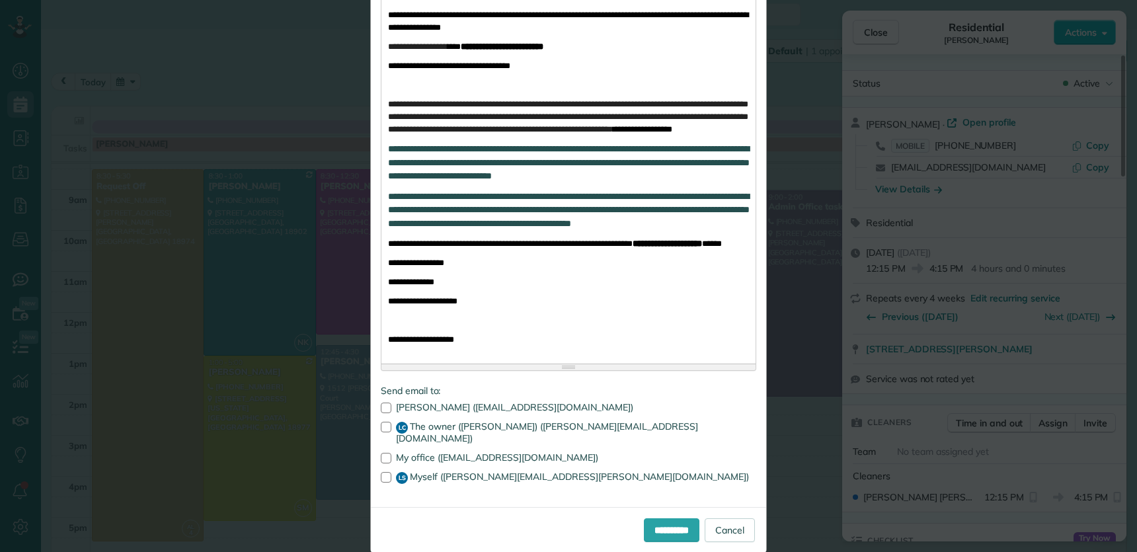
scroll to position [342, 0]
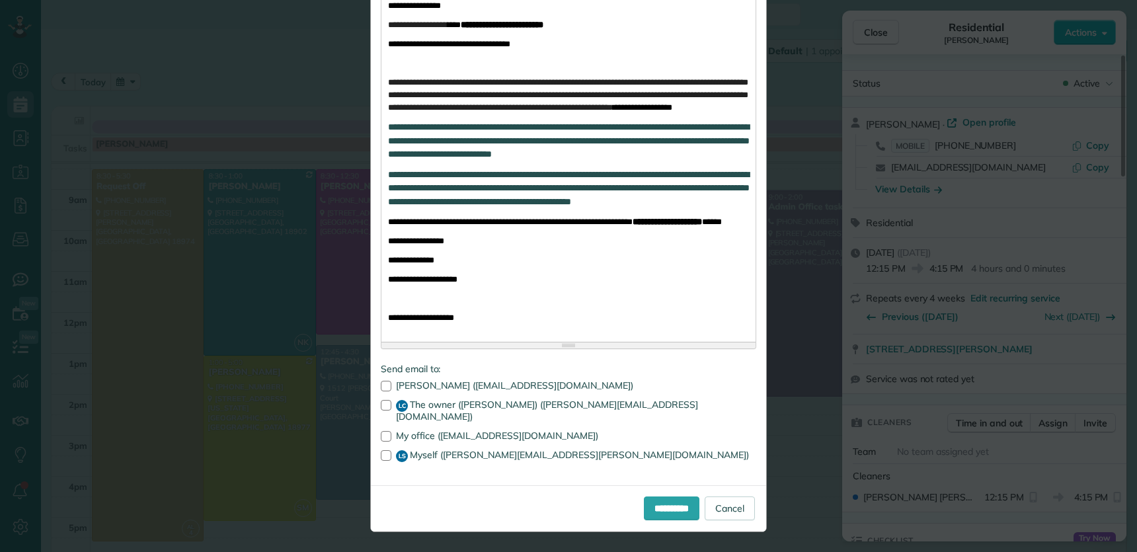
drag, startPoint x: 381, startPoint y: 443, endPoint x: 383, endPoint y: 451, distance: 7.7
click at [381, 404] on div at bounding box center [386, 436] width 11 height 11
drag, startPoint x: 381, startPoint y: 462, endPoint x: 391, endPoint y: 466, distance: 10.1
click at [381, 404] on div at bounding box center [386, 455] width 11 height 11
click at [665, 404] on input "**********" at bounding box center [672, 508] width 56 height 24
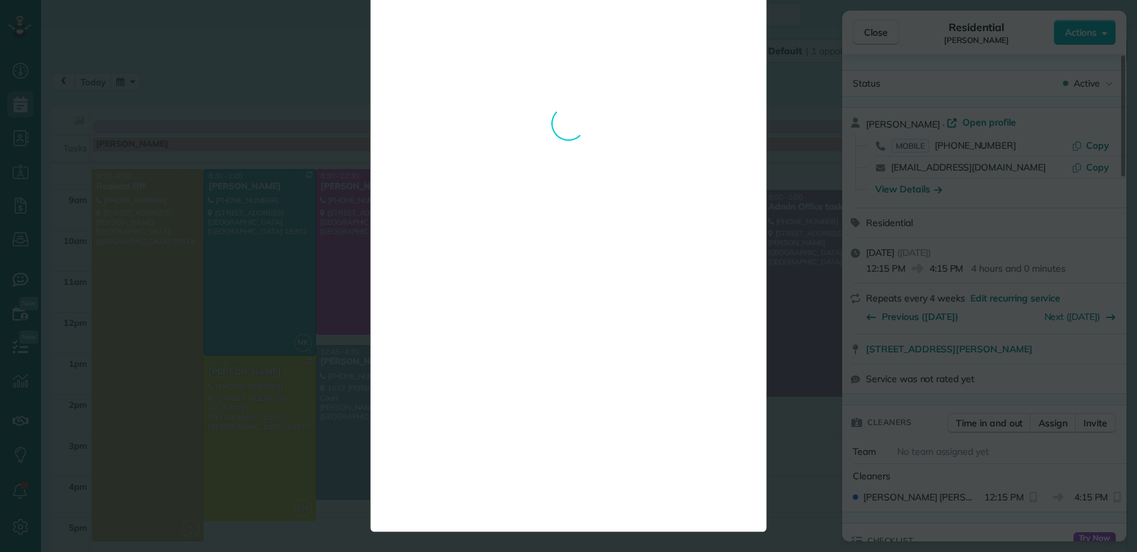
scroll to position [0, 0]
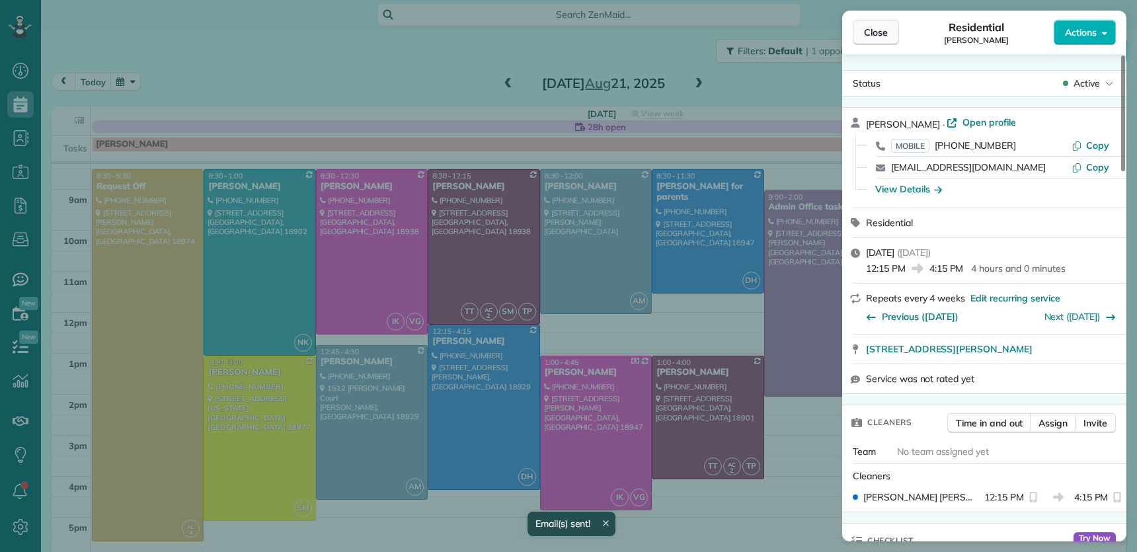
click at [892, 35] on button "Close" at bounding box center [875, 32] width 46 height 25
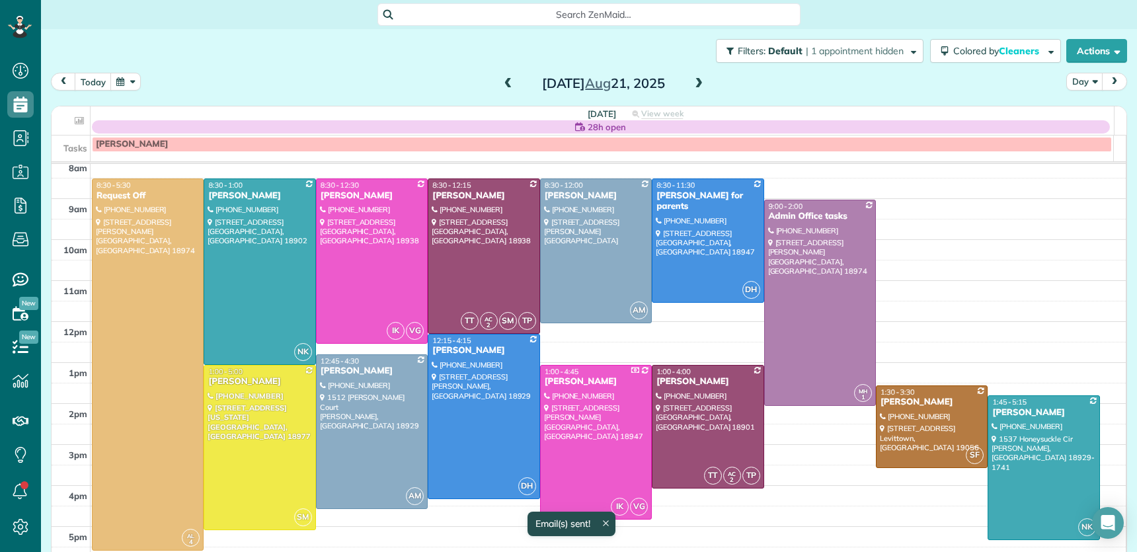
scroll to position [45, 0]
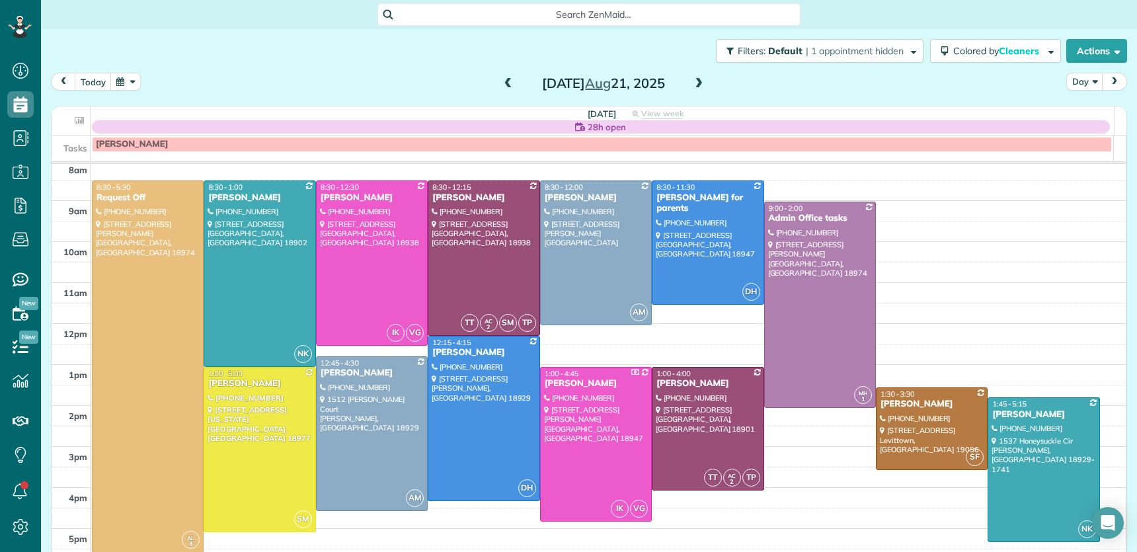
click at [501, 84] on span at bounding box center [508, 84] width 15 height 12
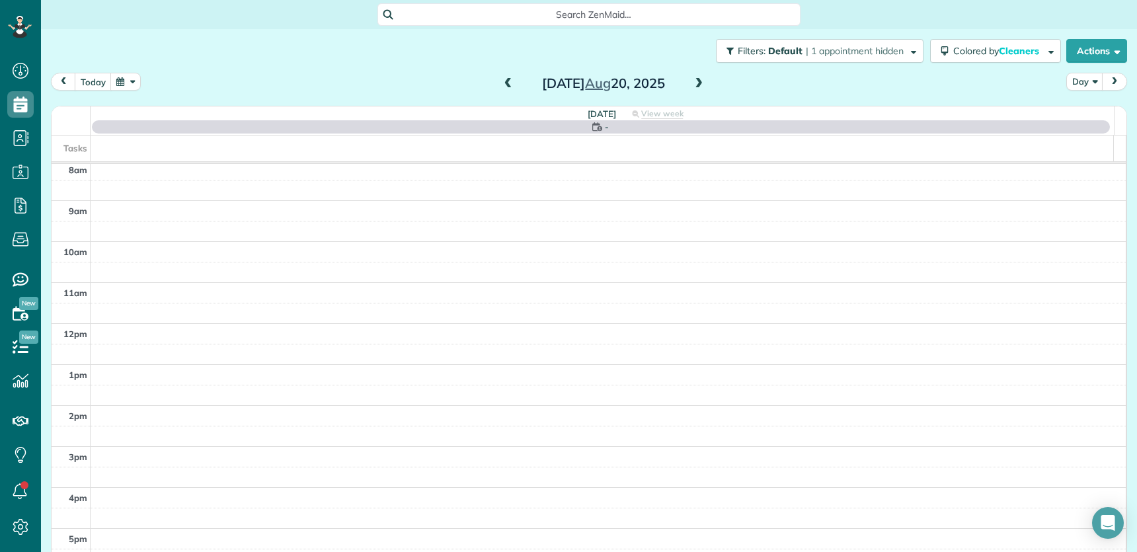
scroll to position [0, 0]
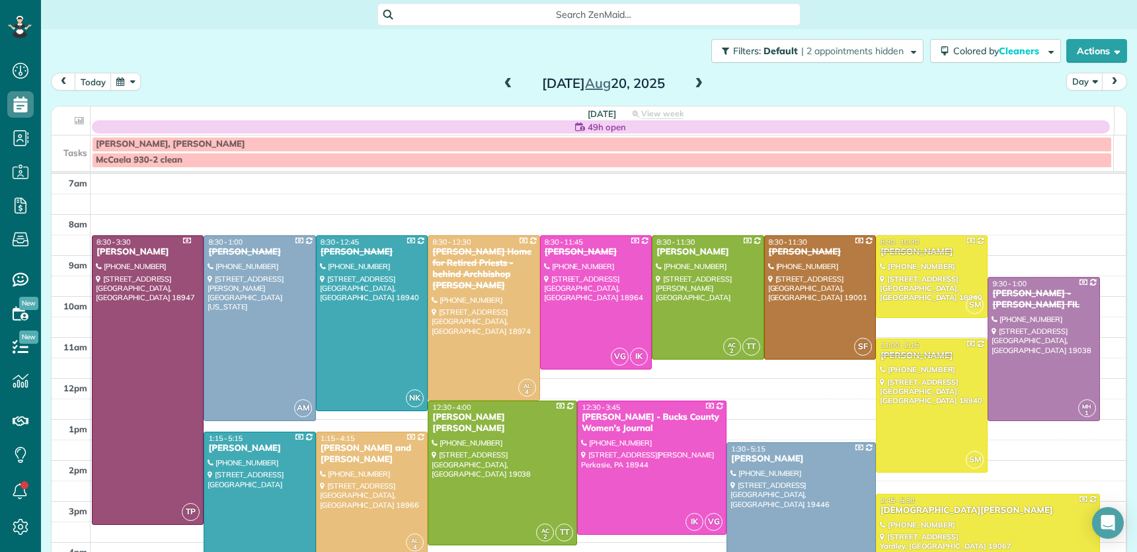
click at [502, 84] on span at bounding box center [508, 84] width 15 height 12
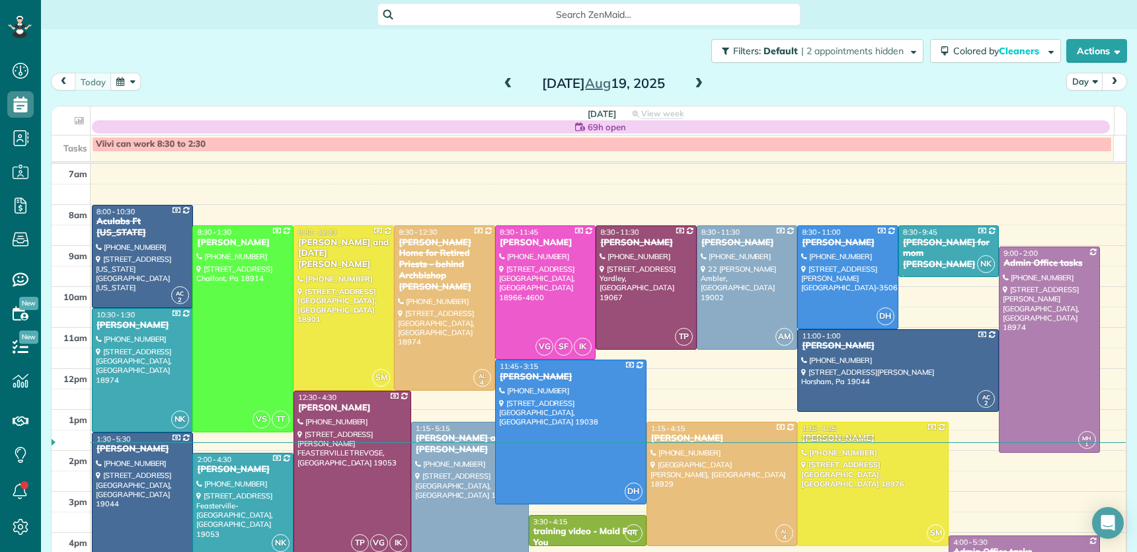
click at [502, 84] on span at bounding box center [508, 84] width 15 height 12
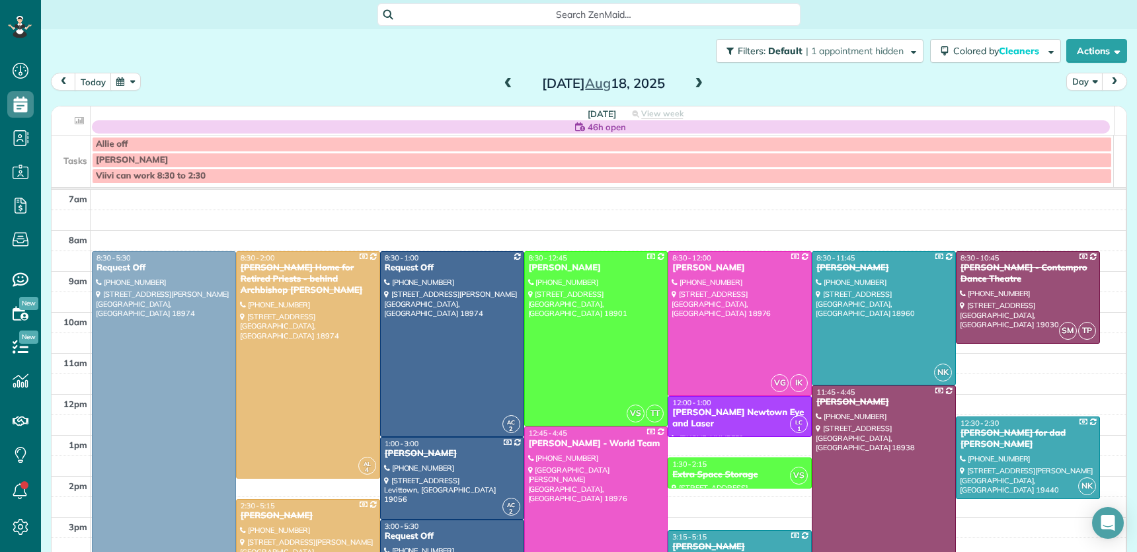
click at [502, 84] on span at bounding box center [508, 84] width 15 height 12
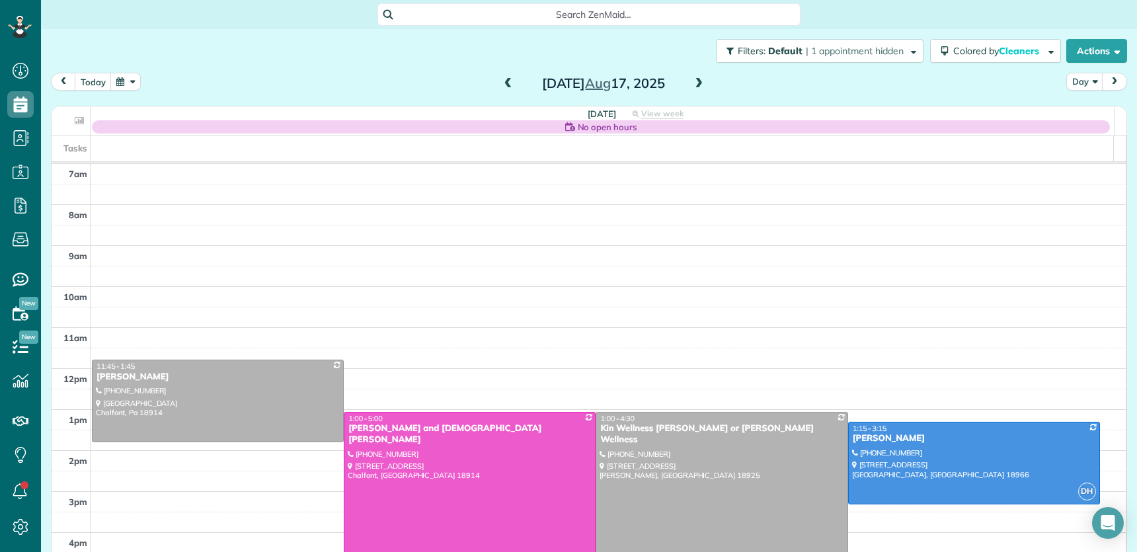
click at [502, 84] on span at bounding box center [508, 84] width 15 height 12
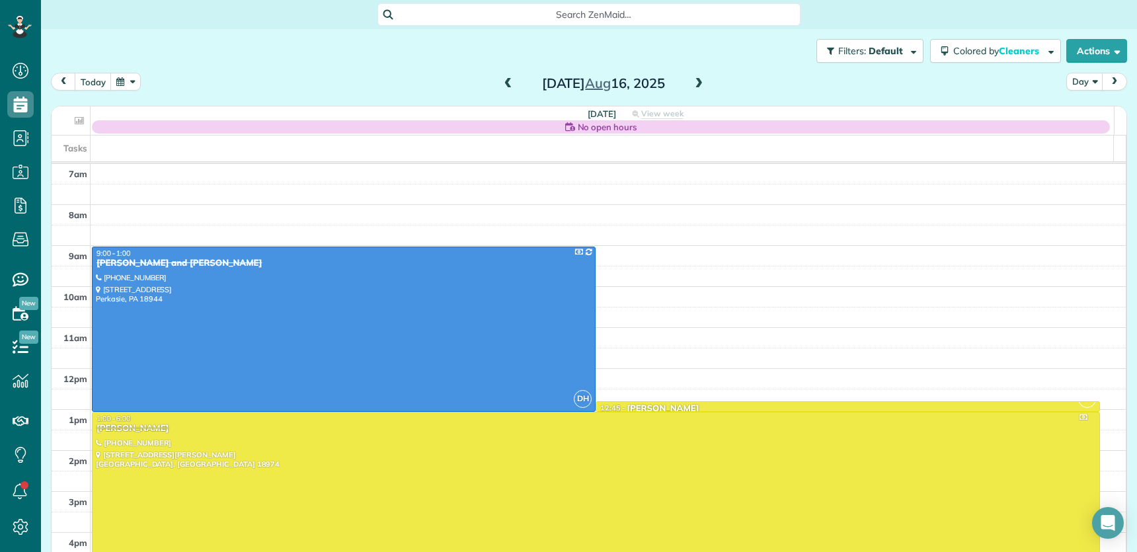
click at [502, 84] on span at bounding box center [508, 84] width 15 height 12
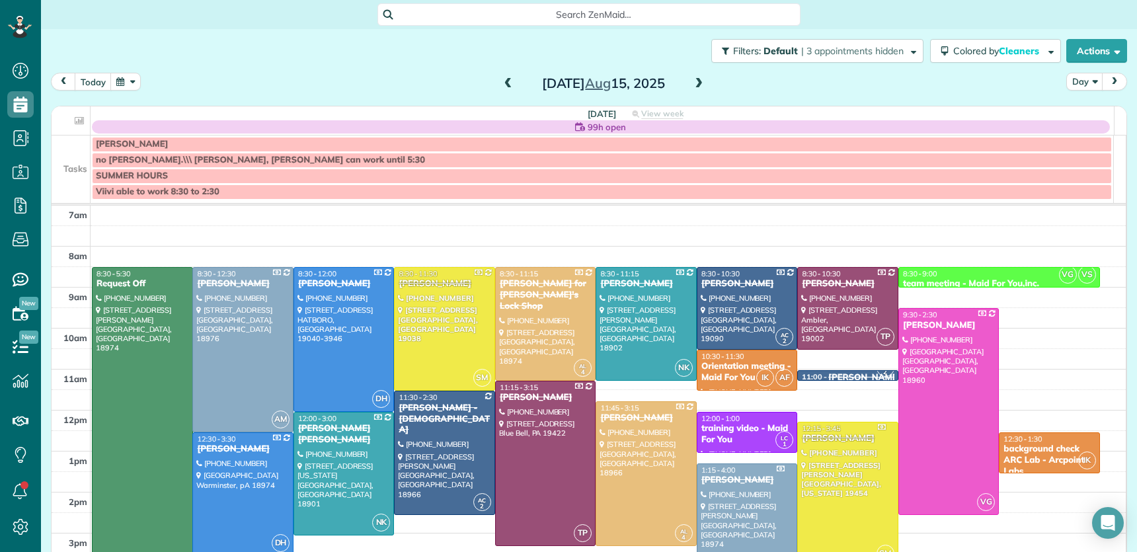
click at [691, 80] on span at bounding box center [698, 84] width 15 height 12
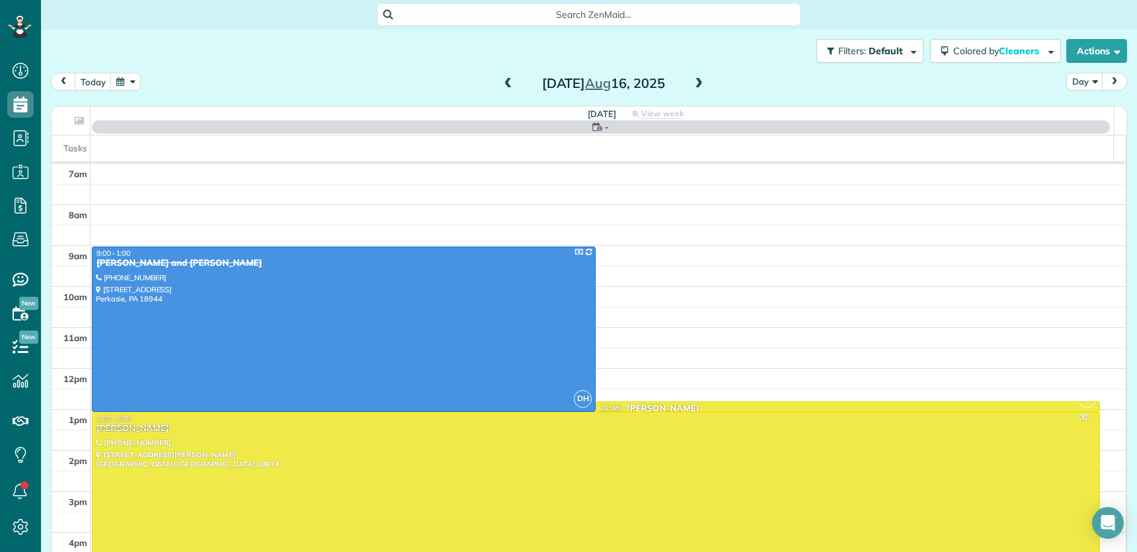
click at [691, 80] on span at bounding box center [698, 84] width 15 height 12
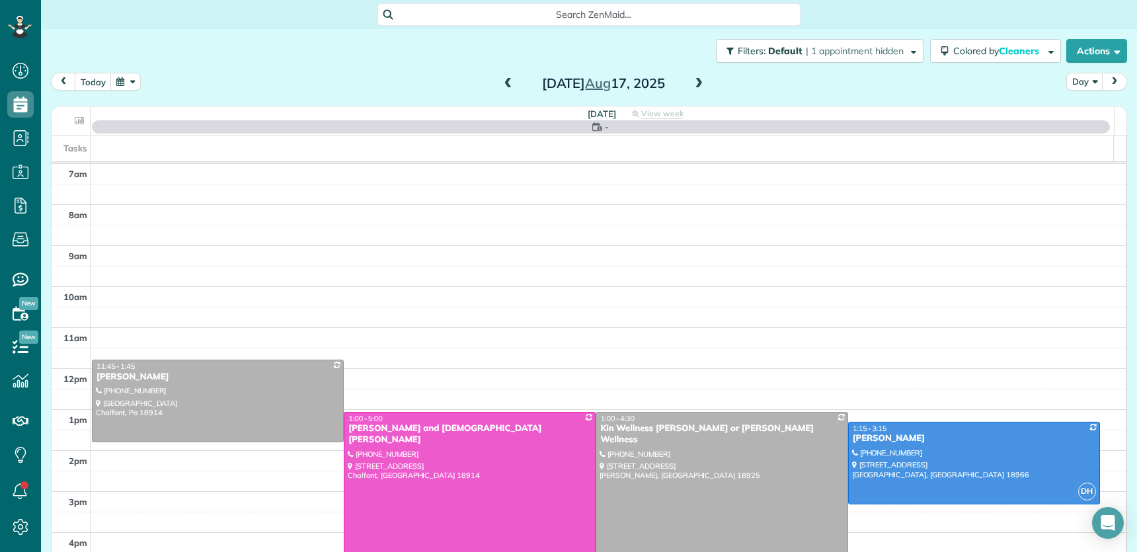
click at [691, 80] on span at bounding box center [698, 84] width 15 height 12
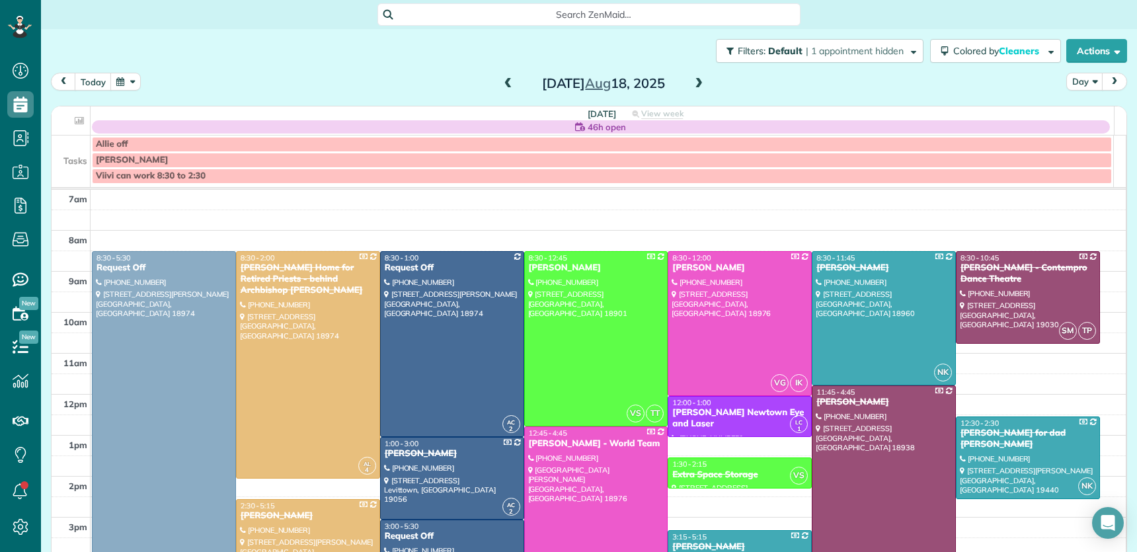
click at [691, 82] on span at bounding box center [698, 84] width 15 height 12
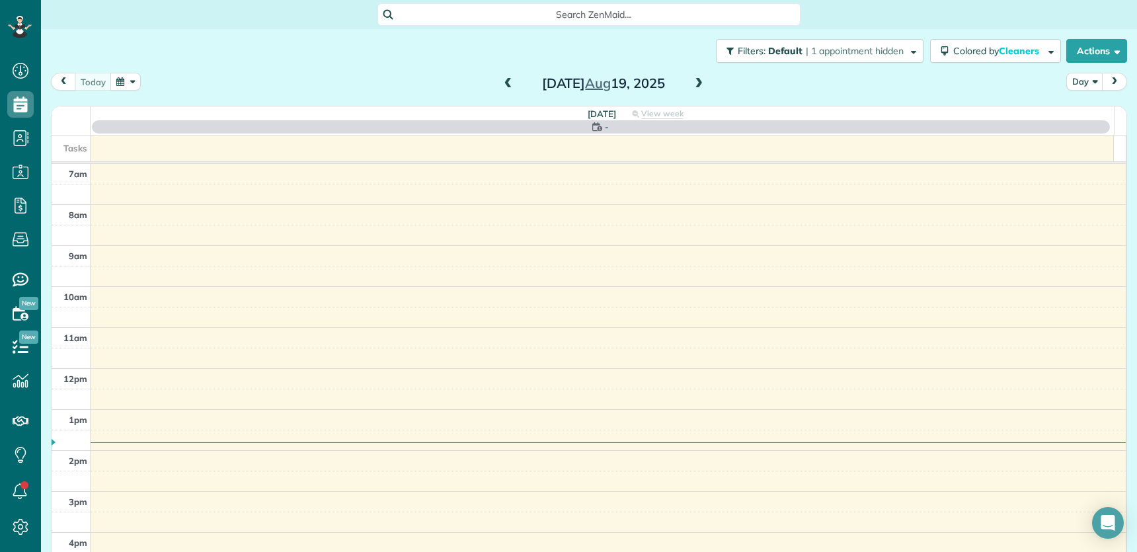
click at [691, 82] on span at bounding box center [698, 84] width 15 height 12
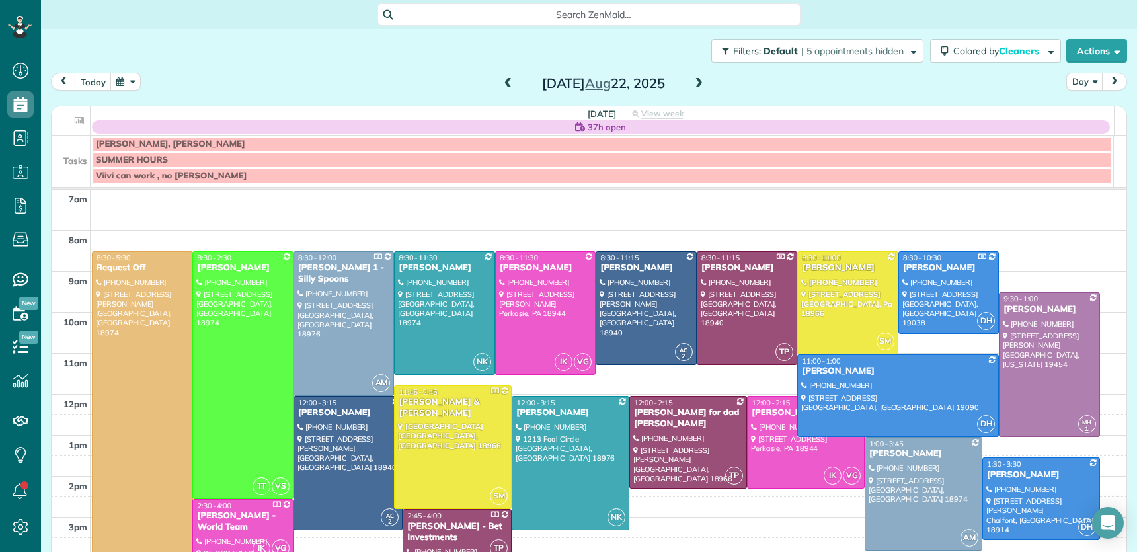
click at [502, 78] on span at bounding box center [508, 84] width 15 height 12
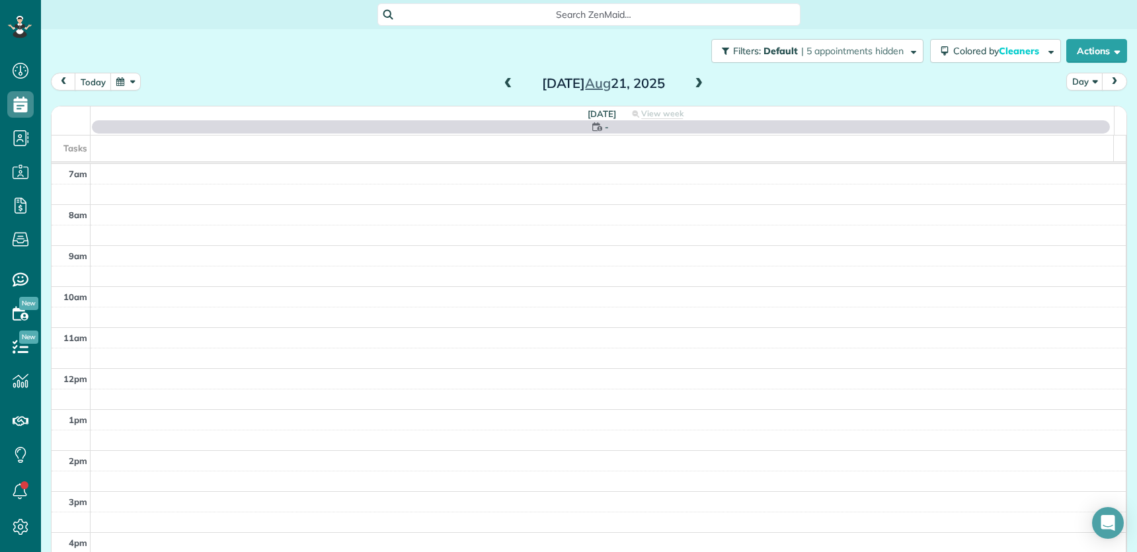
click at [502, 78] on span at bounding box center [508, 84] width 15 height 12
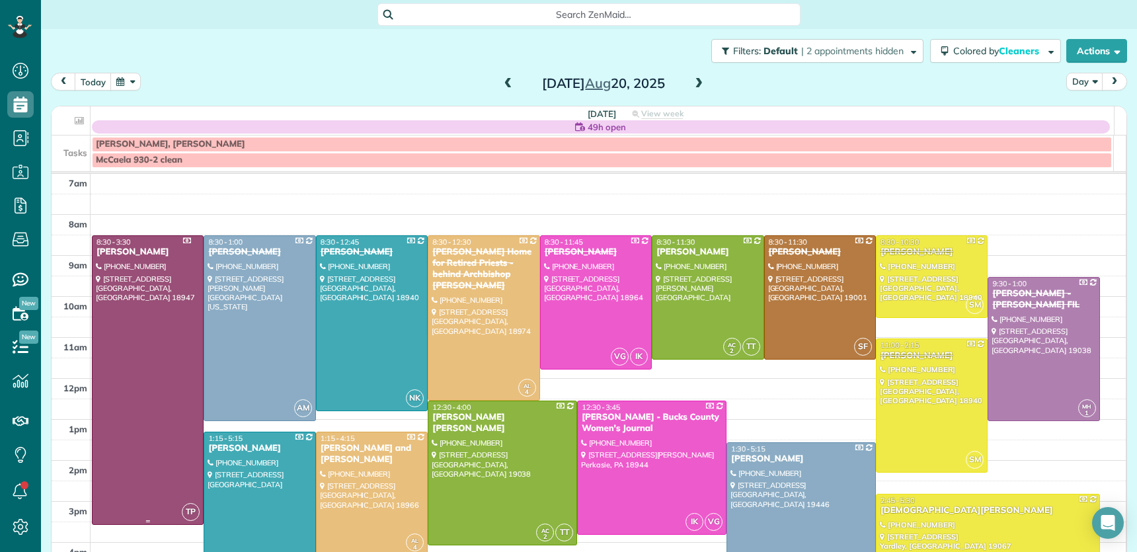
click at [138, 254] on div "Margie Heller" at bounding box center [148, 251] width 104 height 11
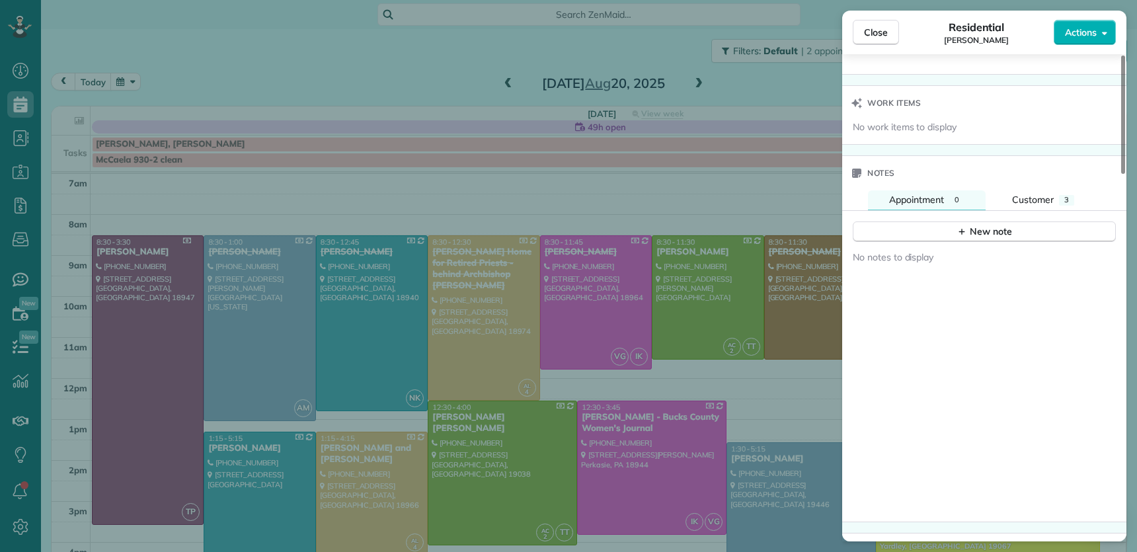
scroll to position [1361, 0]
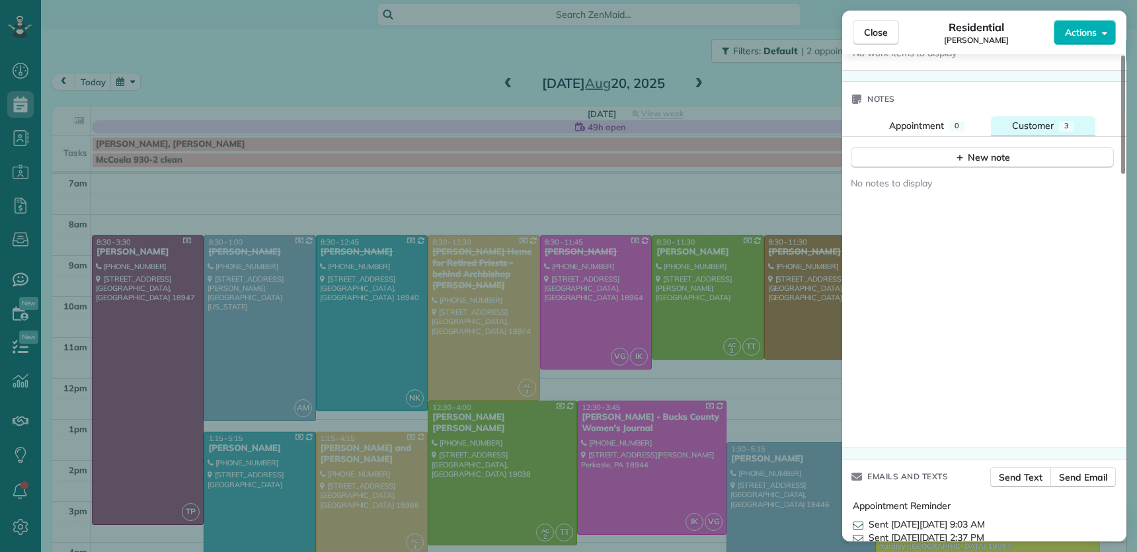
click at [1043, 120] on span "Customer" at bounding box center [1033, 126] width 42 height 12
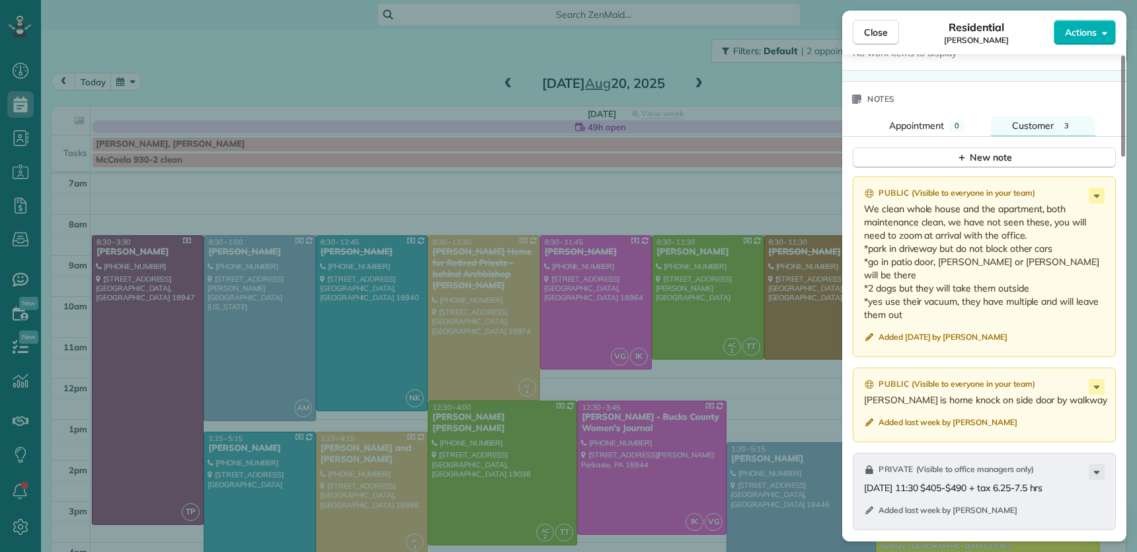
scroll to position [529, 0]
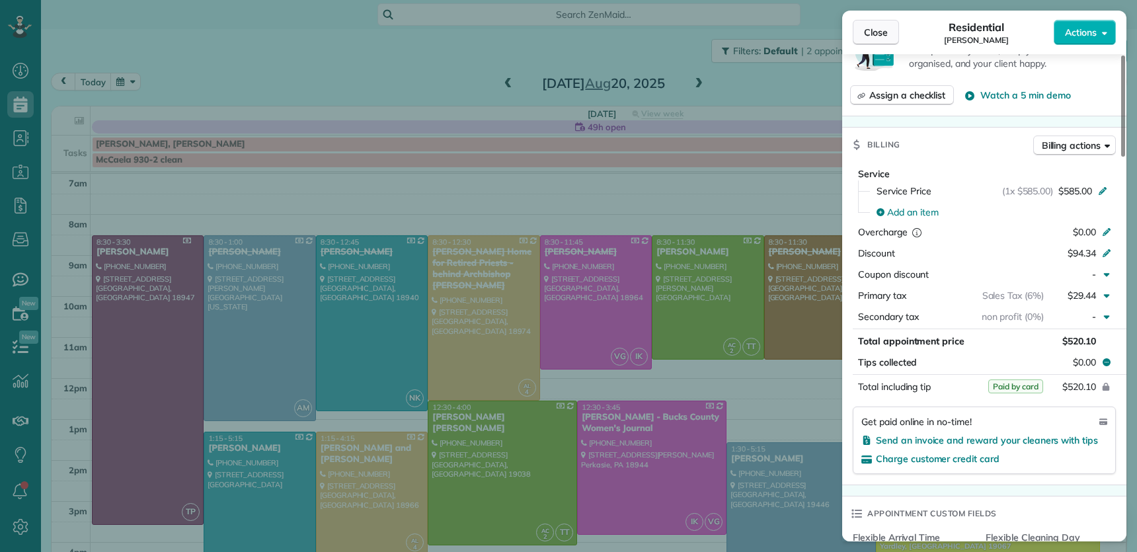
click at [866, 32] on span "Close" at bounding box center [876, 32] width 24 height 13
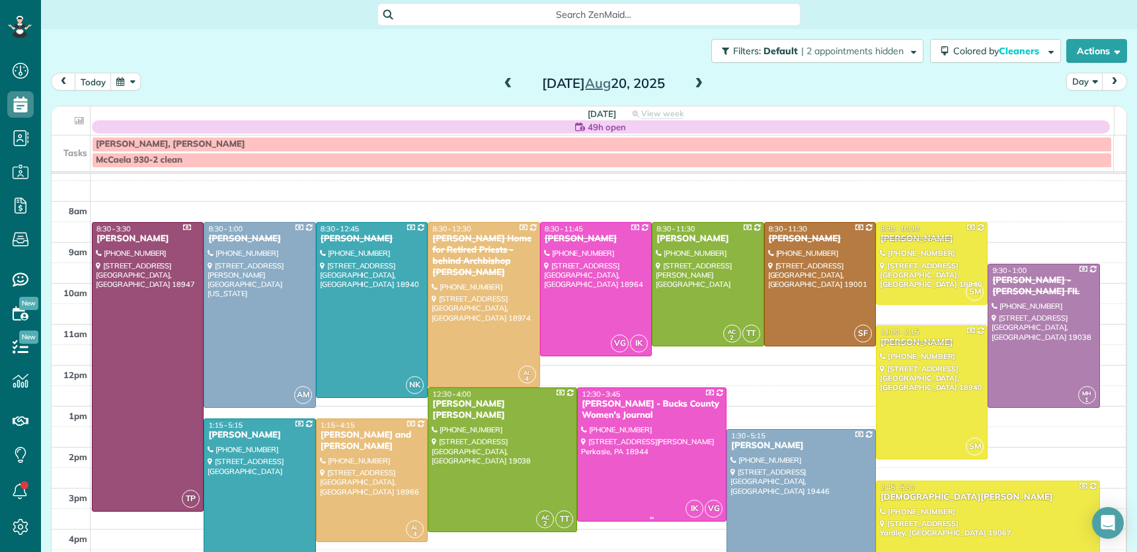
scroll to position [35, 0]
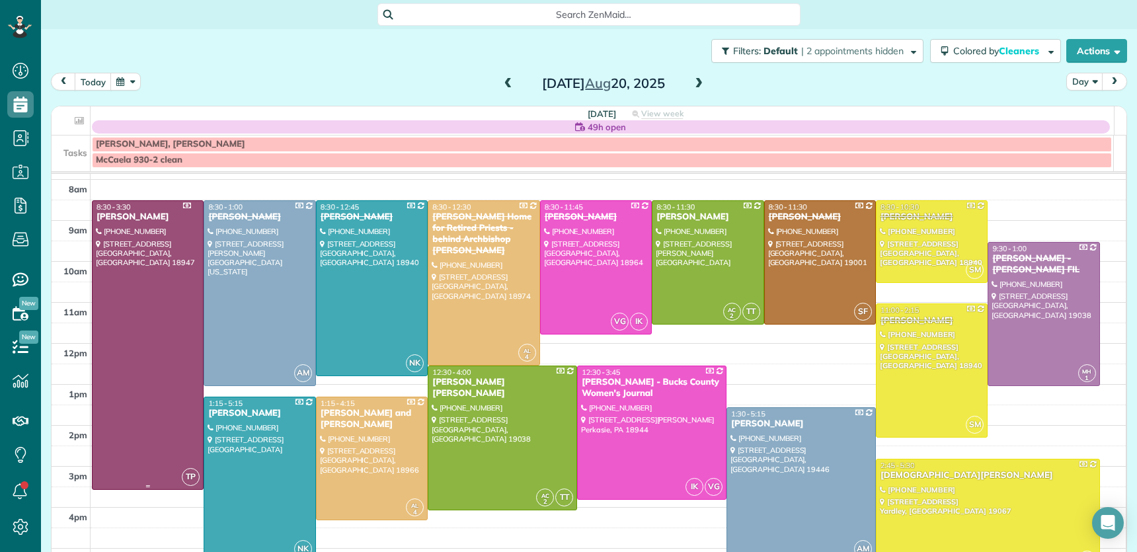
click at [114, 221] on div "Margie Heller" at bounding box center [148, 216] width 104 height 11
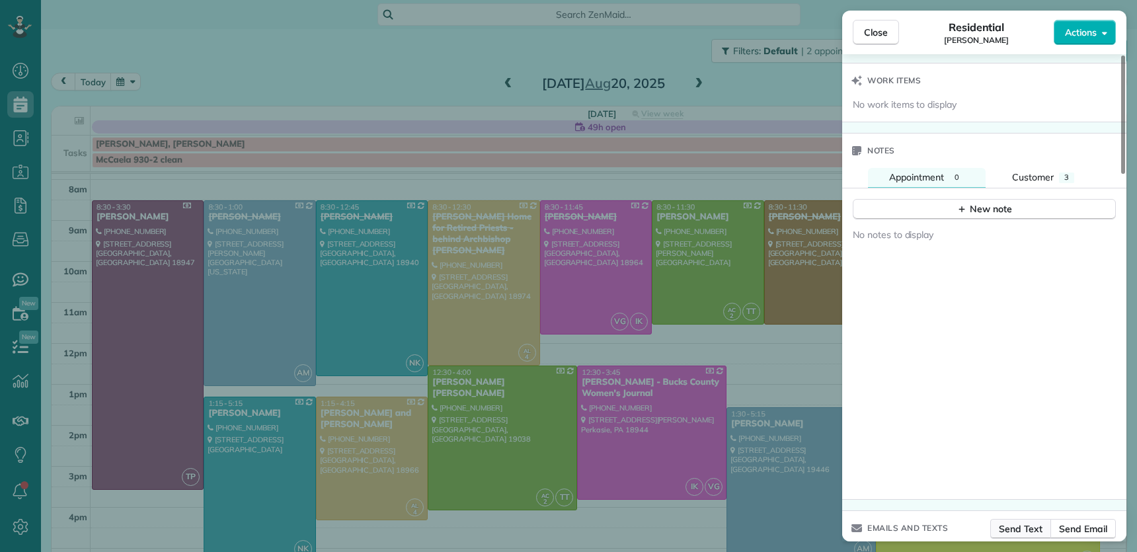
scroll to position [1230, 0]
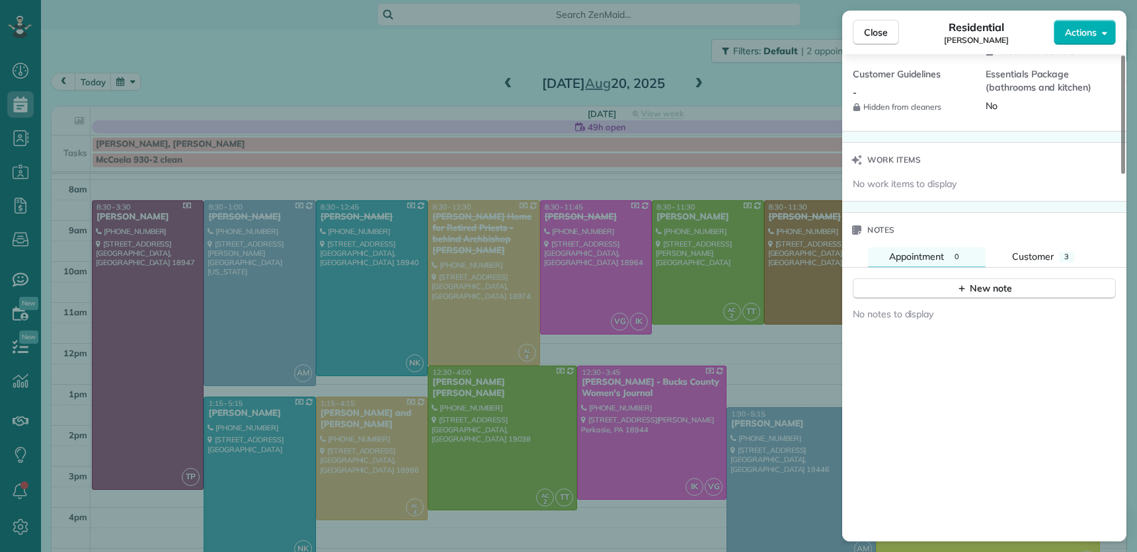
click at [1028, 254] on div "Customer" at bounding box center [1033, 257] width 42 height 14
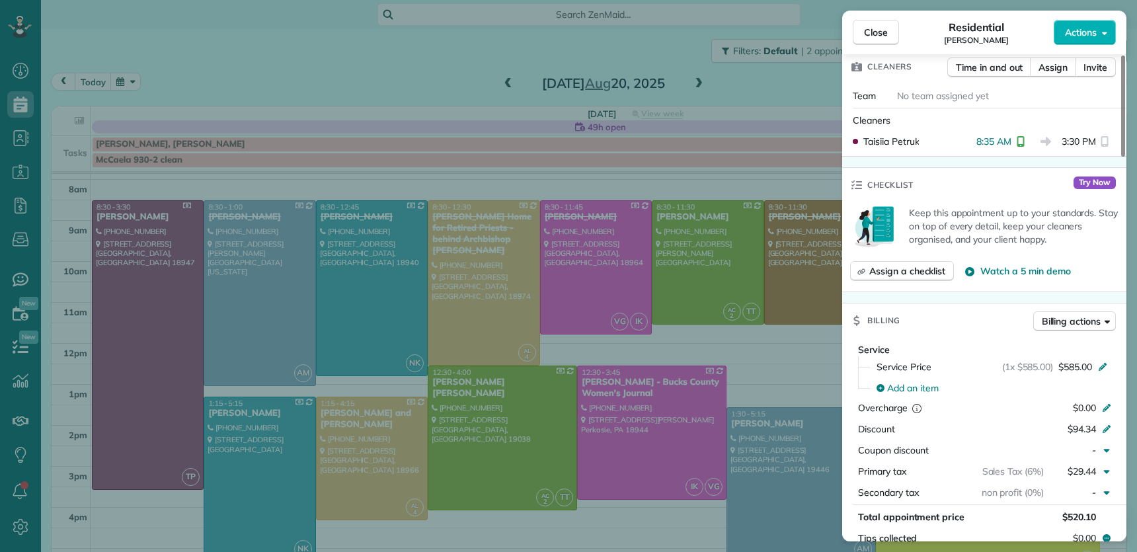
scroll to position [478, 0]
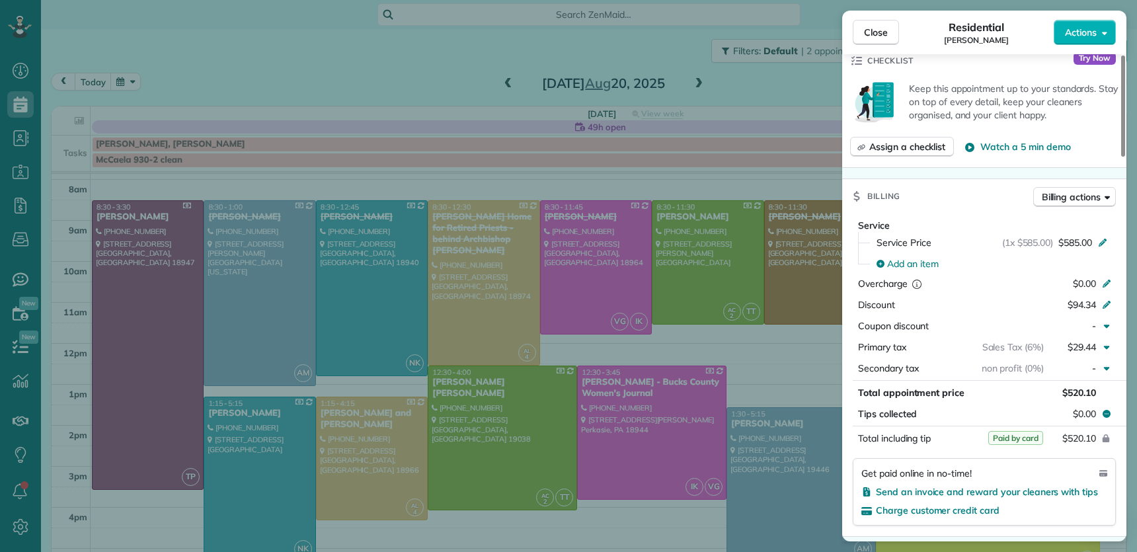
click at [871, 38] on span "Close" at bounding box center [876, 32] width 24 height 13
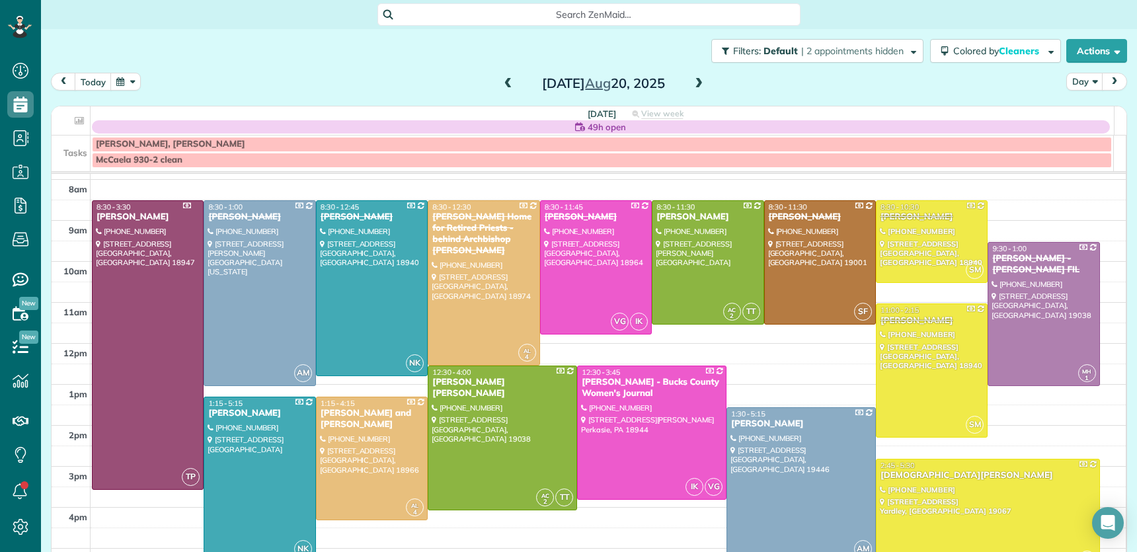
click at [897, 404] on div "Kristen Fiumecaldo" at bounding box center [987, 475] width 216 height 11
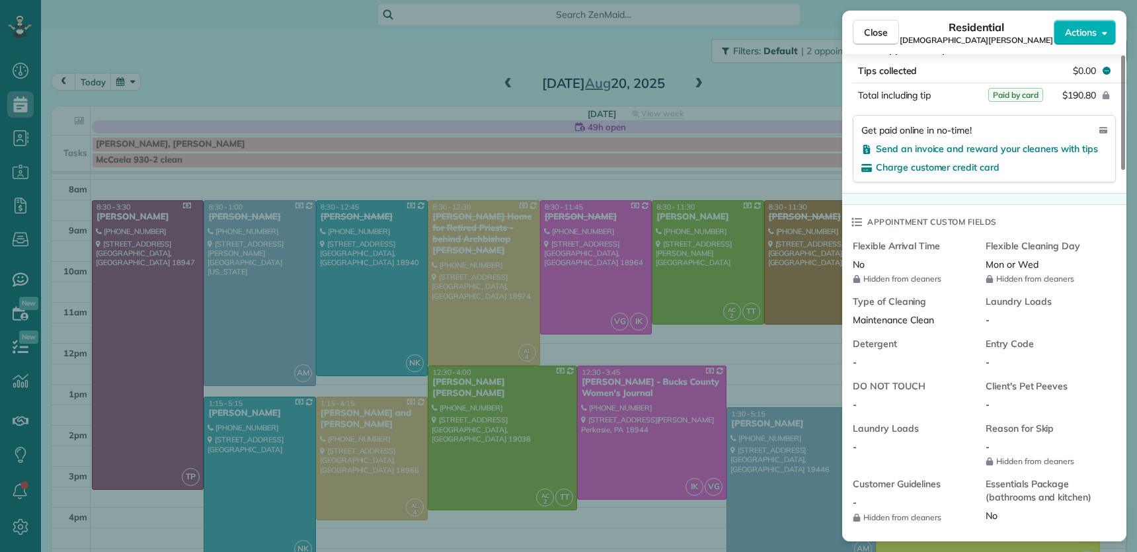
scroll to position [1147, 0]
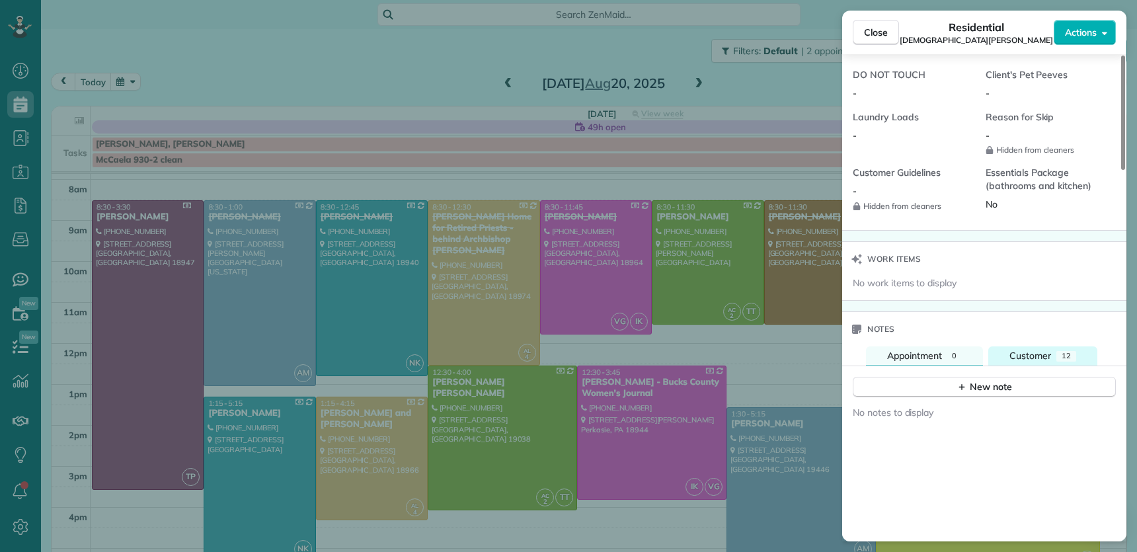
click at [1020, 350] on span "Customer" at bounding box center [1030, 356] width 42 height 12
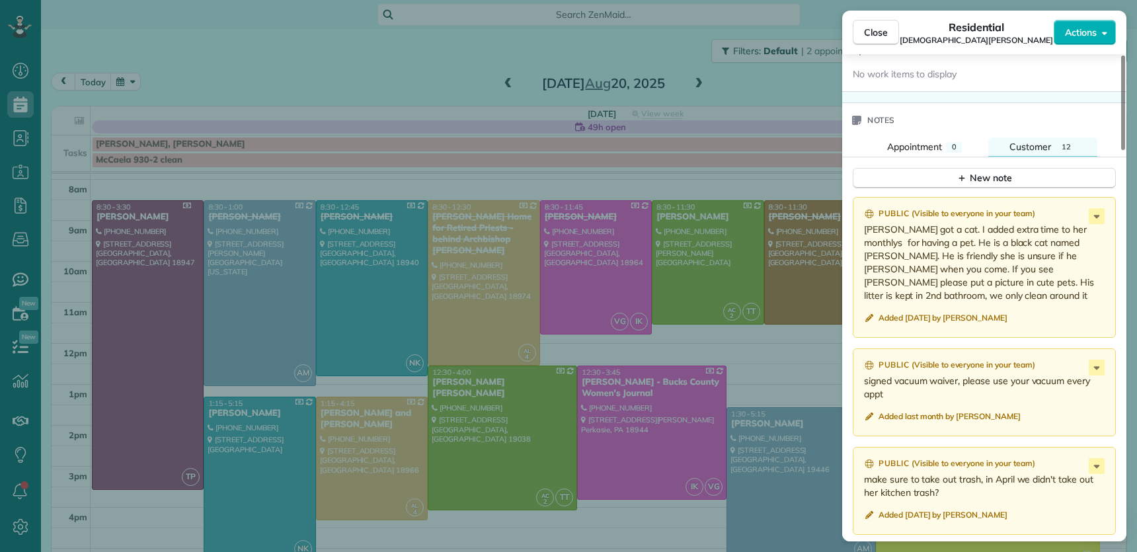
scroll to position [1370, 0]
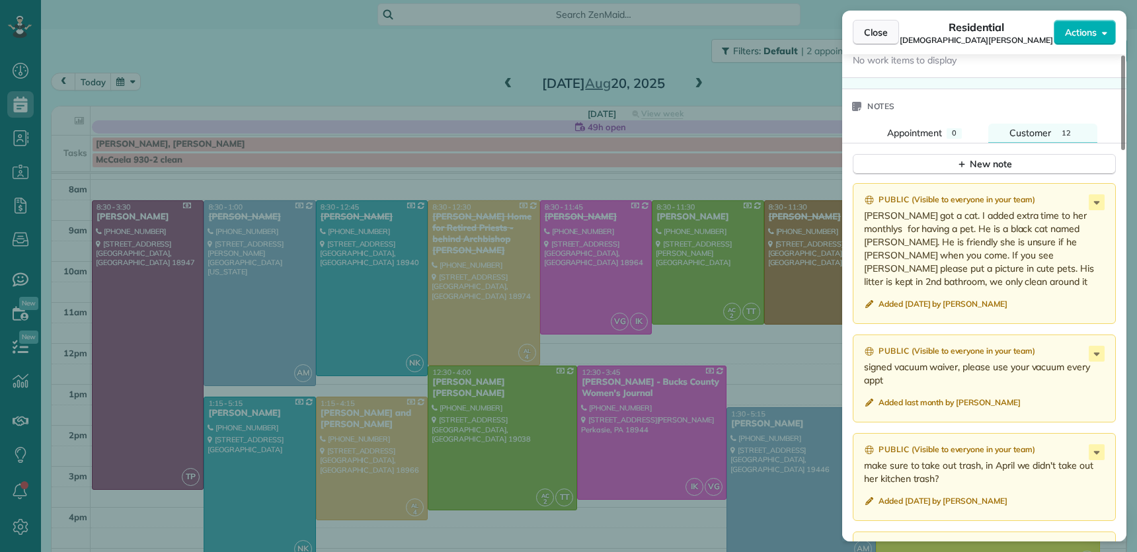
click at [881, 32] on span "Close" at bounding box center [876, 32] width 24 height 13
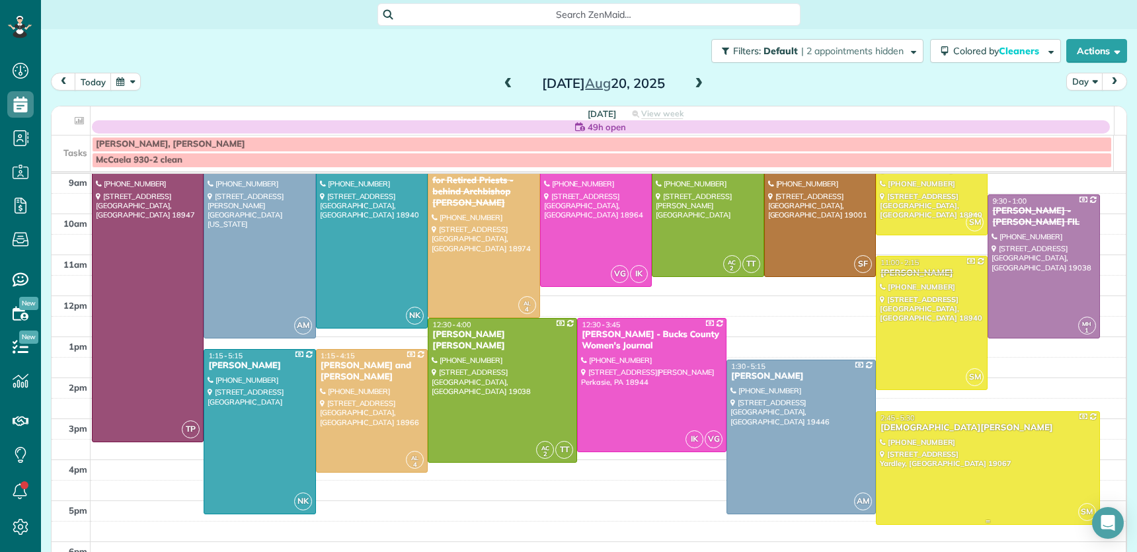
scroll to position [113, 0]
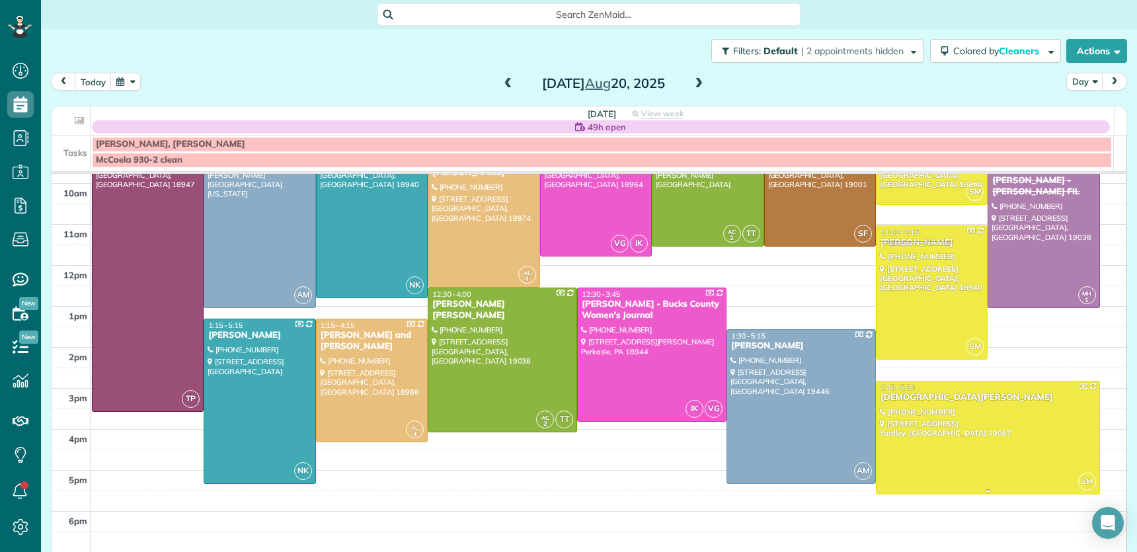
click at [882, 387] on span "2:45 - 5:30" at bounding box center [897, 387] width 34 height 9
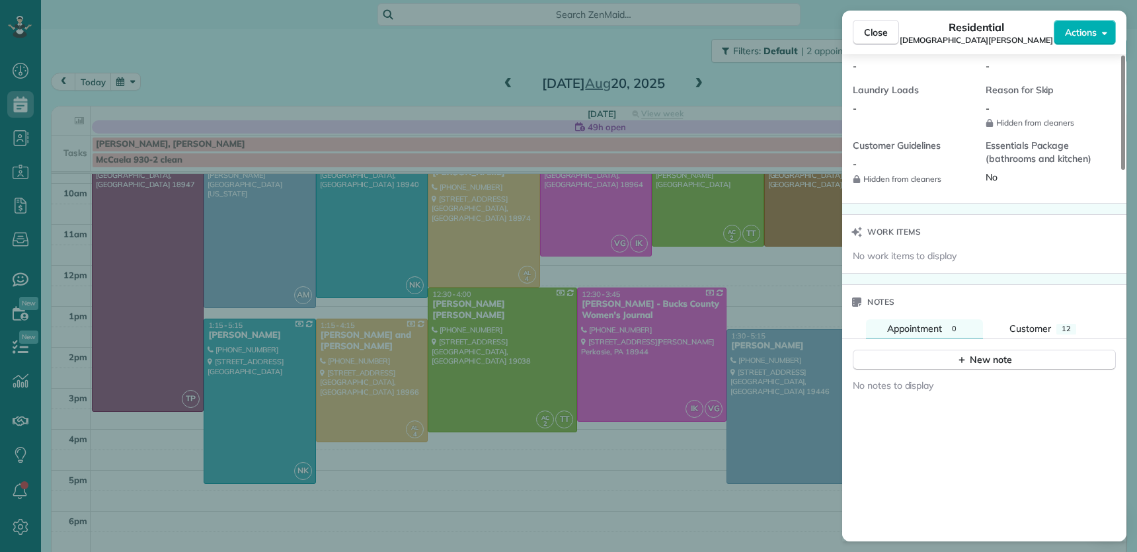
scroll to position [1295, 0]
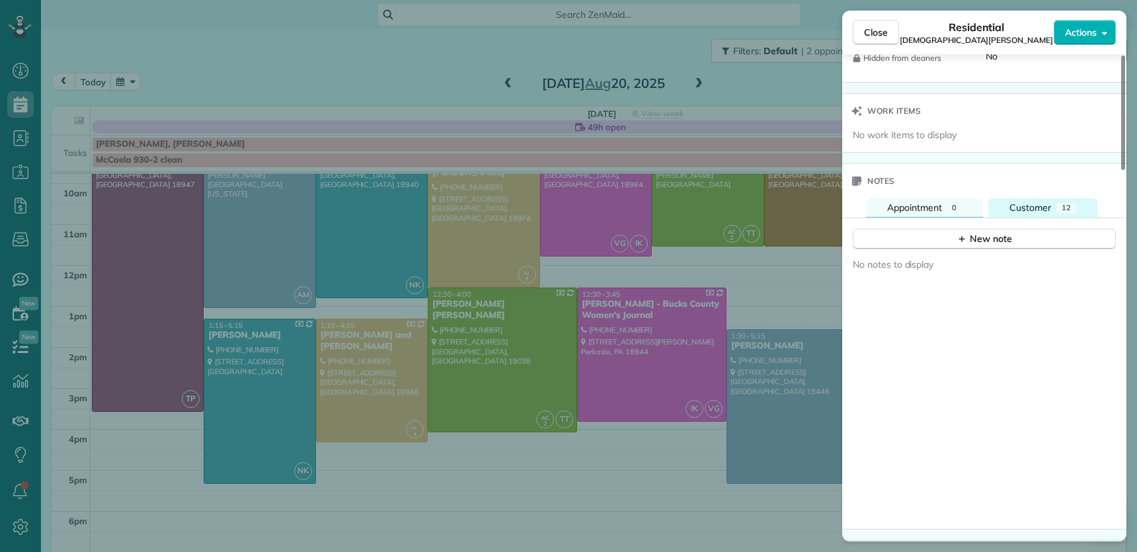
click at [1023, 204] on span "Customer" at bounding box center [1030, 208] width 42 height 12
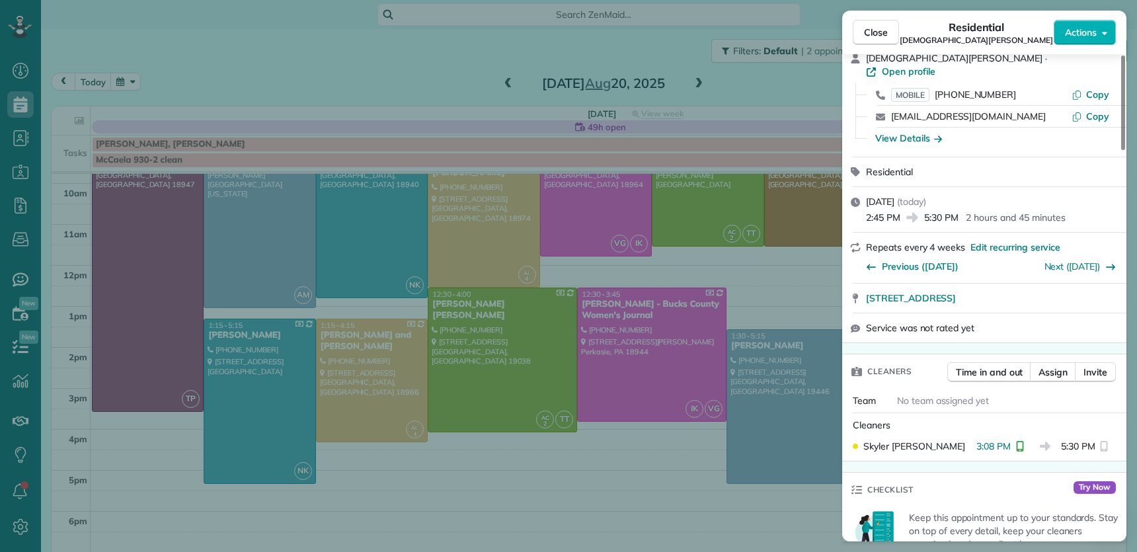
scroll to position [87, 0]
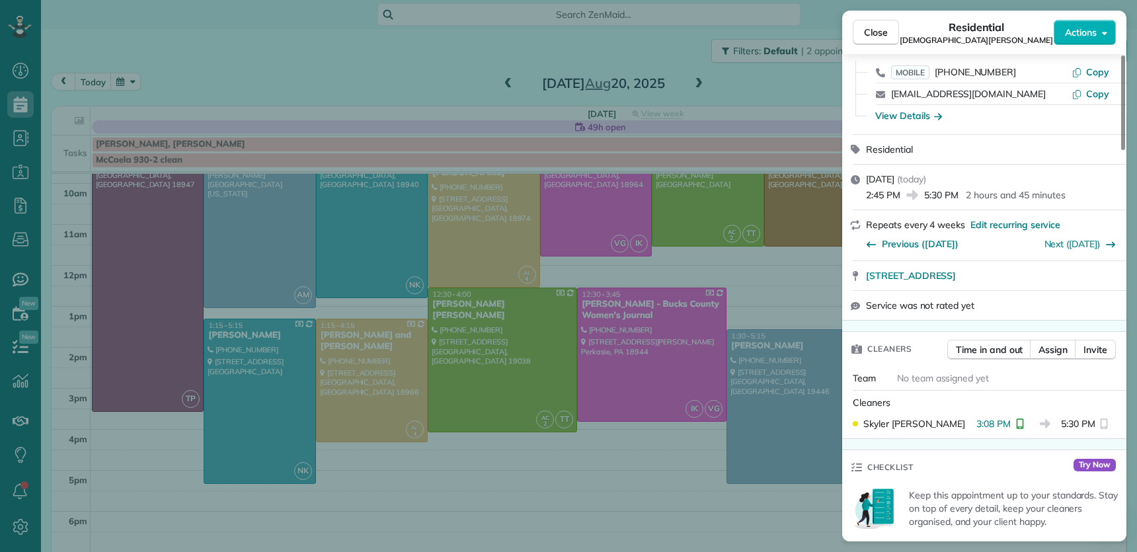
drag, startPoint x: 875, startPoint y: 36, endPoint x: 866, endPoint y: 467, distance: 430.9
click at [875, 37] on span "Close" at bounding box center [876, 32] width 24 height 13
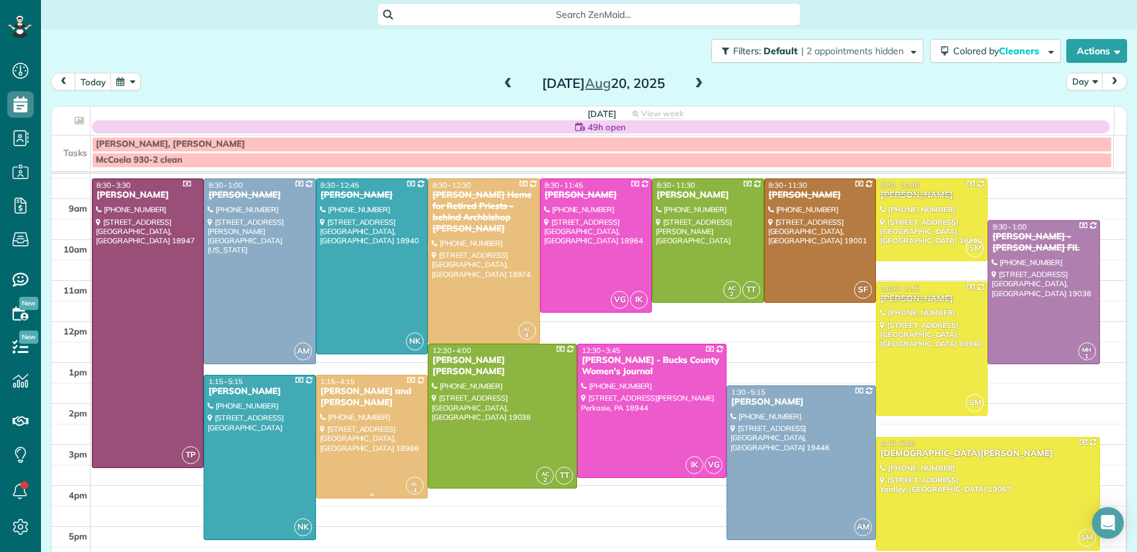
scroll to position [60, 0]
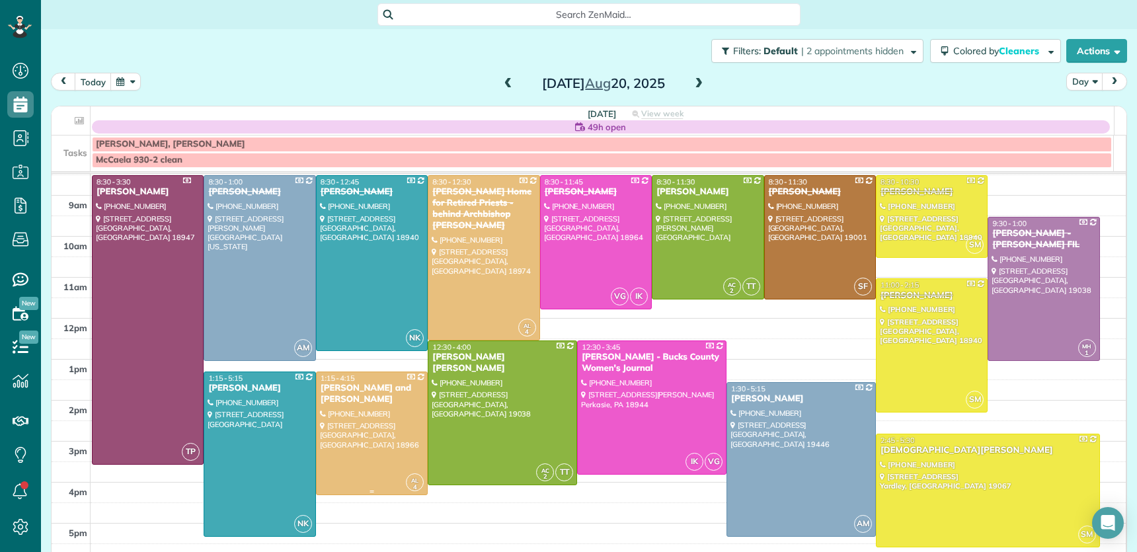
click at [377, 394] on div "Marilyn and Nelson Snyderman" at bounding box center [372, 394] width 104 height 22
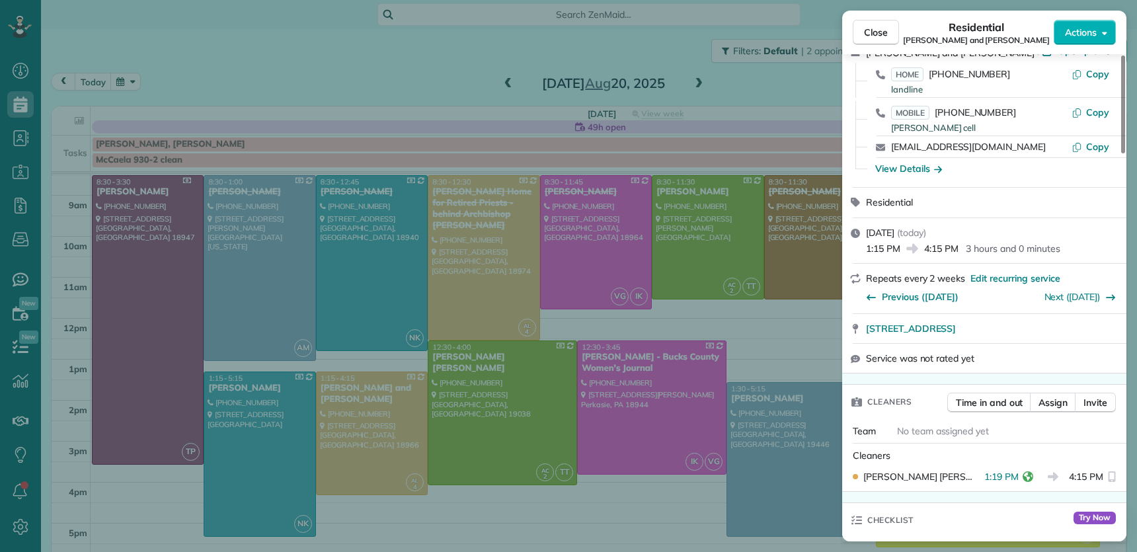
scroll to position [40, 0]
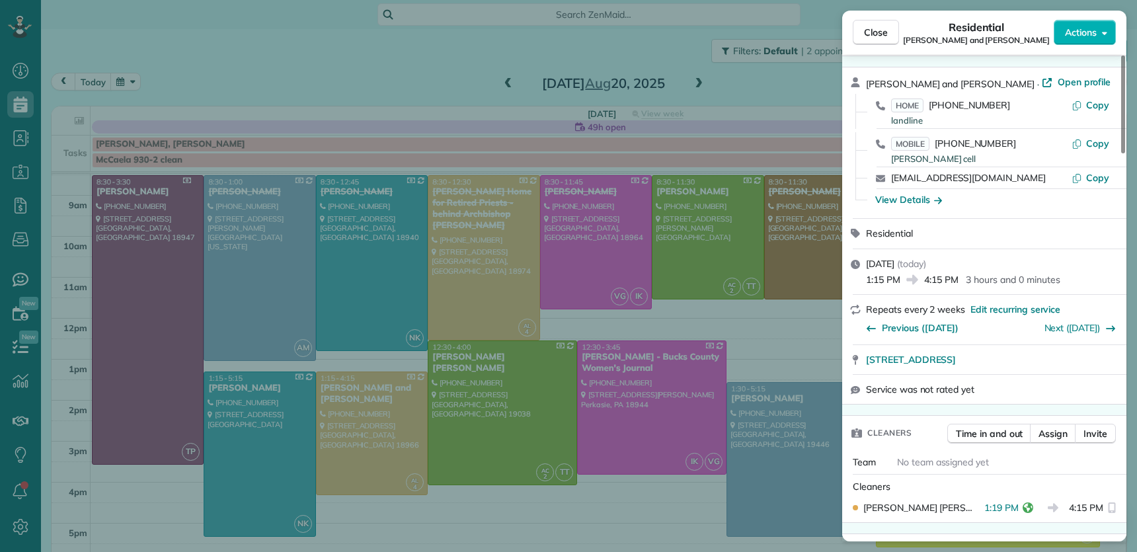
drag, startPoint x: 874, startPoint y: 34, endPoint x: 700, endPoint y: 213, distance: 249.5
click at [874, 34] on span "Close" at bounding box center [876, 32] width 24 height 13
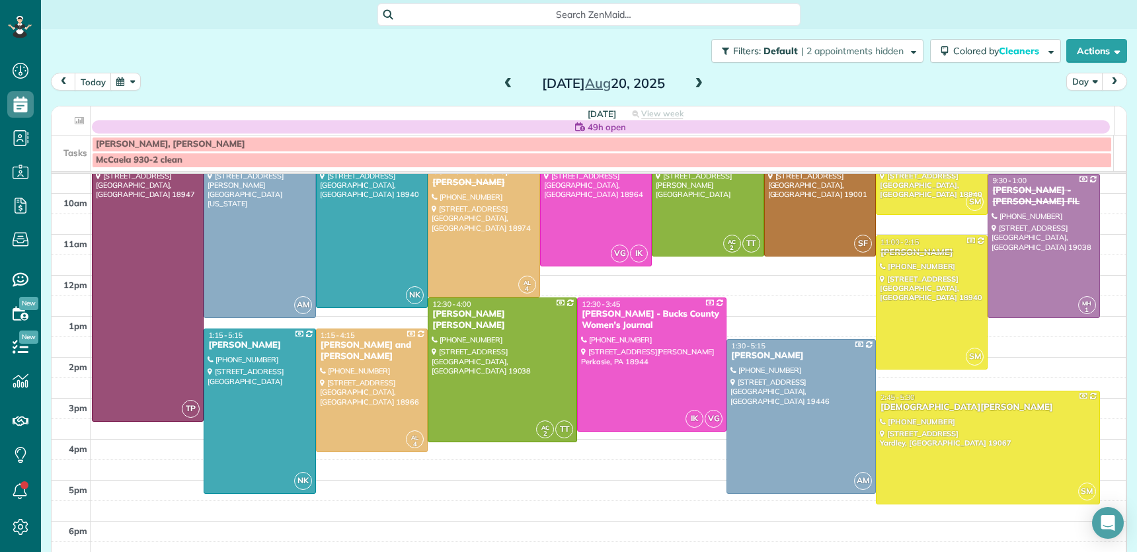
scroll to position [102, 0]
click at [888, 404] on div "Kristen Fiumecaldo" at bounding box center [987, 407] width 216 height 11
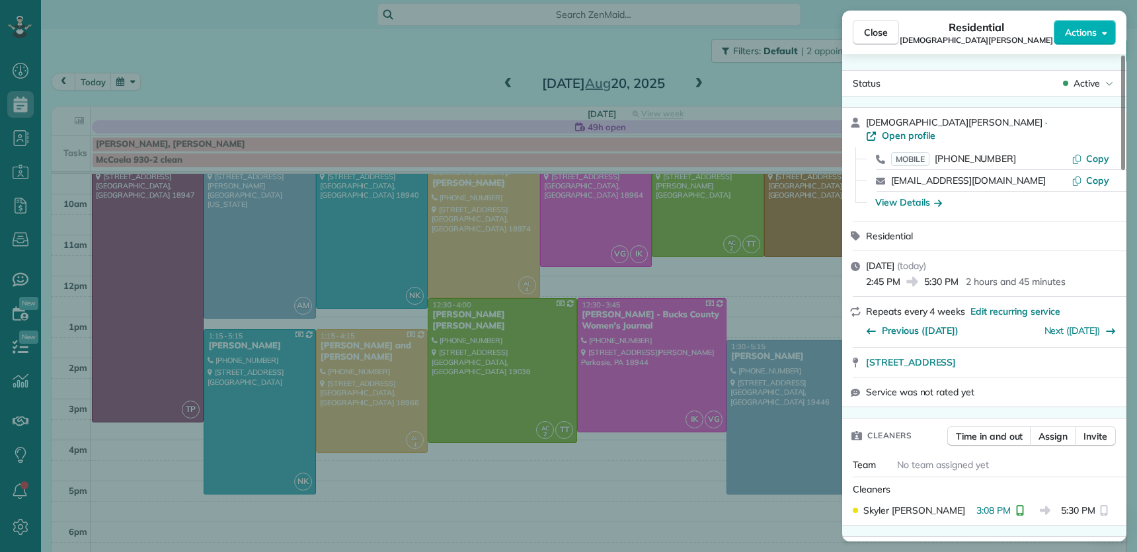
scroll to position [1581, 0]
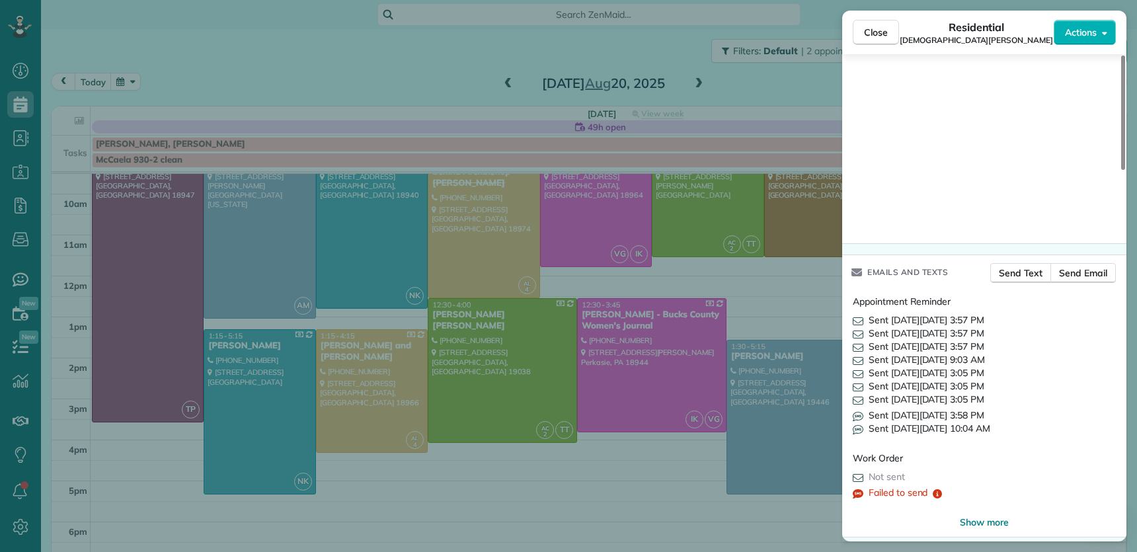
drag, startPoint x: 879, startPoint y: 36, endPoint x: 861, endPoint y: 108, distance: 74.8
click at [879, 36] on span "Close" at bounding box center [876, 32] width 24 height 13
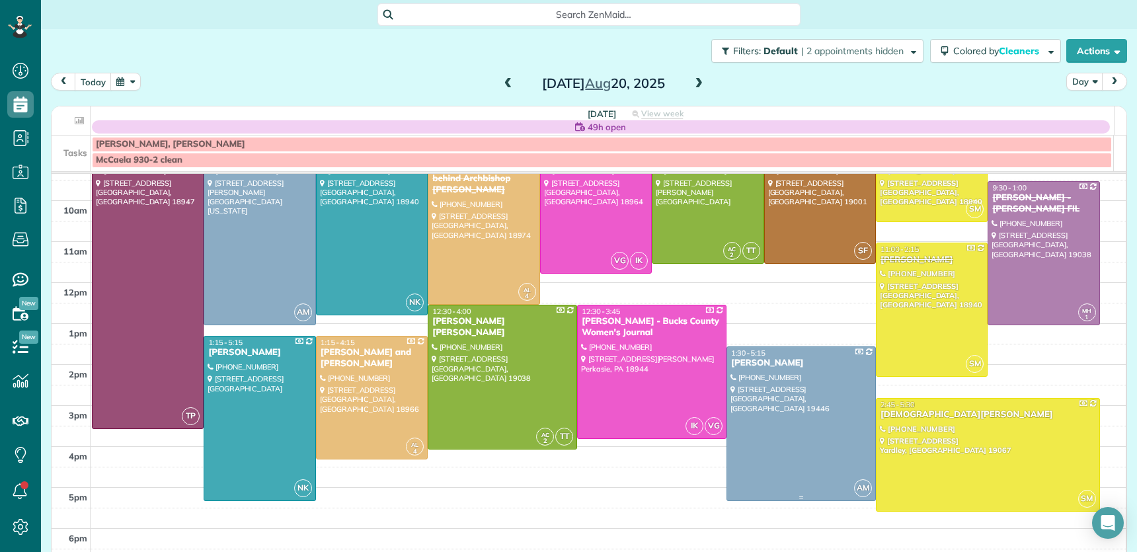
scroll to position [93, 0]
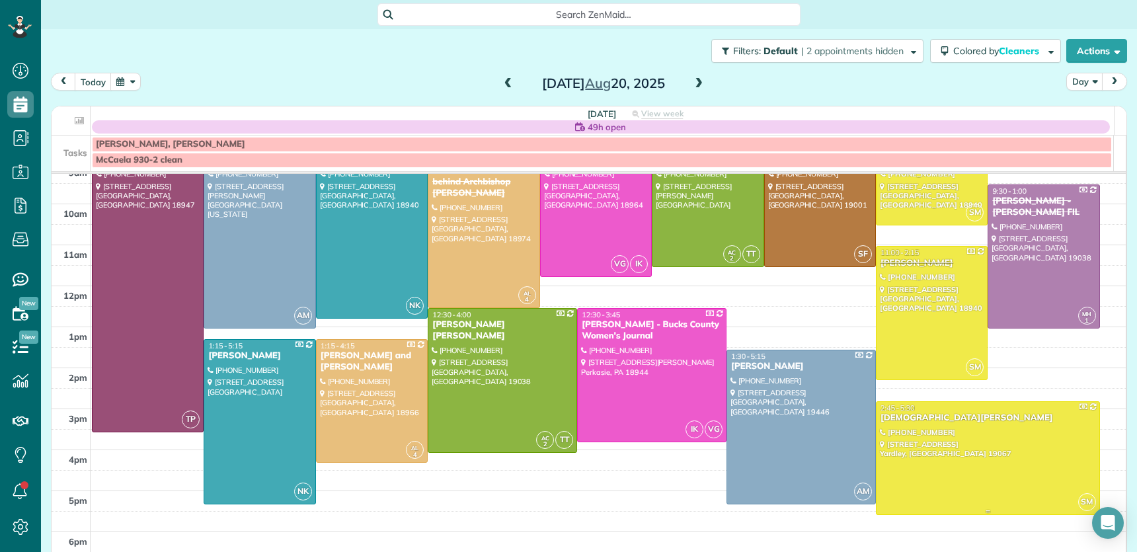
click at [887, 404] on span "2:45 - 5:30" at bounding box center [897, 407] width 34 height 9
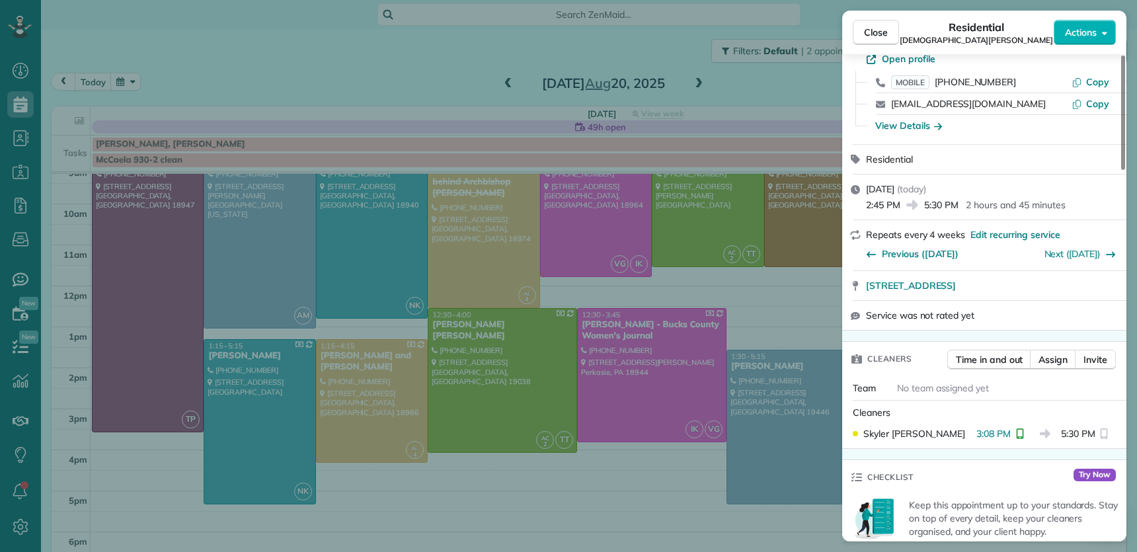
scroll to position [44, 0]
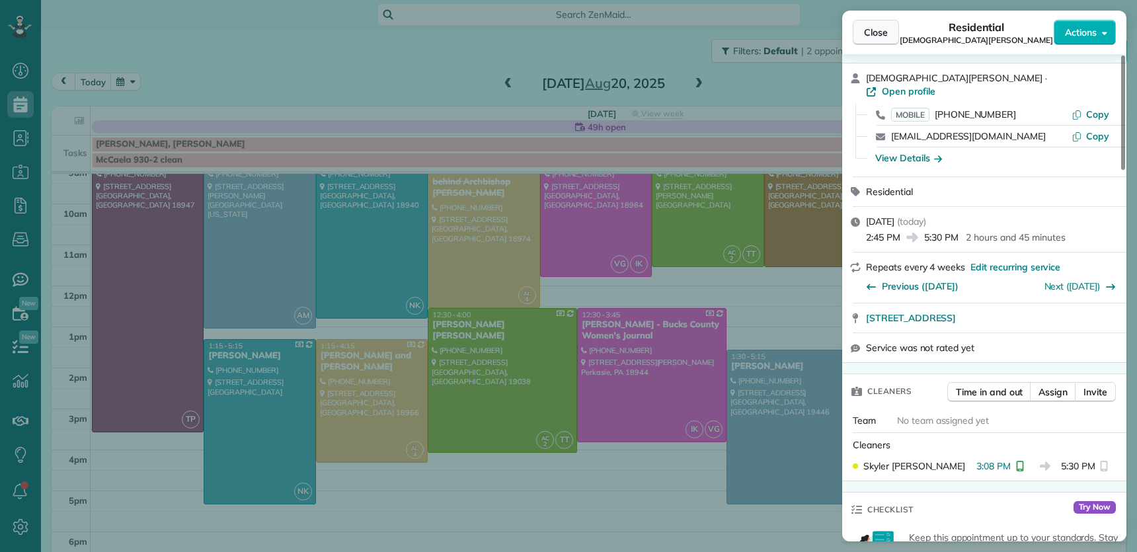
click at [873, 36] on span "Close" at bounding box center [876, 32] width 24 height 13
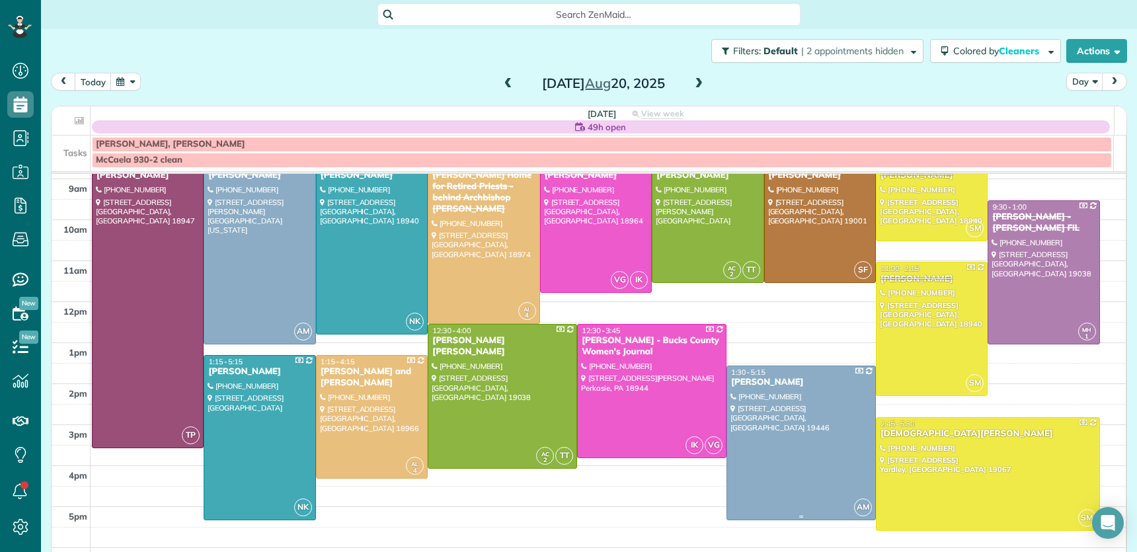
scroll to position [67, 0]
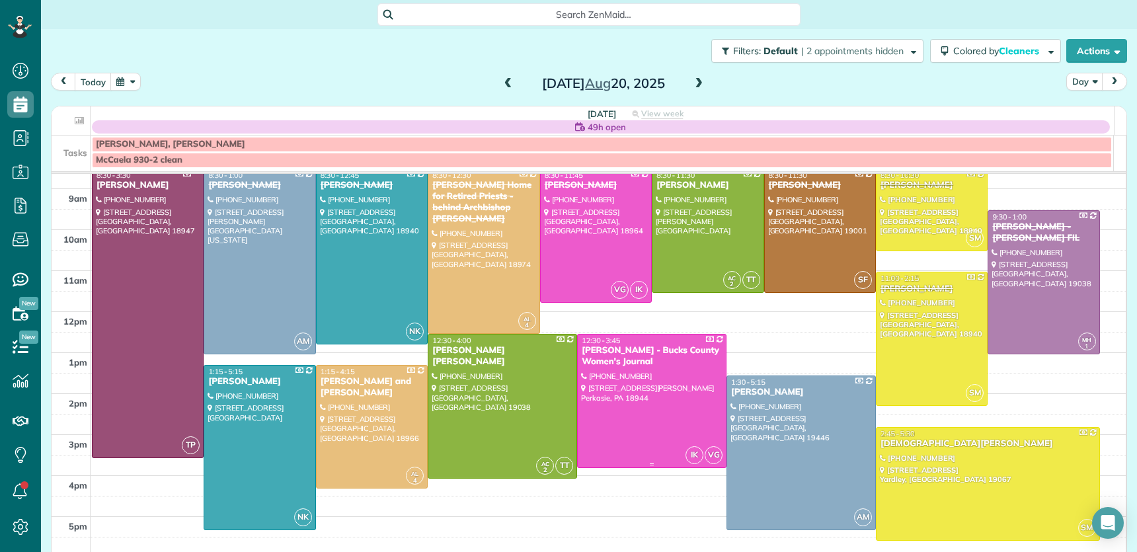
click at [620, 354] on div "Robin Coppinger - Bucks County Women's Journal" at bounding box center [651, 356] width 141 height 22
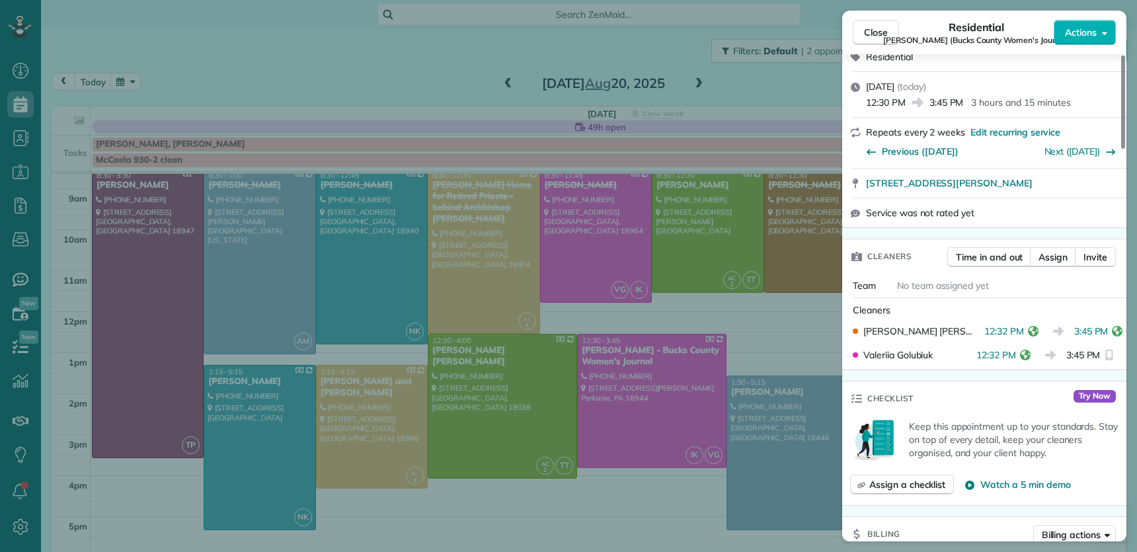
scroll to position [233, 0]
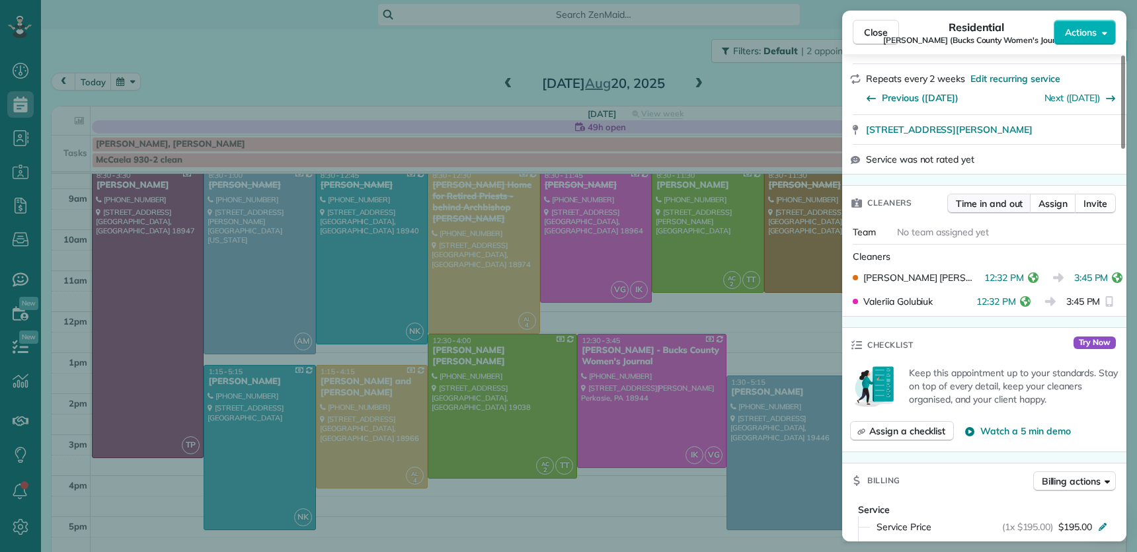
click at [994, 205] on span "Time in and out" at bounding box center [988, 203] width 67 height 13
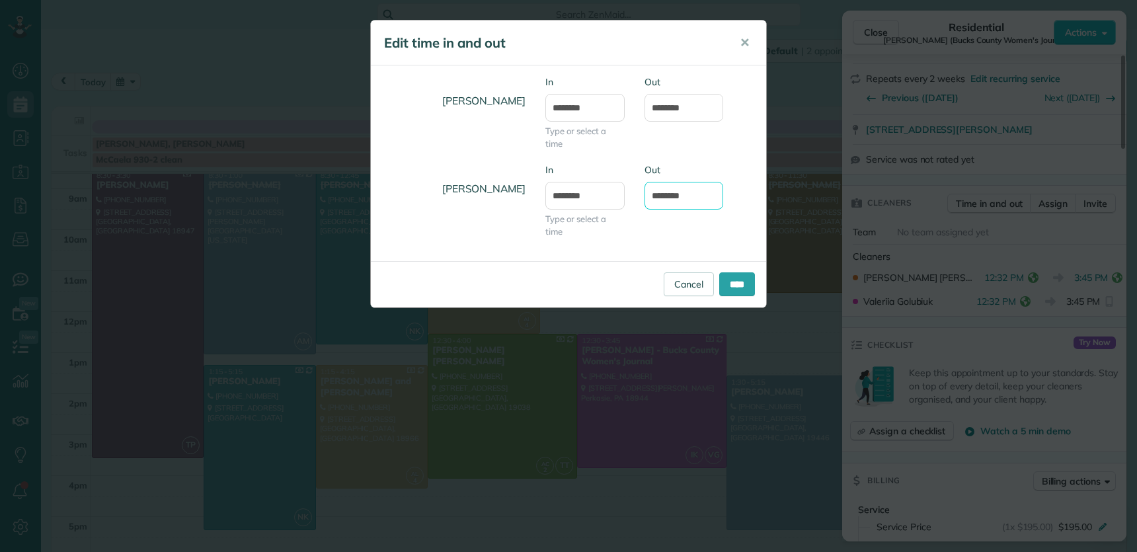
drag, startPoint x: 671, startPoint y: 195, endPoint x: 683, endPoint y: 202, distance: 13.4
click at [671, 196] on input "*******" at bounding box center [683, 196] width 79 height 28
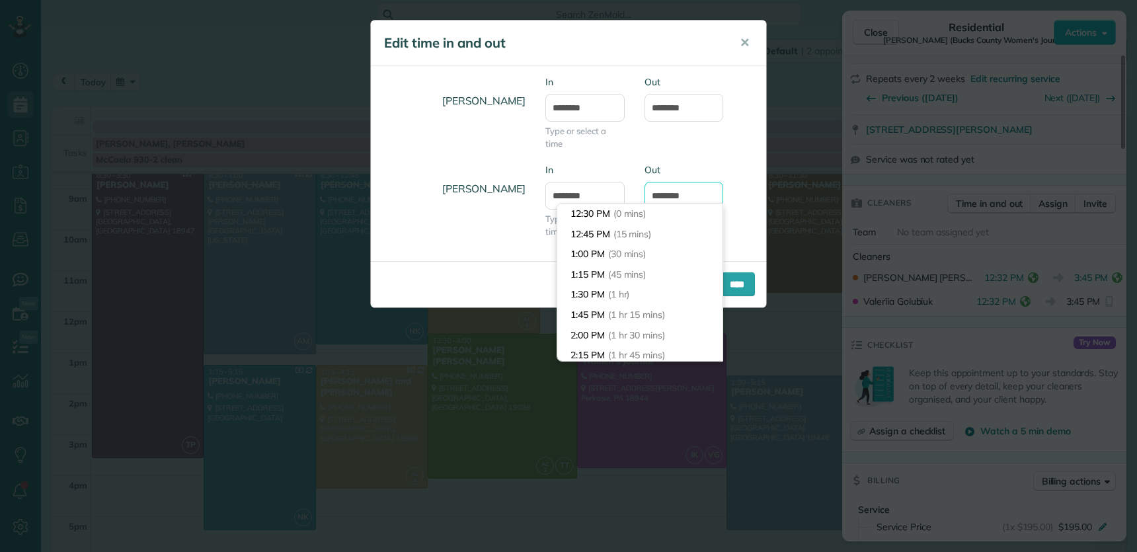
scroll to position [242, 0]
type input "*******"
drag, startPoint x: 739, startPoint y: 229, endPoint x: 745, endPoint y: 246, distance: 18.0
click at [741, 231] on div "Valeriia Golubiuk In ******** Type or select a time Out *******" at bounding box center [568, 207] width 395 height 88
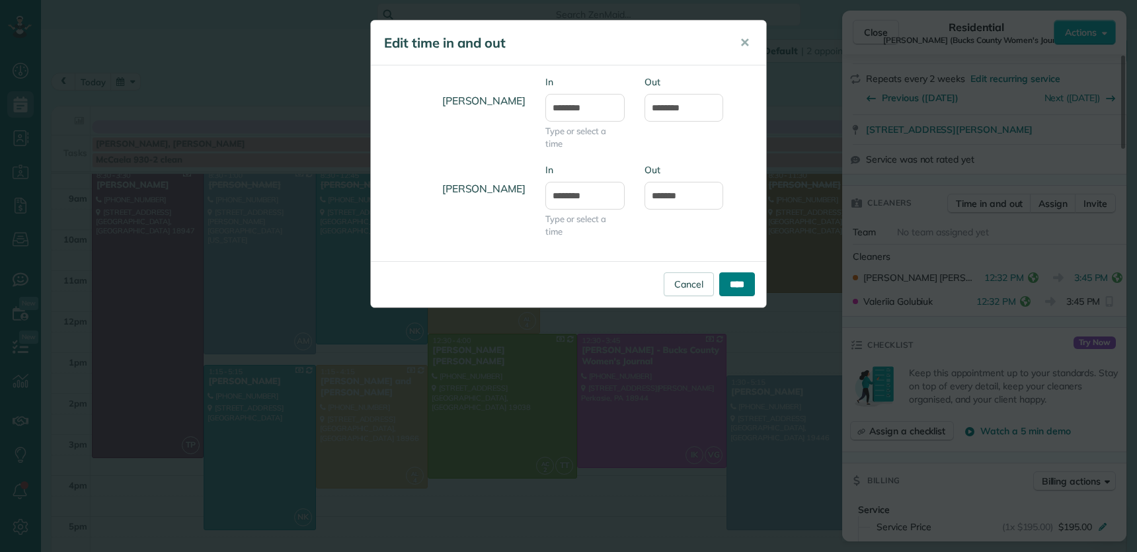
drag, startPoint x: 742, startPoint y: 271, endPoint x: 735, endPoint y: 286, distance: 16.6
click at [736, 285] on div "Cancel ****" at bounding box center [568, 284] width 395 height 46
click at [735, 285] on input "****" at bounding box center [737, 284] width 36 height 24
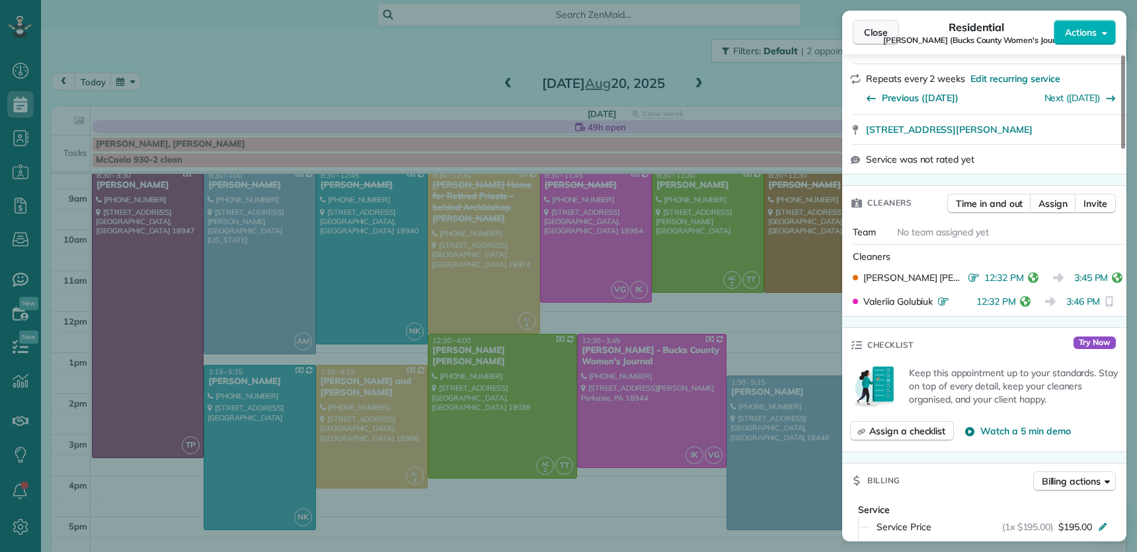
click at [881, 41] on button "Close" at bounding box center [875, 32] width 46 height 25
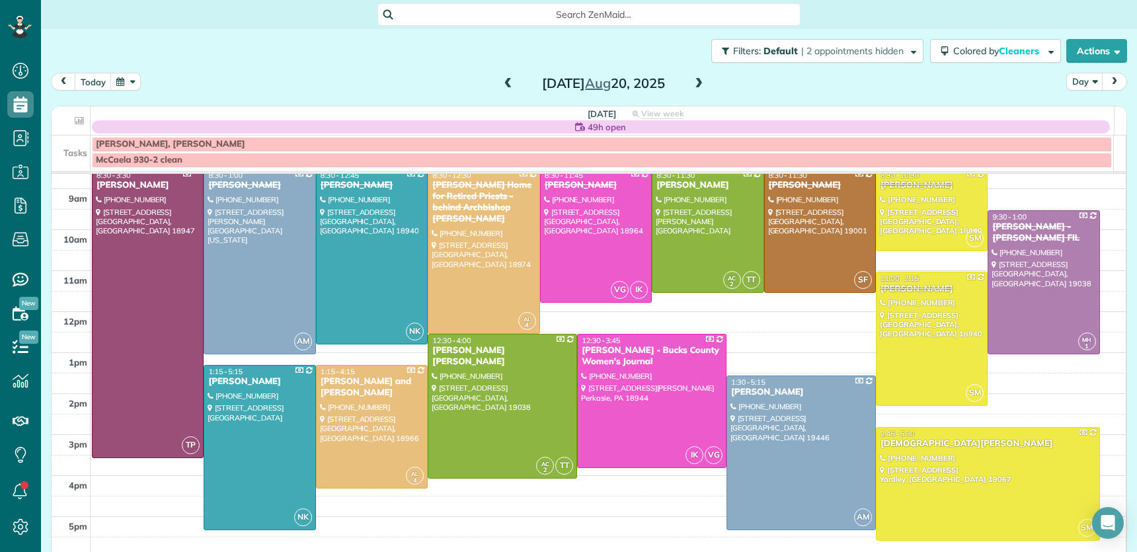
click at [696, 81] on span at bounding box center [698, 84] width 15 height 12
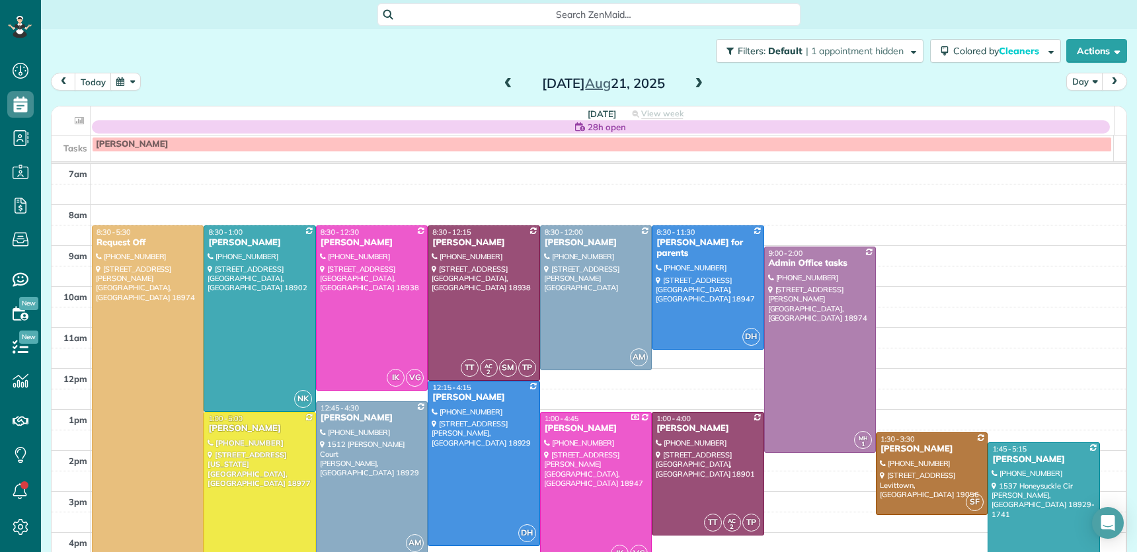
click at [699, 84] on span at bounding box center [698, 84] width 15 height 12
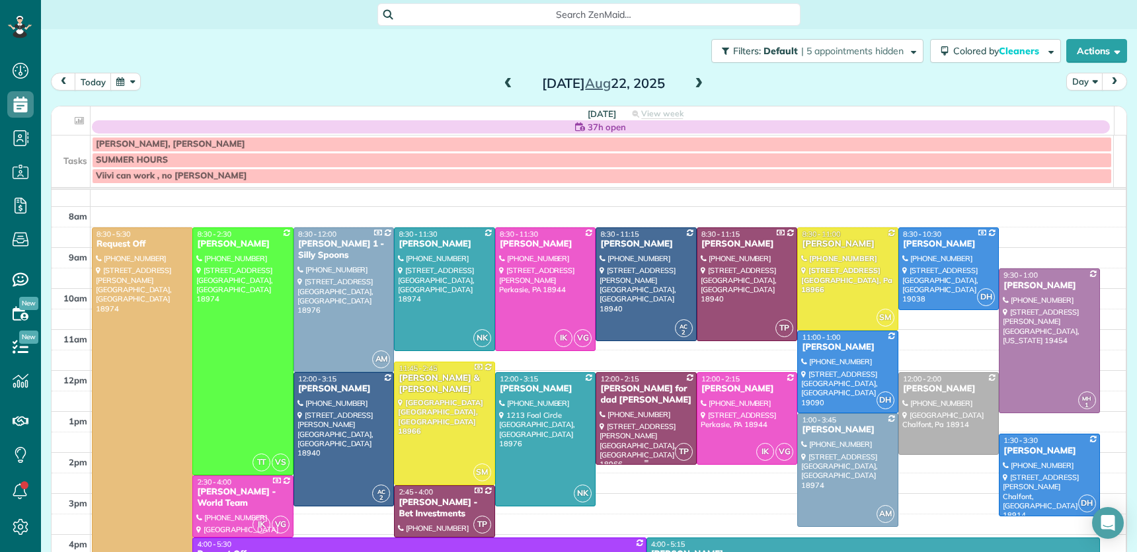
scroll to position [26, 0]
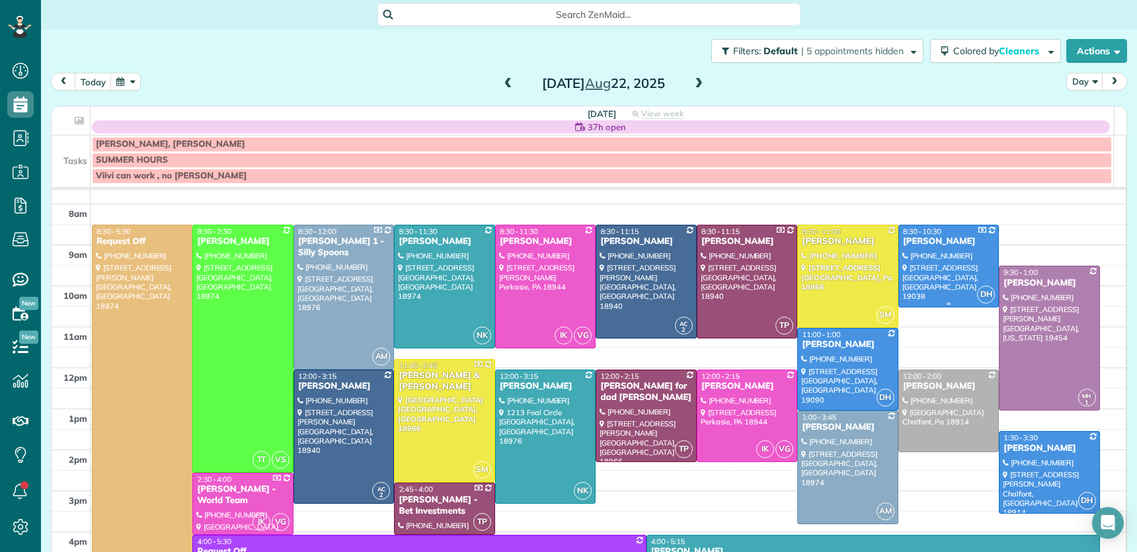
click at [908, 239] on div "[PERSON_NAME]" at bounding box center [948, 241] width 93 height 11
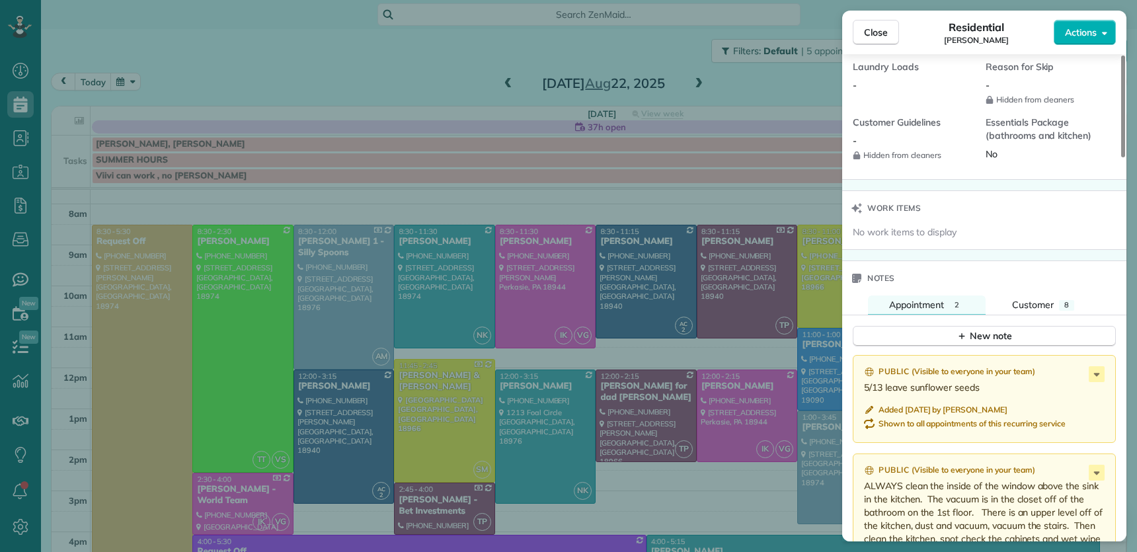
scroll to position [1828, 0]
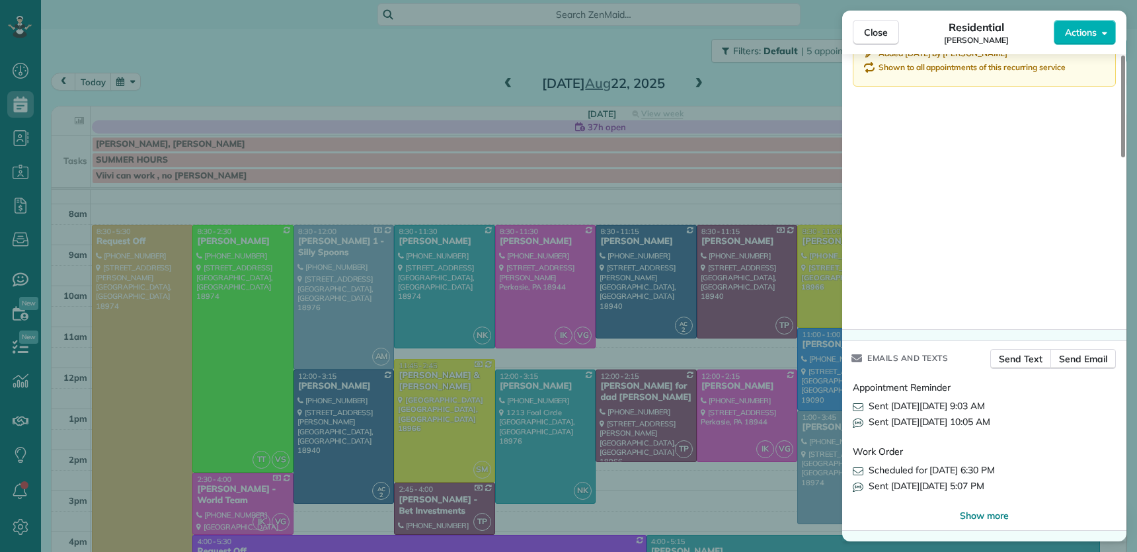
drag, startPoint x: 873, startPoint y: 34, endPoint x: 844, endPoint y: 295, distance: 262.6
click at [873, 35] on span "Close" at bounding box center [876, 32] width 24 height 13
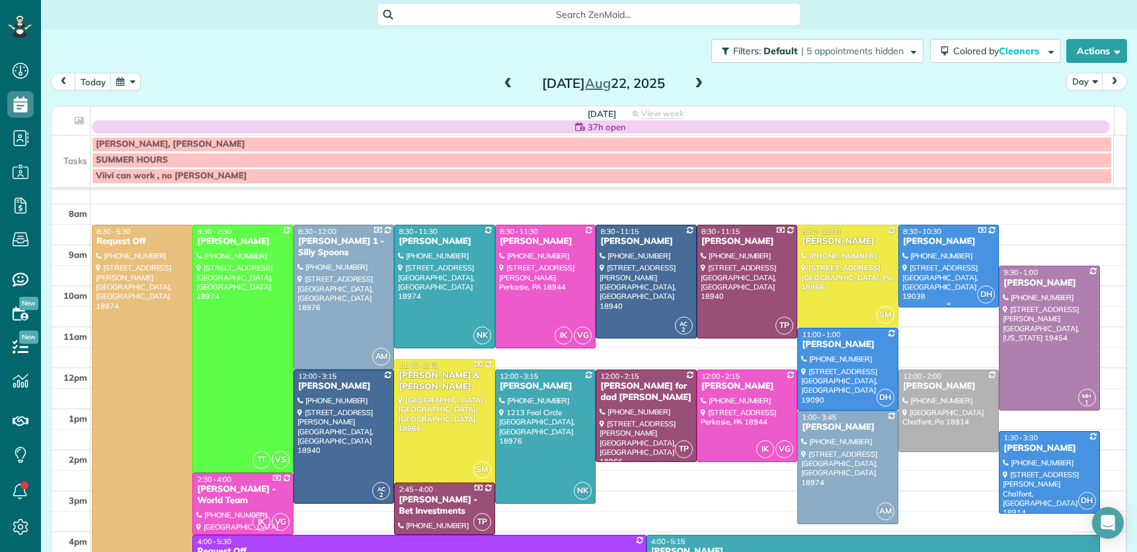
drag, startPoint x: 926, startPoint y: 242, endPoint x: 837, endPoint y: 367, distance: 154.0
click at [926, 242] on div "[PERSON_NAME]" at bounding box center [948, 241] width 93 height 11
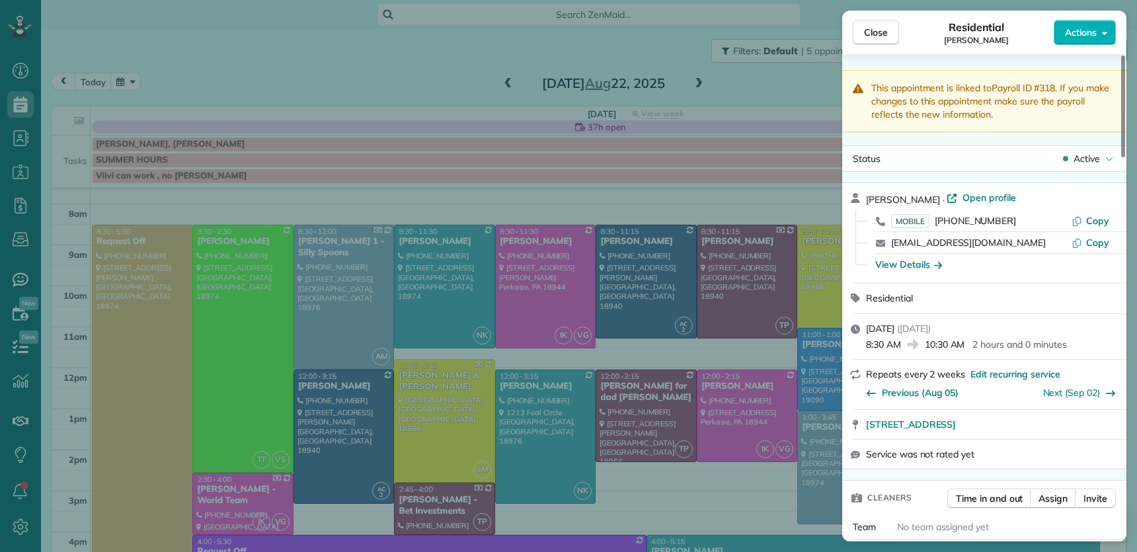
drag, startPoint x: 884, startPoint y: 32, endPoint x: 762, endPoint y: 387, distance: 375.9
click at [884, 32] on span "Close" at bounding box center [876, 32] width 24 height 13
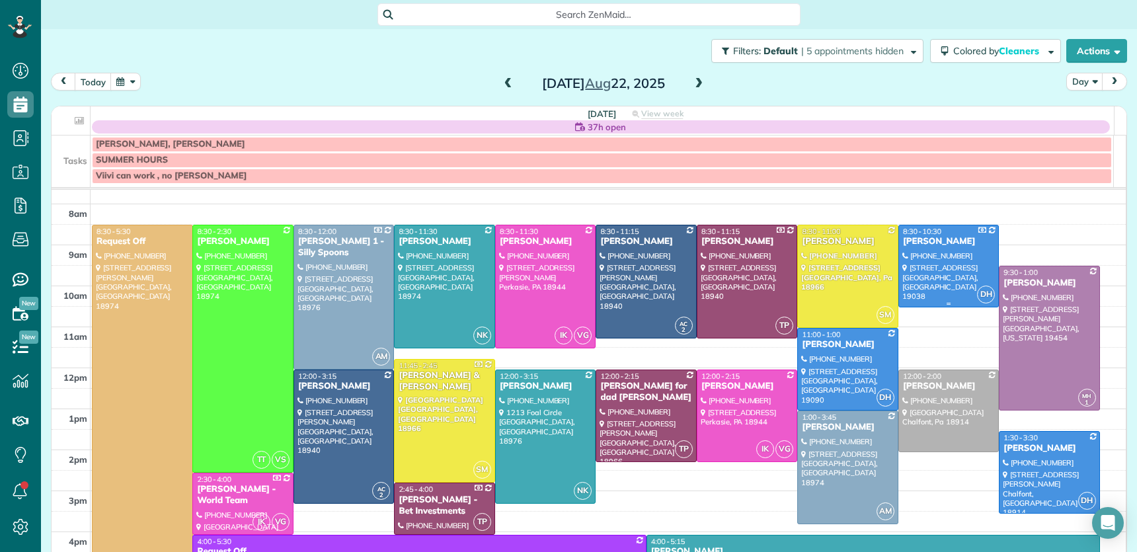
click at [902, 243] on div "[PERSON_NAME]" at bounding box center [948, 241] width 93 height 11
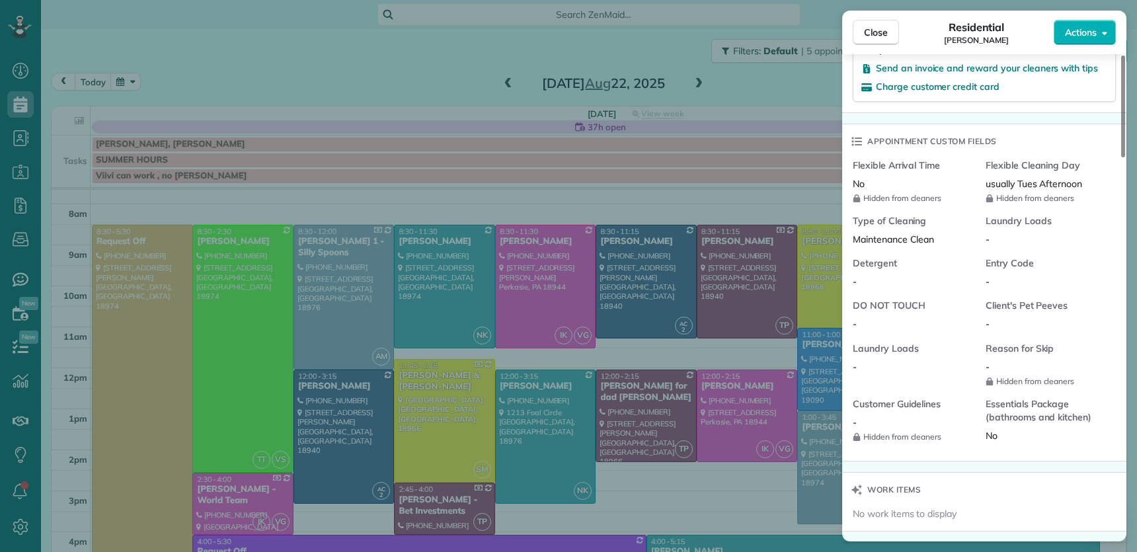
scroll to position [1267, 0]
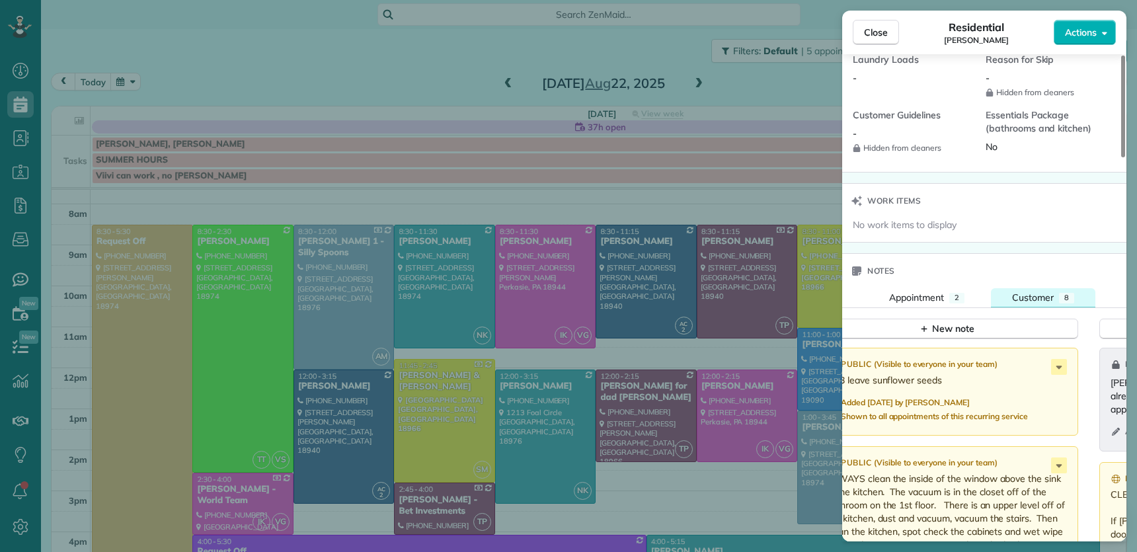
click at [1020, 301] on span "Customer" at bounding box center [1033, 297] width 42 height 12
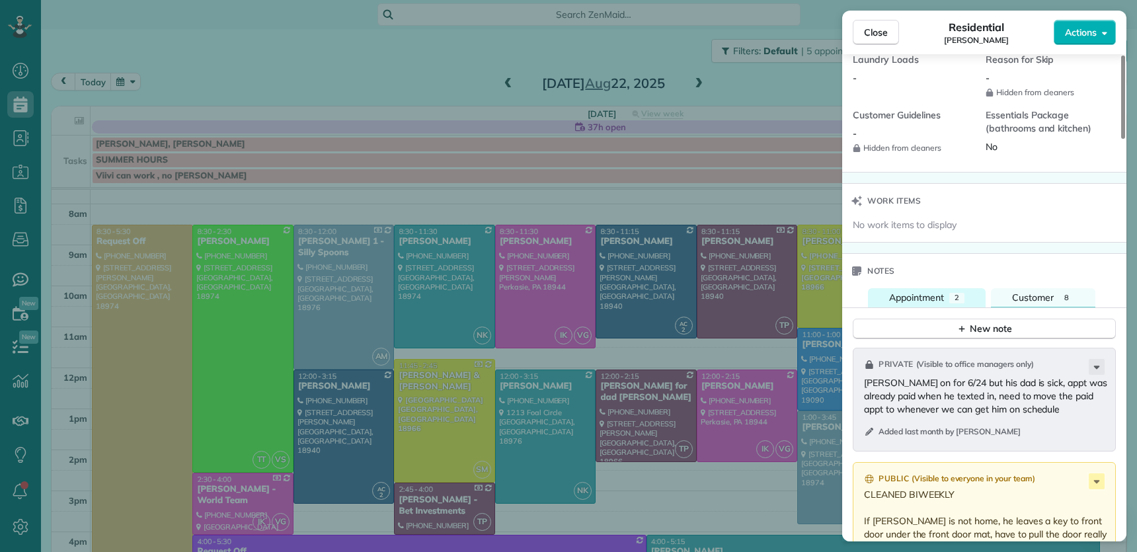
click at [873, 303] on button "Appointment 2" at bounding box center [927, 297] width 118 height 19
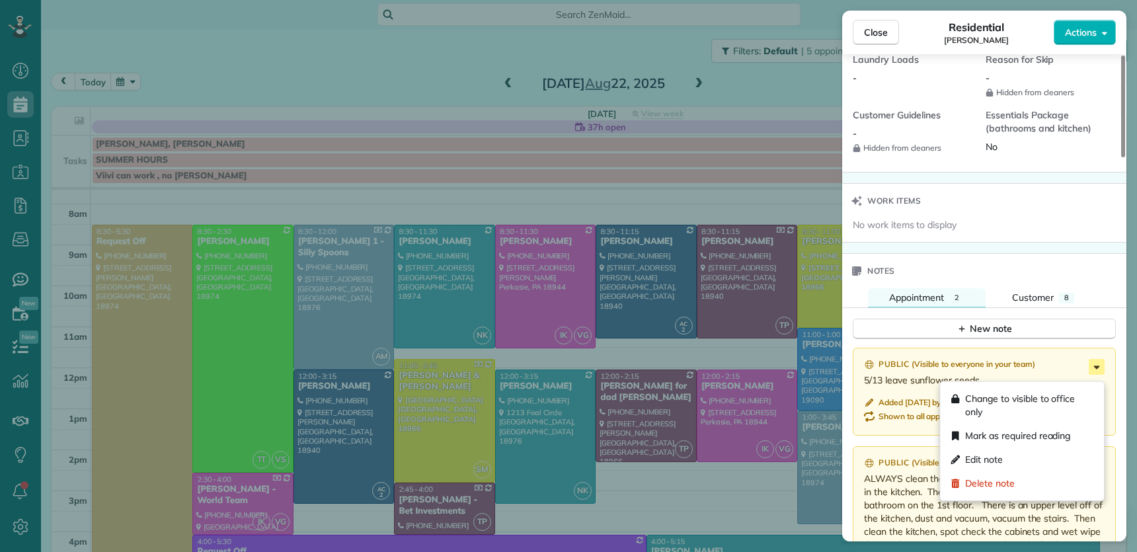
click at [1094, 371] on icon at bounding box center [1096, 367] width 16 height 16
click at [1030, 403] on span "Change to visible to office only" at bounding box center [1029, 405] width 128 height 26
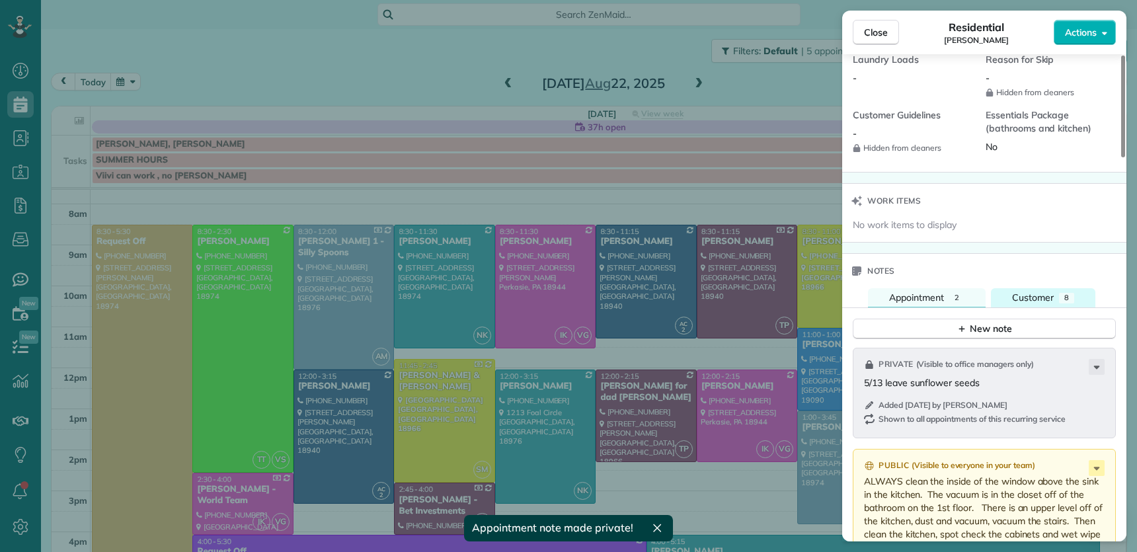
click at [1064, 299] on span "8" at bounding box center [1066, 297] width 5 height 9
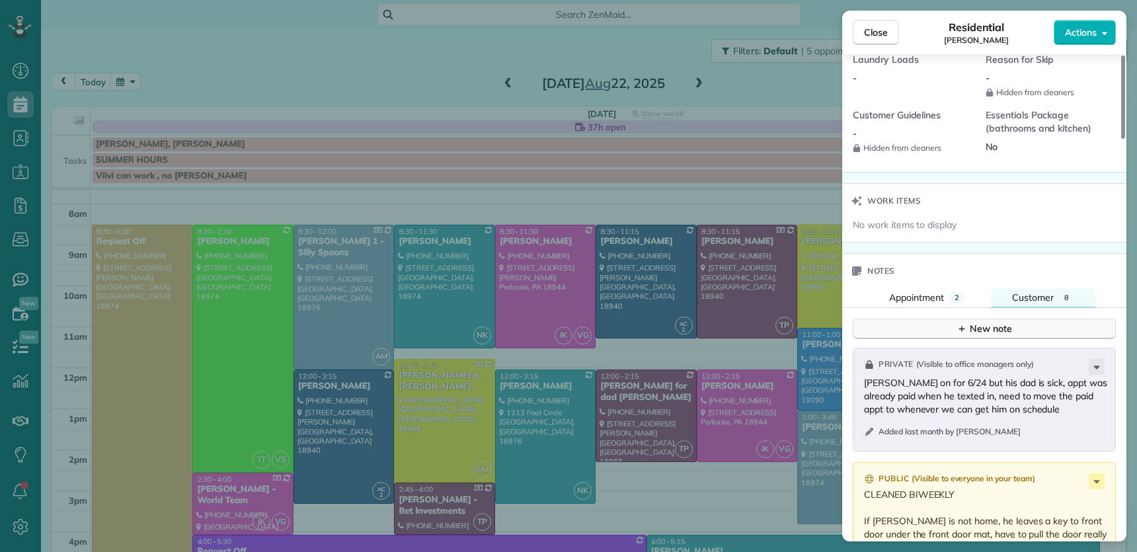
click at [1045, 331] on button "New note" at bounding box center [983, 328] width 263 height 20
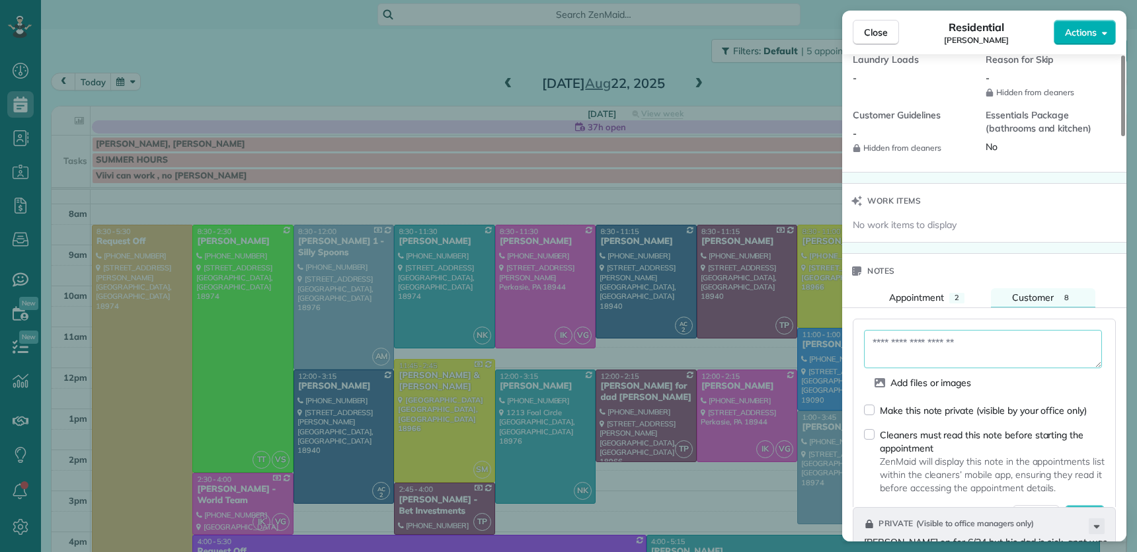
click at [979, 348] on textarea at bounding box center [983, 349] width 238 height 38
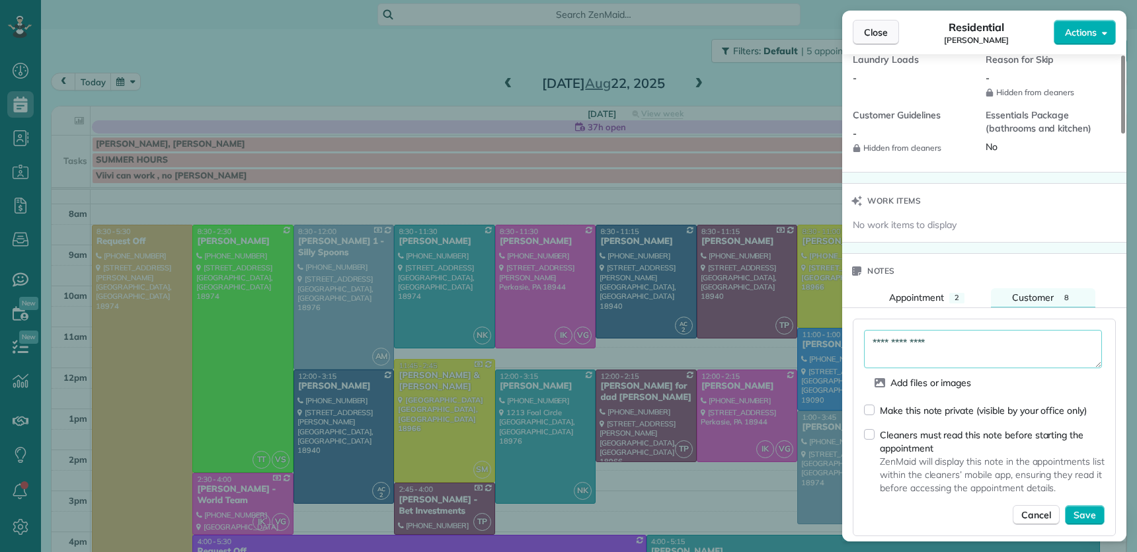
type textarea "**********"
drag, startPoint x: 874, startPoint y: 28, endPoint x: 1080, endPoint y: 149, distance: 239.3
click at [874, 28] on span "Close" at bounding box center [876, 32] width 24 height 13
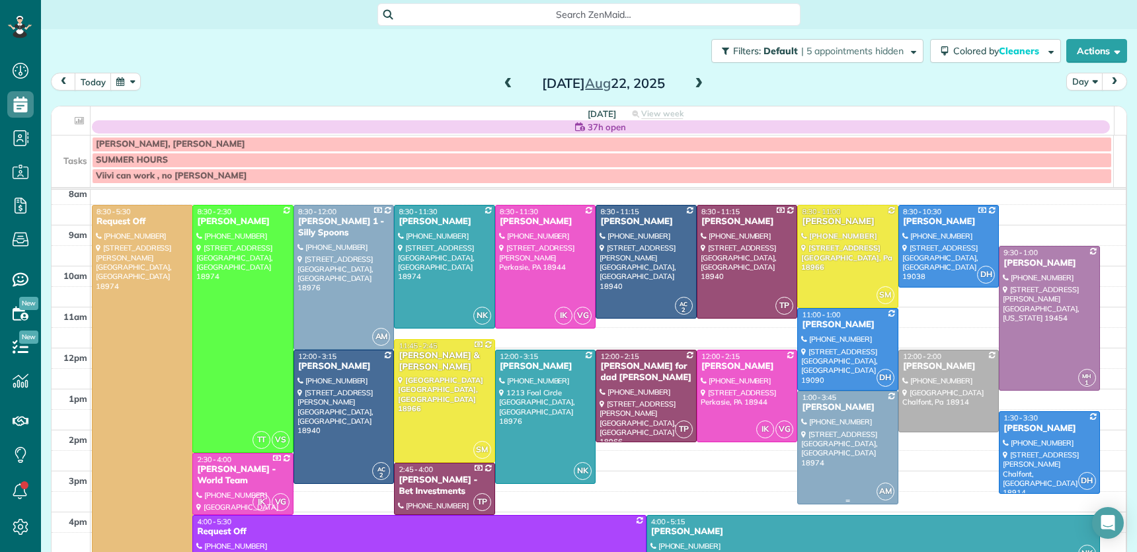
scroll to position [54, 0]
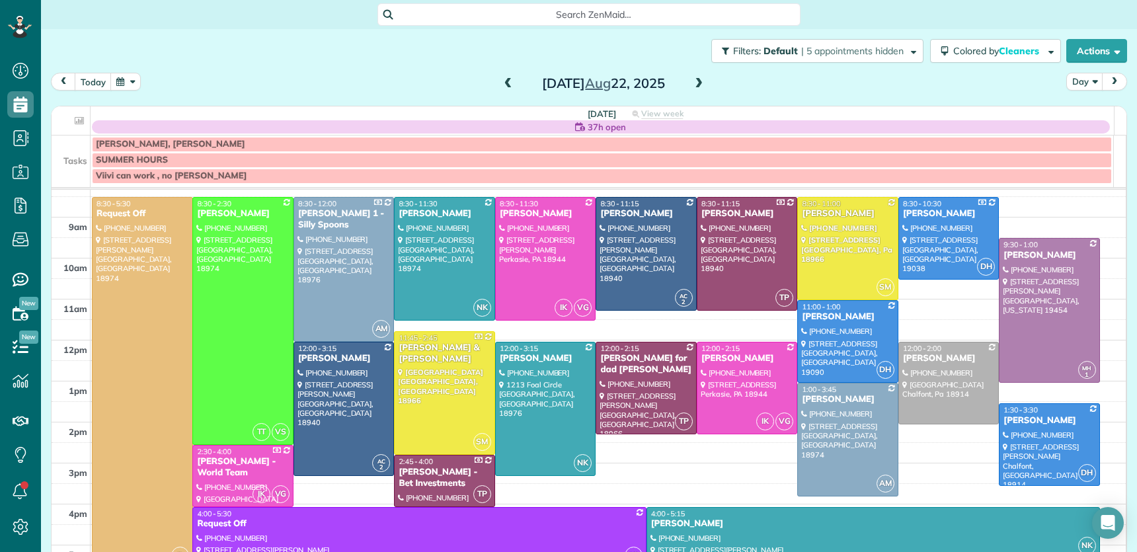
click at [501, 84] on span at bounding box center [508, 84] width 15 height 12
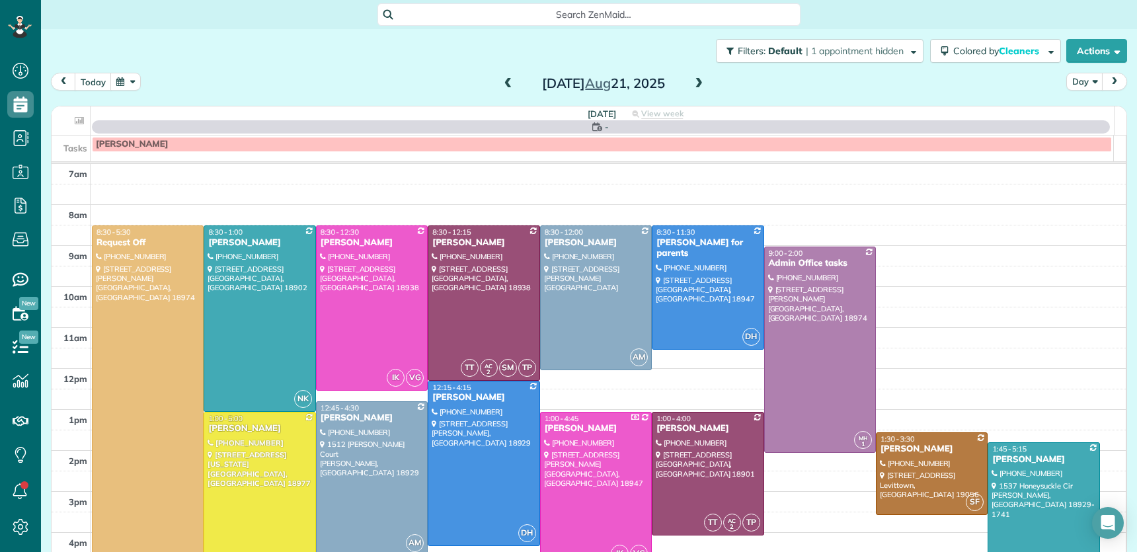
click at [501, 86] on span at bounding box center [508, 84] width 15 height 12
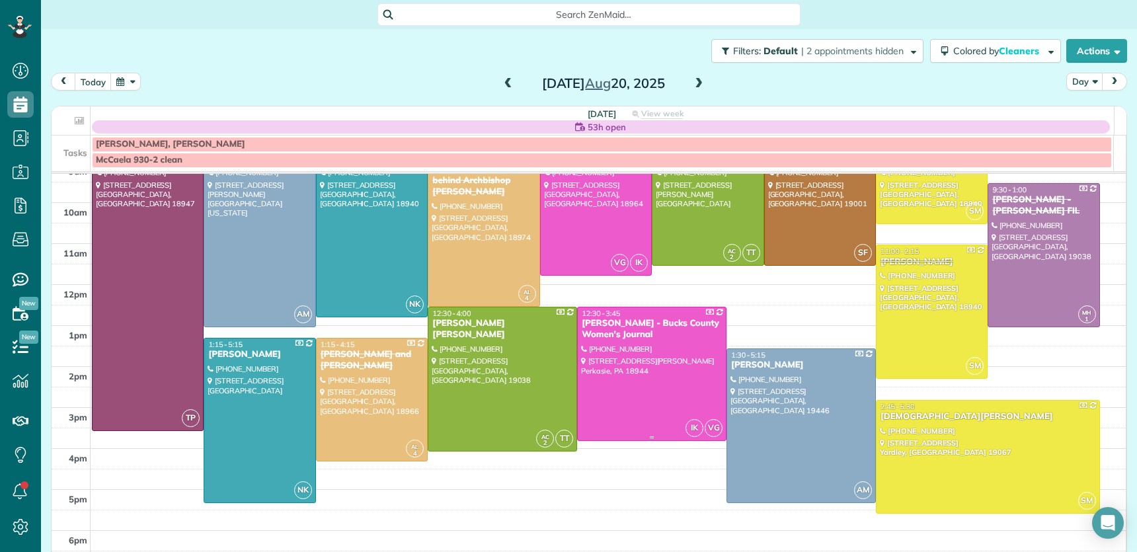
scroll to position [97, 0]
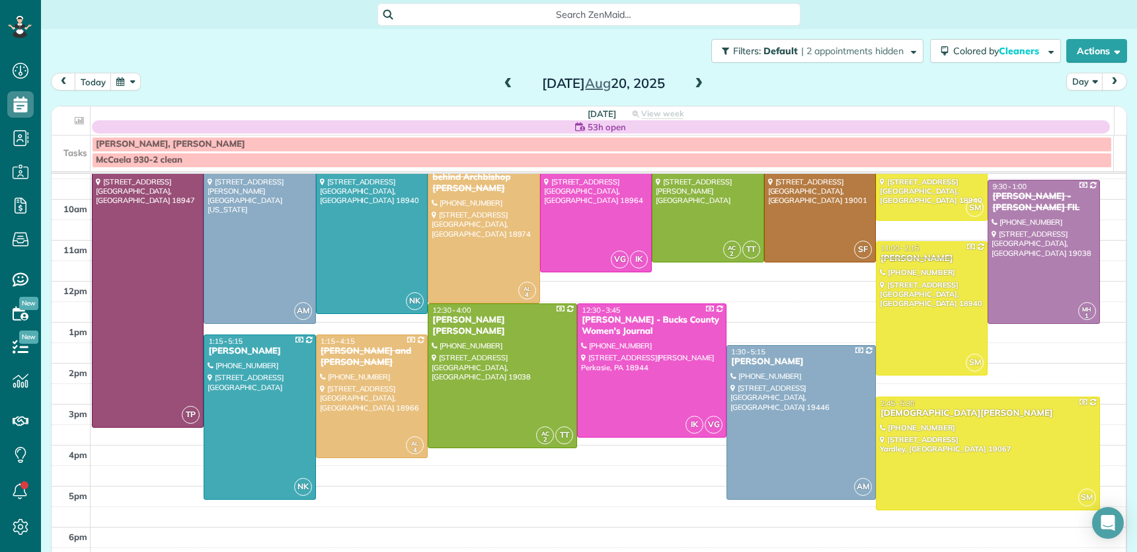
click at [434, 404] on div "7am 8am 9am 10am 11am 12pm 1pm 2pm 3pm 4pm 5pm 6pm 7pm 8pm TP 8:30 - 3:30 Margi…" at bounding box center [589, 363] width 1074 height 573
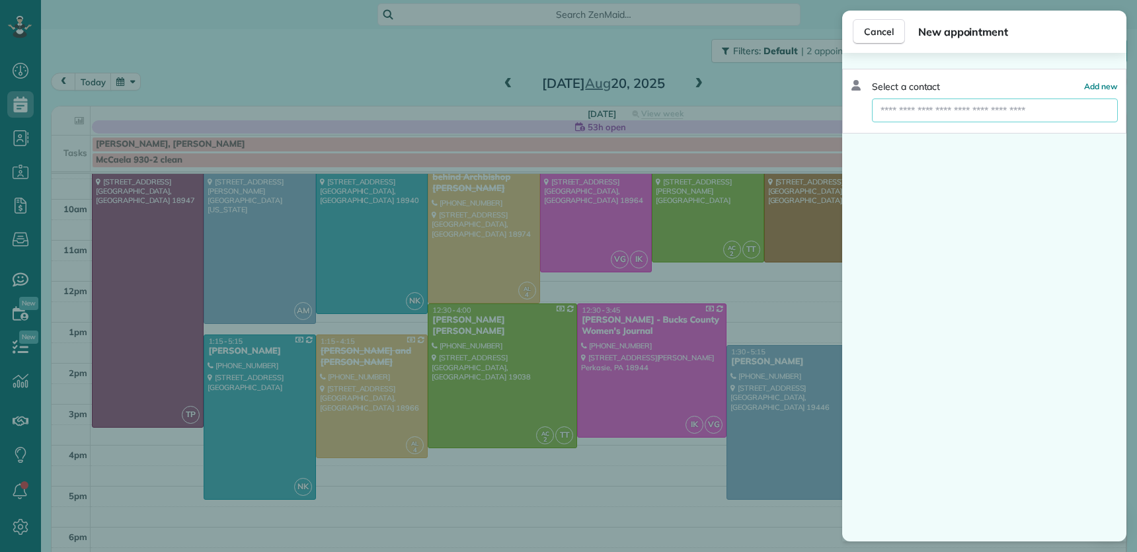
click at [986, 112] on input "text" at bounding box center [995, 110] width 246 height 24
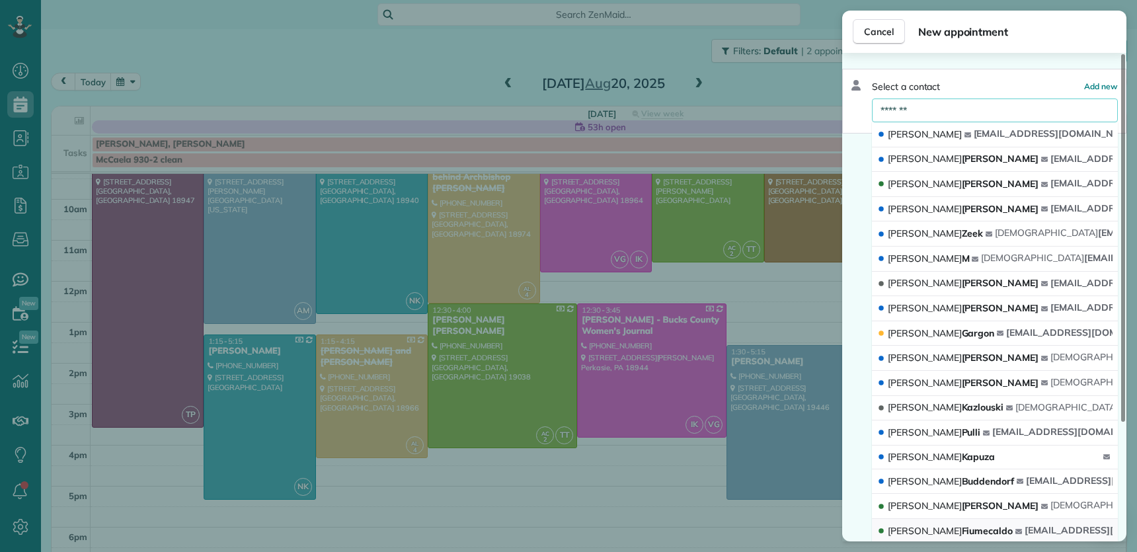
type input "*******"
click at [948, 404] on span "Kristen Fiumecaldo" at bounding box center [949, 531] width 125 height 12
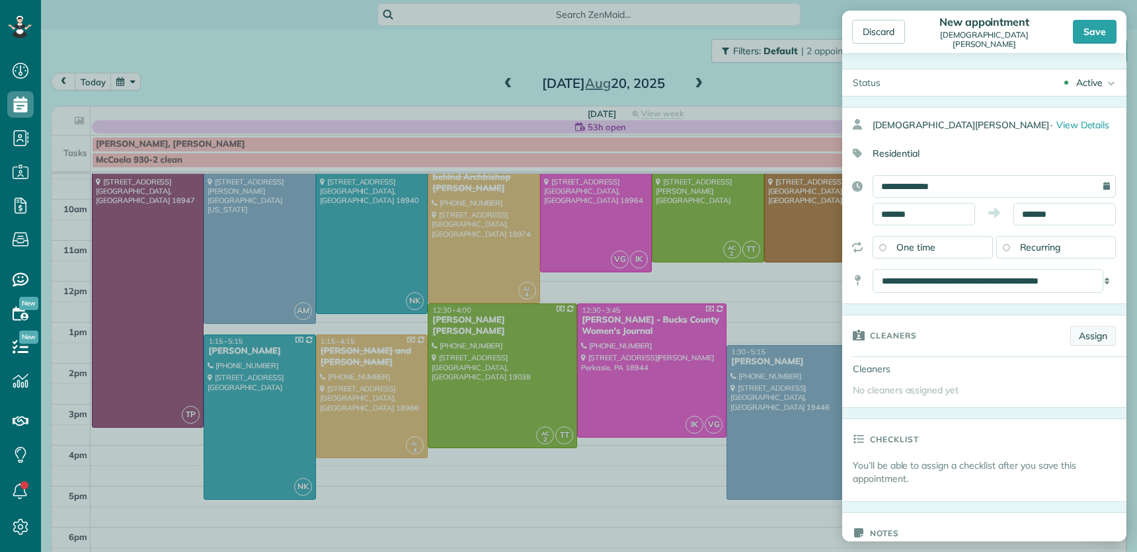
click at [1070, 340] on link "Assign" at bounding box center [1093, 336] width 46 height 20
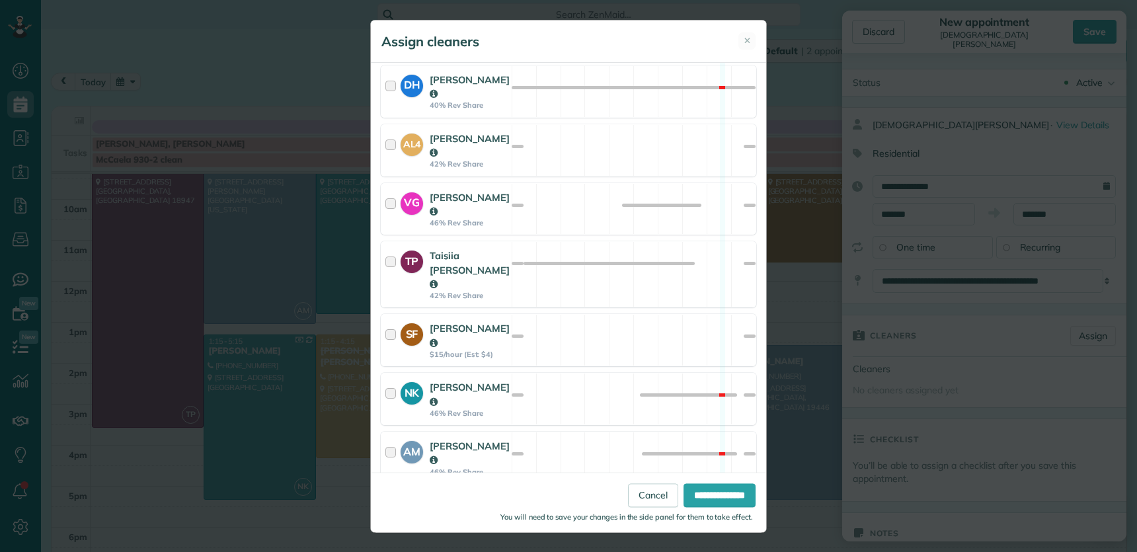
scroll to position [600, 0]
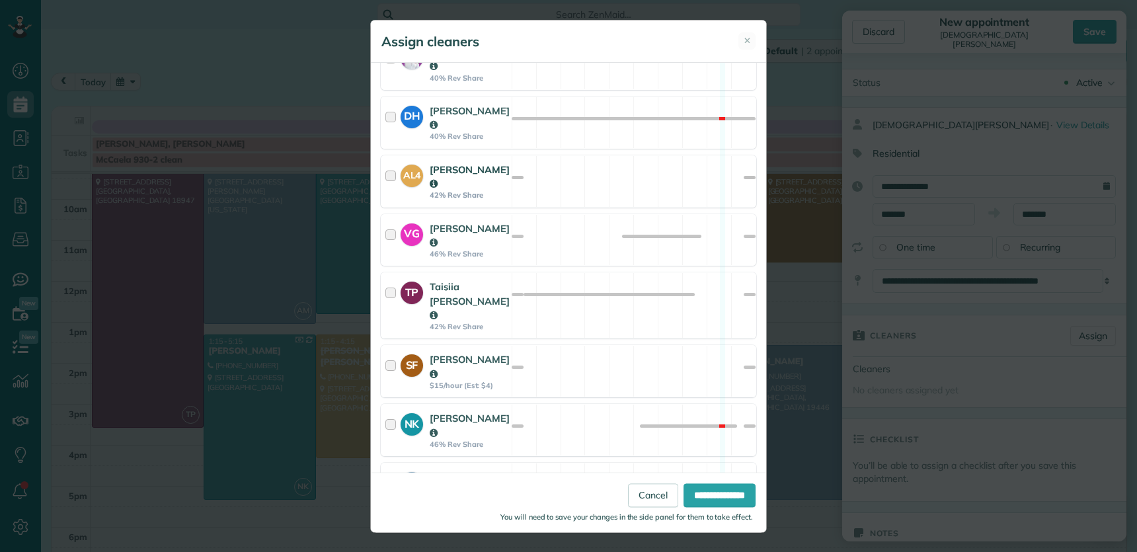
click at [385, 163] on div at bounding box center [392, 182] width 15 height 38
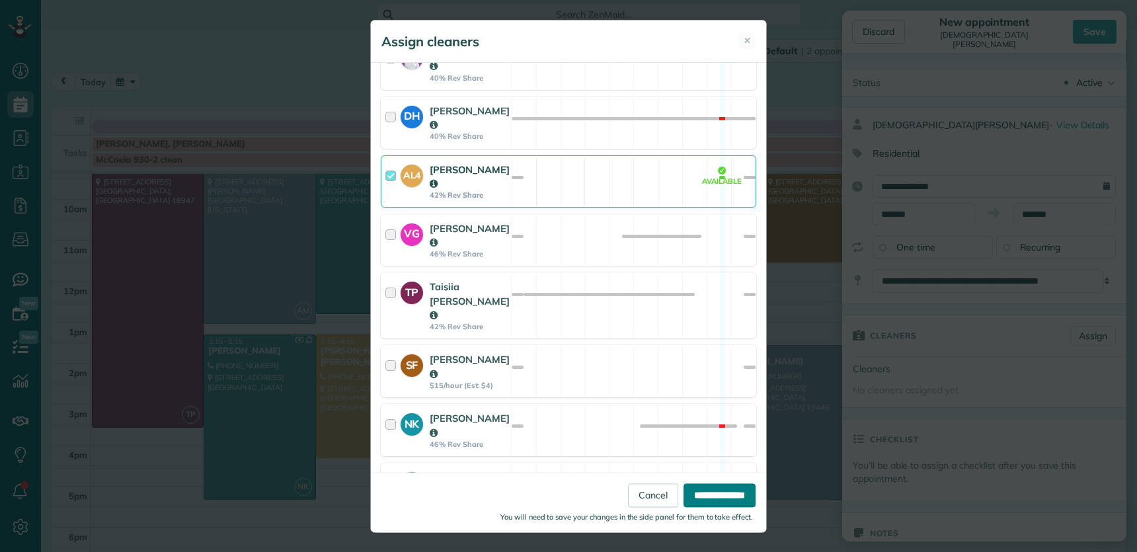
click at [689, 404] on input "**********" at bounding box center [719, 496] width 72 height 24
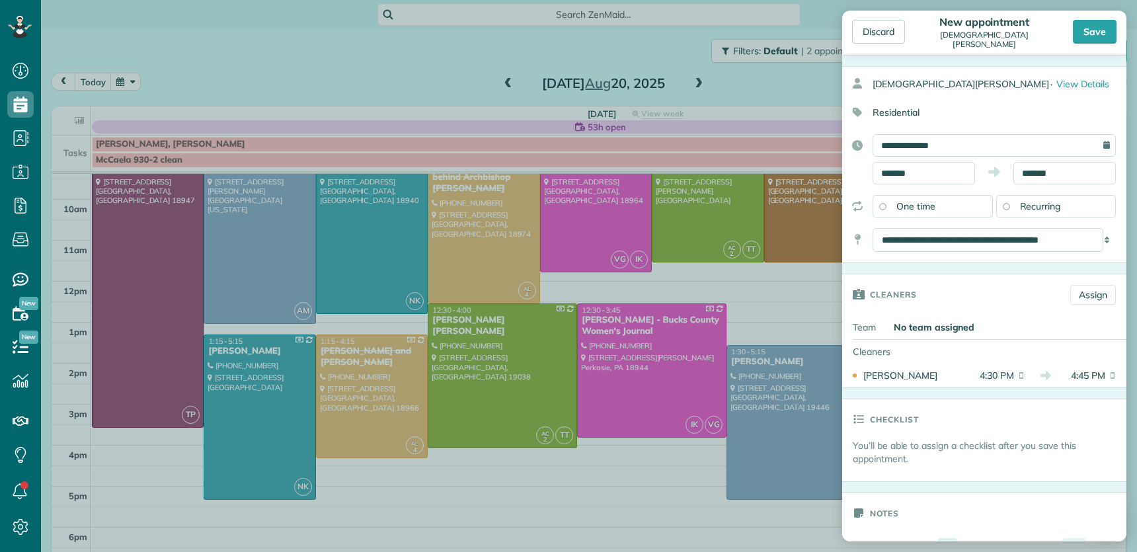
scroll to position [0, 0]
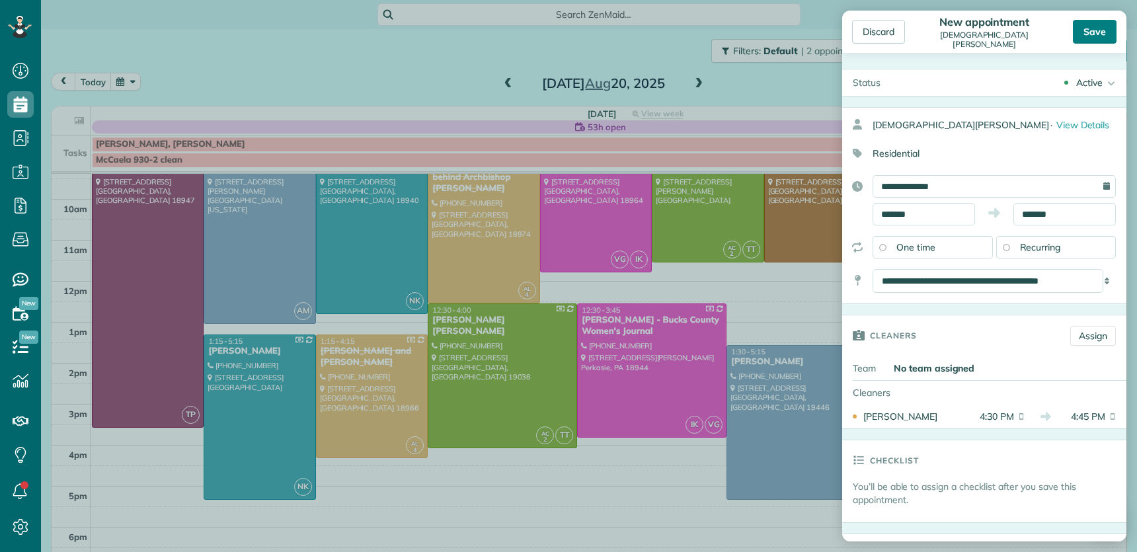
click at [1092, 34] on div "Save" at bounding box center [1094, 32] width 44 height 24
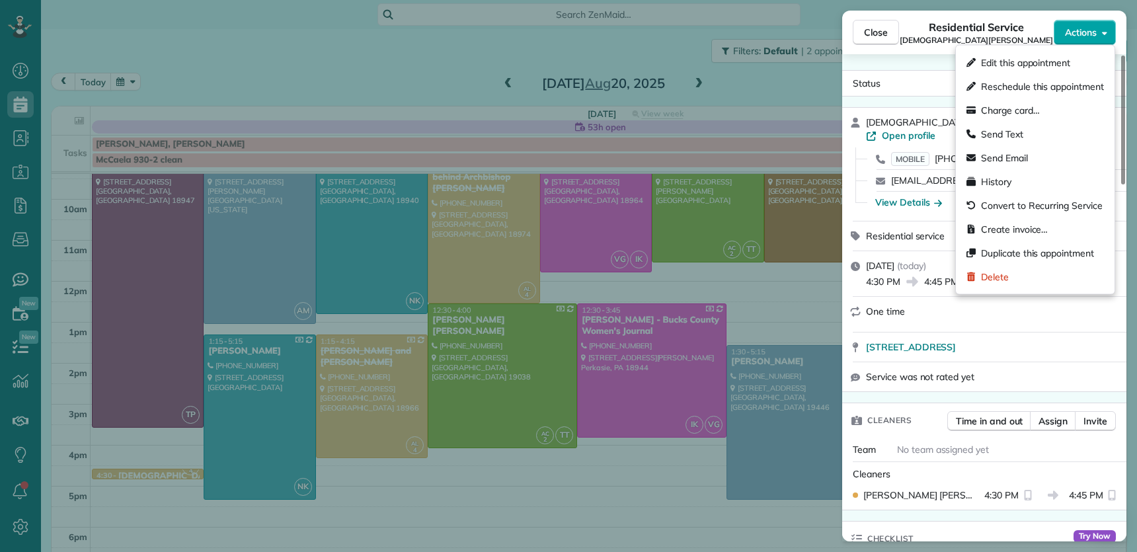
click at [1095, 35] on span "Actions" at bounding box center [1080, 32] width 32 height 13
click at [1036, 69] on div "Edit this appointment" at bounding box center [1035, 63] width 148 height 24
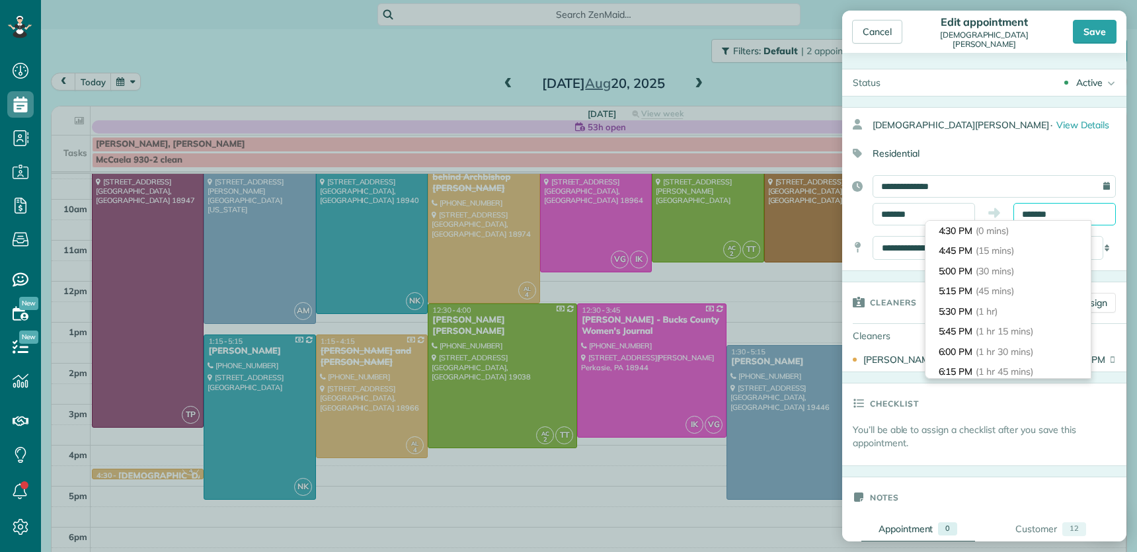
click at [1031, 217] on input "*******" at bounding box center [1064, 214] width 102 height 22
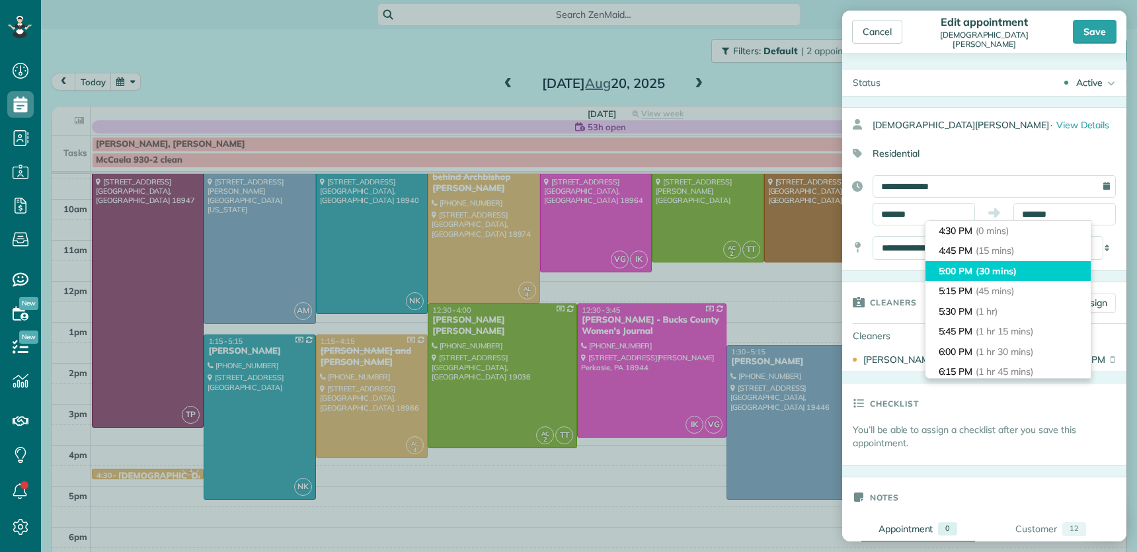
type input "*******"
click at [995, 273] on span "(30 mins)" at bounding box center [994, 271] width 38 height 12
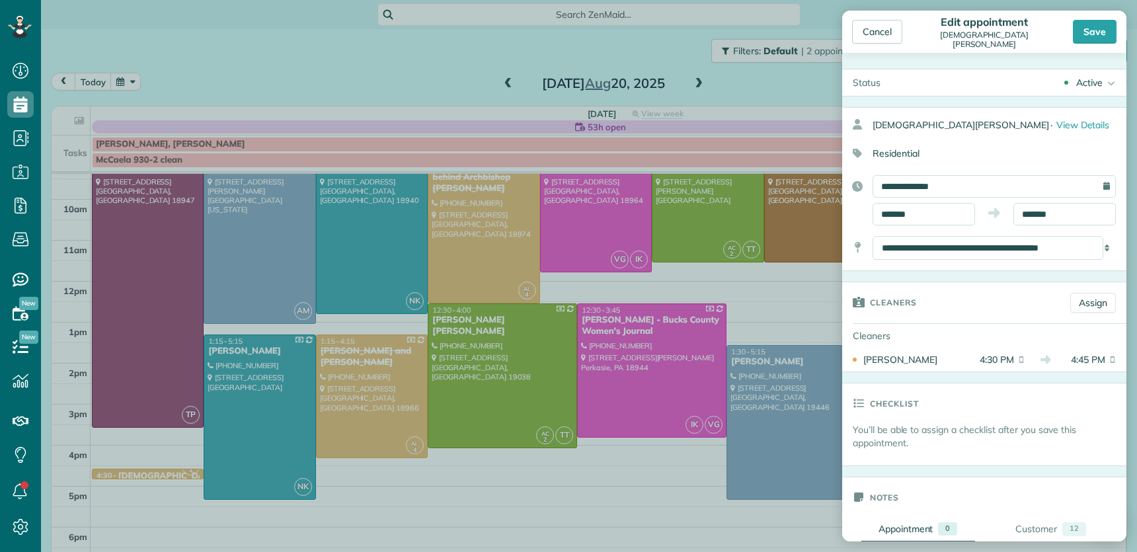
click at [1096, 35] on div "Save" at bounding box center [1094, 32] width 44 height 24
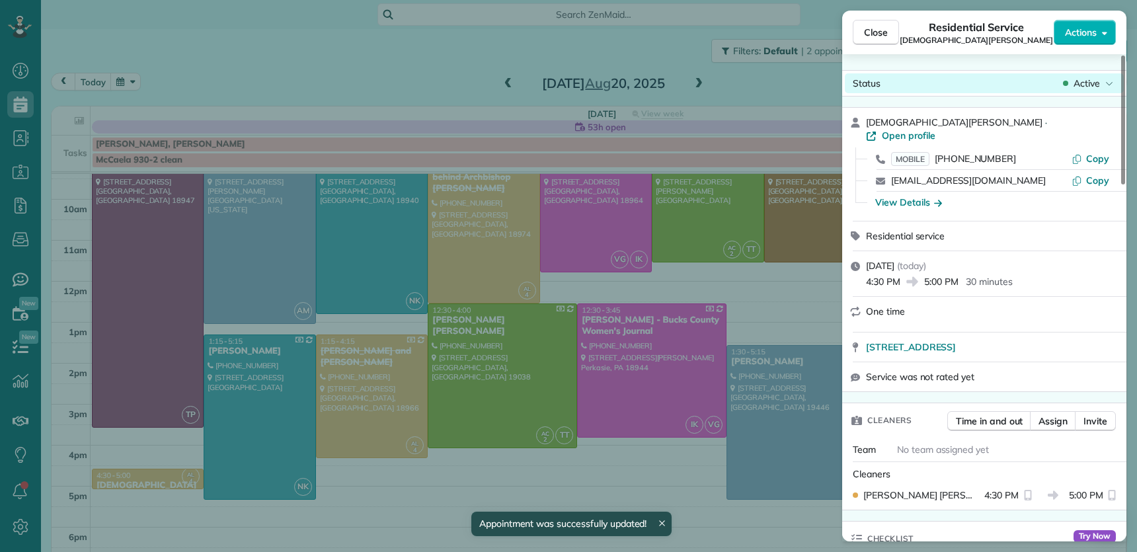
drag, startPoint x: 886, startPoint y: 33, endPoint x: 887, endPoint y: 77, distance: 43.6
click at [886, 34] on span "Close" at bounding box center [876, 32] width 24 height 13
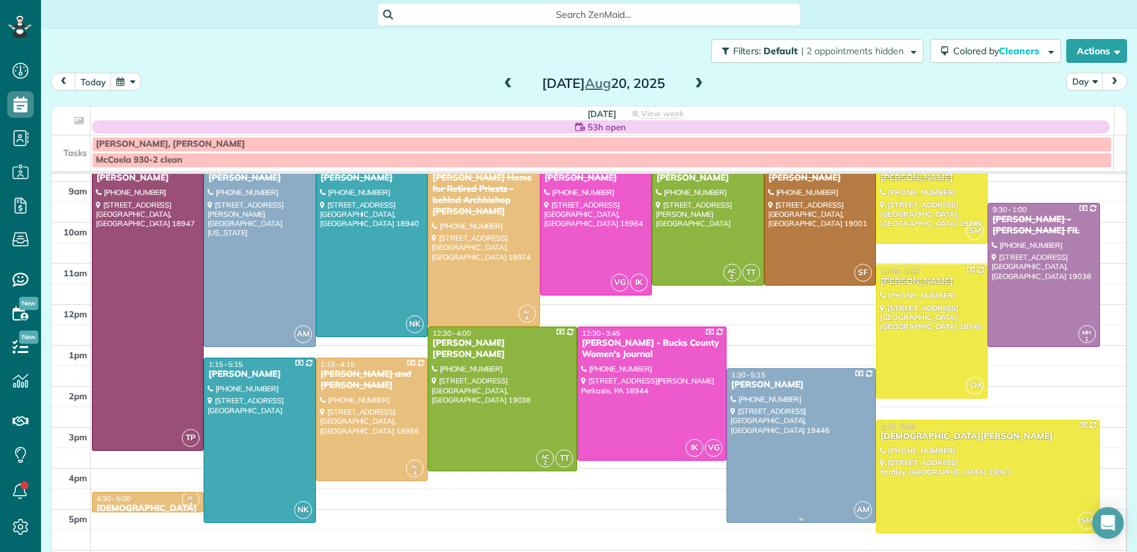
scroll to position [65, 0]
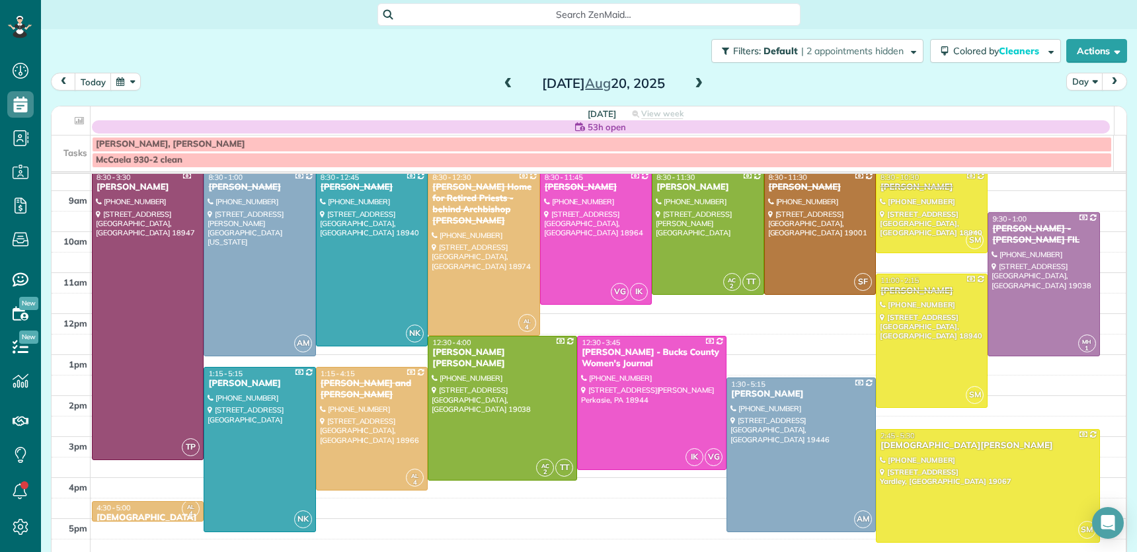
click at [691, 82] on span at bounding box center [698, 84] width 15 height 12
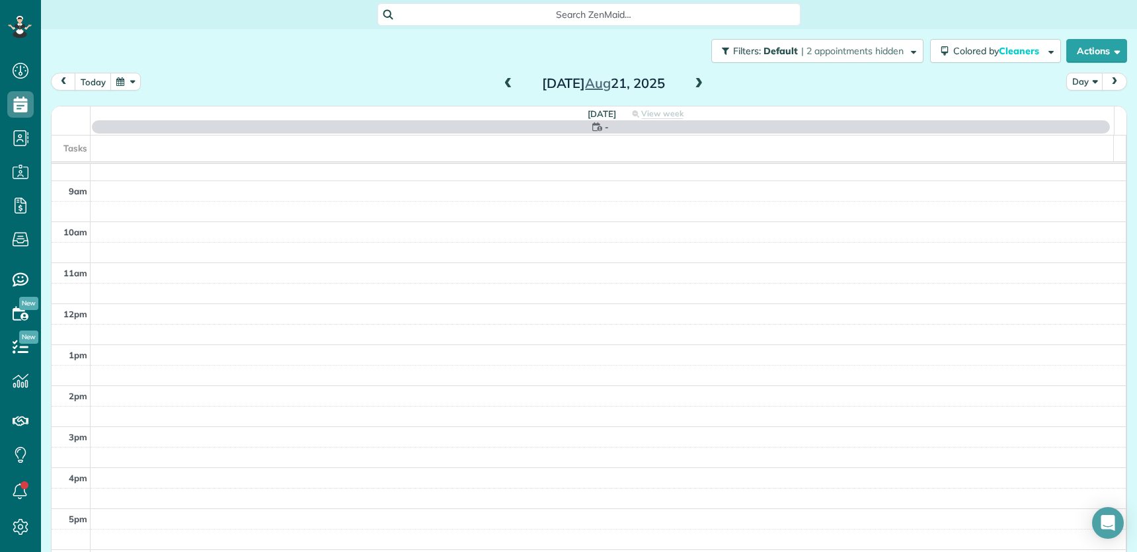
click at [691, 82] on span at bounding box center [698, 84] width 15 height 12
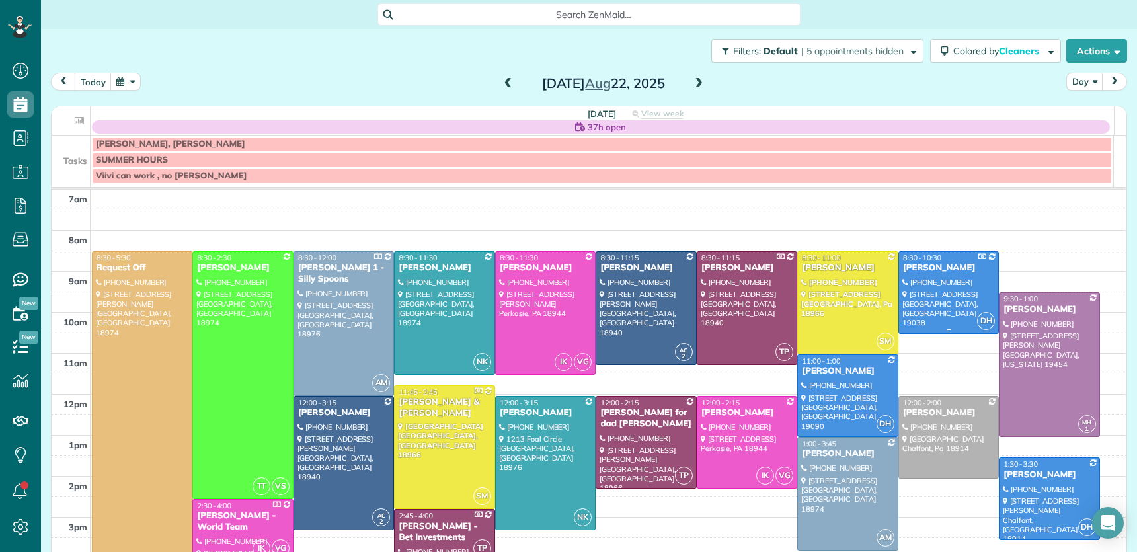
click at [902, 268] on div "[PERSON_NAME]" at bounding box center [948, 267] width 93 height 11
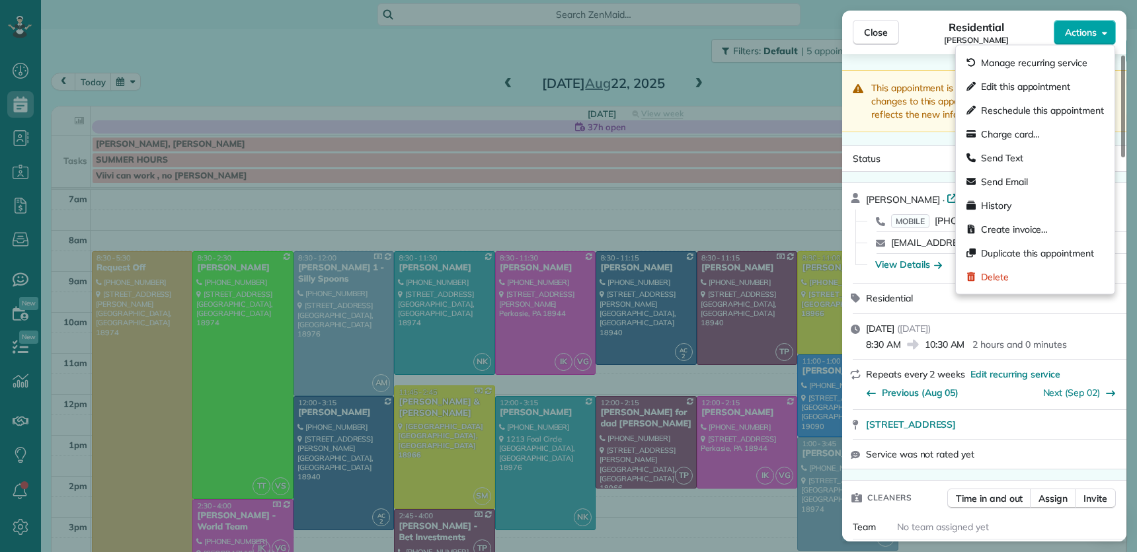
click at [1087, 30] on span "Actions" at bounding box center [1080, 32] width 32 height 13
click at [1057, 89] on span "Edit this appointment" at bounding box center [1025, 86] width 89 height 13
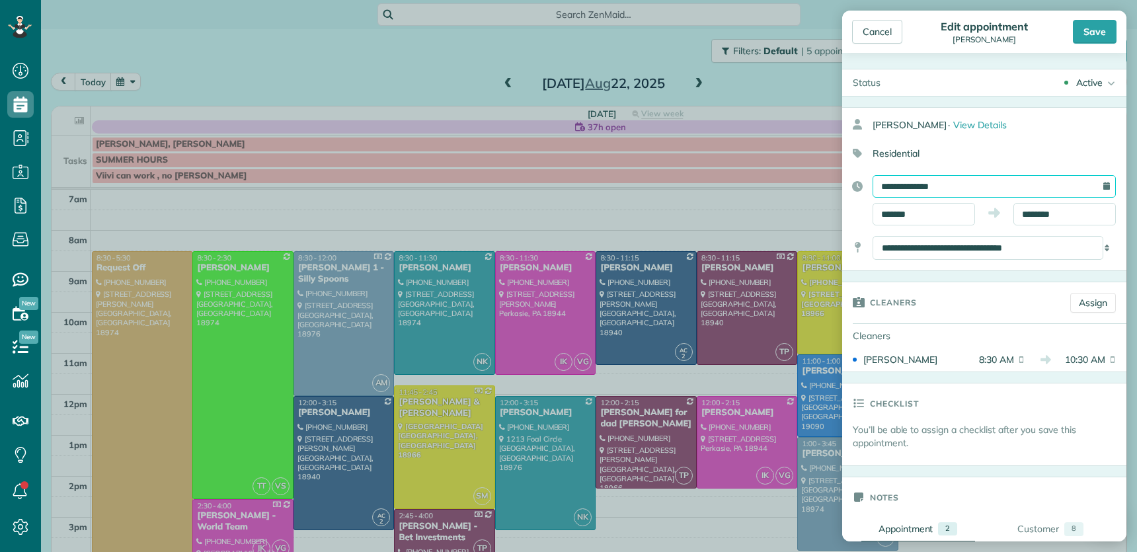
click at [985, 189] on input "**********" at bounding box center [993, 186] width 243 height 22
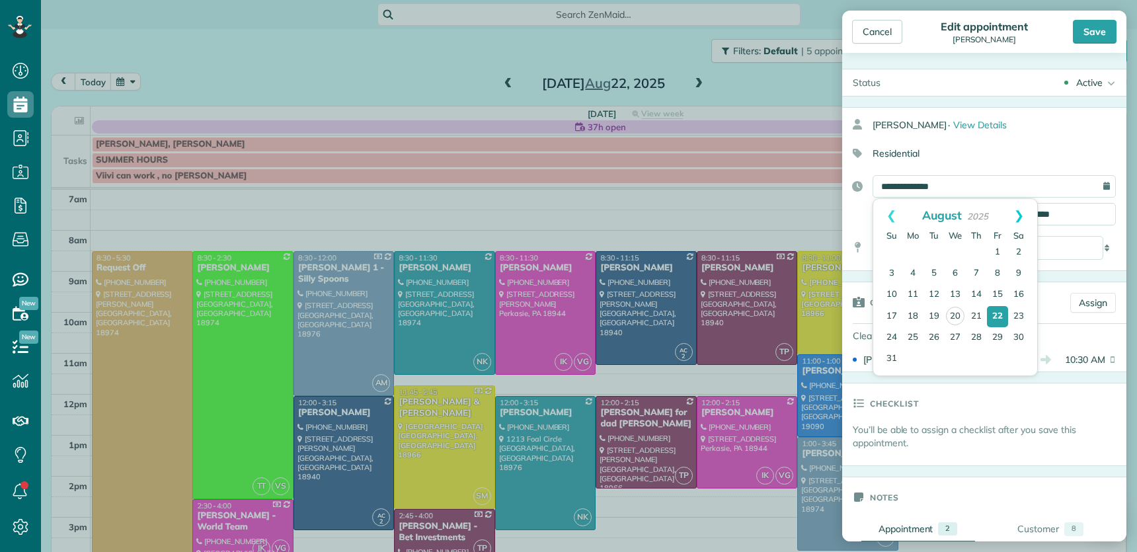
click at [1017, 211] on link "Next" at bounding box center [1018, 215] width 36 height 33
click at [934, 254] on link "2" at bounding box center [933, 252] width 21 height 21
type input "**********"
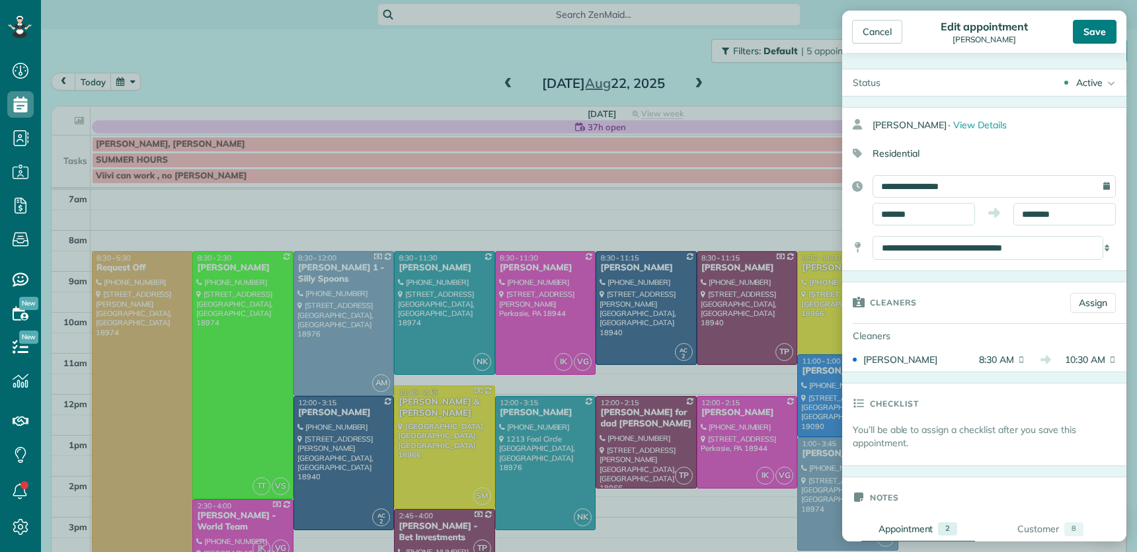
click at [1098, 30] on div "Save" at bounding box center [1094, 32] width 44 height 24
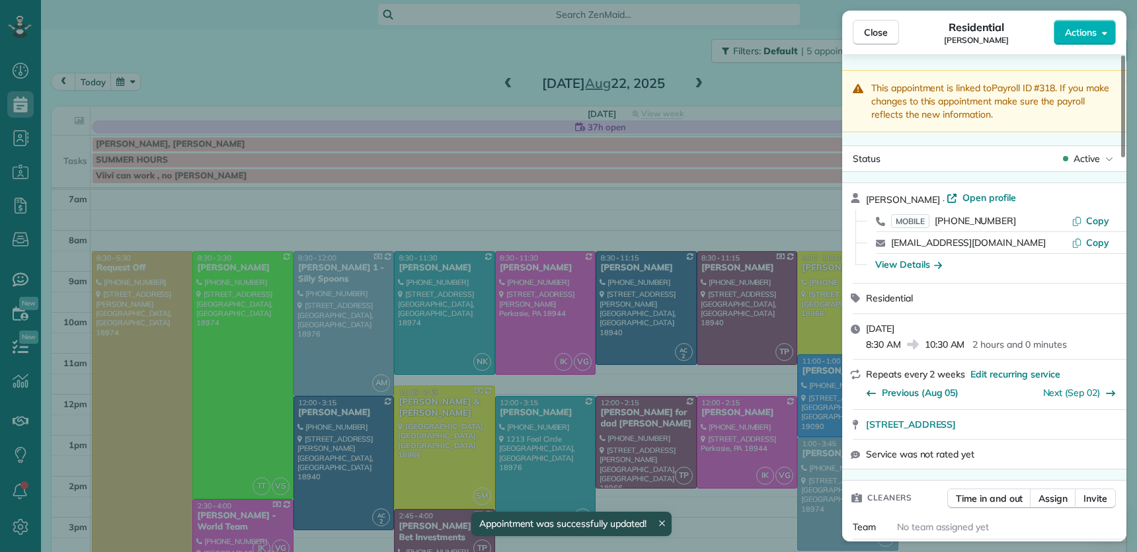
drag, startPoint x: 877, startPoint y: 37, endPoint x: 718, endPoint y: 83, distance: 166.5
click at [877, 38] on span "Close" at bounding box center [876, 32] width 24 height 13
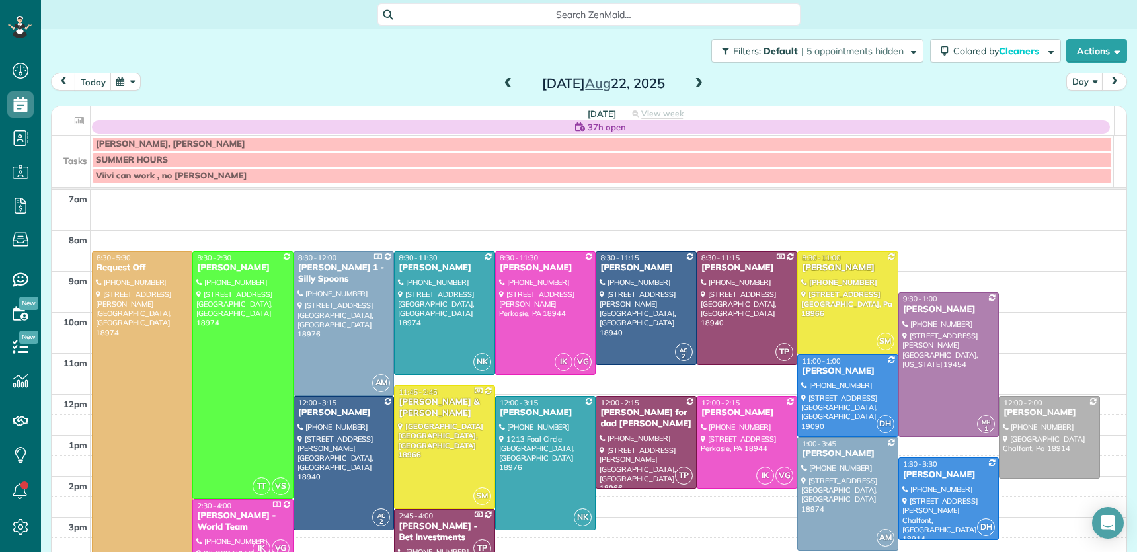
click at [695, 82] on span at bounding box center [698, 84] width 15 height 12
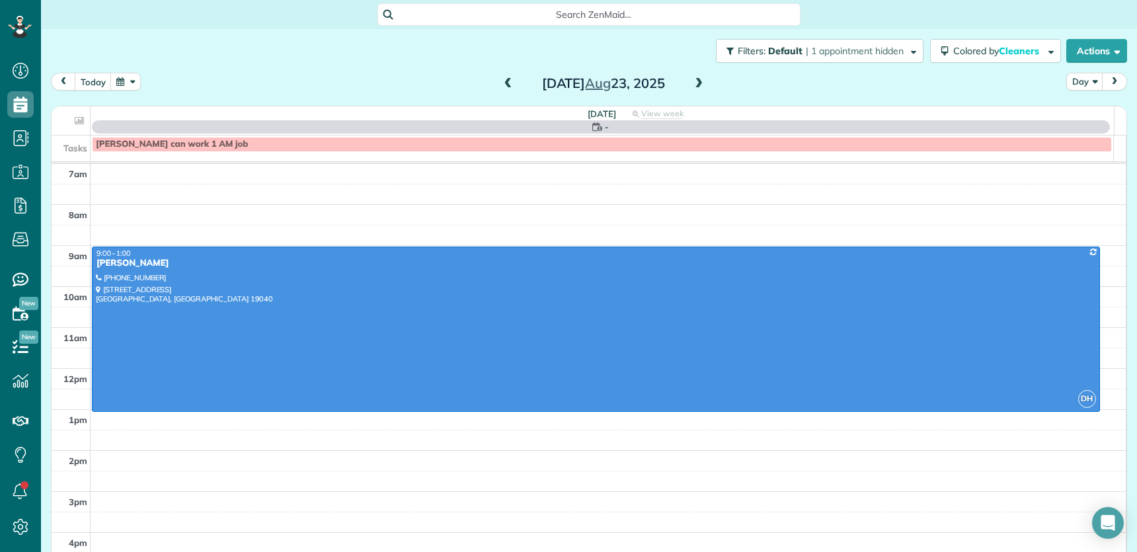
click at [695, 82] on span at bounding box center [698, 84] width 15 height 12
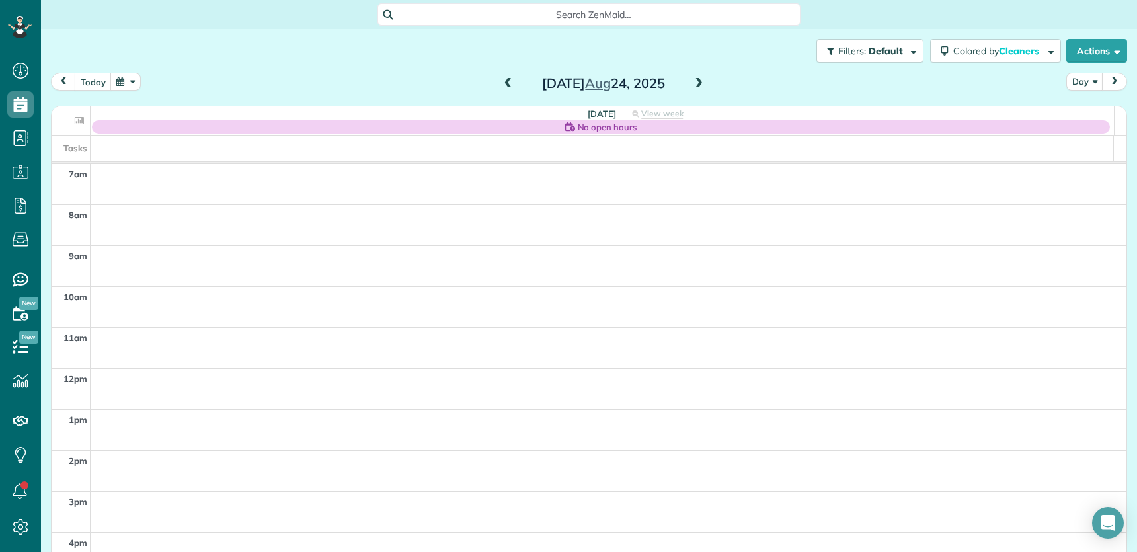
click at [695, 82] on span at bounding box center [698, 84] width 15 height 12
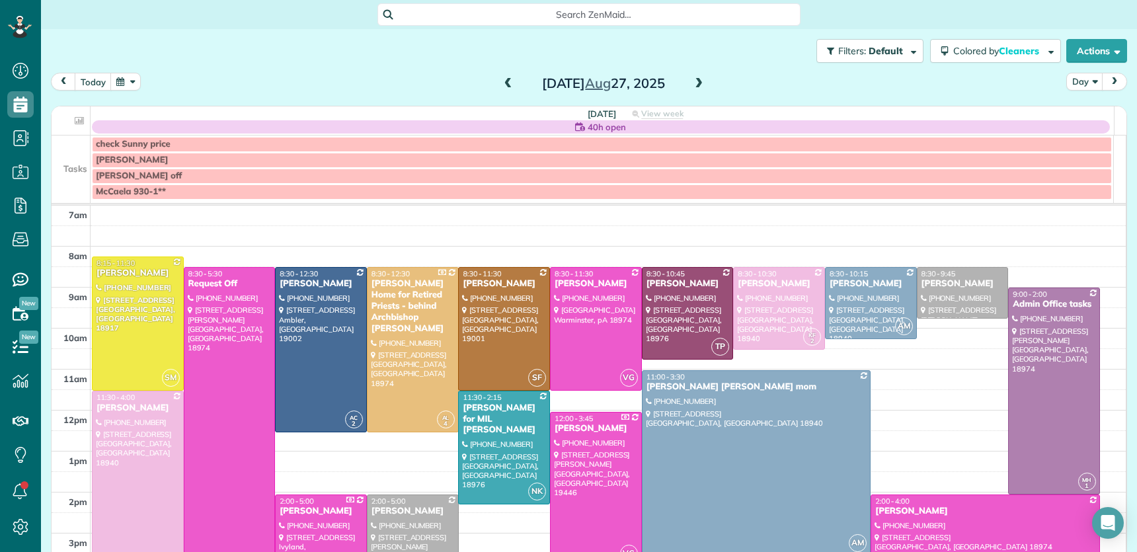
click at [695, 83] on span at bounding box center [698, 84] width 15 height 12
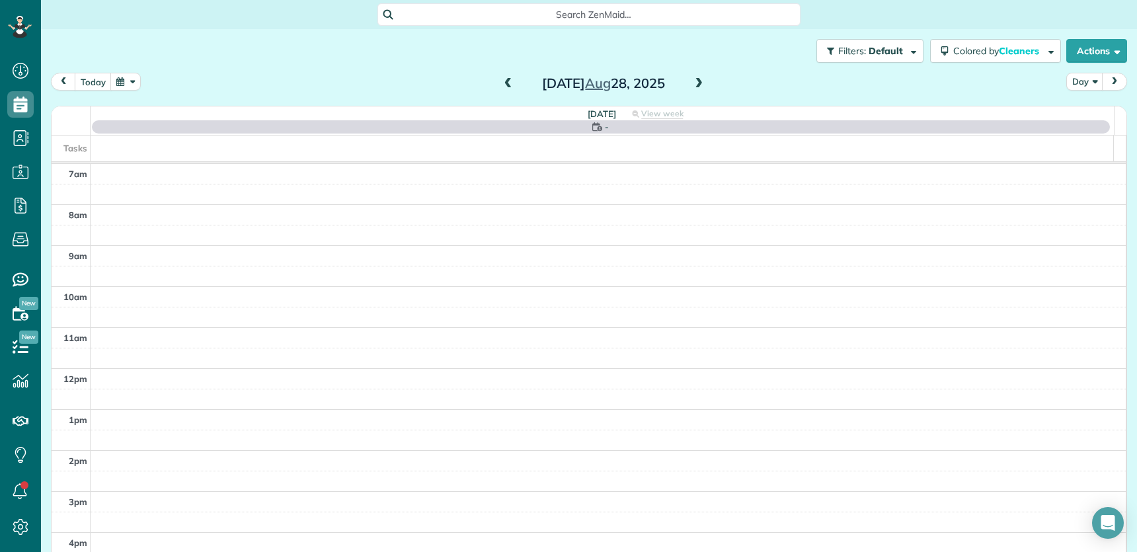
click at [695, 82] on span at bounding box center [698, 84] width 15 height 12
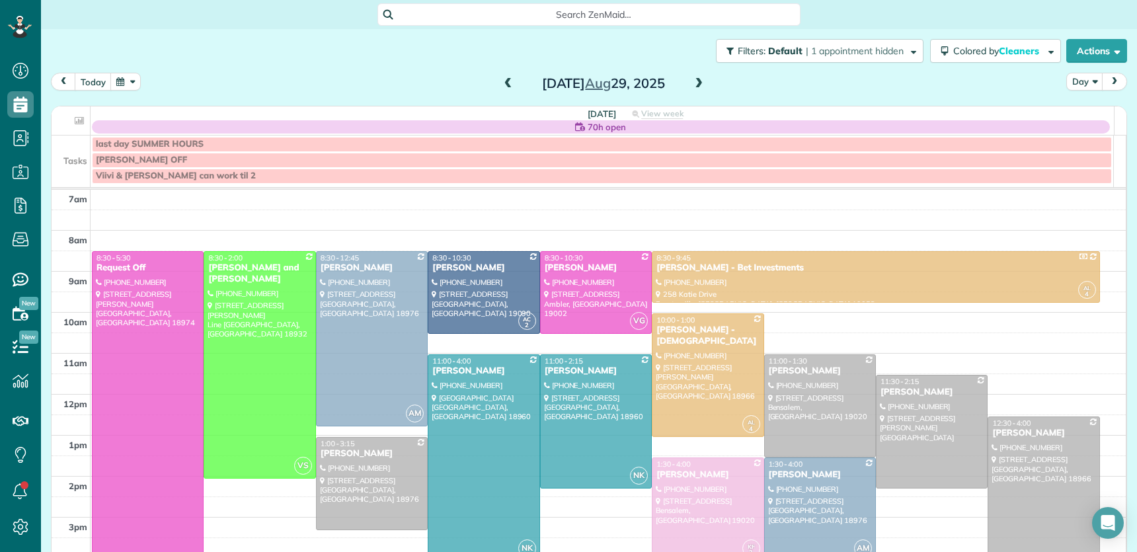
click at [695, 83] on span at bounding box center [698, 84] width 15 height 12
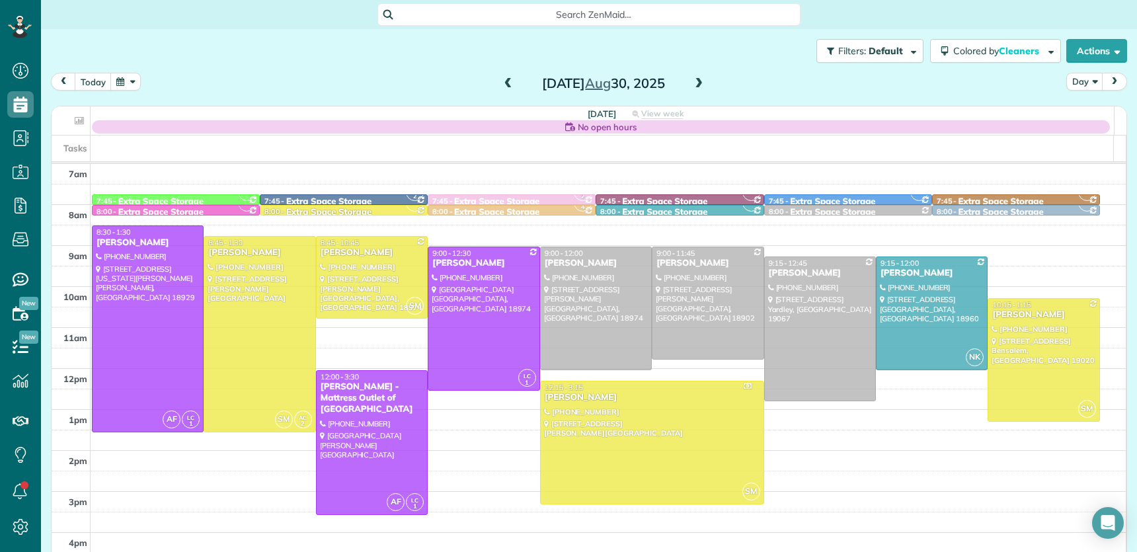
click at [695, 83] on span at bounding box center [698, 84] width 15 height 12
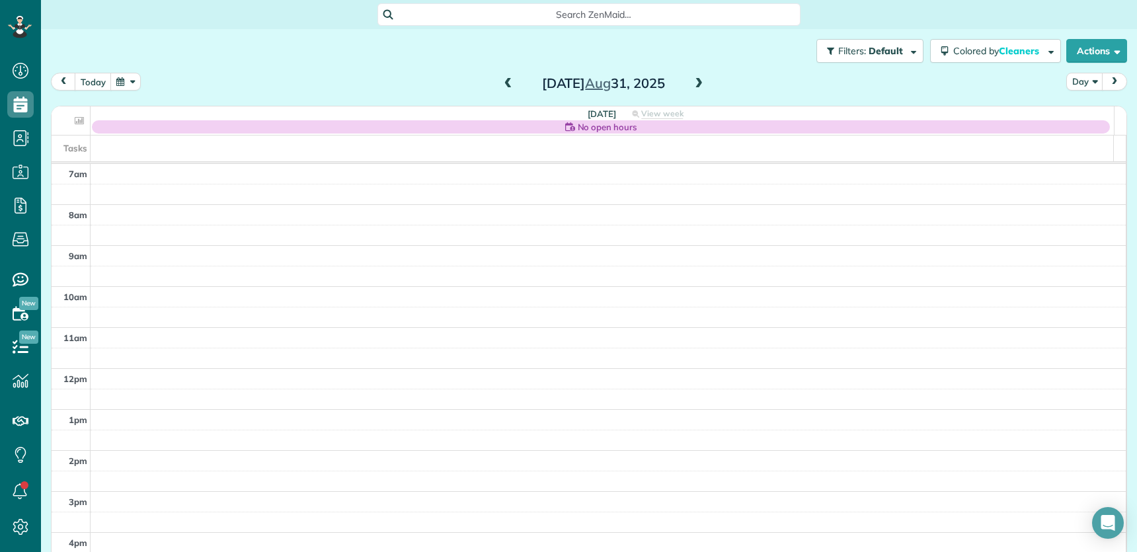
click at [695, 83] on span at bounding box center [698, 84] width 15 height 12
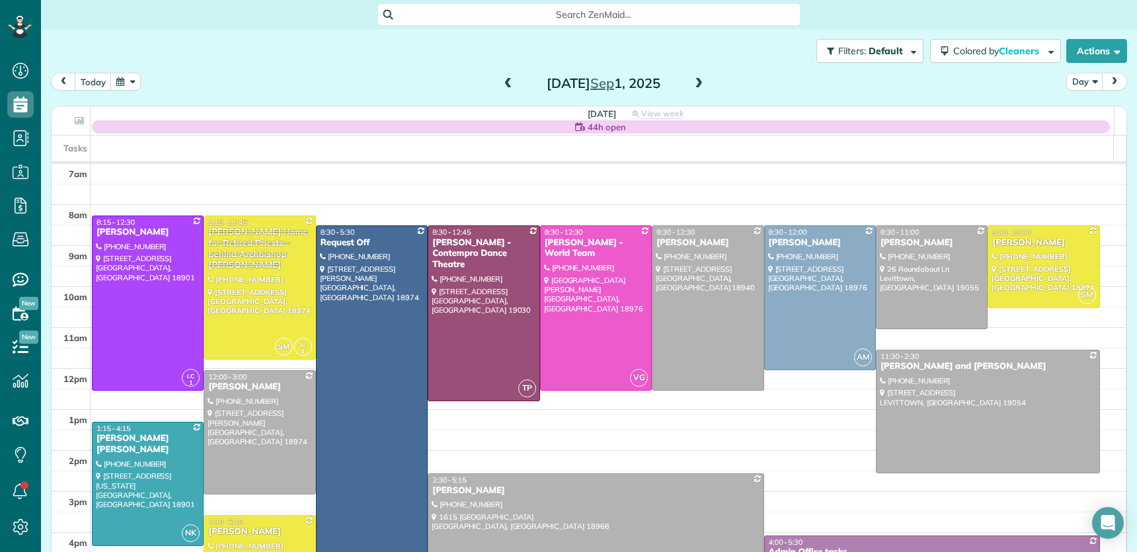
click at [695, 83] on span at bounding box center [698, 84] width 15 height 12
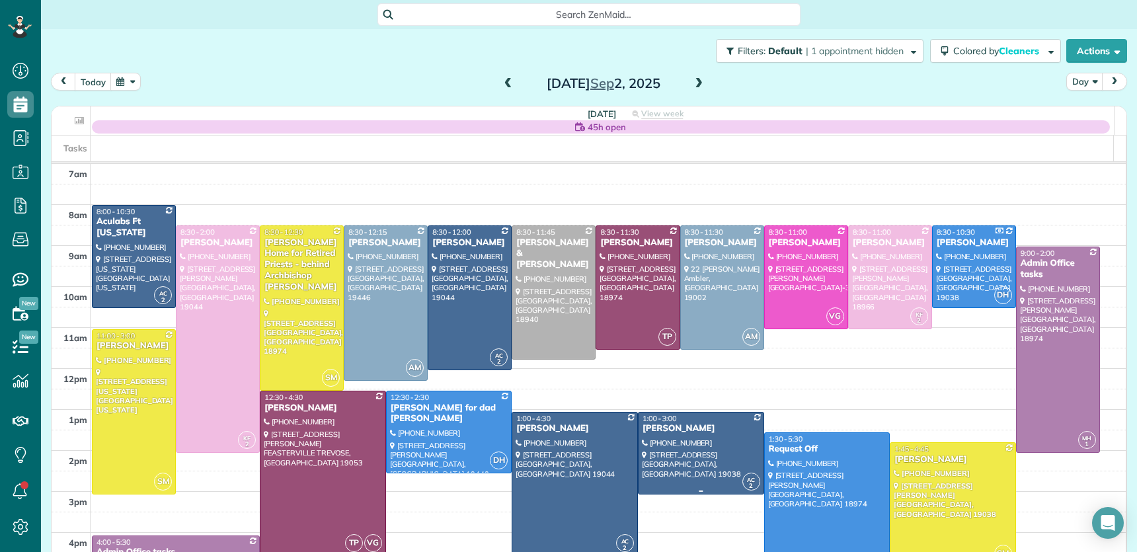
click at [659, 404] on div "[PERSON_NAME]" at bounding box center [701, 428] width 118 height 11
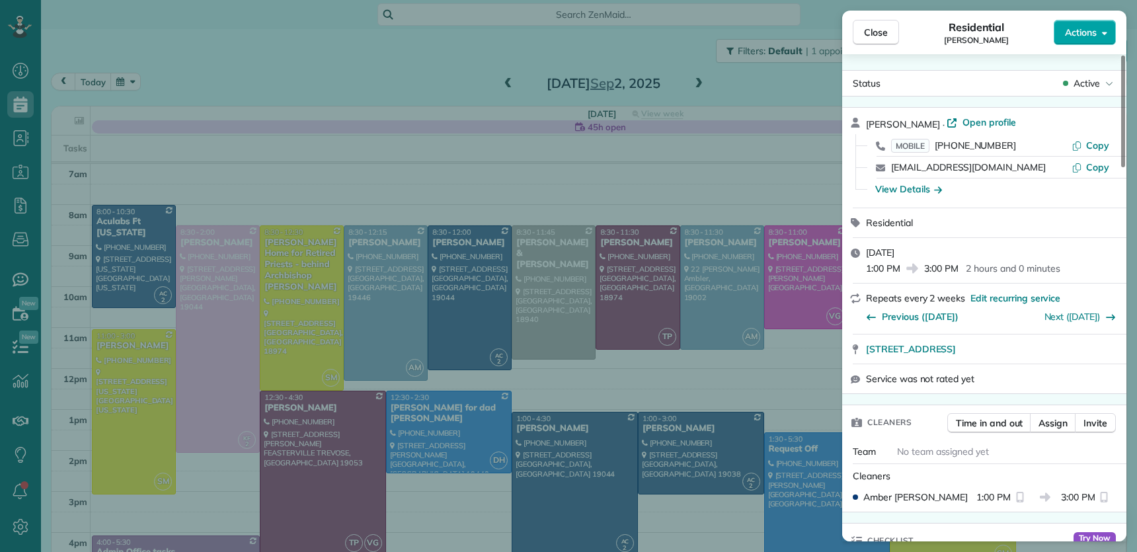
click at [1085, 35] on span "Actions" at bounding box center [1080, 32] width 32 height 13
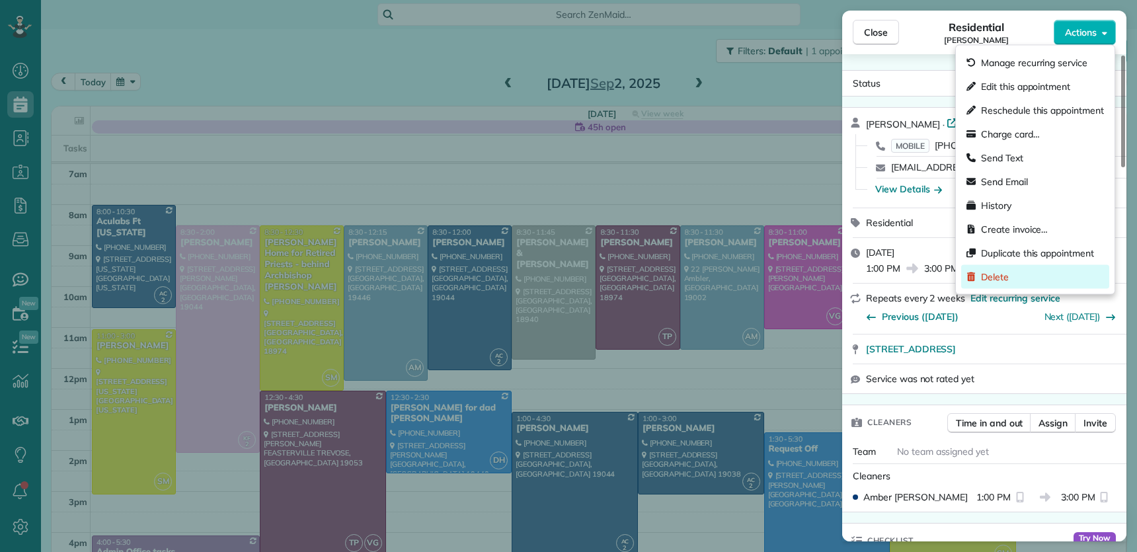
click at [1033, 274] on div "Delete" at bounding box center [1035, 277] width 148 height 24
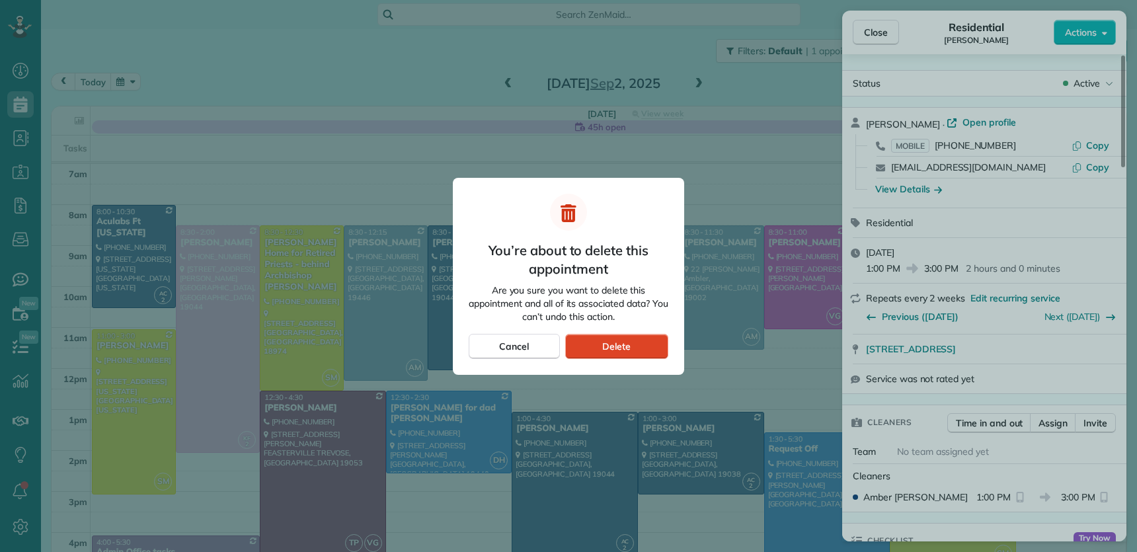
click at [636, 342] on div "Delete" at bounding box center [616, 346] width 103 height 25
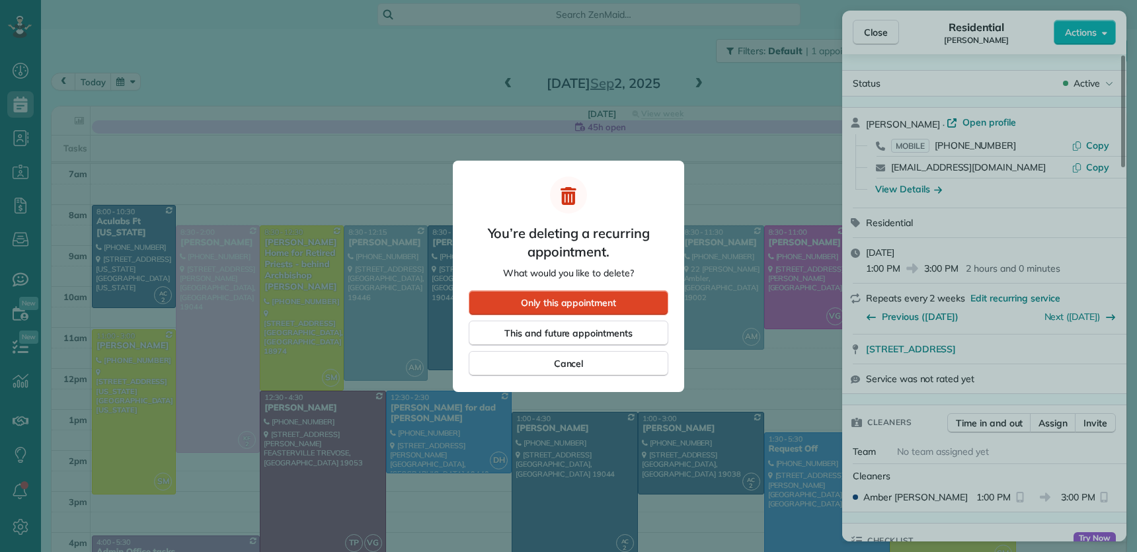
click at [598, 294] on div "Only this appointment" at bounding box center [568, 302] width 200 height 25
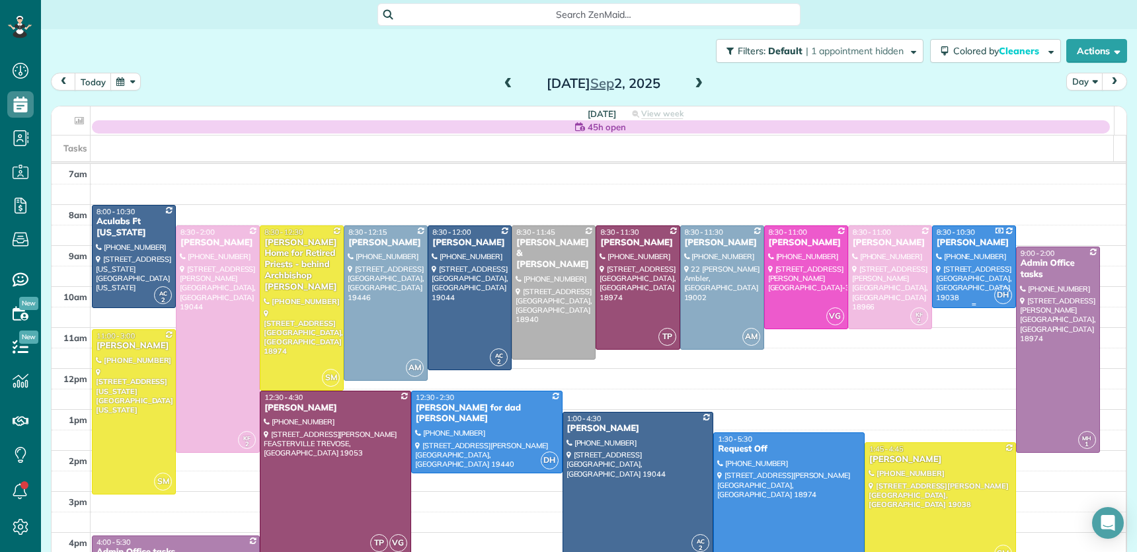
click at [936, 242] on div "[PERSON_NAME]" at bounding box center [974, 242] width 76 height 11
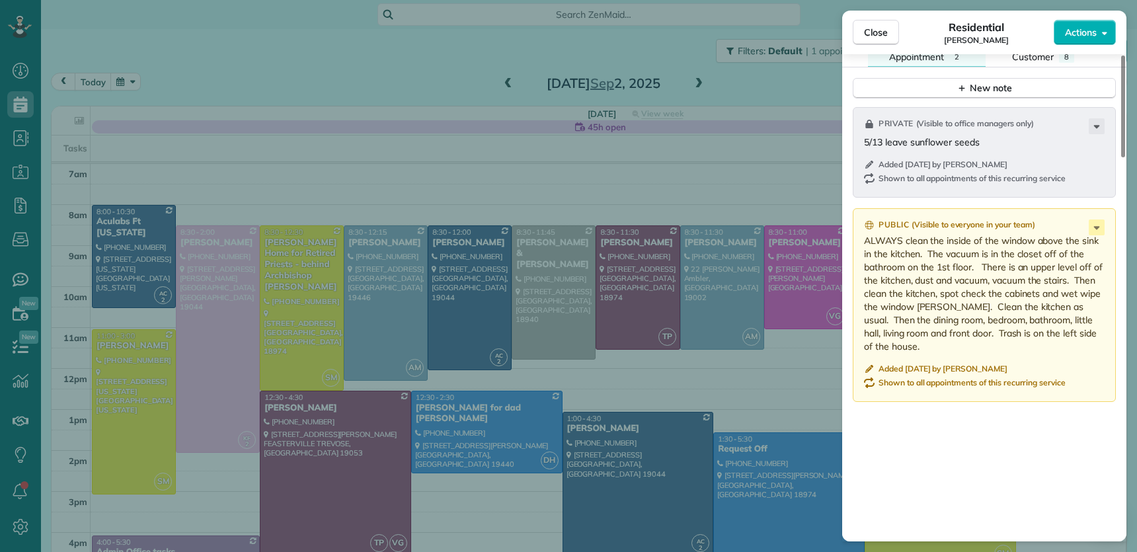
scroll to position [1447, 0]
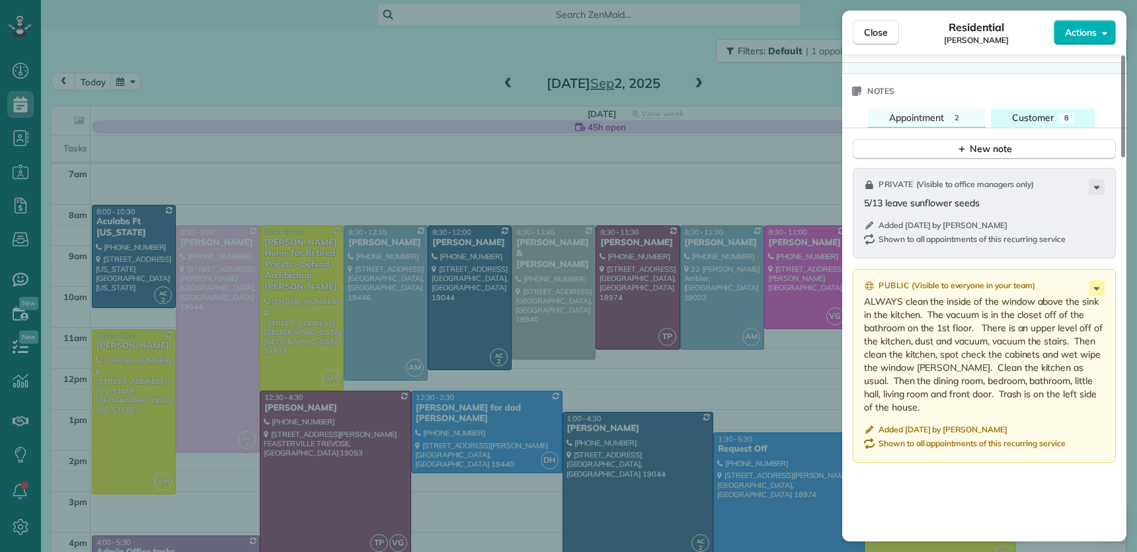
drag, startPoint x: 1026, startPoint y: 111, endPoint x: 1029, endPoint y: 118, distance: 8.0
click at [1026, 108] on div "Notes" at bounding box center [984, 91] width 284 height 34
click at [1029, 118] on span "Customer" at bounding box center [1033, 118] width 42 height 12
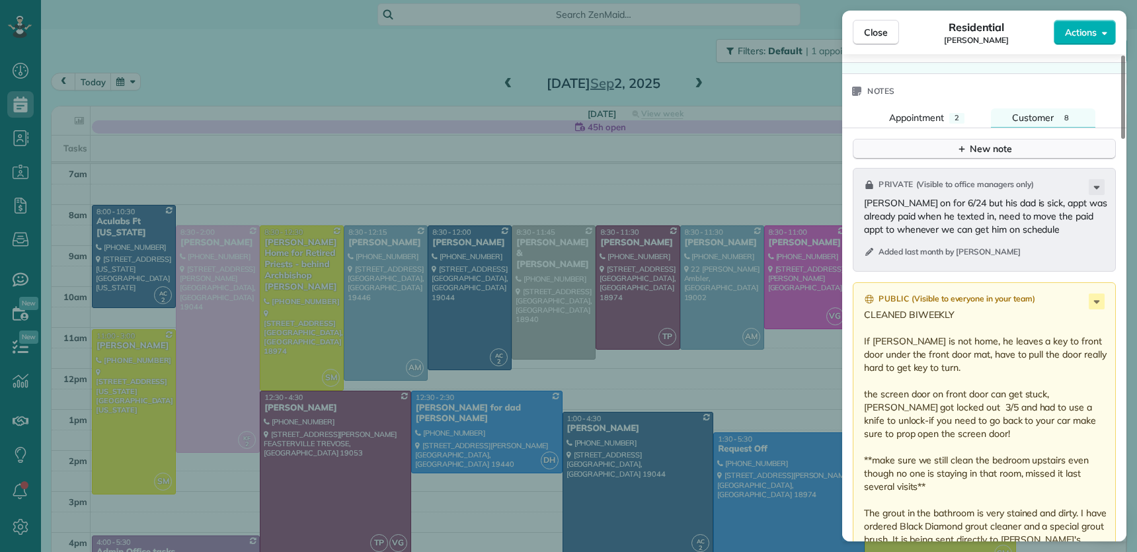
click at [971, 155] on div "New note" at bounding box center [984, 149] width 56 height 14
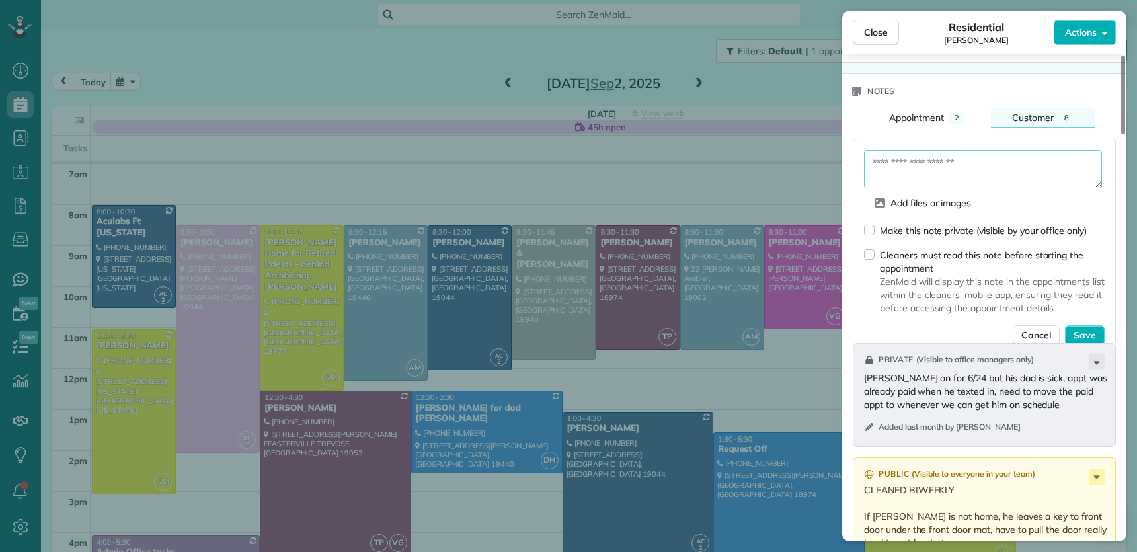
click at [954, 178] on textarea at bounding box center [983, 169] width 238 height 38
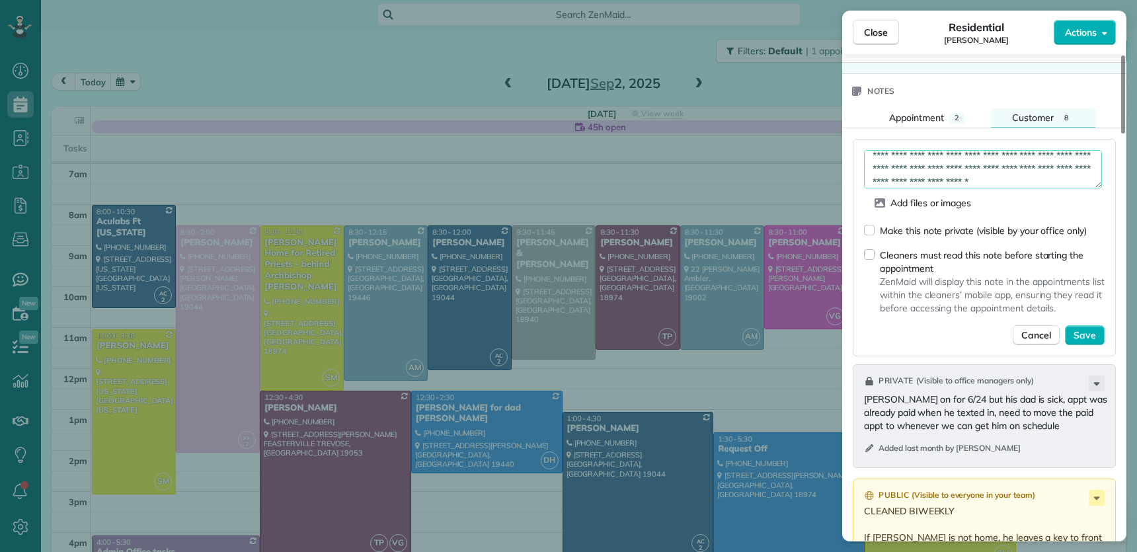
scroll to position [20, 0]
click at [879, 187] on textarea "**********" at bounding box center [983, 169] width 238 height 38
type textarea "**********"
drag, startPoint x: 870, startPoint y: 231, endPoint x: 877, endPoint y: 236, distance: 9.5
click at [870, 231] on div "Make this note private (visible by your office only)" at bounding box center [975, 230] width 223 height 14
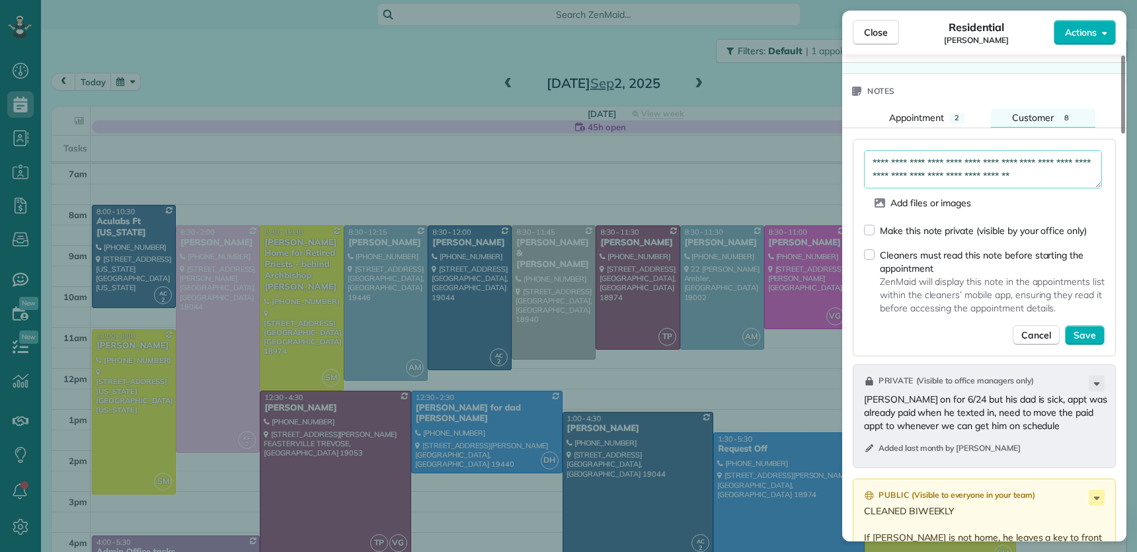
drag, startPoint x: 875, startPoint y: 239, endPoint x: 893, endPoint y: 249, distance: 21.0
click at [875, 237] on div "Make this note private (visible by your office only)" at bounding box center [975, 230] width 223 height 14
click at [1083, 342] on span "Save" at bounding box center [1084, 334] width 22 height 13
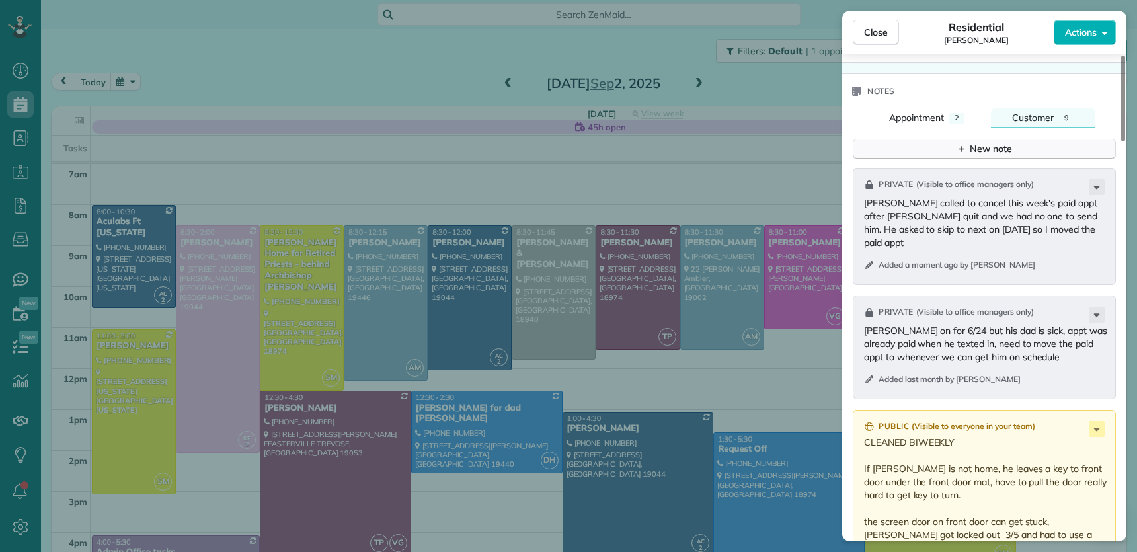
click at [1040, 155] on button "New note" at bounding box center [983, 149] width 263 height 20
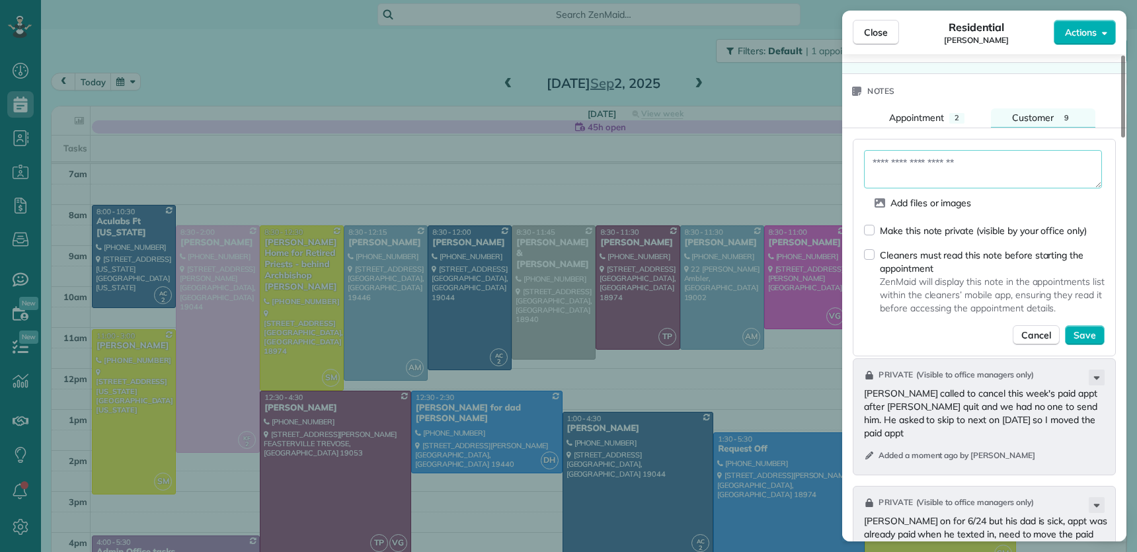
click at [981, 169] on textarea at bounding box center [983, 169] width 238 height 38
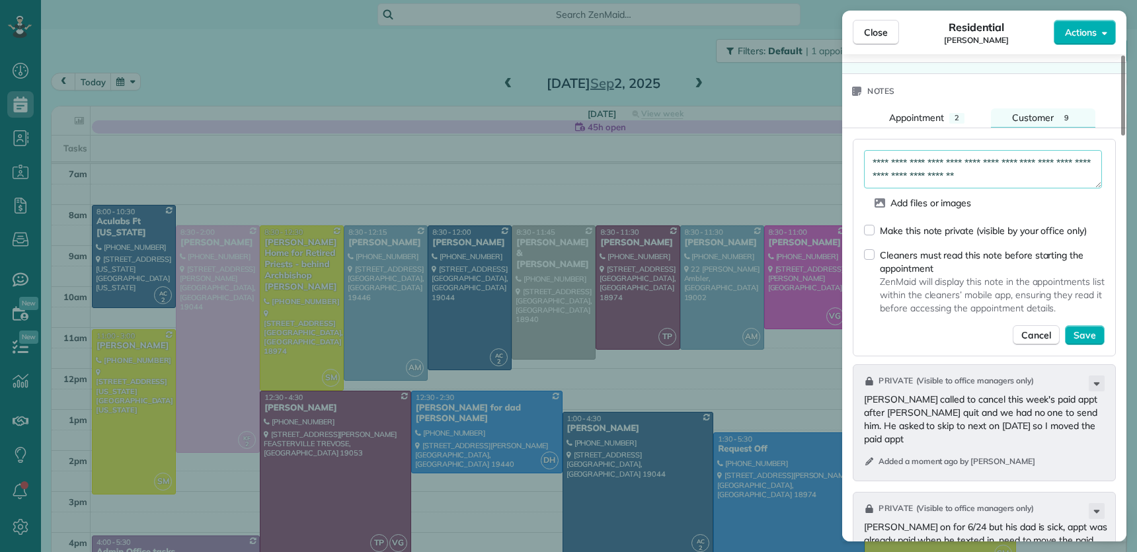
type textarea "**********"
click at [885, 237] on div "Make this note private (visible by your office only)" at bounding box center [982, 230] width 207 height 13
click at [1090, 342] on span "Save" at bounding box center [1084, 334] width 22 height 13
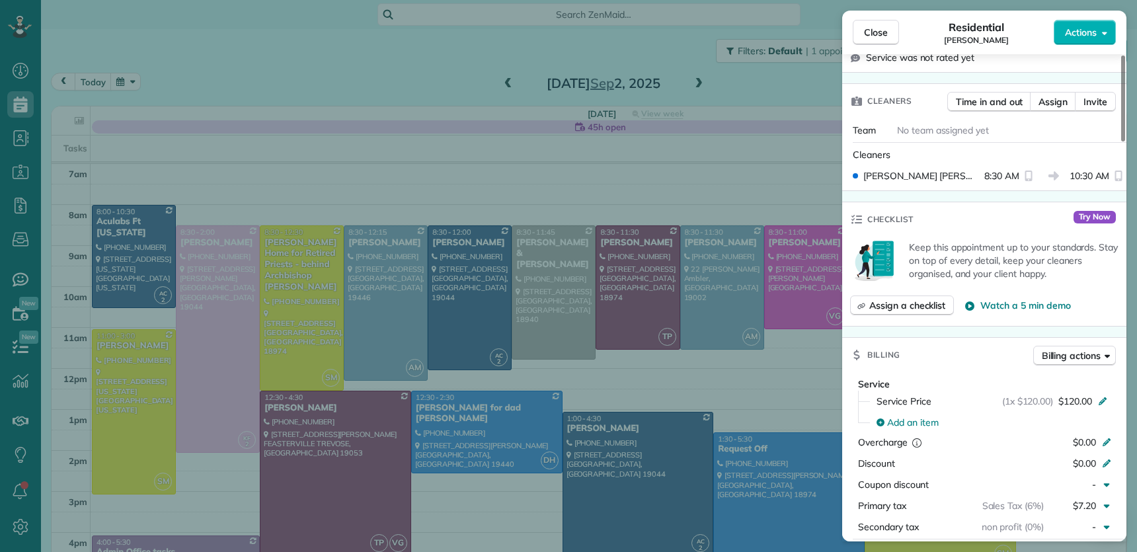
scroll to position [0, 0]
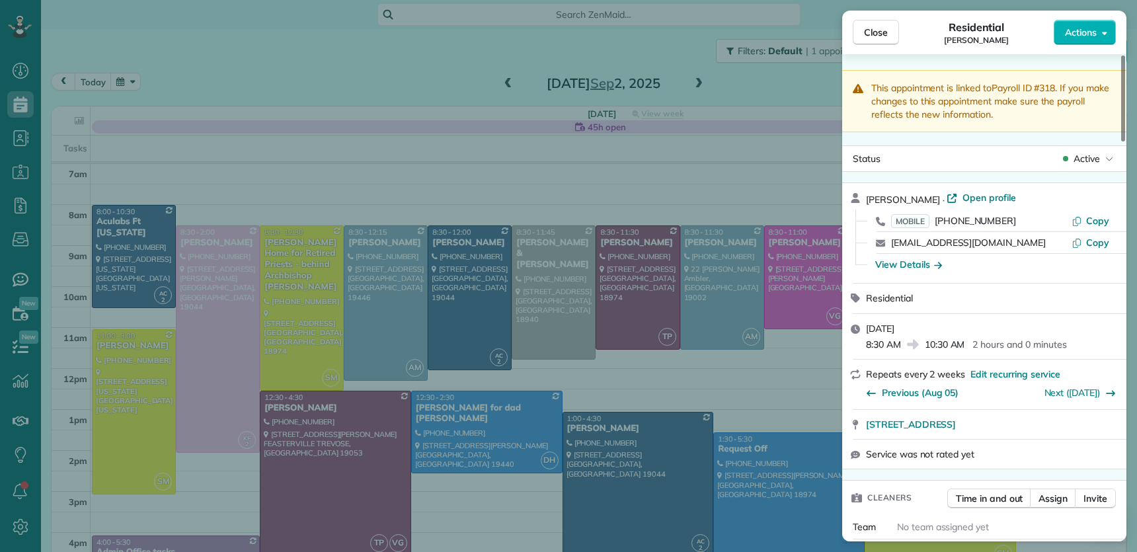
click at [963, 206] on div "Nick Carney · Open profile" at bounding box center [992, 198] width 252 height 15
click at [962, 198] on span "Open profile" at bounding box center [989, 197] width 54 height 13
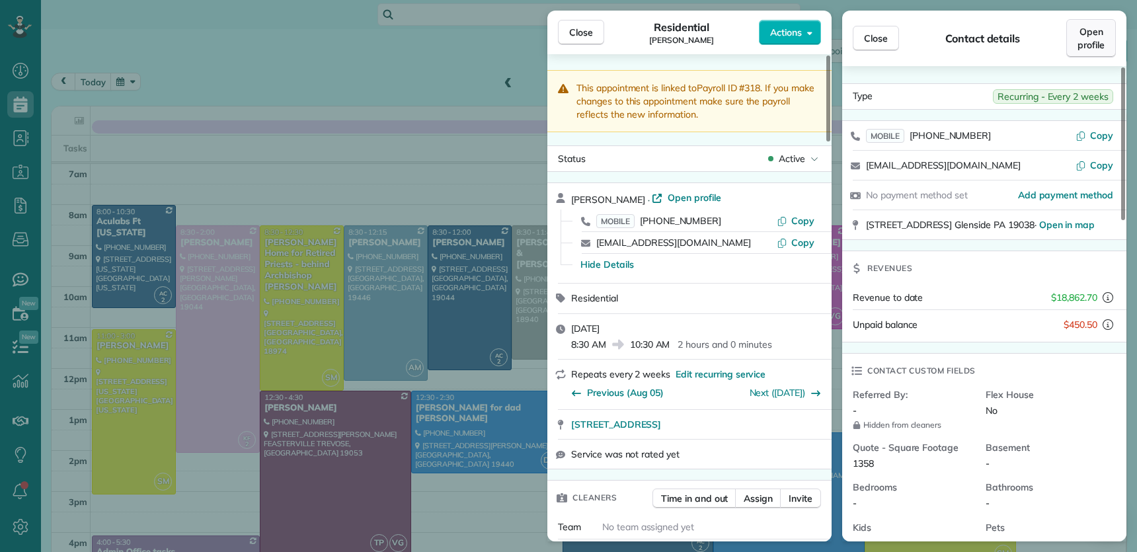
click at [1079, 43] on span "Open profile" at bounding box center [1090, 38] width 27 height 26
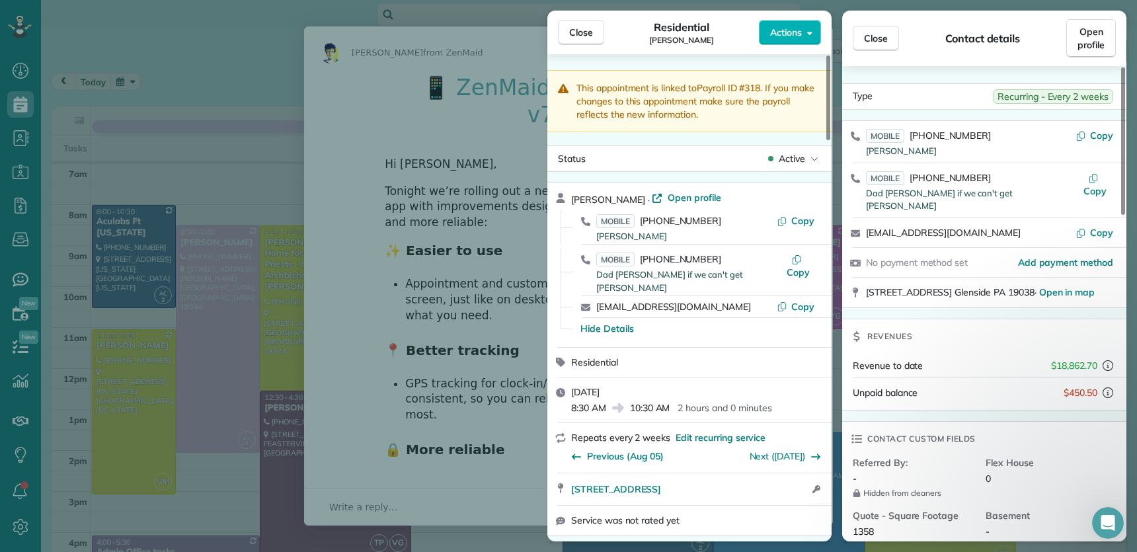
drag, startPoint x: 587, startPoint y: 30, endPoint x: 885, endPoint y: 321, distance: 416.8
click at [587, 30] on span "Close" at bounding box center [581, 32] width 24 height 13
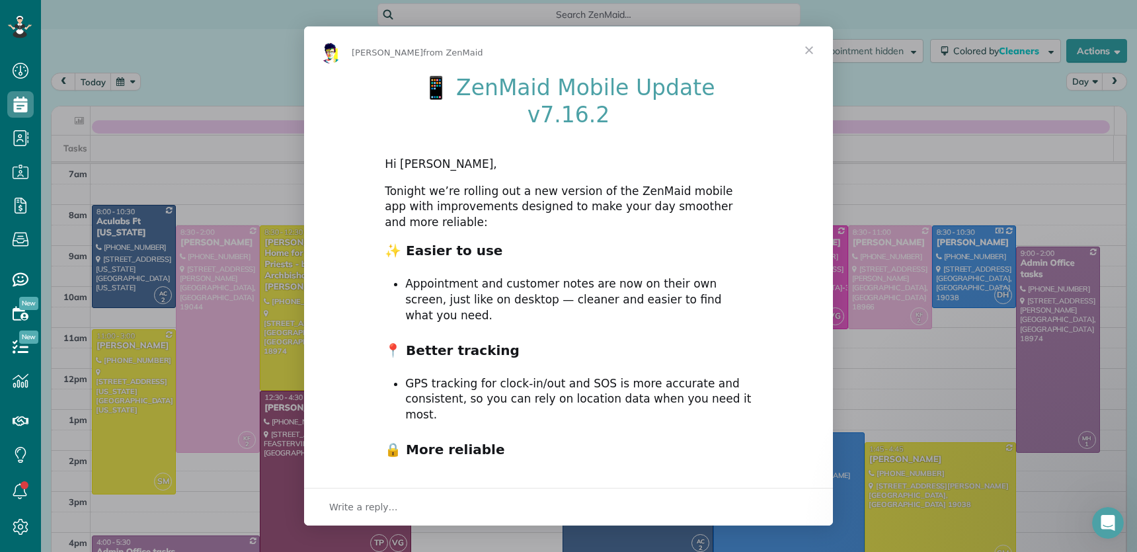
click at [813, 52] on span "Close" at bounding box center [809, 50] width 48 height 48
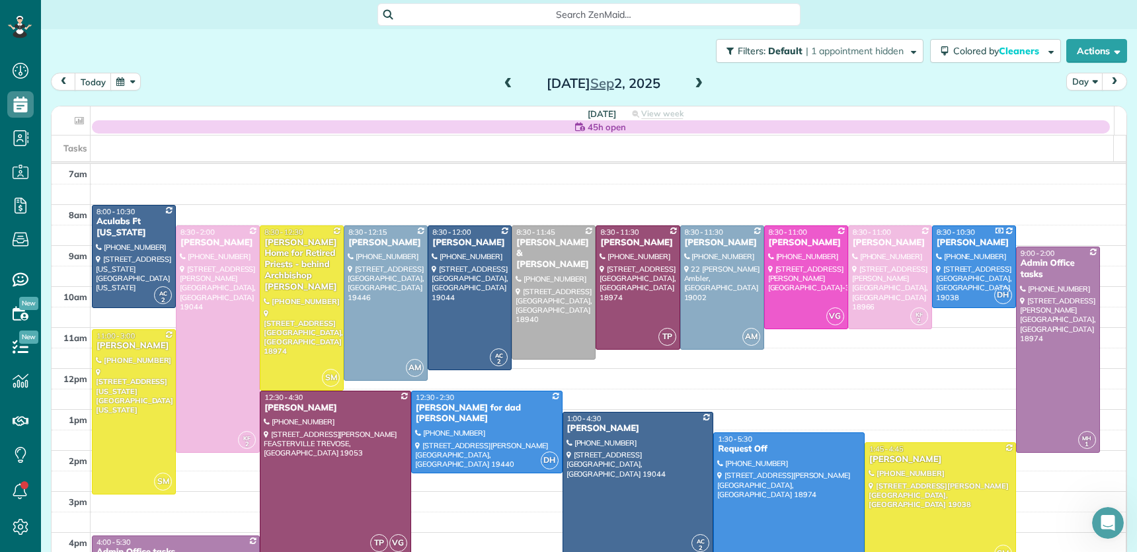
click at [501, 82] on span at bounding box center [508, 84] width 15 height 12
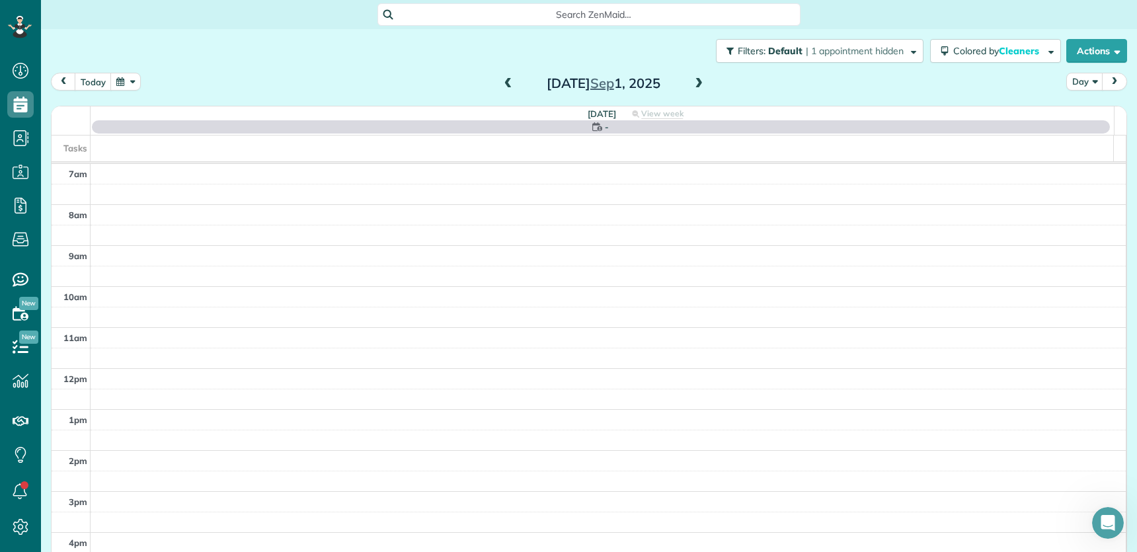
click at [501, 82] on span at bounding box center [508, 84] width 15 height 12
click at [501, 83] on span at bounding box center [508, 84] width 15 height 12
click at [501, 82] on span at bounding box center [508, 84] width 15 height 12
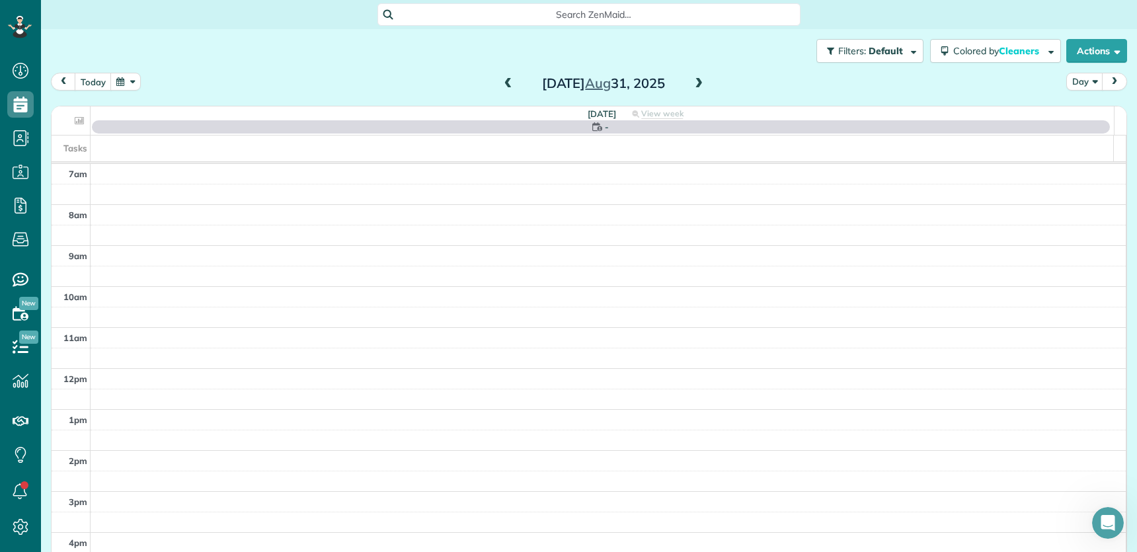
click at [501, 82] on span at bounding box center [508, 84] width 15 height 12
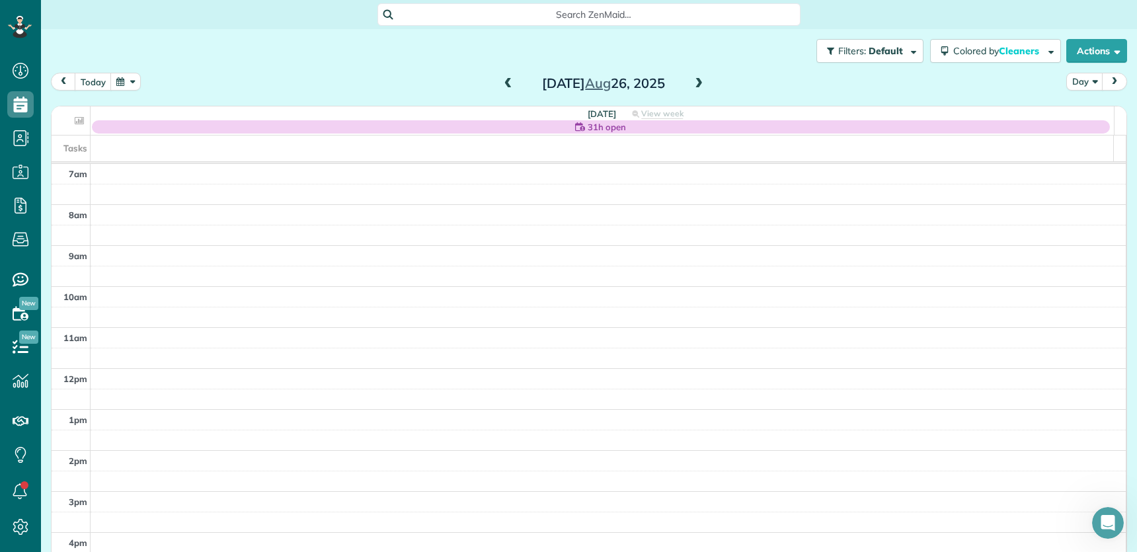
click at [501, 82] on span at bounding box center [508, 84] width 15 height 12
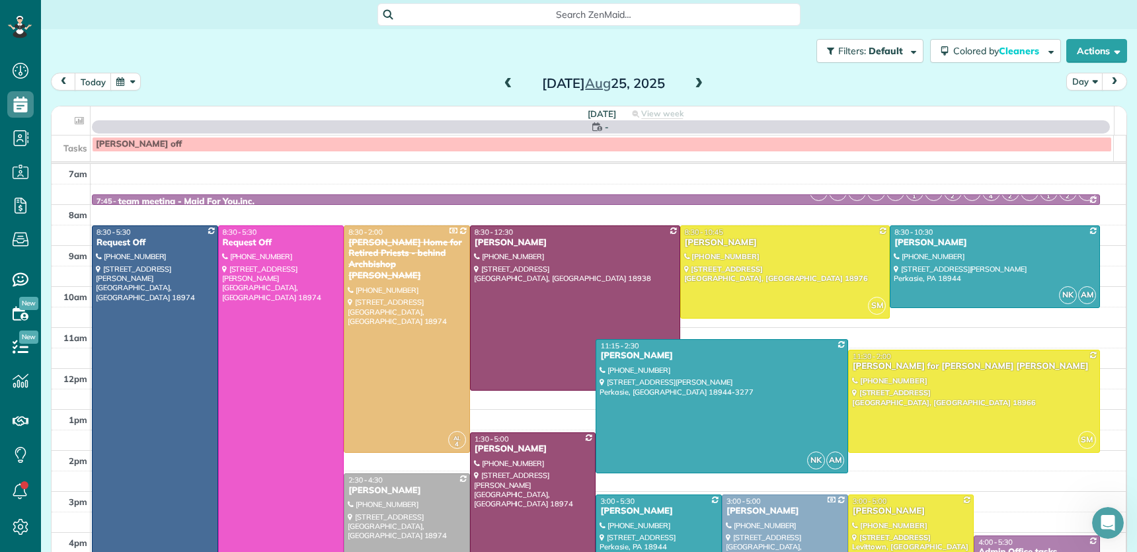
click at [501, 82] on span at bounding box center [508, 84] width 15 height 12
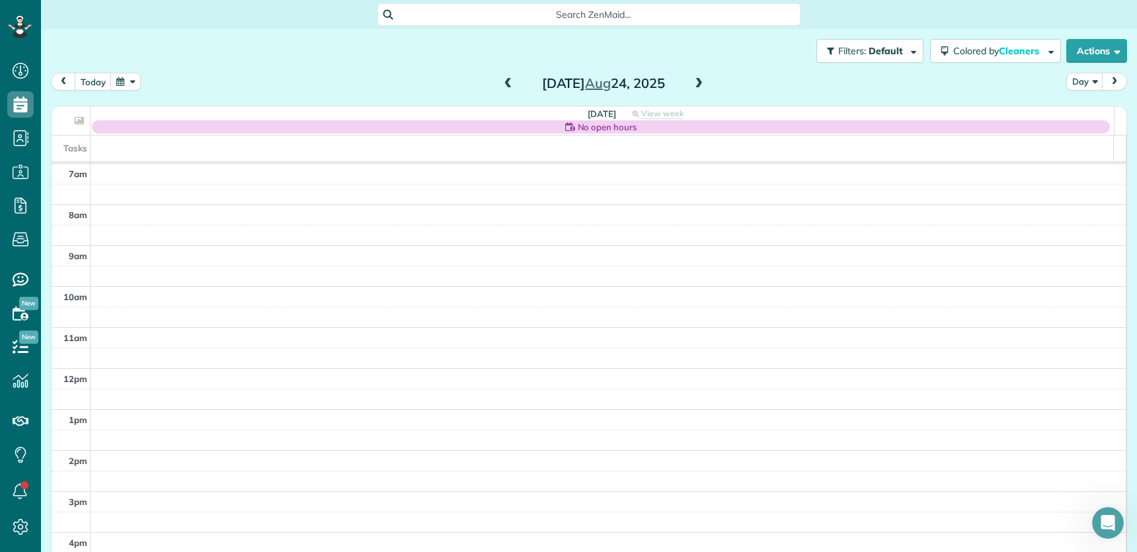
click at [501, 83] on span at bounding box center [508, 84] width 15 height 12
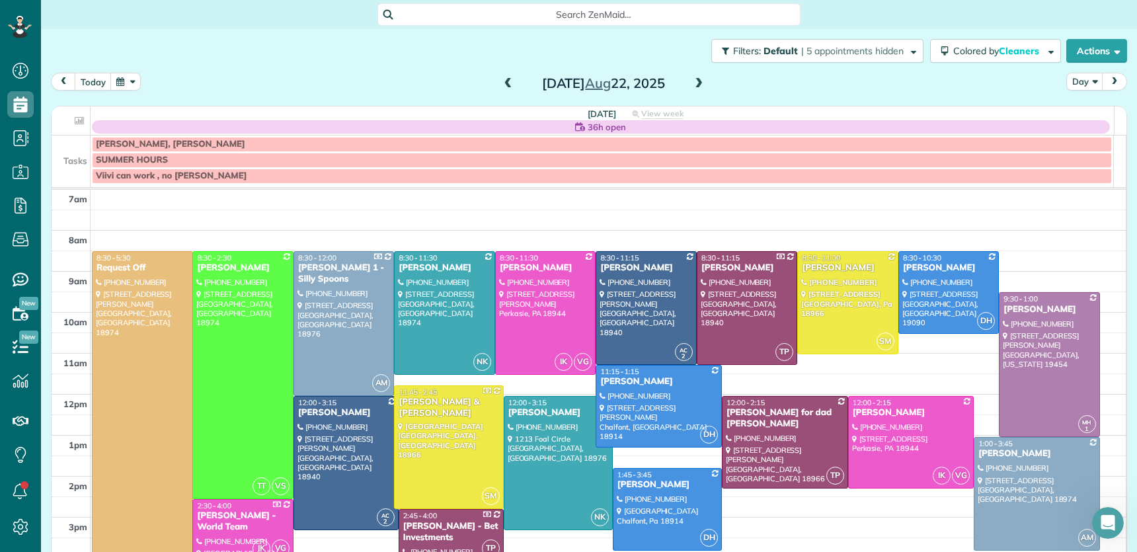
click at [501, 82] on span at bounding box center [508, 84] width 15 height 12
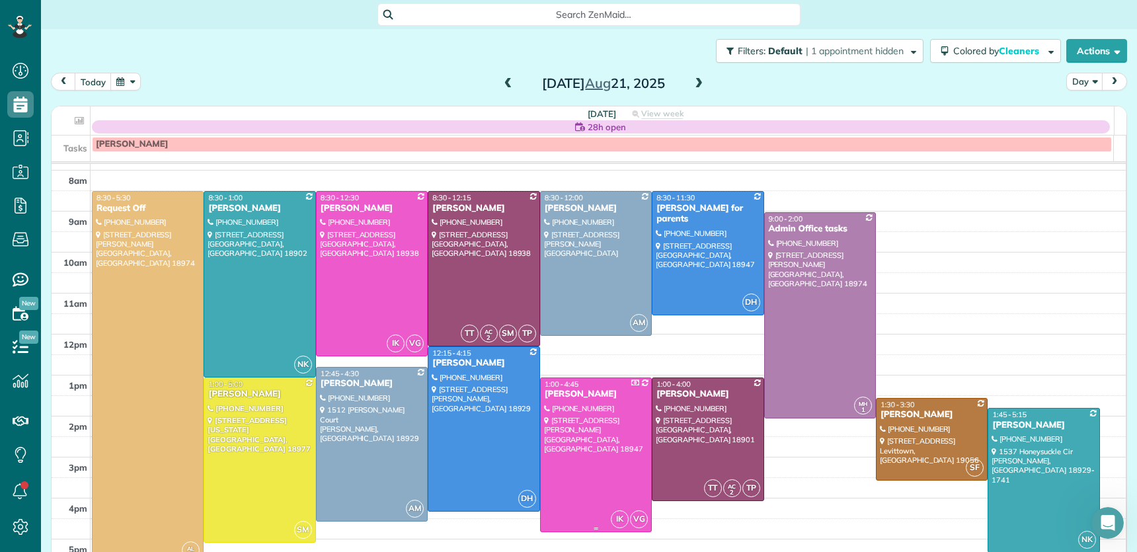
scroll to position [23, 0]
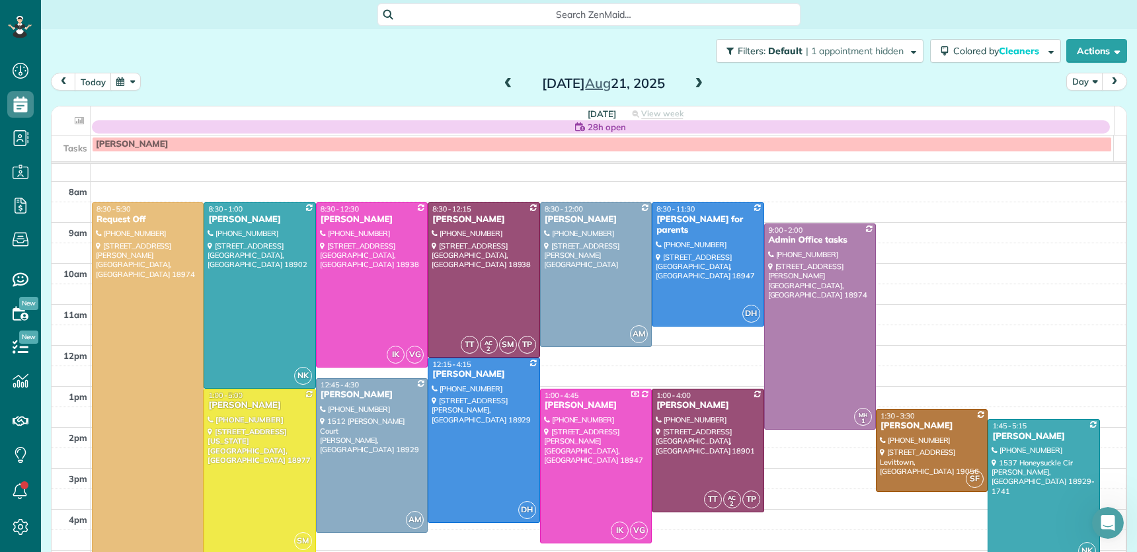
click at [698, 80] on span at bounding box center [698, 84] width 15 height 12
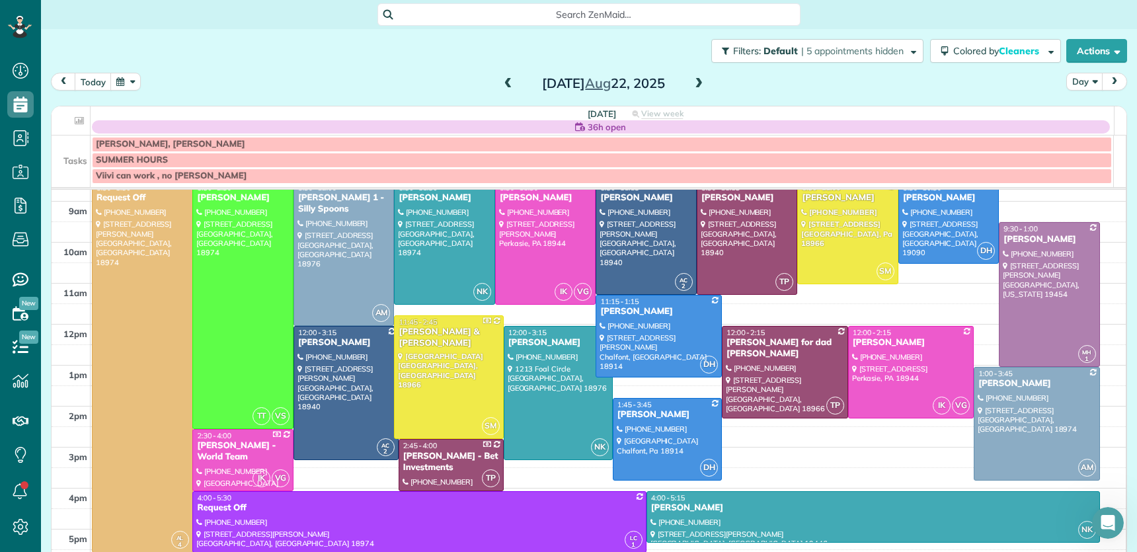
scroll to position [67, 0]
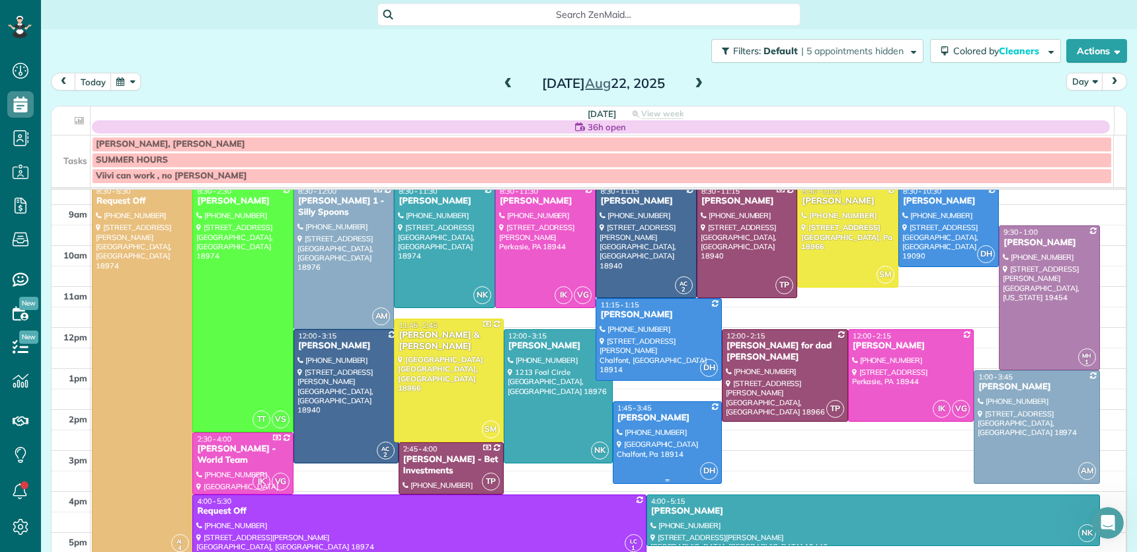
click at [627, 404] on div "Joe Tate" at bounding box center [666, 417] width 101 height 11
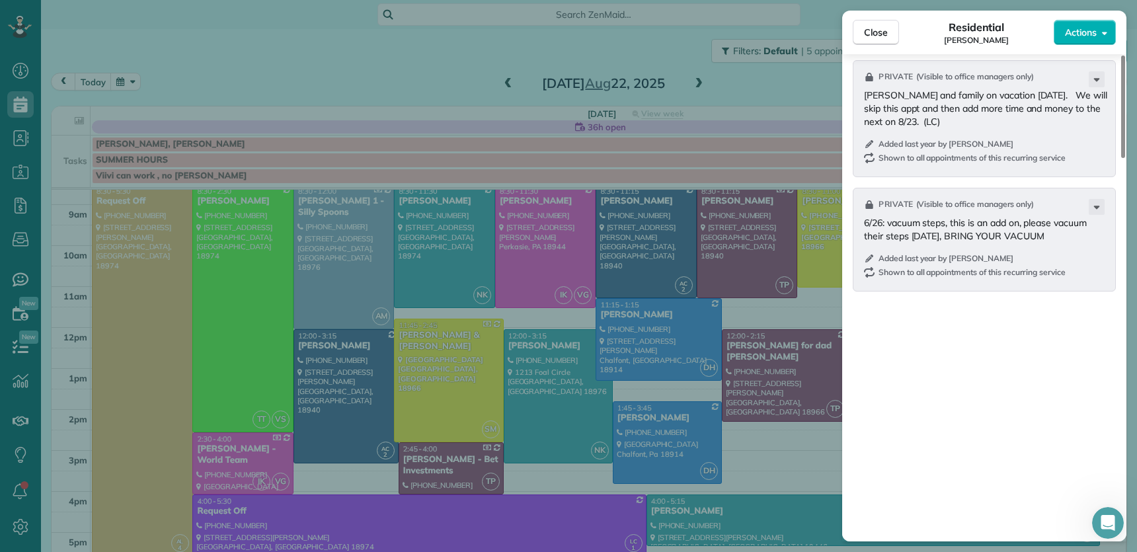
scroll to position [1821, 0]
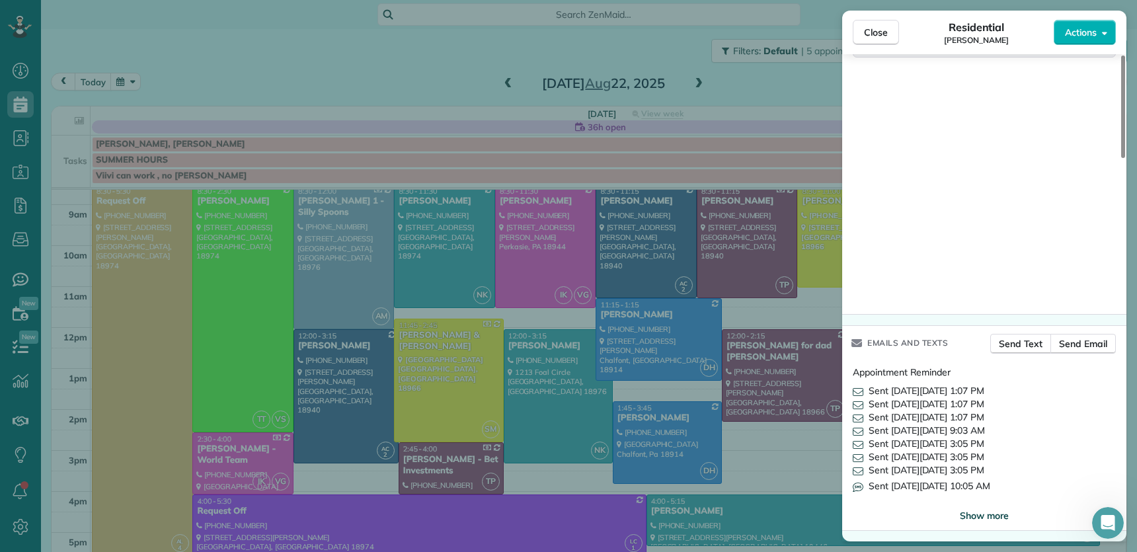
click at [969, 404] on span "Show more" at bounding box center [983, 515] width 49 height 13
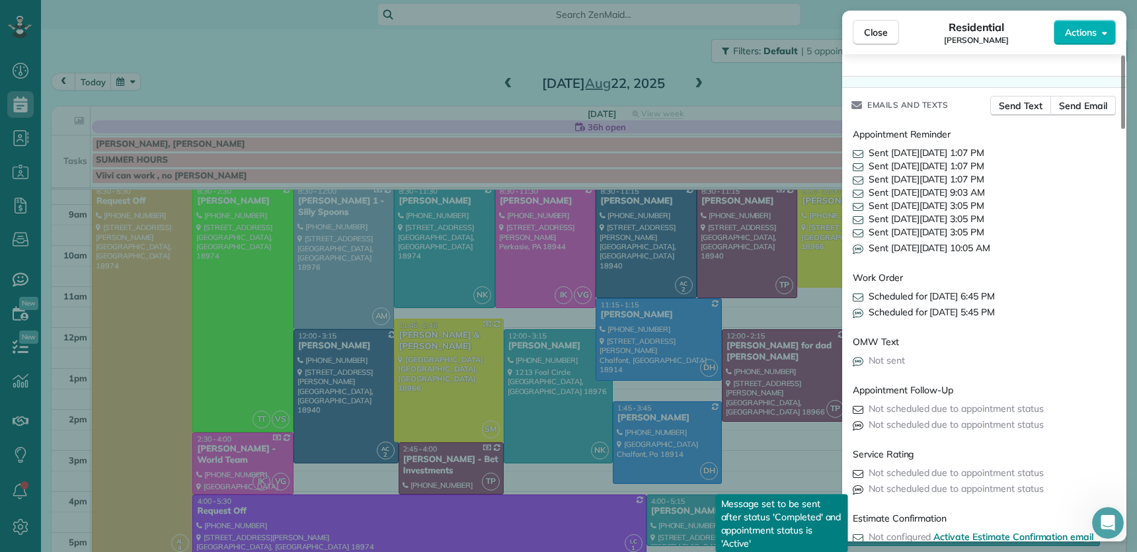
scroll to position [1970, 0]
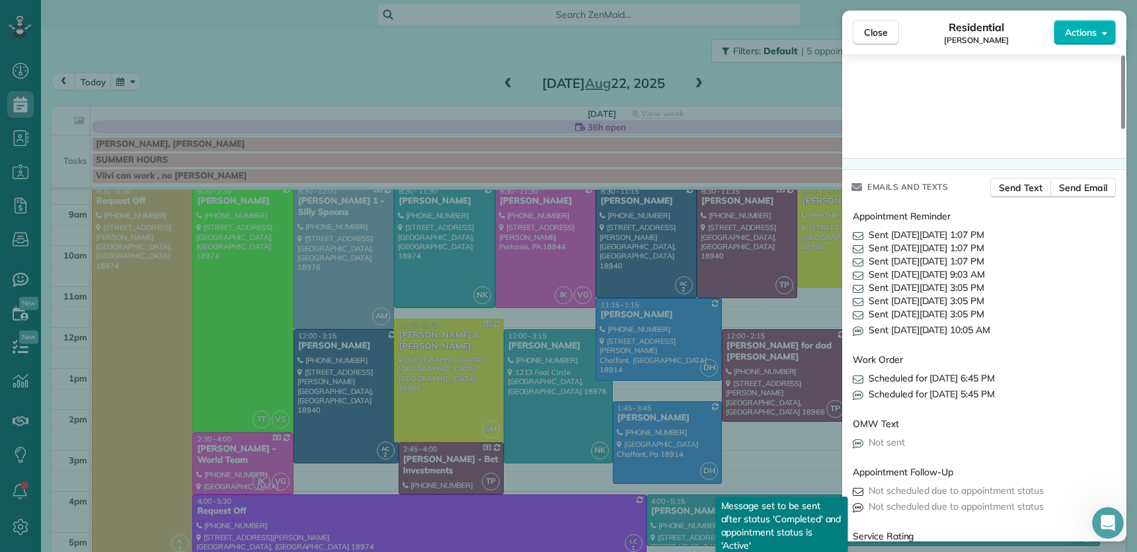
click at [860, 241] on icon at bounding box center [857, 234] width 11 height 13
drag, startPoint x: 907, startPoint y: 239, endPoint x: 913, endPoint y: 242, distance: 7.1
click at [908, 240] on span "Sent on Wed, Aug 20 1:07 PM" at bounding box center [926, 234] width 116 height 13
drag, startPoint x: 913, startPoint y: 242, endPoint x: 930, endPoint y: 237, distance: 17.8
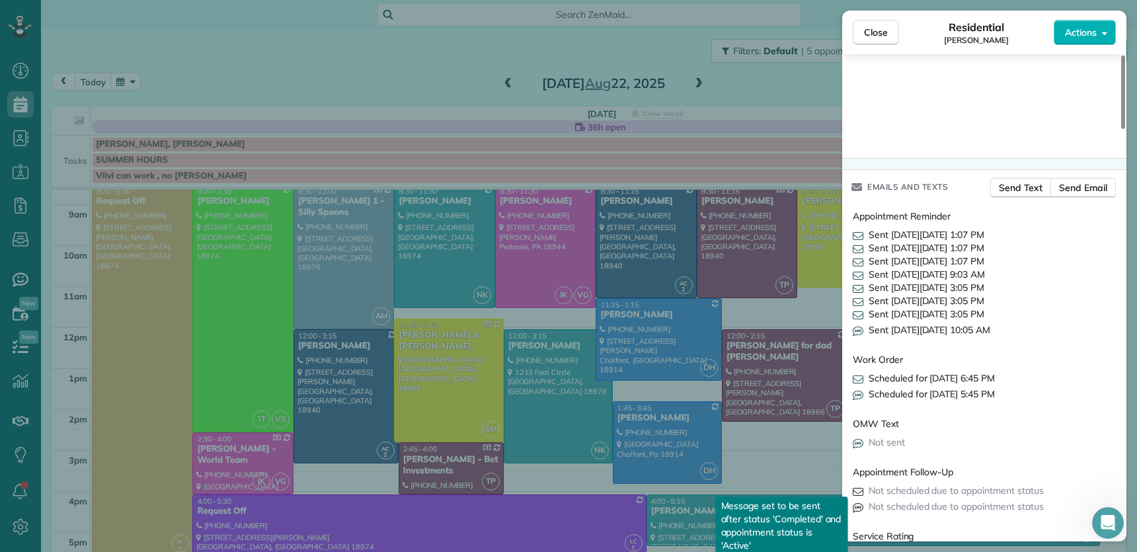
click at [916, 241] on span "Sent on Wed, Aug 20 1:07 PM" at bounding box center [926, 234] width 116 height 13
drag, startPoint x: 979, startPoint y: 243, endPoint x: 996, endPoint y: 244, distance: 17.9
click at [979, 241] on span "Sent on Wed, Aug 20 1:07 PM" at bounding box center [926, 234] width 116 height 13
click at [1006, 241] on div "Sent on Wed, Aug 20 1:07 PM" at bounding box center [983, 234] width 263 height 13
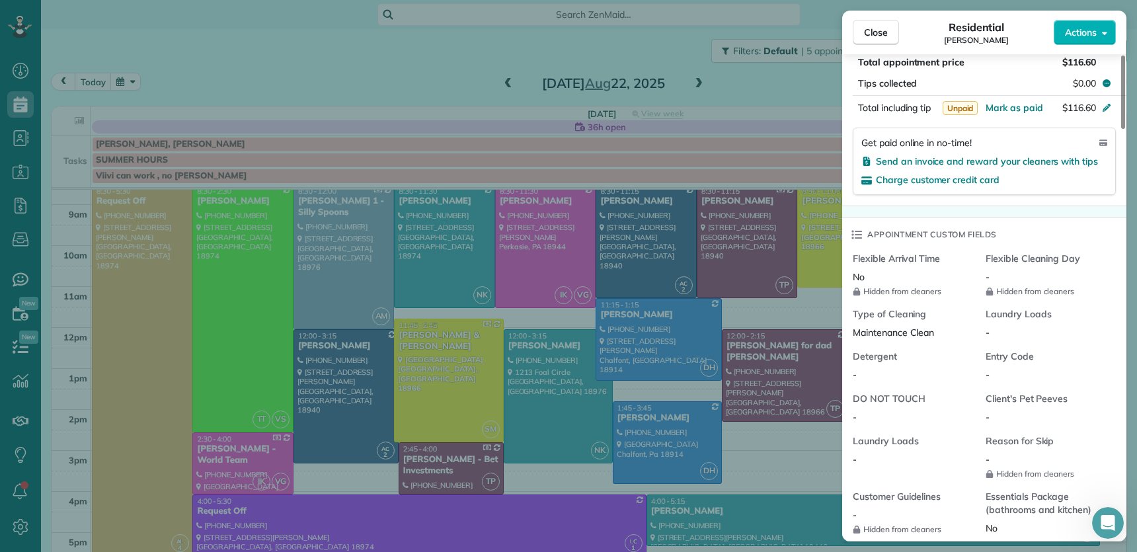
scroll to position [0, 0]
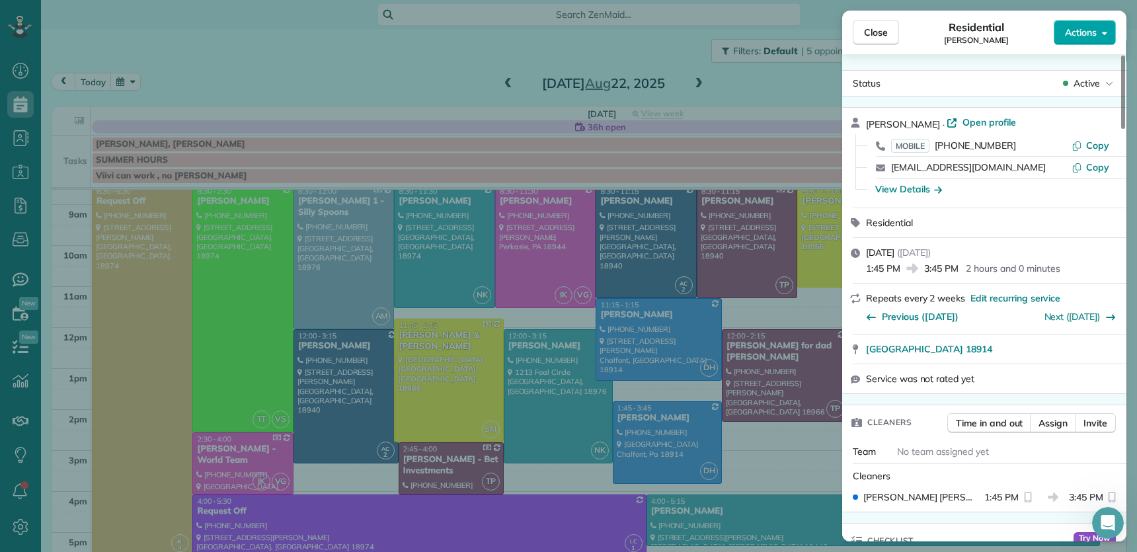
click at [1072, 36] on span "Actions" at bounding box center [1080, 32] width 32 height 13
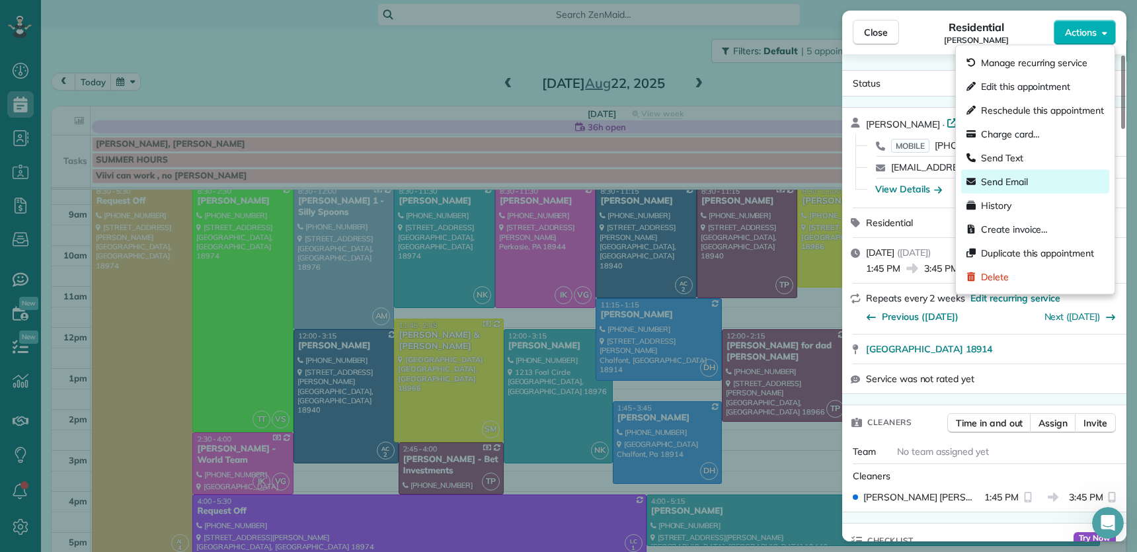
click at [1040, 181] on div "Send Email" at bounding box center [1035, 182] width 148 height 24
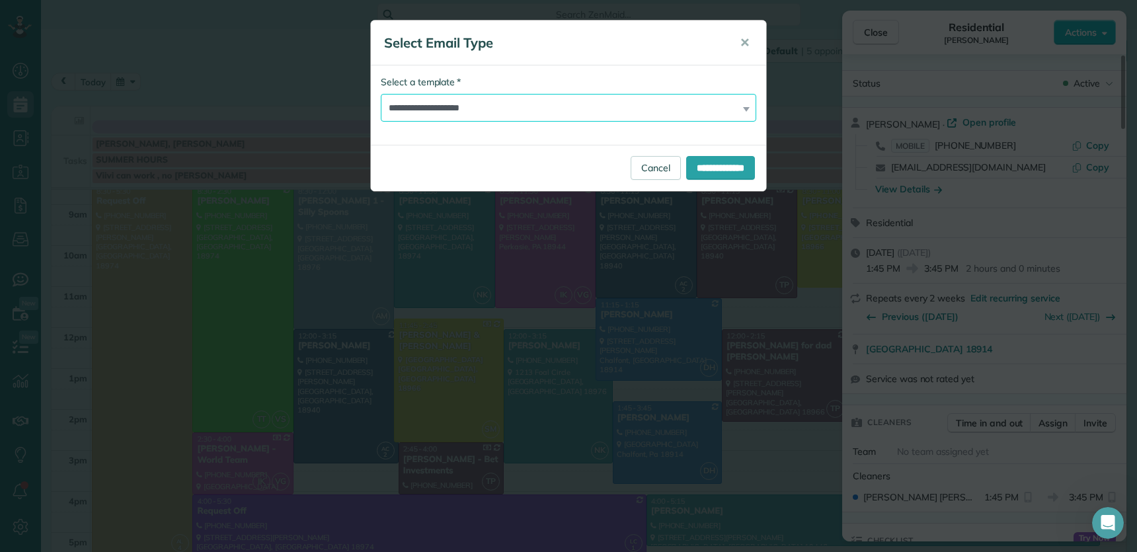
click at [461, 113] on select "**********" at bounding box center [568, 108] width 375 height 28
select select "*****"
click at [727, 167] on input "**********" at bounding box center [720, 168] width 69 height 24
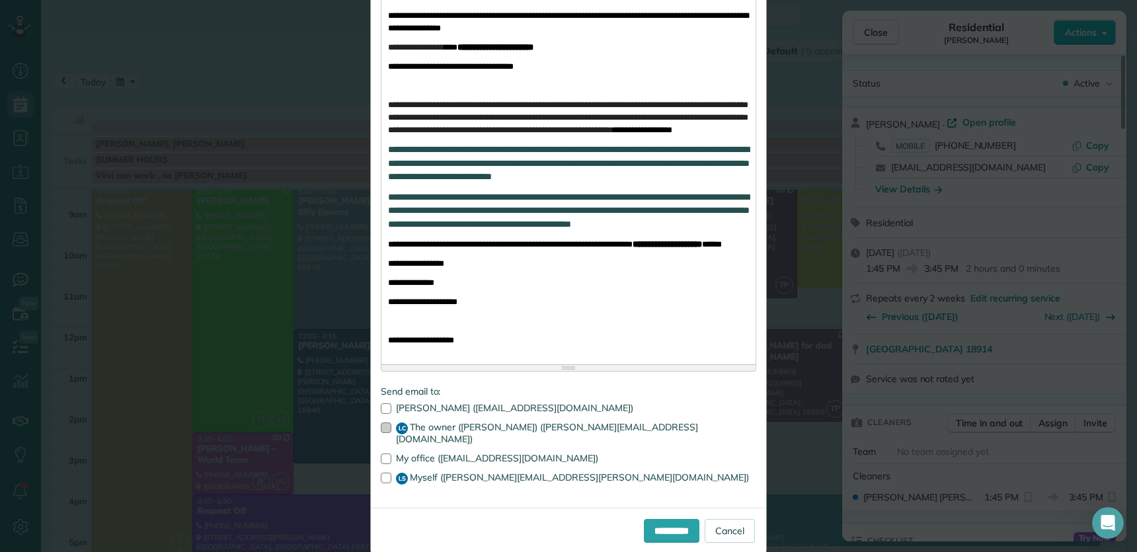
scroll to position [348, 0]
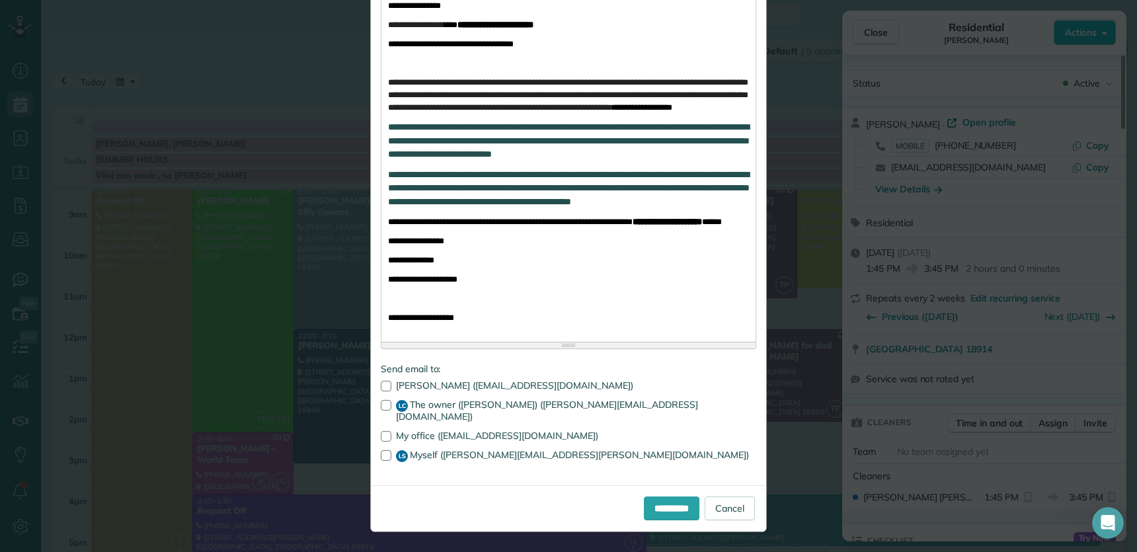
click at [384, 404] on div at bounding box center [386, 436] width 11 height 11
click at [381, 404] on div at bounding box center [386, 455] width 11 height 11
click at [675, 404] on input "**********" at bounding box center [672, 508] width 56 height 24
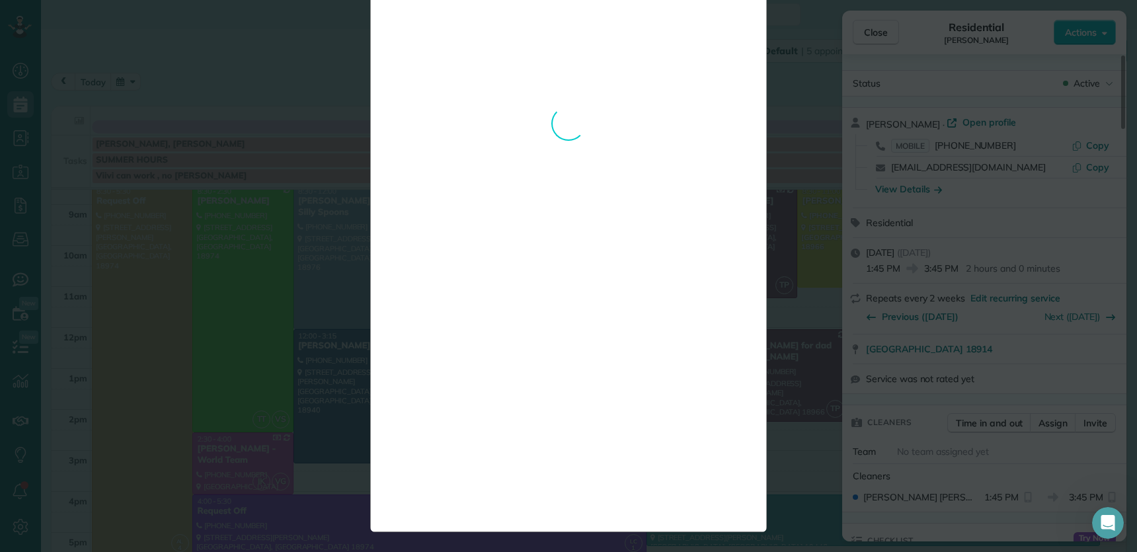
scroll to position [0, 0]
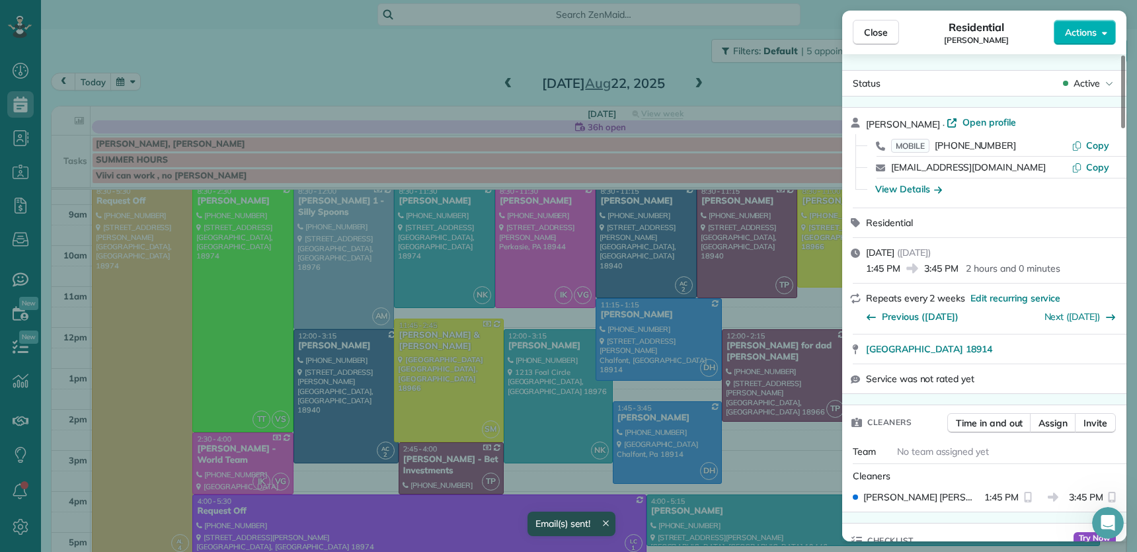
drag, startPoint x: 872, startPoint y: 36, endPoint x: 866, endPoint y: 223, distance: 186.4
click at [872, 37] on span "Close" at bounding box center [876, 32] width 24 height 13
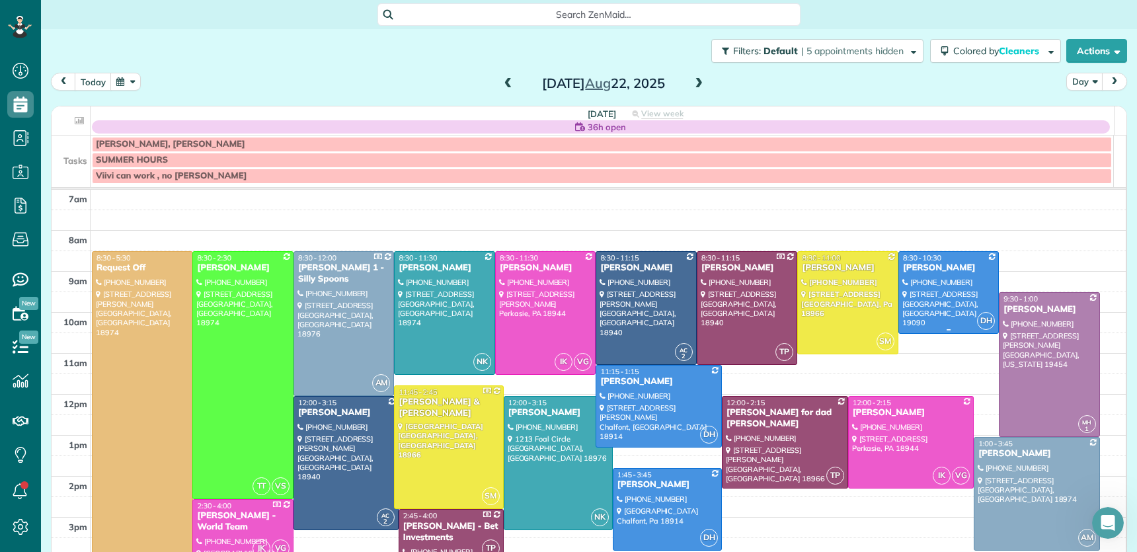
click at [907, 271] on div "Allie Wagner" at bounding box center [948, 267] width 93 height 11
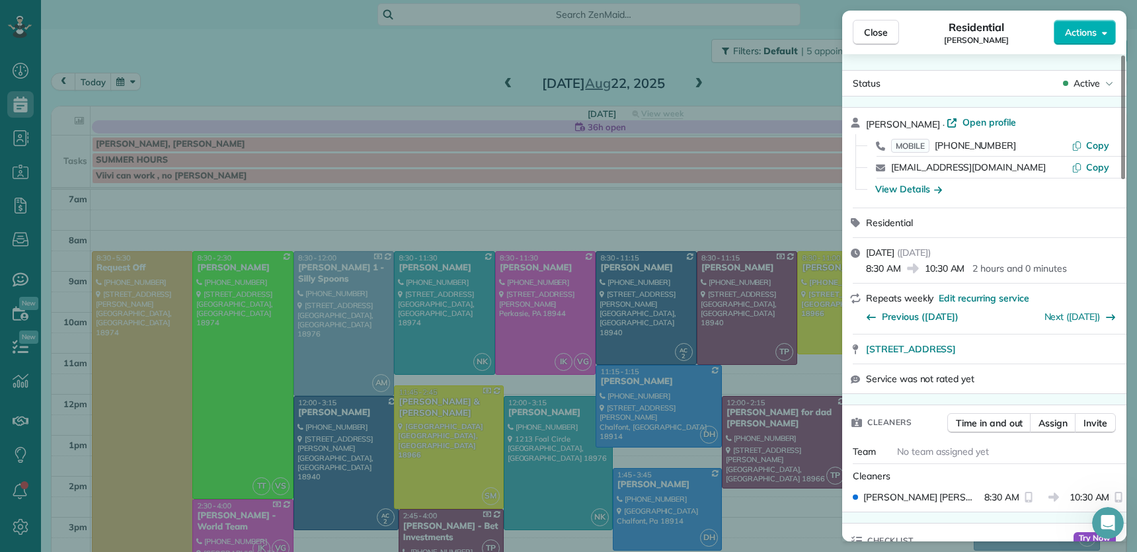
scroll to position [1424, 0]
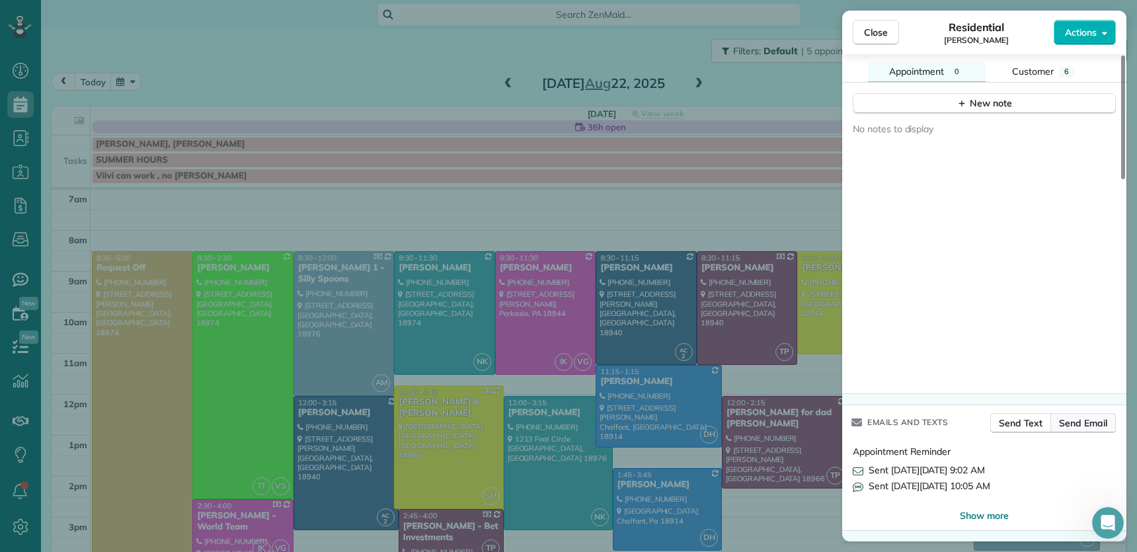
click at [1081, 404] on span "Send Email" at bounding box center [1083, 422] width 48 height 13
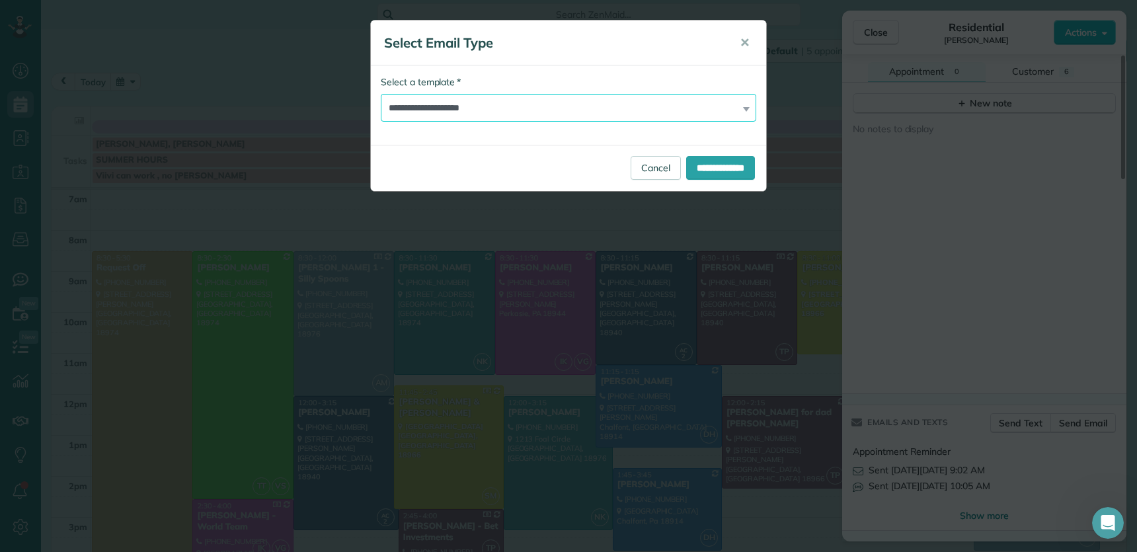
click at [450, 113] on select "**********" at bounding box center [568, 108] width 375 height 28
select select "*****"
drag, startPoint x: 704, startPoint y: 175, endPoint x: 691, endPoint y: 191, distance: 20.2
click at [704, 175] on input "**********" at bounding box center [720, 168] width 69 height 24
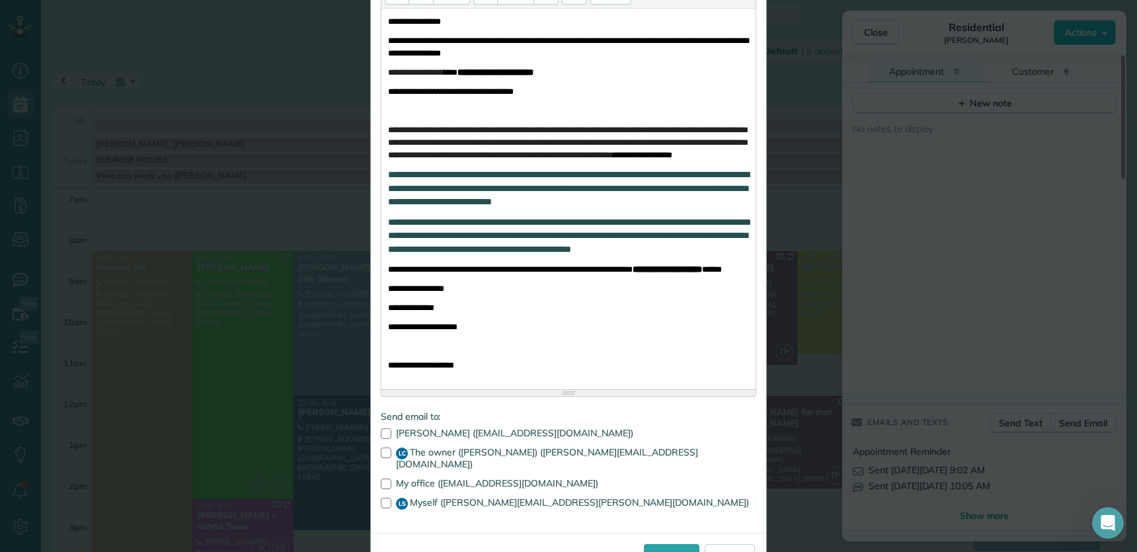
scroll to position [348, 0]
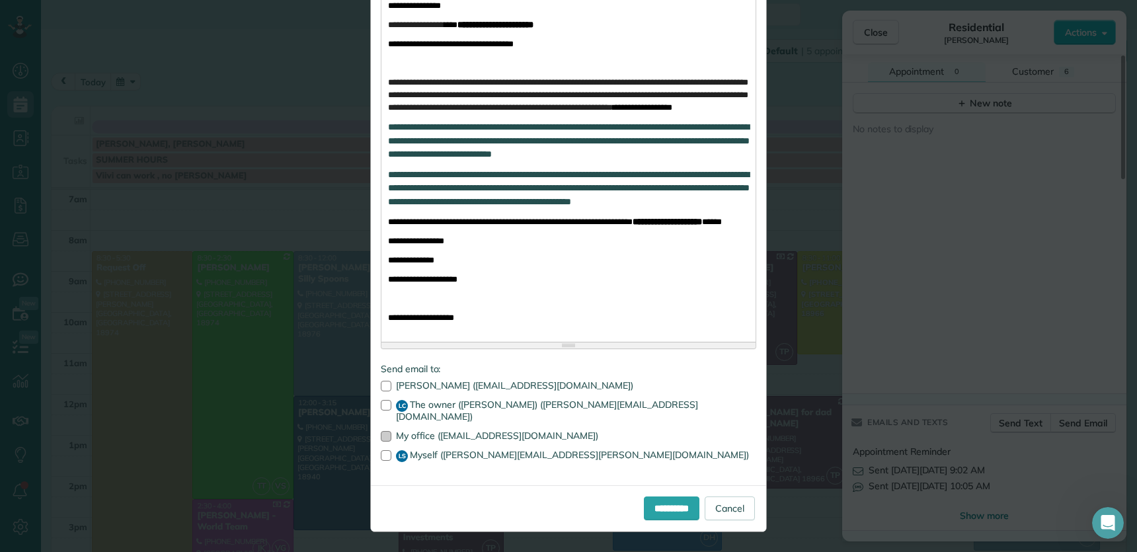
drag, startPoint x: 384, startPoint y: 432, endPoint x: 383, endPoint y: 440, distance: 8.0
click at [384, 404] on div at bounding box center [386, 436] width 11 height 11
click at [381, 404] on div at bounding box center [386, 455] width 11 height 11
click at [665, 404] on input "**********" at bounding box center [672, 508] width 56 height 24
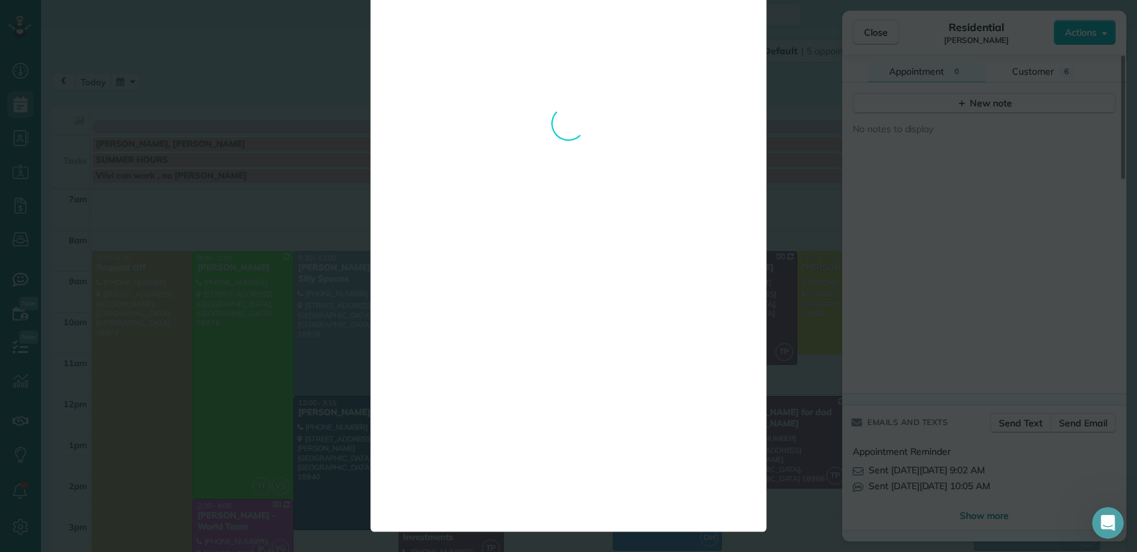
scroll to position [0, 0]
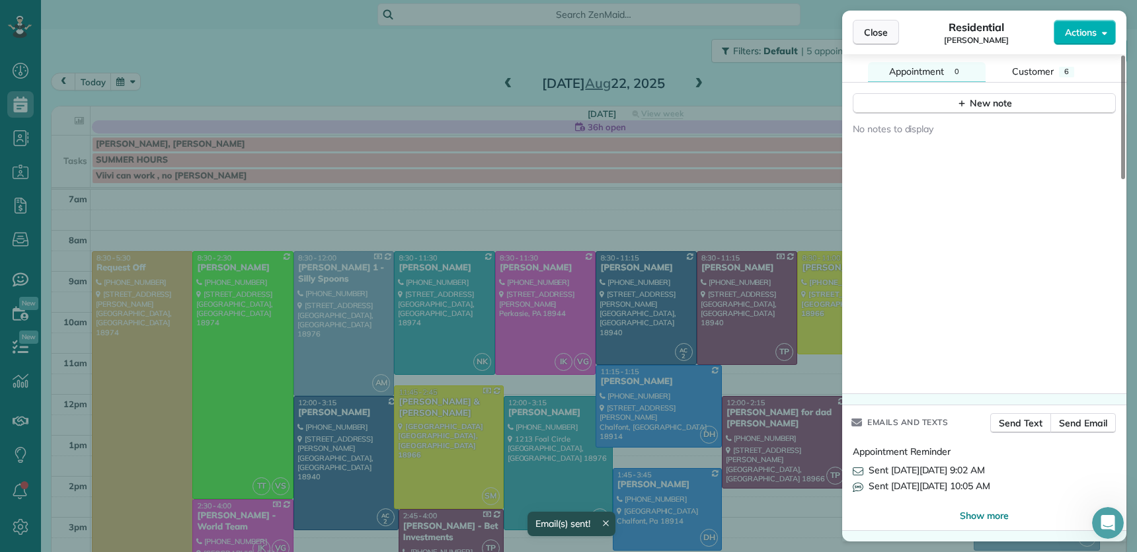
click at [871, 34] on span "Close" at bounding box center [876, 32] width 24 height 13
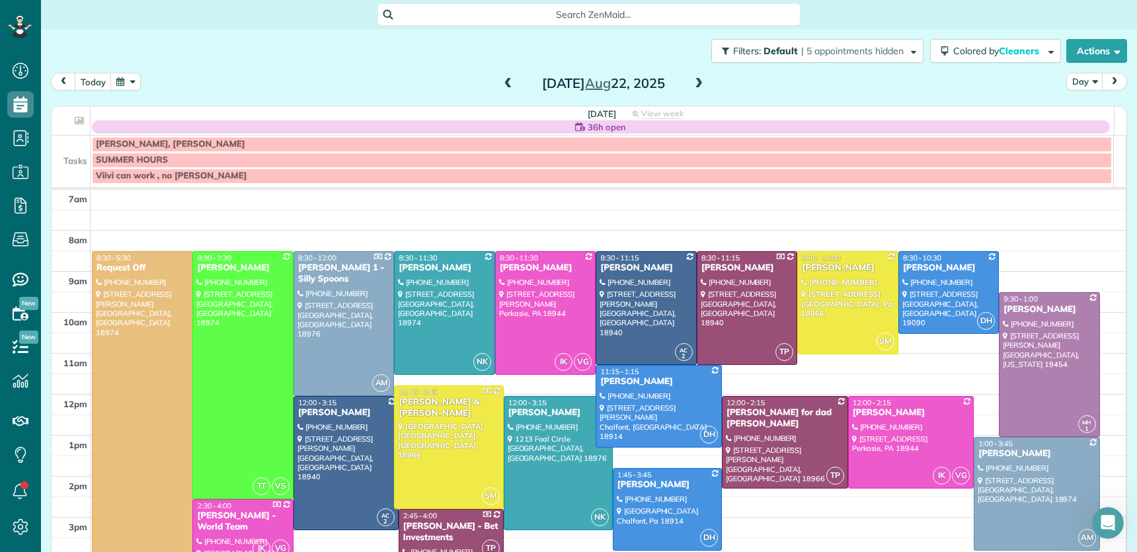
click at [501, 83] on span at bounding box center [508, 84] width 15 height 12
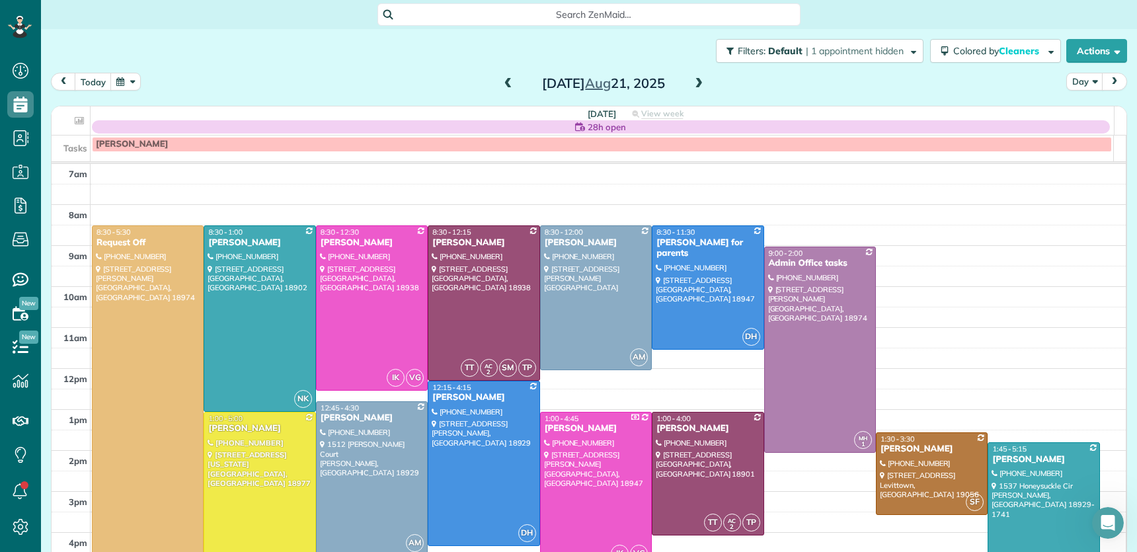
drag, startPoint x: 503, startPoint y: 85, endPoint x: 507, endPoint y: 98, distance: 14.6
click at [503, 85] on span at bounding box center [508, 84] width 15 height 12
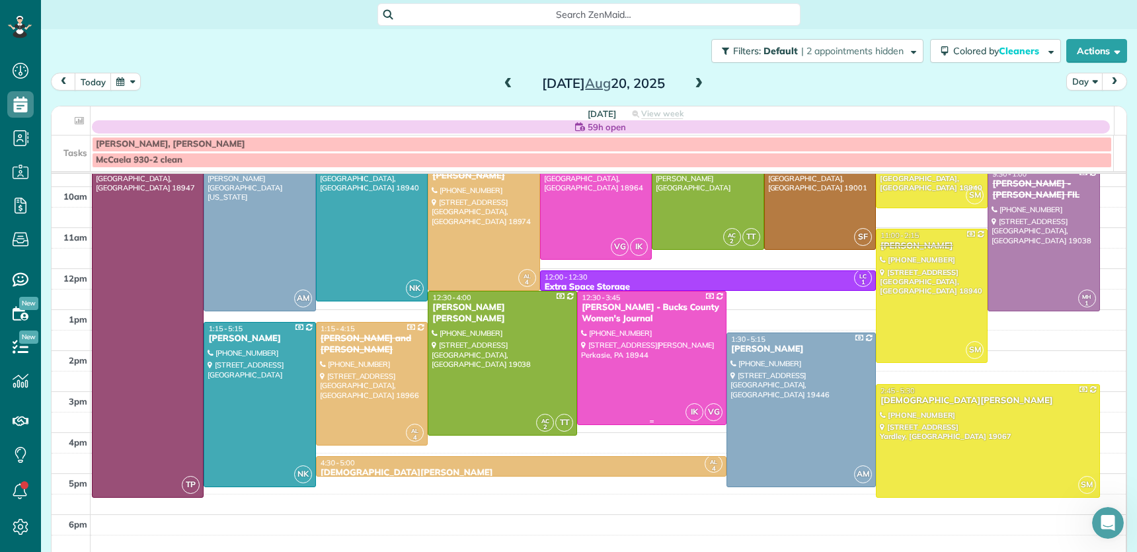
scroll to position [137, 0]
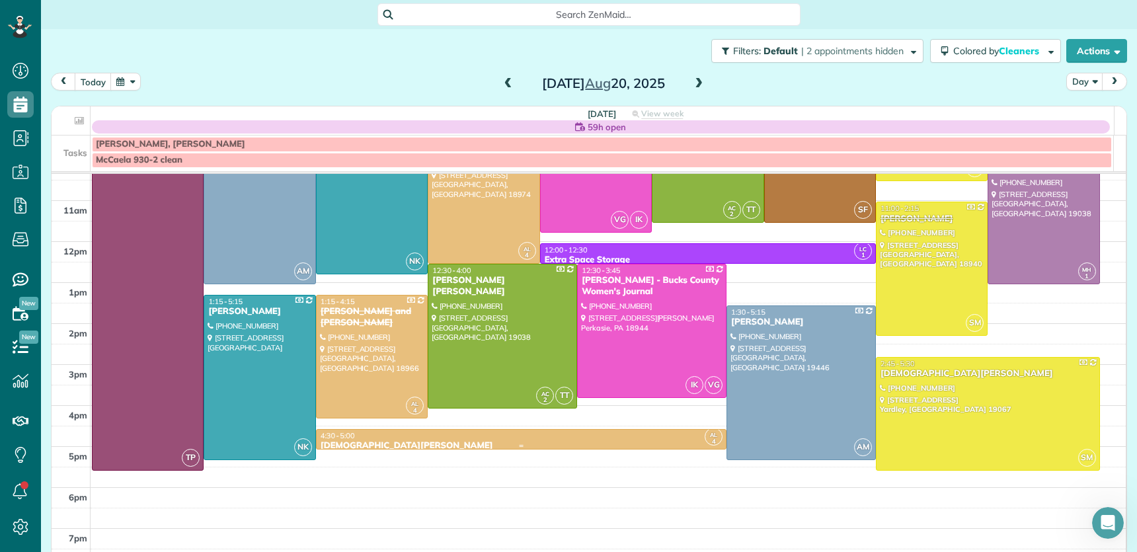
click at [350, 404] on div "Kristen Fiumecaldo" at bounding box center [521, 445] width 402 height 11
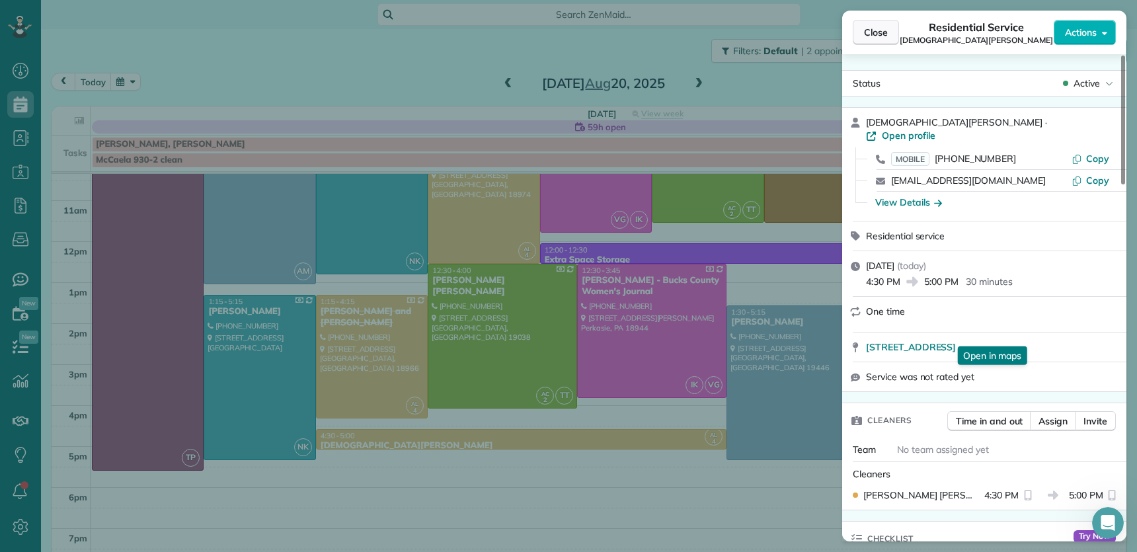
click at [883, 37] on span "Close" at bounding box center [876, 32] width 24 height 13
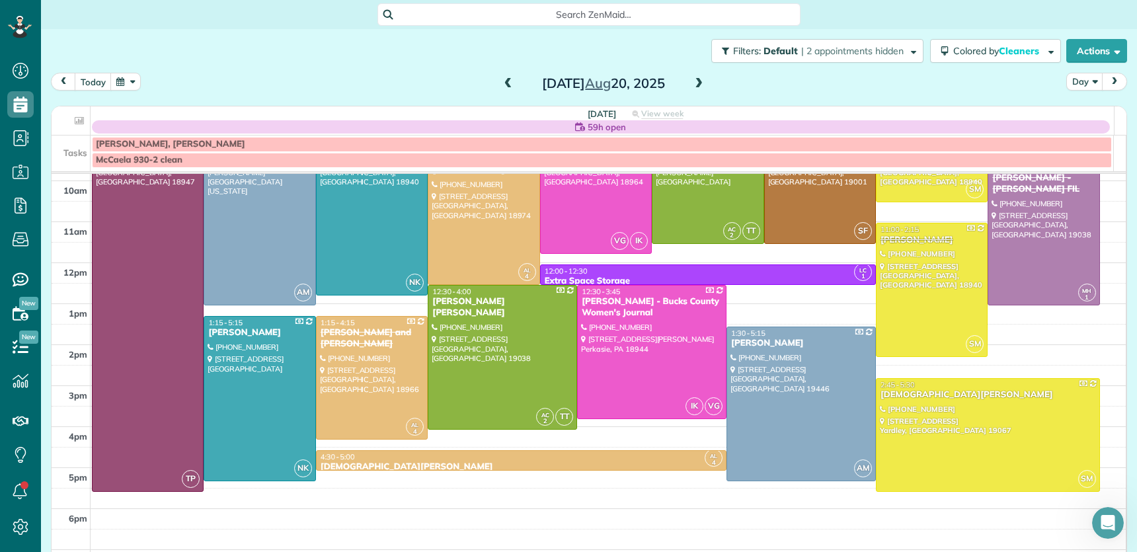
scroll to position [104, 0]
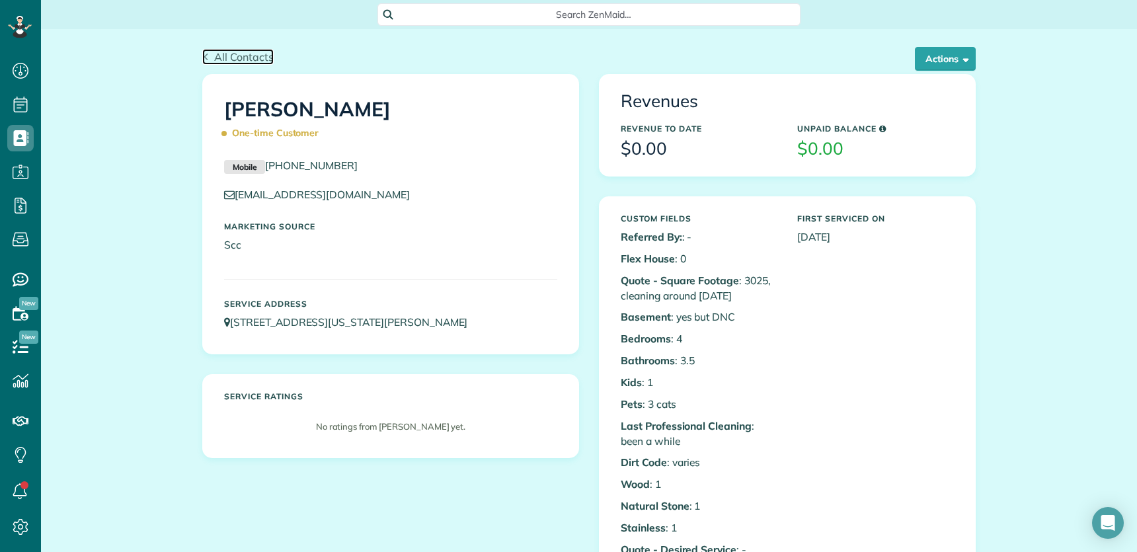
scroll to position [5, 5]
click at [236, 57] on span "All Contacts" at bounding box center [243, 56] width 59 height 13
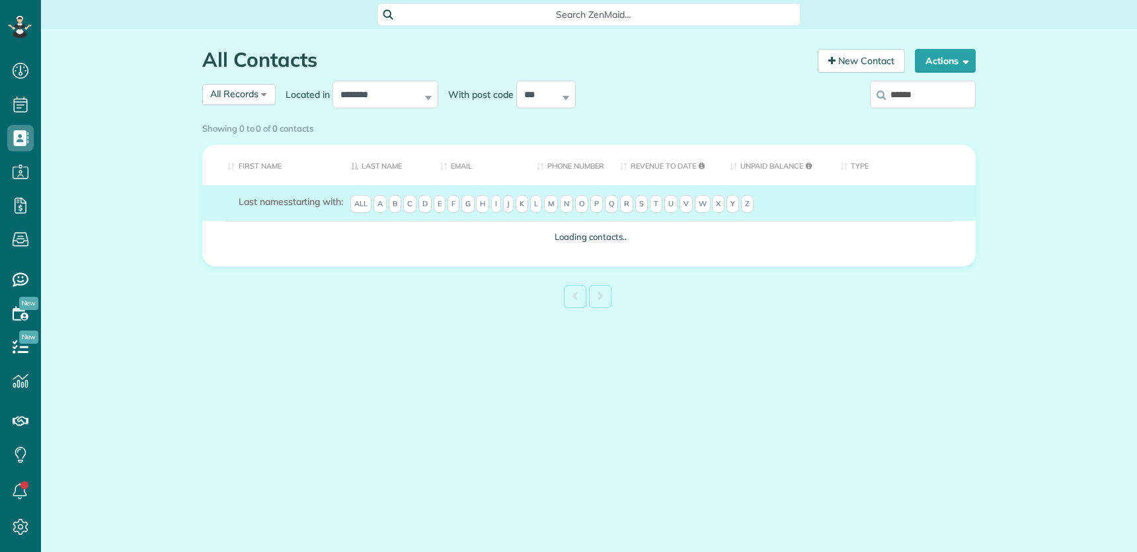
scroll to position [5, 5]
type input "******"
click at [929, 117] on div "Showing 0 to 0 of 0 contacts" at bounding box center [588, 126] width 773 height 18
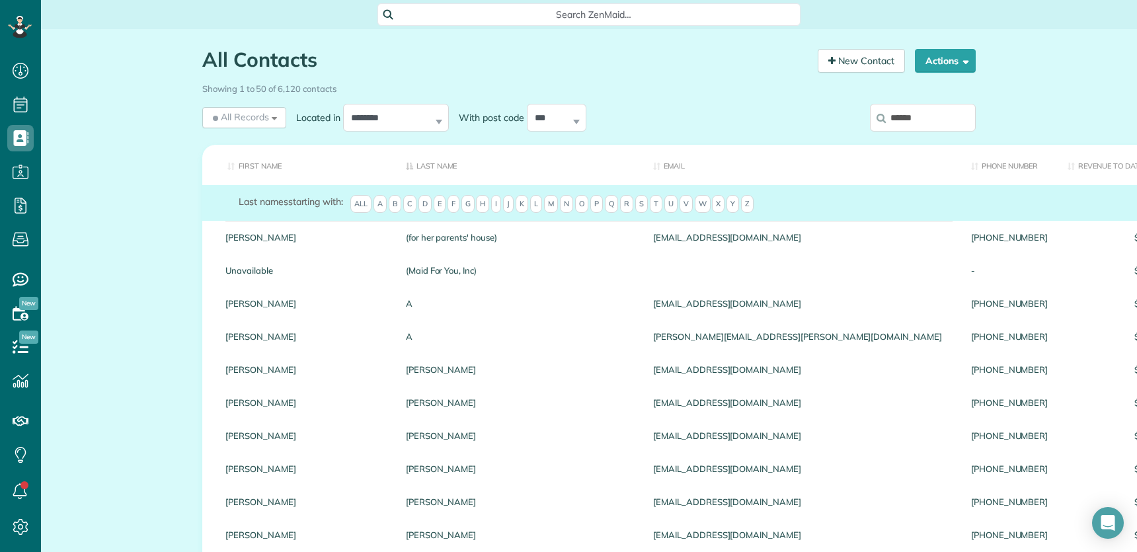
drag, startPoint x: 920, startPoint y: 122, endPoint x: 925, endPoint y: 196, distance: 74.9
click at [920, 122] on input "******" at bounding box center [923, 118] width 106 height 28
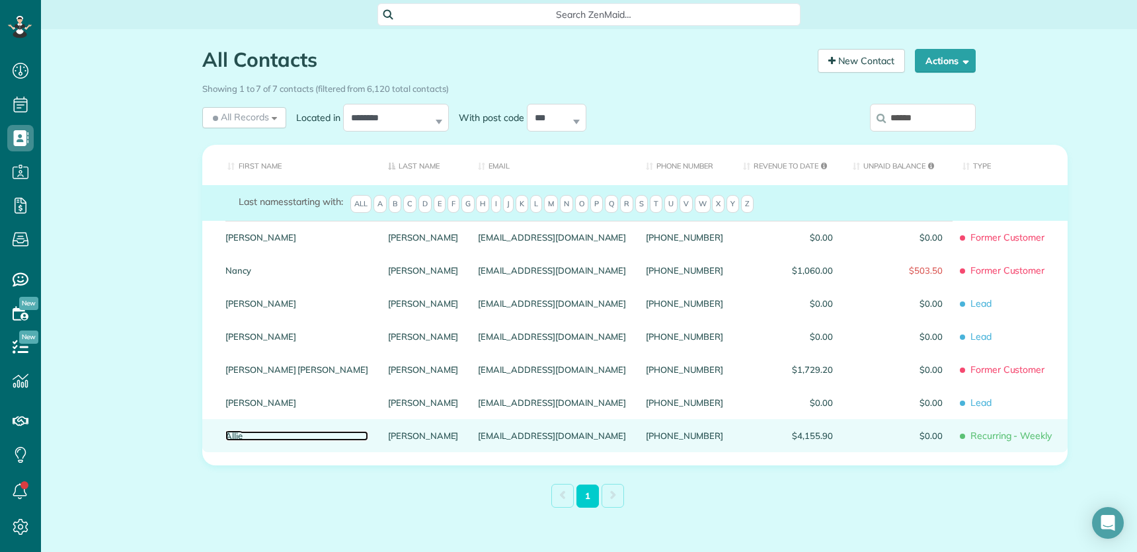
click at [231, 440] on link "Allie" at bounding box center [296, 435] width 143 height 9
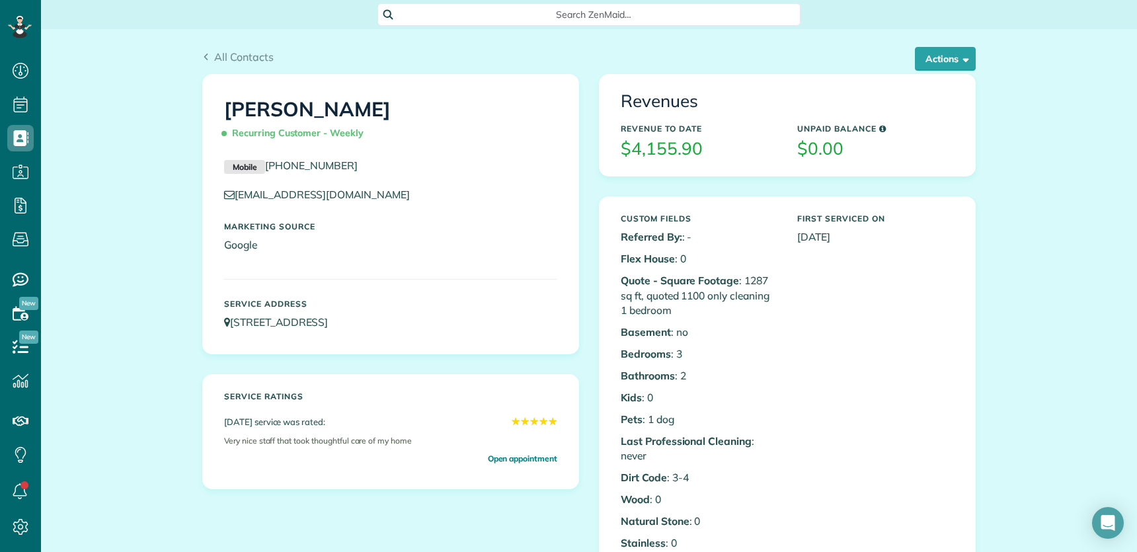
scroll to position [5, 5]
click at [931, 61] on button "Actions" at bounding box center [944, 59] width 61 height 24
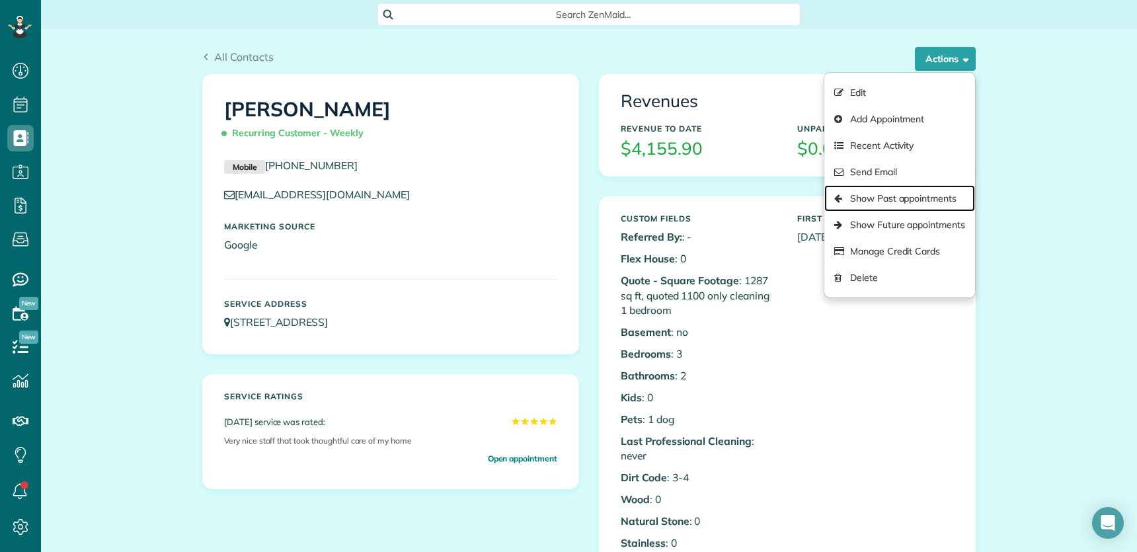
click at [911, 197] on link "Show Past appointments" at bounding box center [899, 198] width 151 height 26
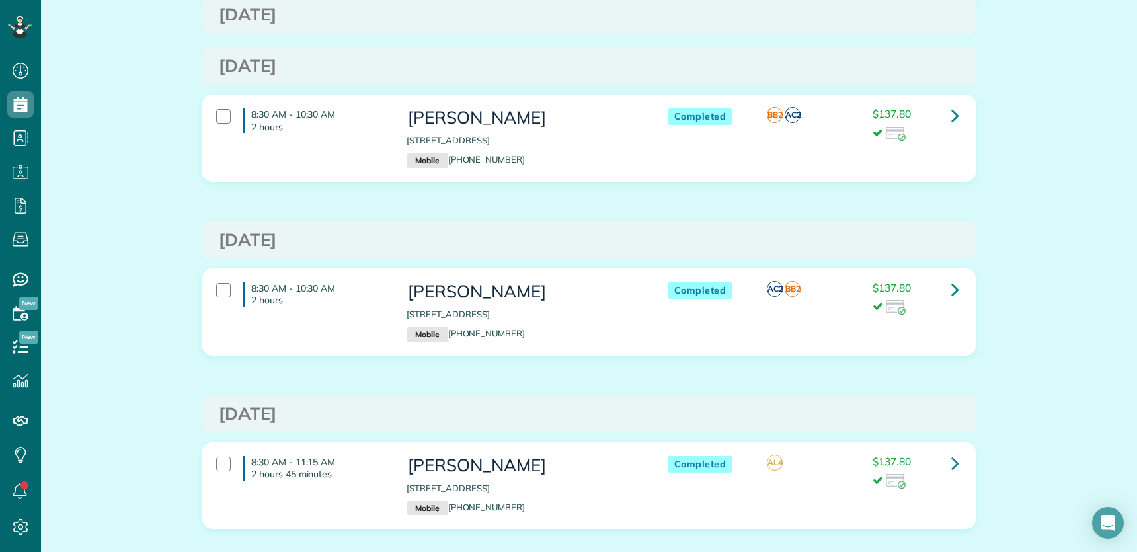
scroll to position [486, 0]
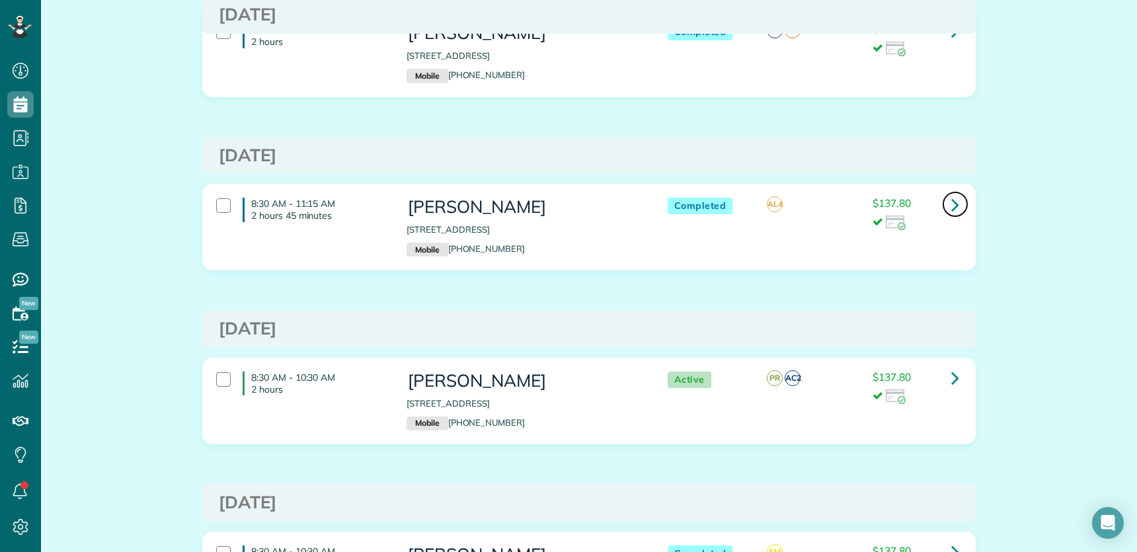
click at [951, 199] on icon at bounding box center [955, 204] width 8 height 23
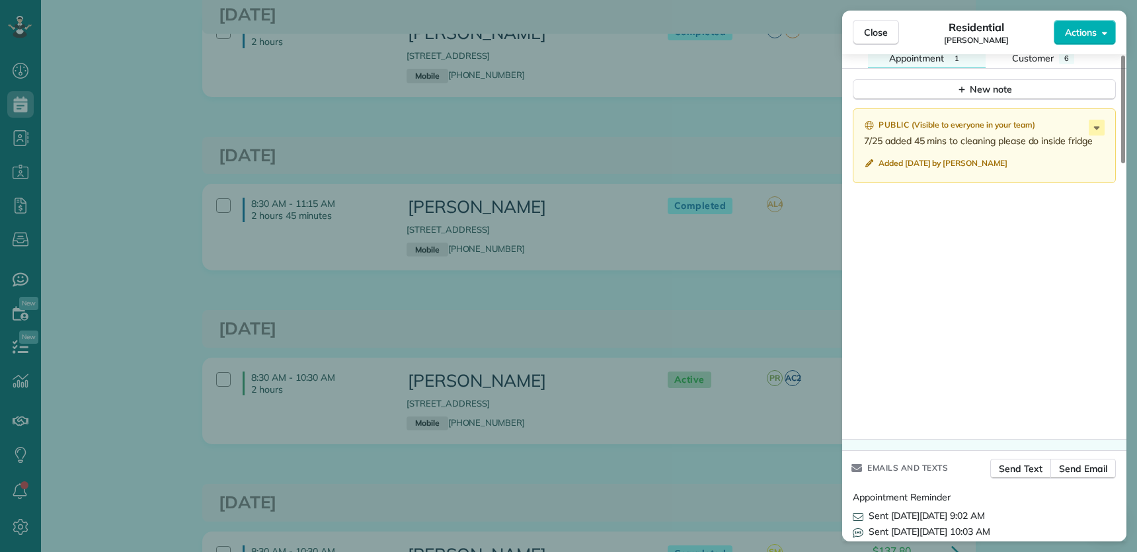
scroll to position [1475, 0]
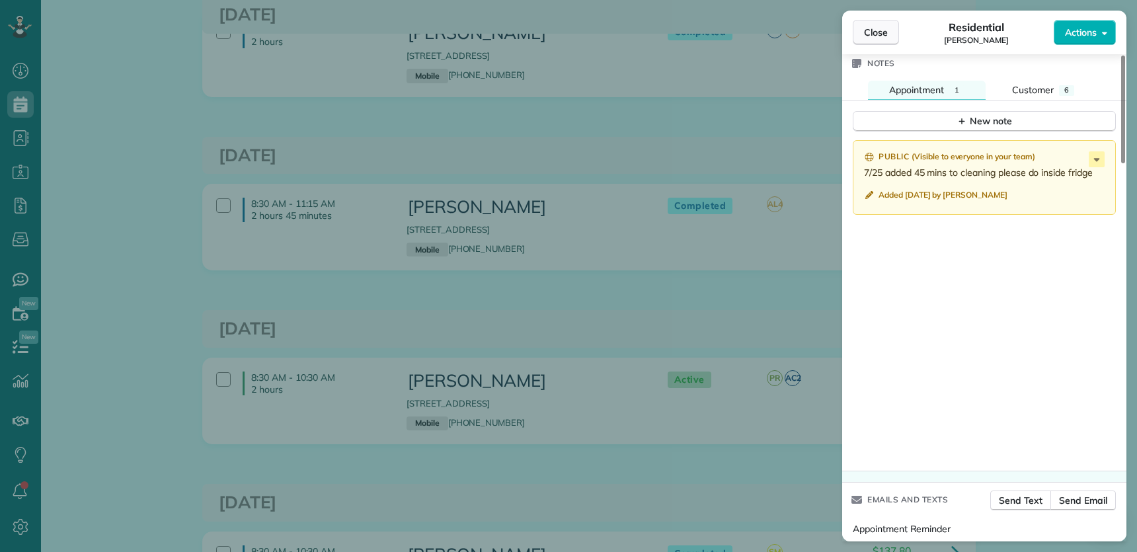
click at [877, 39] on button "Close" at bounding box center [875, 32] width 46 height 25
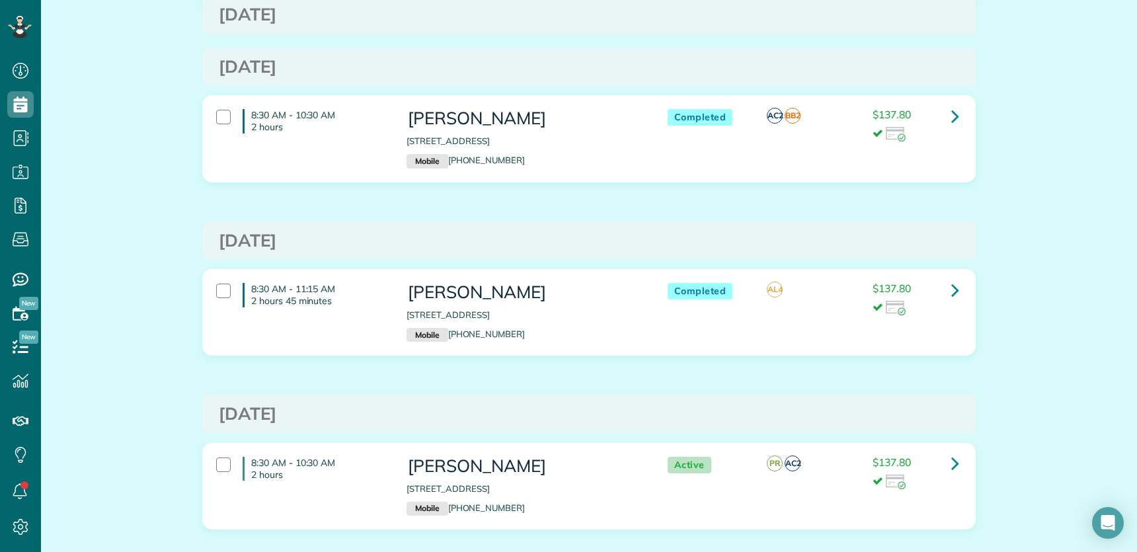
scroll to position [403, 0]
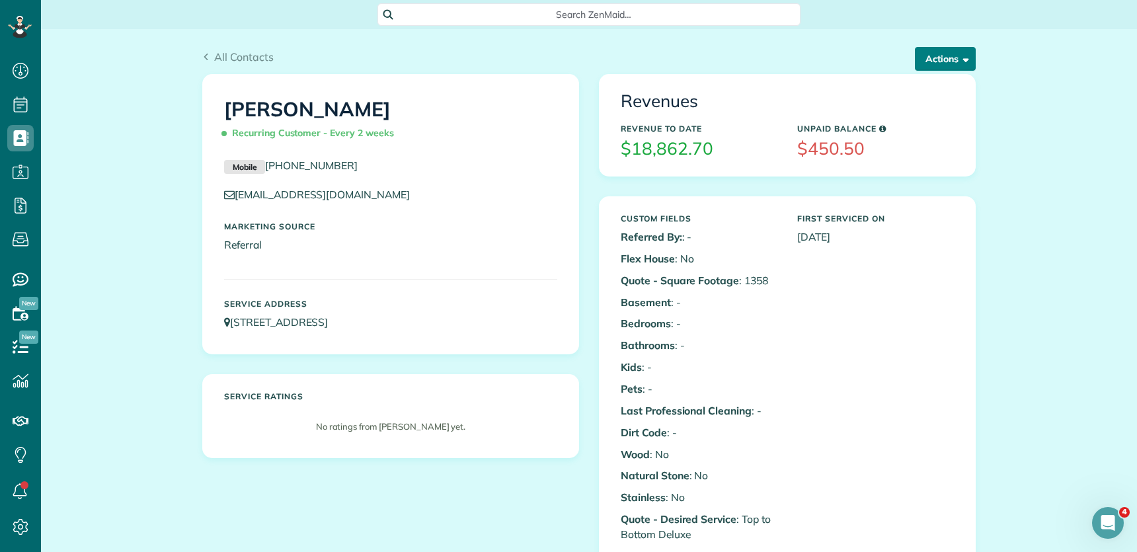
click at [944, 52] on button "Actions" at bounding box center [944, 59] width 61 height 24
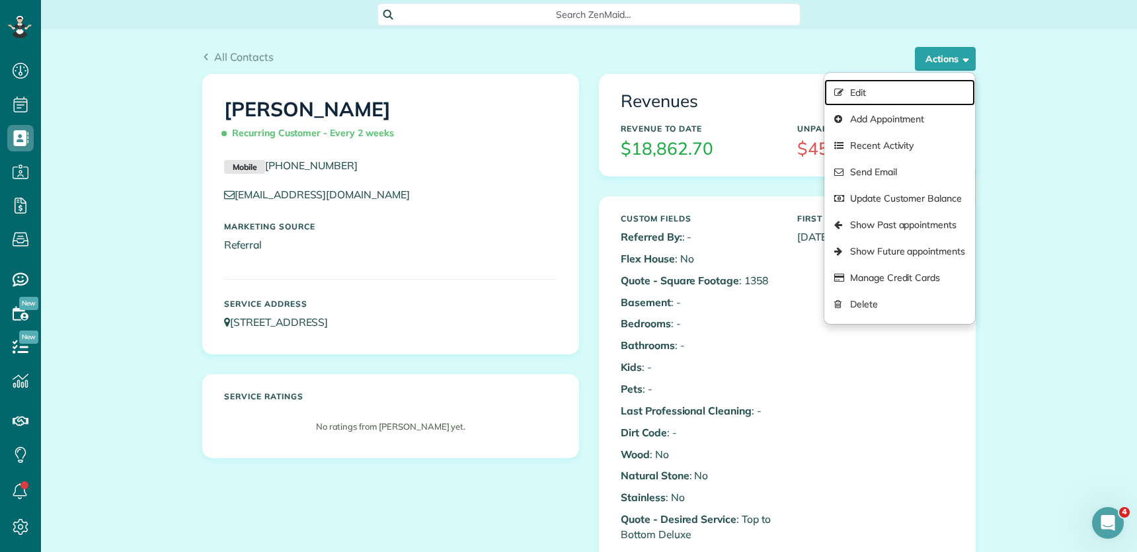
click at [893, 97] on link "Edit" at bounding box center [899, 92] width 151 height 26
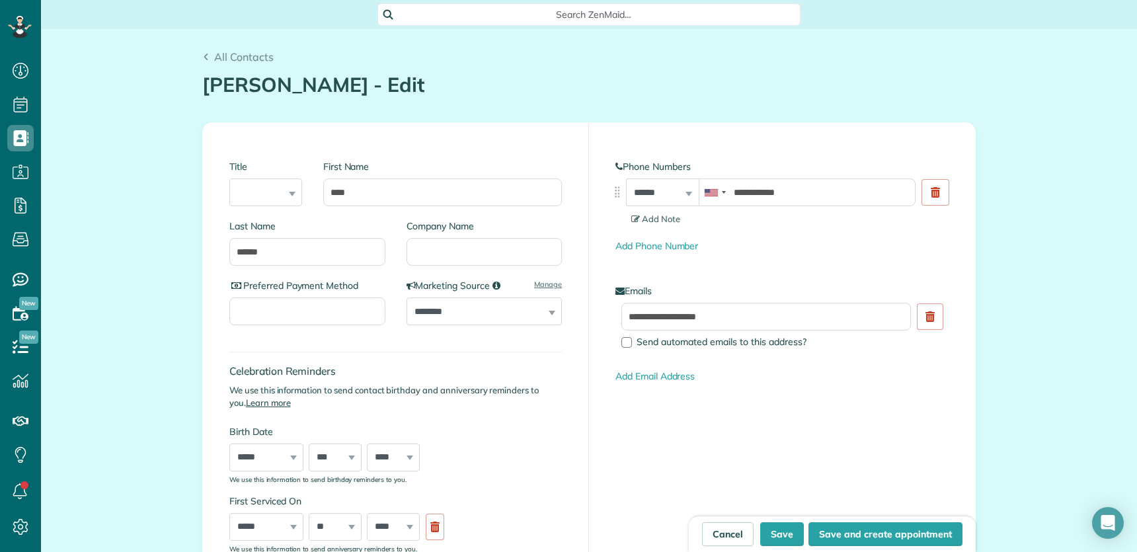
type input "**********"
drag, startPoint x: 654, startPoint y: 212, endPoint x: 661, endPoint y: 226, distance: 15.4
click at [654, 213] on section "Add Note" at bounding box center [789, 219] width 317 height 13
click at [662, 215] on span "Add Note" at bounding box center [655, 218] width 49 height 11
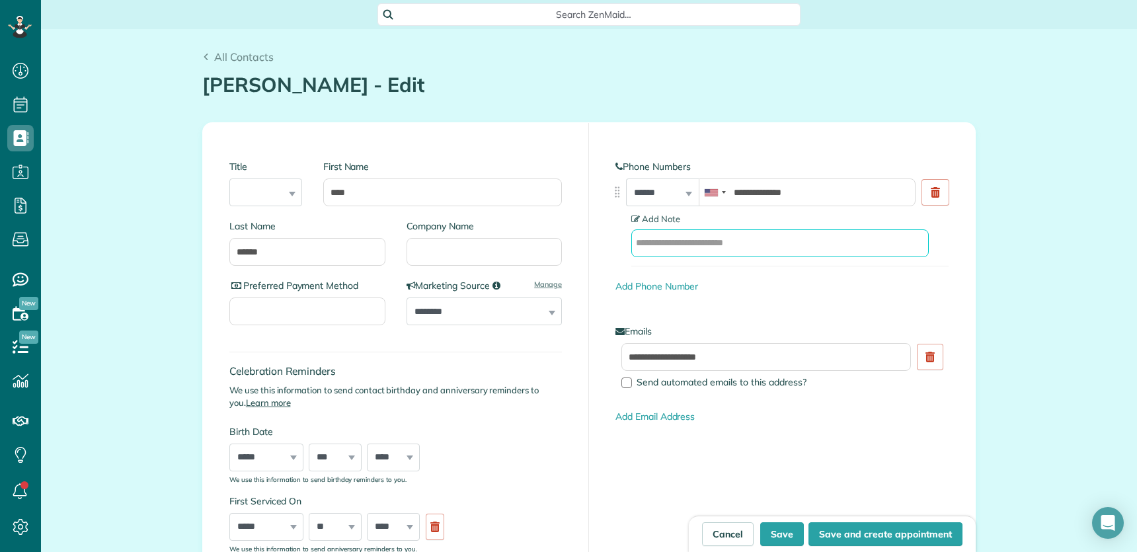
click at [700, 248] on input "text" at bounding box center [779, 243] width 297 height 28
type input "****"
click at [638, 287] on link "Add Phone Number" at bounding box center [656, 286] width 83 height 12
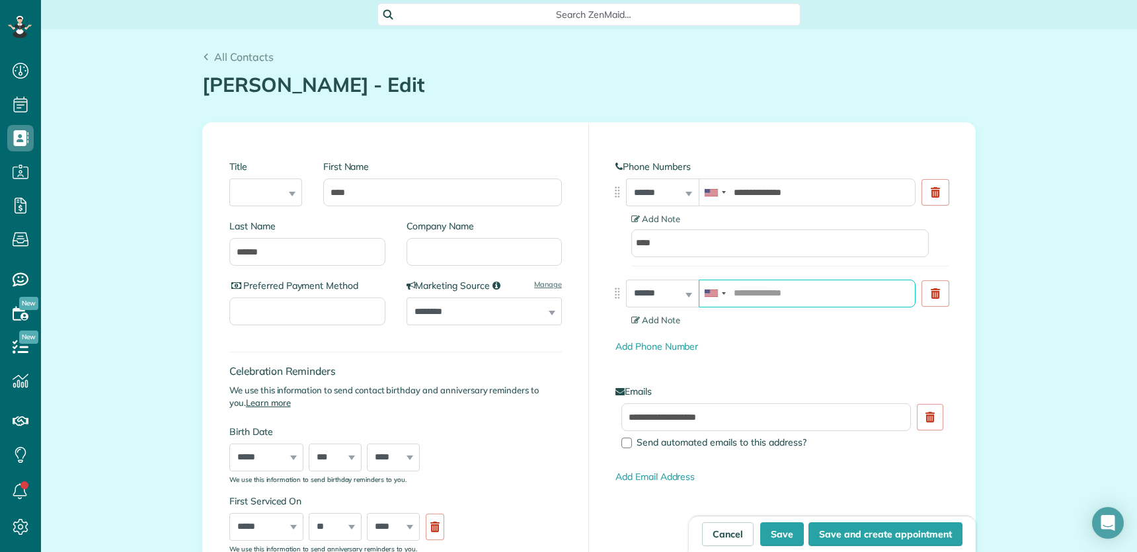
click at [753, 293] on input "tel" at bounding box center [806, 294] width 217 height 28
type input "**********"
click at [664, 317] on span "Add Note" at bounding box center [655, 320] width 49 height 11
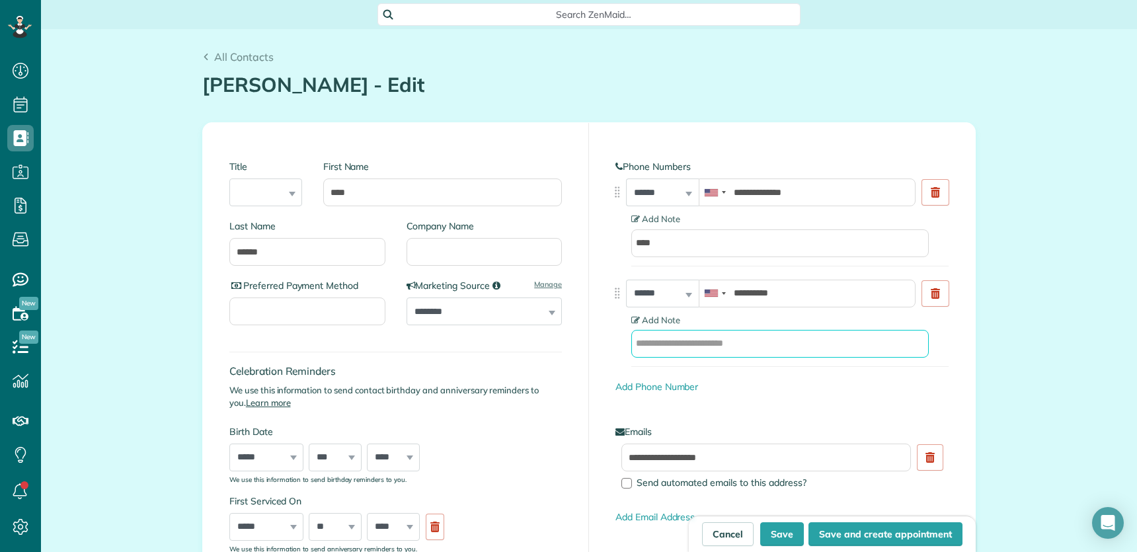
click at [683, 347] on input "text" at bounding box center [779, 344] width 297 height 28
type input "**********"
click at [781, 539] on button "Save" at bounding box center [782, 534] width 44 height 24
type input "**********"
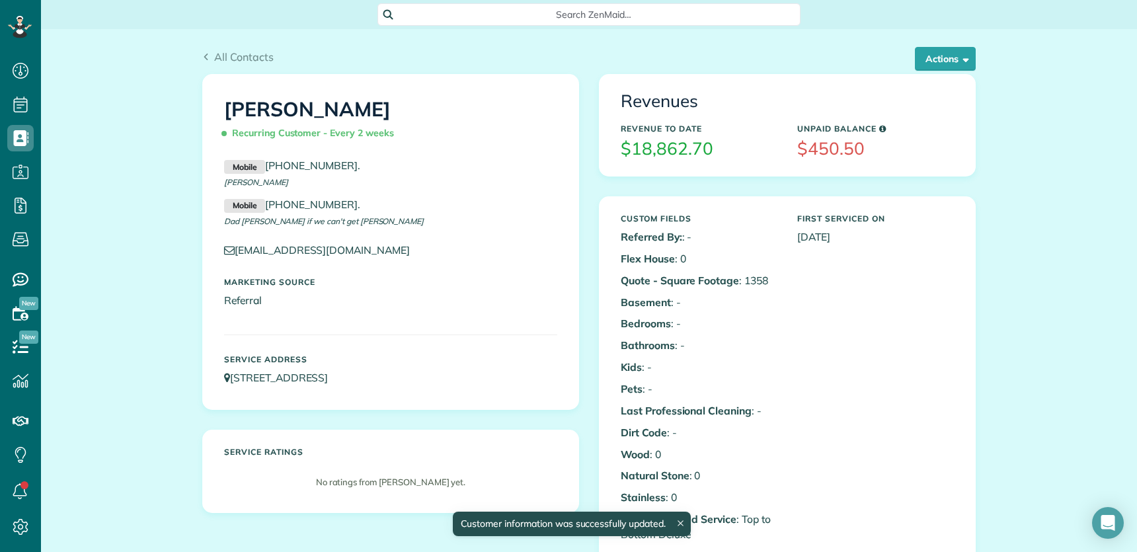
scroll to position [5, 5]
